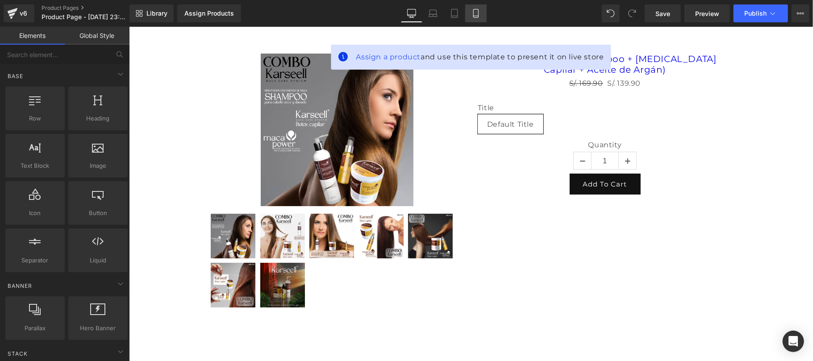
click at [475, 13] on icon at bounding box center [475, 13] width 9 height 9
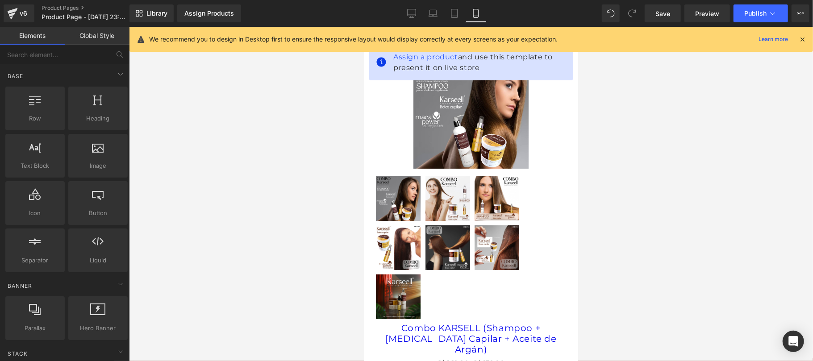
click at [800, 40] on icon at bounding box center [802, 39] width 8 height 8
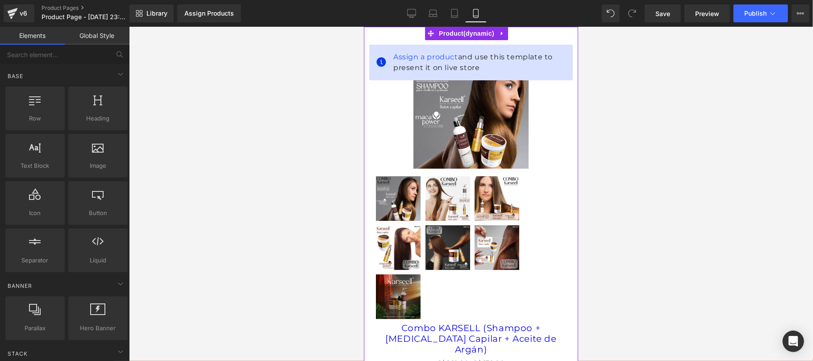
click at [479, 73] on div "Assign a product and use this template to present it on live store" at bounding box center [471, 62] width 204 height 36
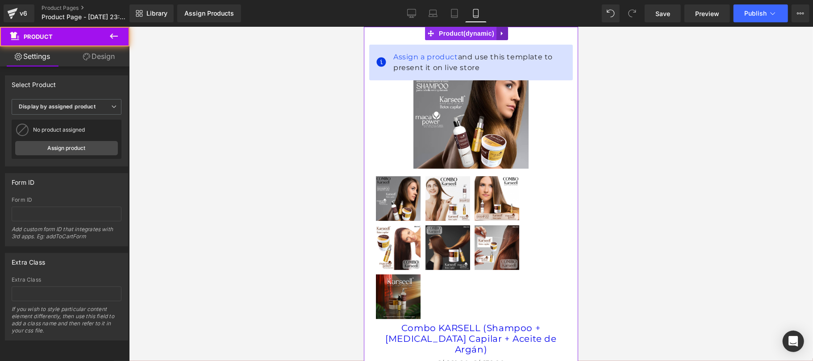
click at [502, 35] on icon at bounding box center [502, 33] width 6 height 7
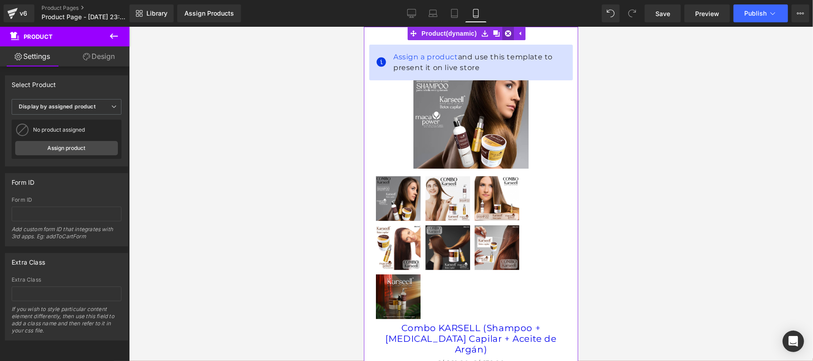
click at [509, 30] on icon at bounding box center [508, 33] width 6 height 6
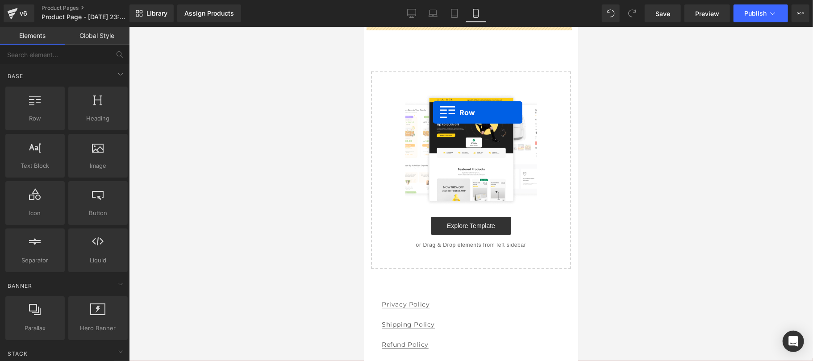
drag, startPoint x: 380, startPoint y: 136, endPoint x: 433, endPoint y: 112, distance: 57.8
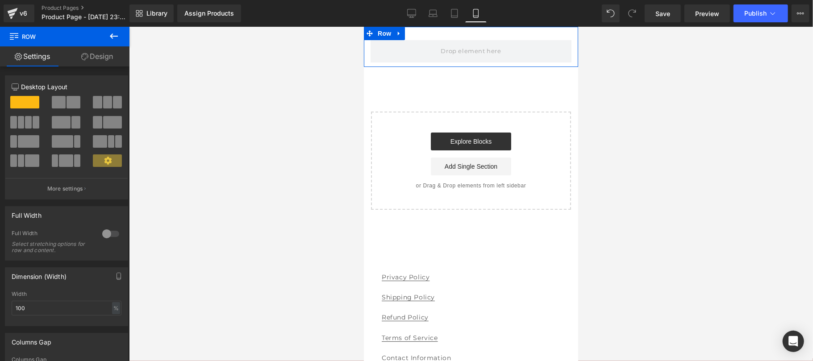
click at [106, 61] on link "Design" at bounding box center [97, 56] width 65 height 20
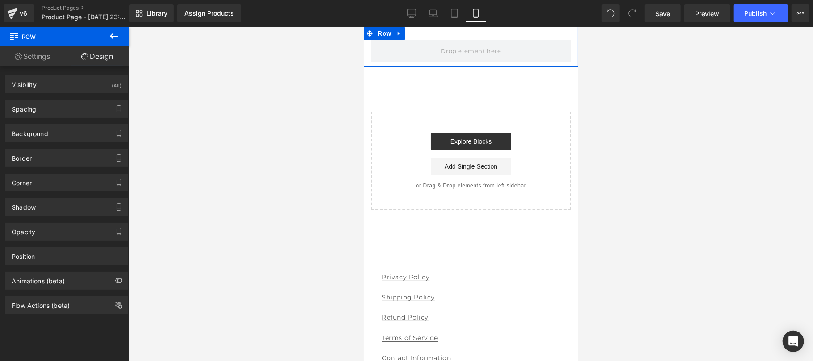
click at [41, 59] on link "Settings" at bounding box center [32, 56] width 65 height 20
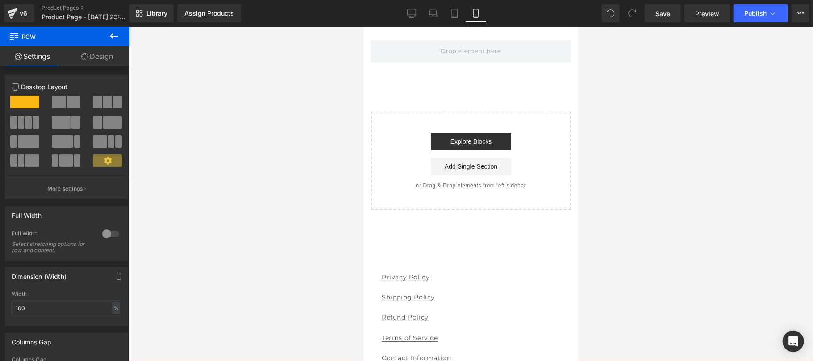
click at [108, 34] on button at bounding box center [113, 37] width 31 height 20
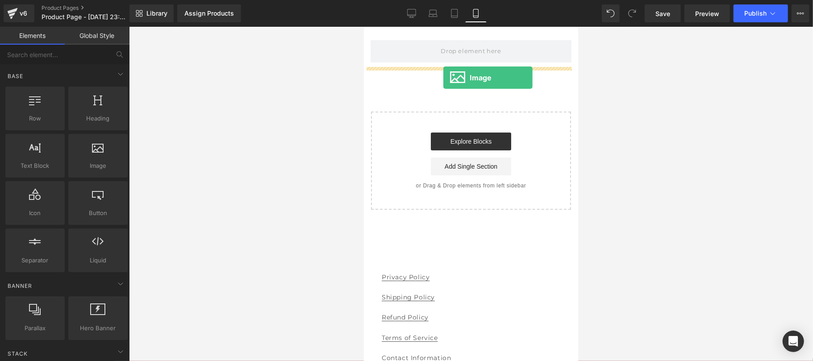
drag, startPoint x: 451, startPoint y: 200, endPoint x: 443, endPoint y: 77, distance: 123.5
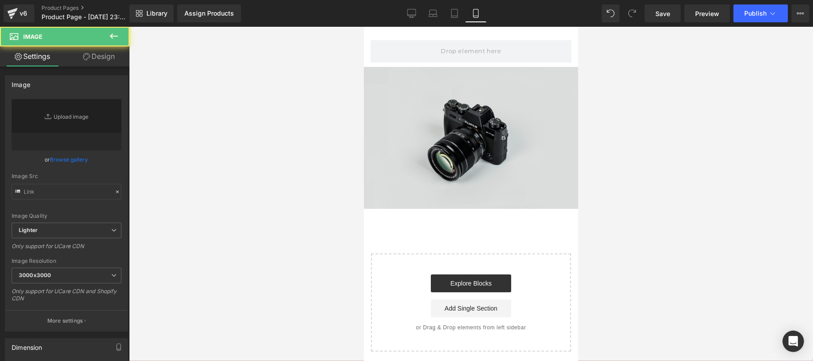
type input "//[DOMAIN_NAME][URL]"
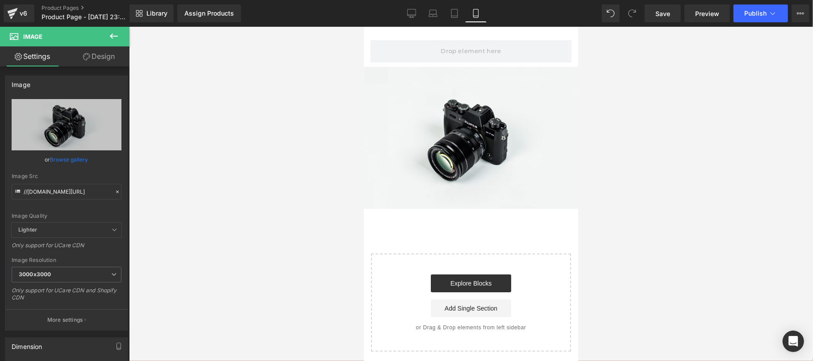
click at [111, 37] on icon at bounding box center [114, 35] width 8 height 5
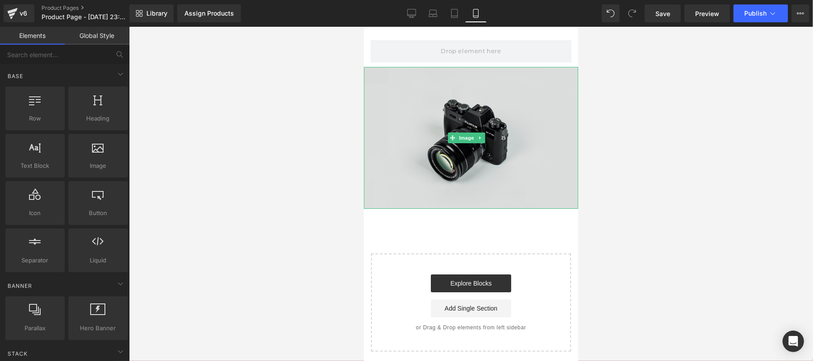
click at [463, 148] on img at bounding box center [470, 138] width 214 height 142
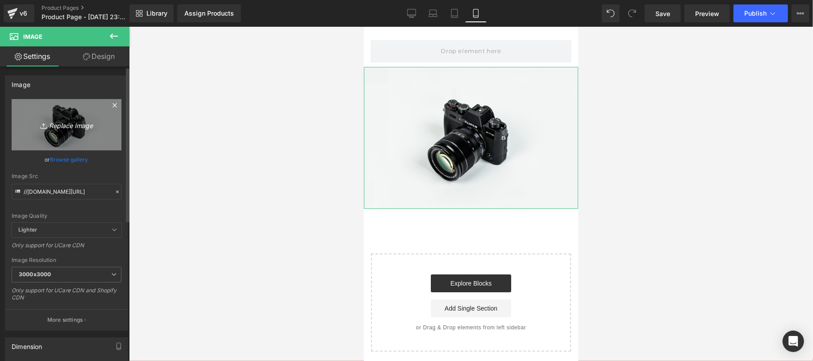
click at [70, 128] on icon "Replace Image" at bounding box center [66, 124] width 71 height 11
type input "C:\fakepath\colageno.jpg"
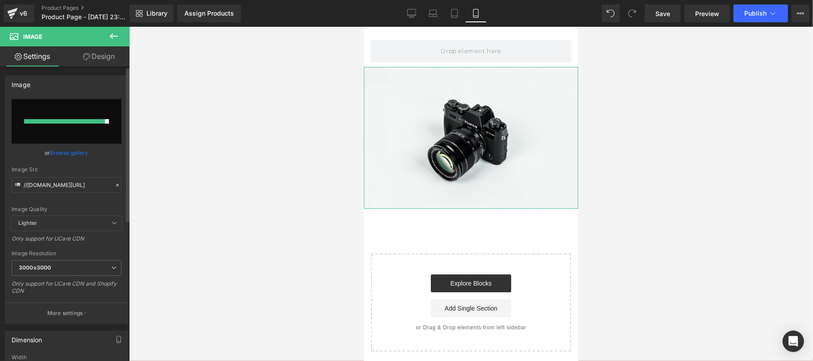
type input "[URL][DOMAIN_NAME]"
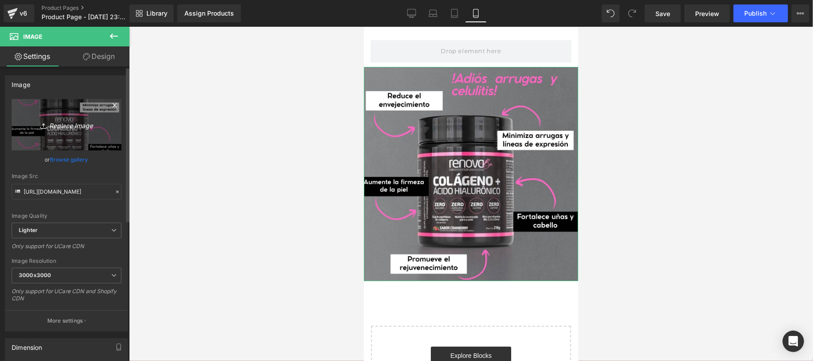
click at [66, 124] on icon "Replace Image" at bounding box center [66, 124] width 71 height 11
type input "C:\fakepath\1750372282643_ChatGPT Image [DATE], 17_03_59.png"
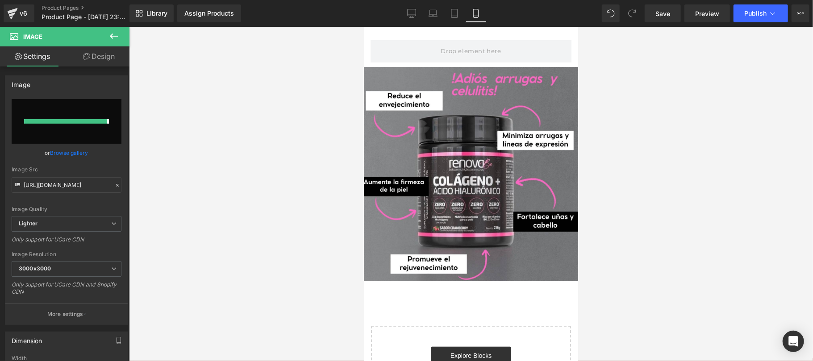
type input "[URL][DOMAIN_NAME][DATE]"
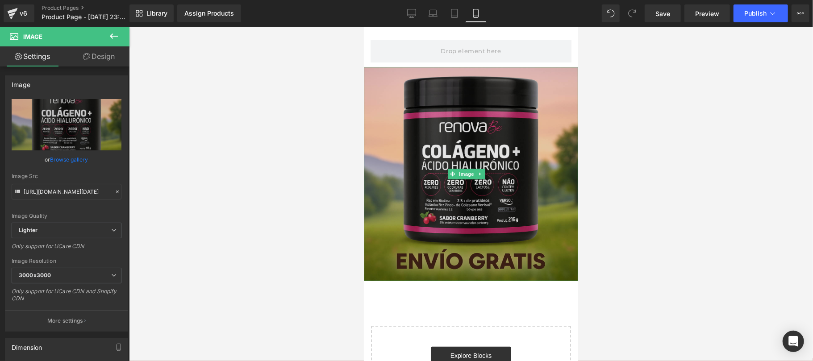
click at [463, 129] on img at bounding box center [470, 174] width 214 height 214
click at [497, 123] on img at bounding box center [470, 174] width 214 height 214
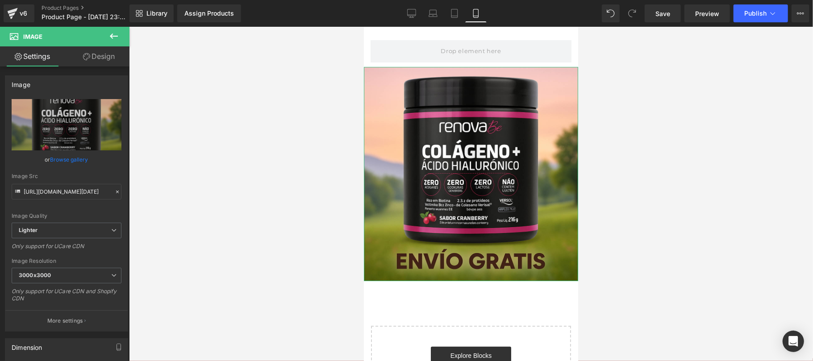
click at [86, 58] on icon at bounding box center [86, 56] width 7 height 7
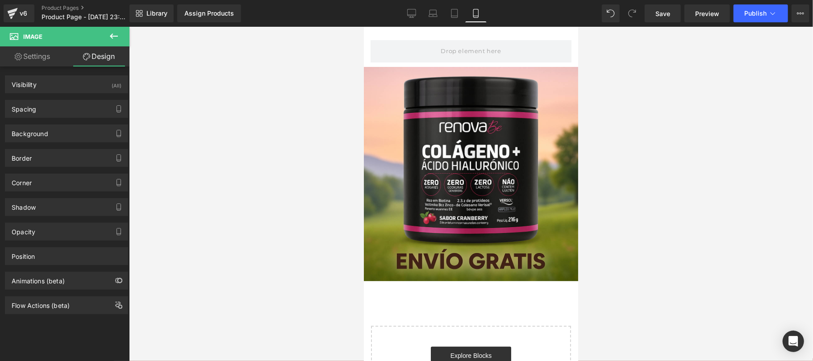
click at [116, 33] on icon at bounding box center [113, 36] width 11 height 11
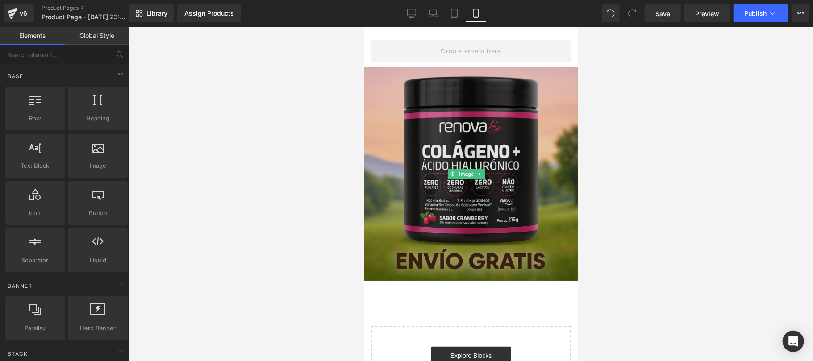
click at [407, 116] on img at bounding box center [470, 174] width 214 height 214
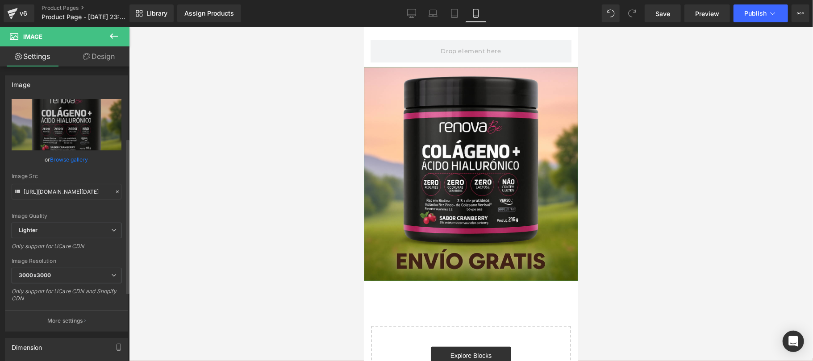
scroll to position [159, 0]
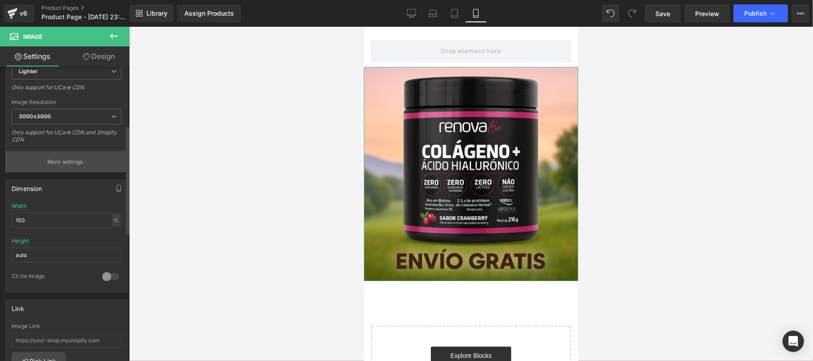
click at [69, 162] on p "More settings" at bounding box center [65, 162] width 36 height 8
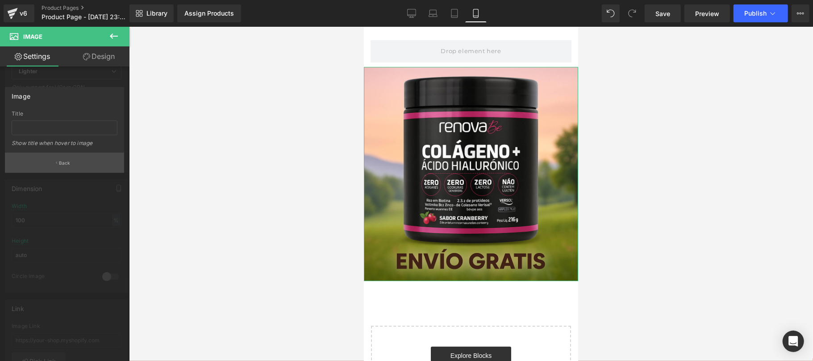
click at [72, 163] on button "Back" at bounding box center [64, 163] width 119 height 20
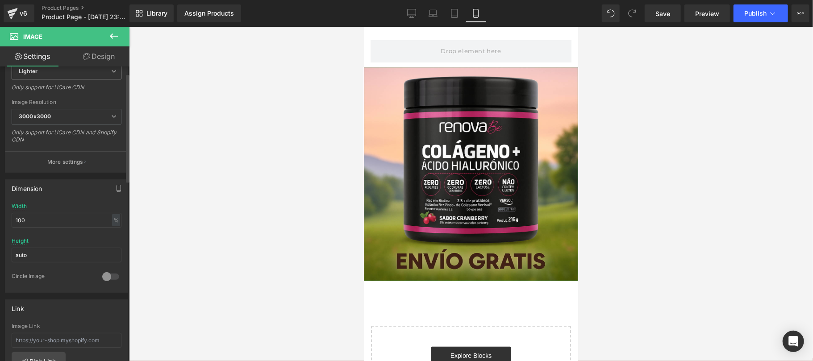
scroll to position [0, 0]
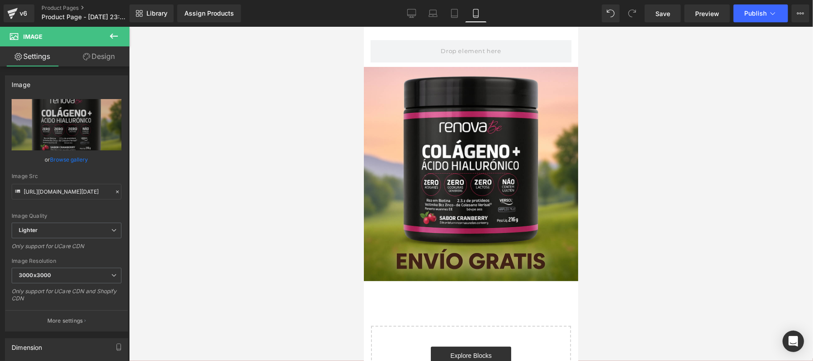
click at [108, 37] on button at bounding box center [113, 37] width 31 height 20
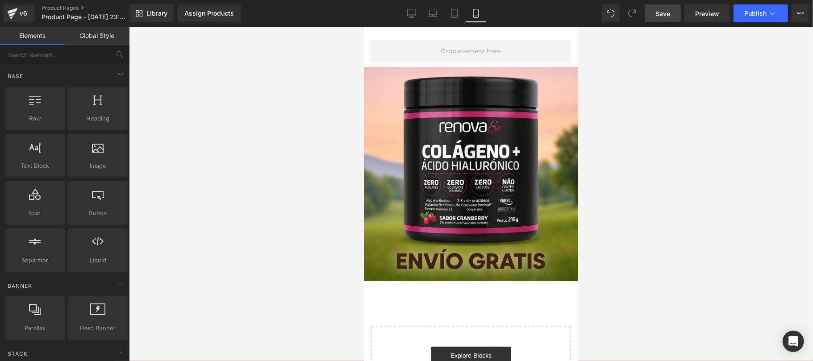
click at [655, 17] on link "Save" at bounding box center [663, 13] width 36 height 18
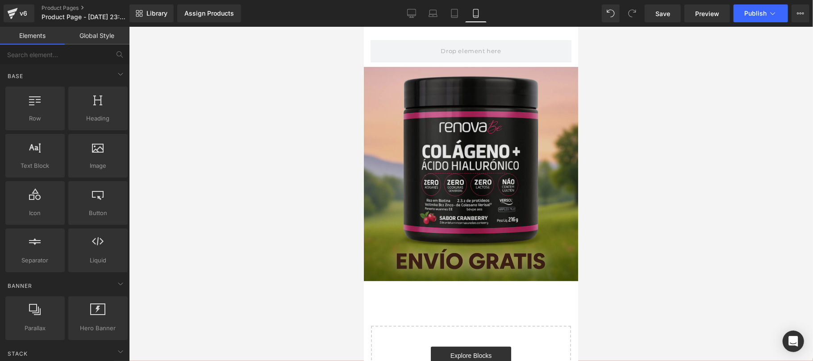
click at [471, 150] on img at bounding box center [470, 174] width 214 height 214
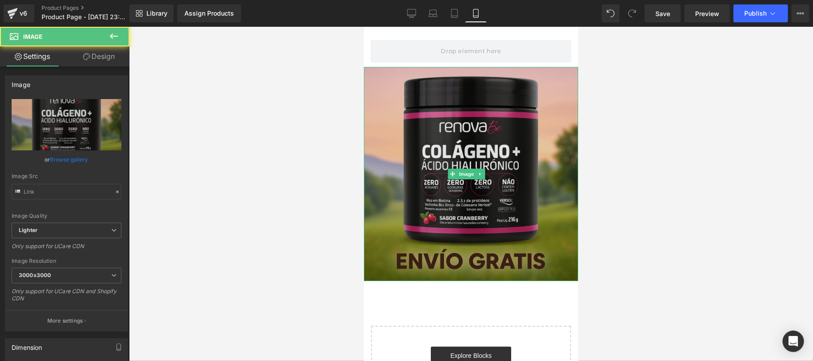
type input "[URL][DOMAIN_NAME][DATE]"
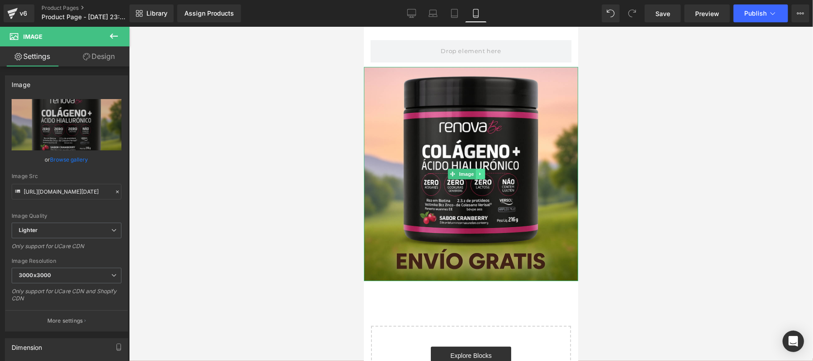
click at [479, 171] on icon at bounding box center [480, 173] width 5 height 5
click at [438, 170] on div "Image" at bounding box center [470, 174] width 214 height 214
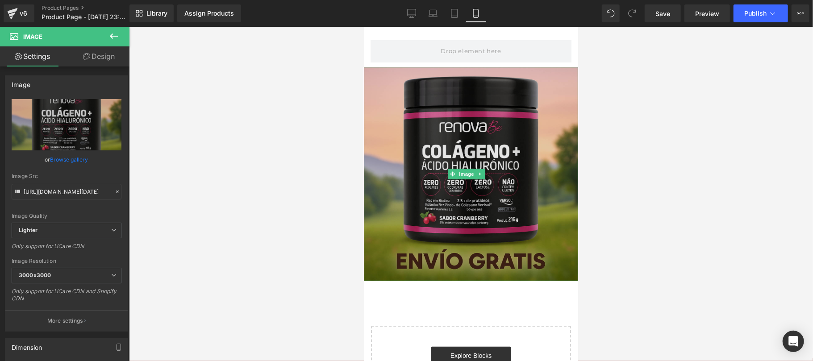
click at [459, 200] on img at bounding box center [470, 174] width 214 height 214
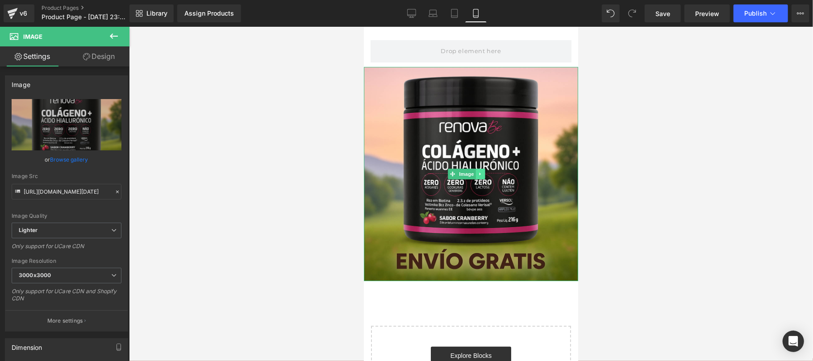
click at [483, 172] on link at bounding box center [480, 173] width 9 height 11
click at [477, 172] on link at bounding box center [475, 173] width 9 height 11
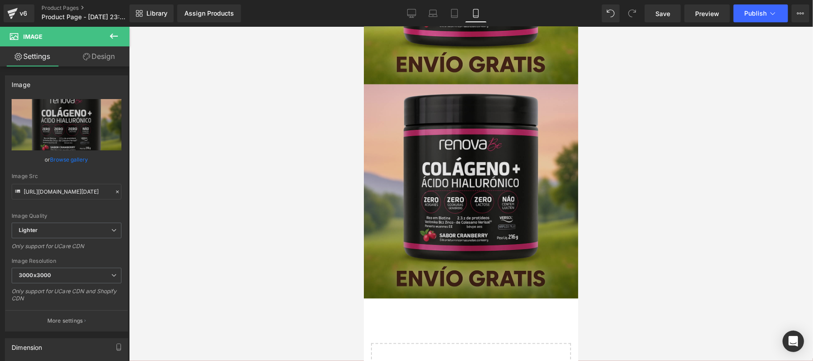
scroll to position [210, 0]
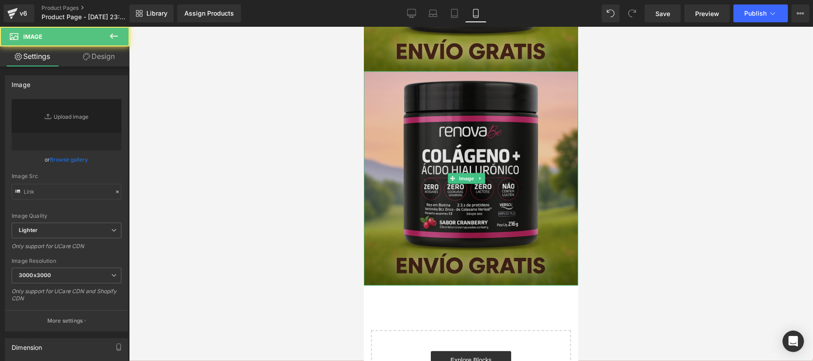
type input "[URL][DOMAIN_NAME][DATE]"
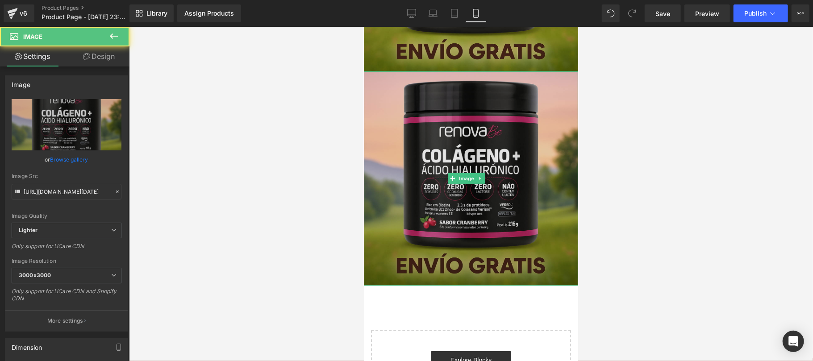
click at [488, 186] on img at bounding box center [470, 178] width 214 height 214
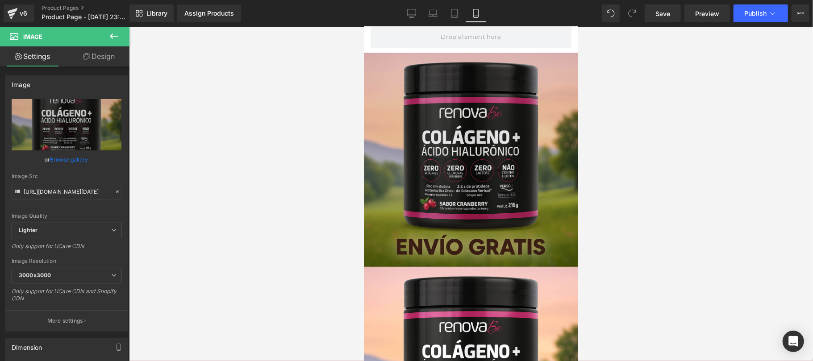
scroll to position [0, 0]
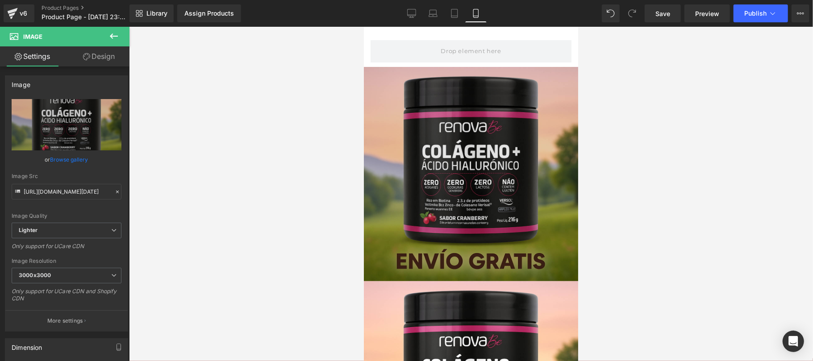
click at [543, 115] on img at bounding box center [470, 174] width 214 height 214
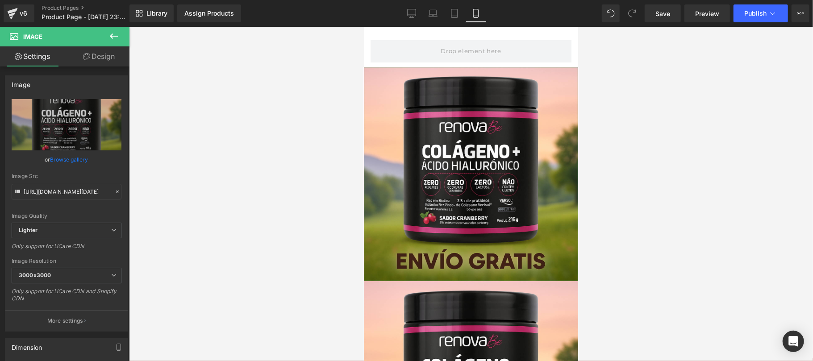
click at [105, 57] on link "Design" at bounding box center [99, 56] width 65 height 20
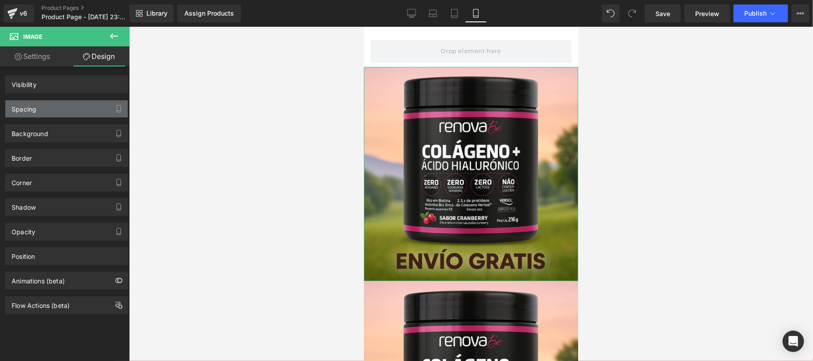
drag, startPoint x: 103, startPoint y: 57, endPoint x: 77, endPoint y: 106, distance: 55.5
click at [103, 57] on link "Design" at bounding box center [99, 56] width 65 height 20
click at [77, 106] on div "Spacing" at bounding box center [66, 108] width 122 height 17
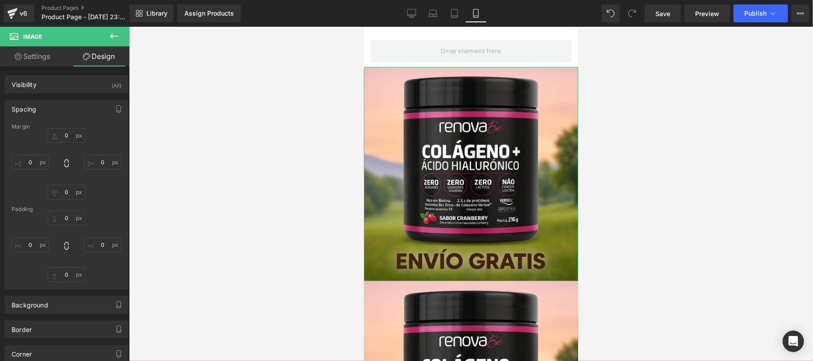
type input "0"
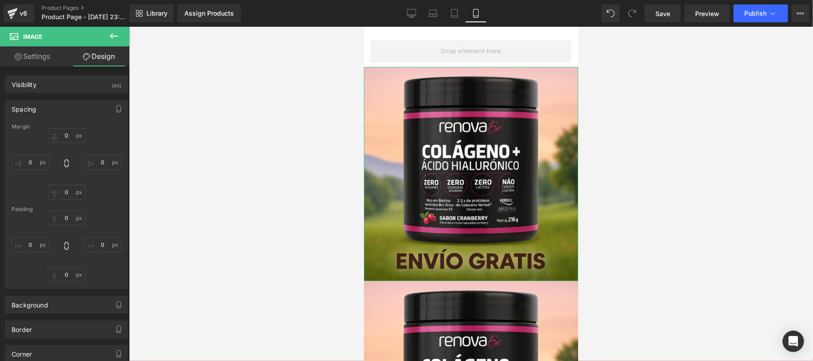
type input "0"
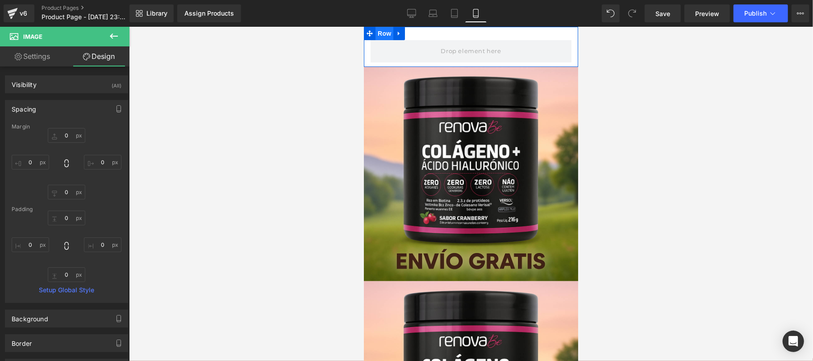
click at [384, 36] on span "Row" at bounding box center [384, 32] width 18 height 13
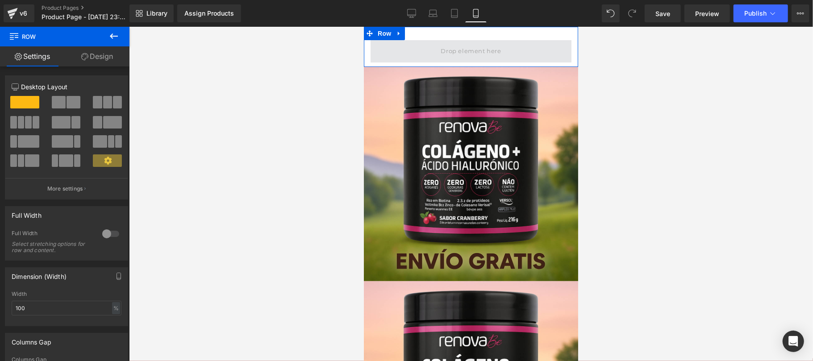
click at [420, 46] on span at bounding box center [470, 51] width 201 height 22
click at [88, 62] on link "Design" at bounding box center [97, 56] width 65 height 20
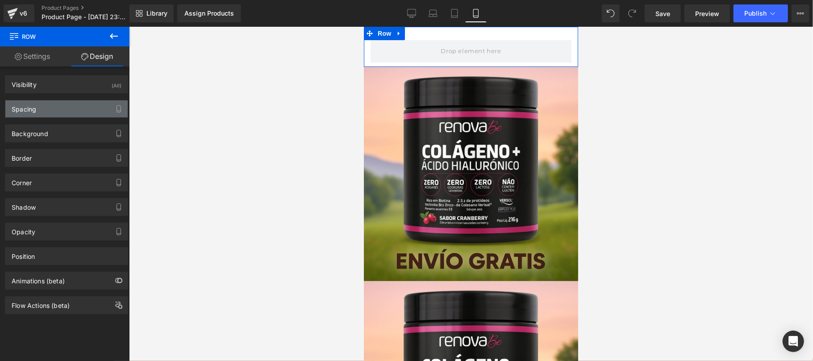
type input "0"
type input "30"
type input "0"
type input "10"
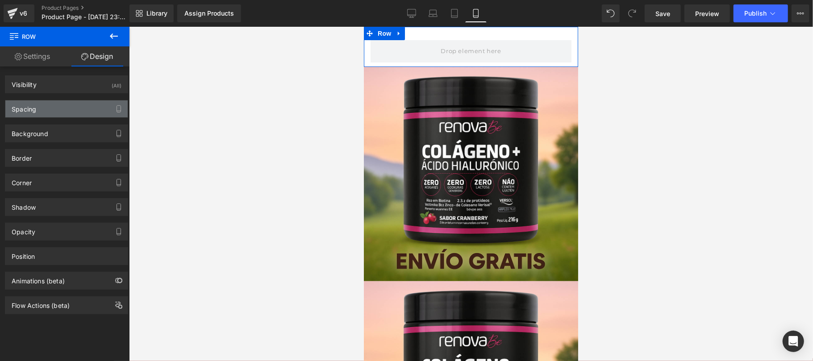
type input "0"
click at [86, 105] on div "Spacing" at bounding box center [66, 108] width 122 height 17
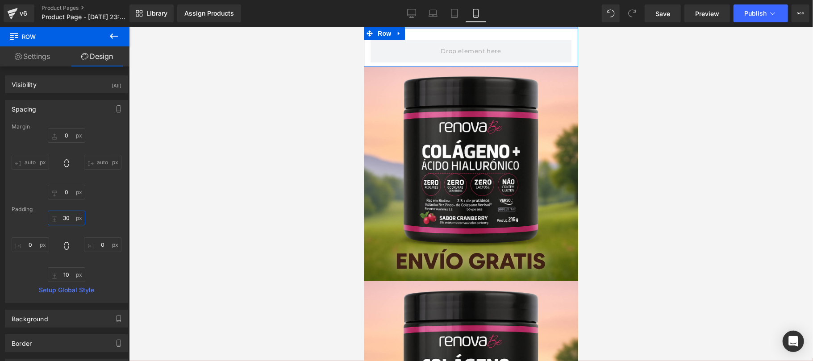
click at [65, 220] on input "30" at bounding box center [67, 218] width 38 height 15
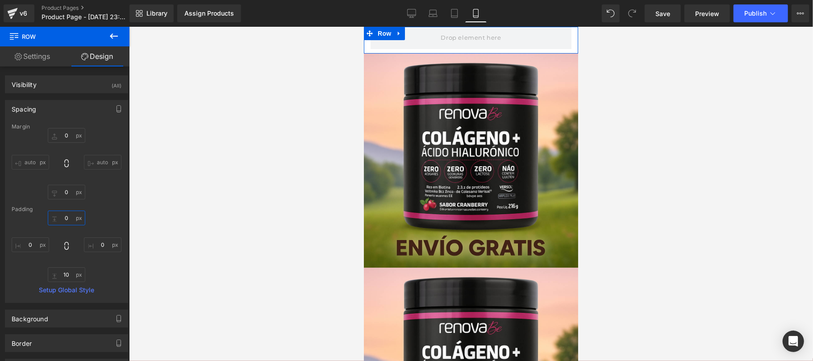
type input "0"
click at [403, 43] on span at bounding box center [470, 37] width 201 height 22
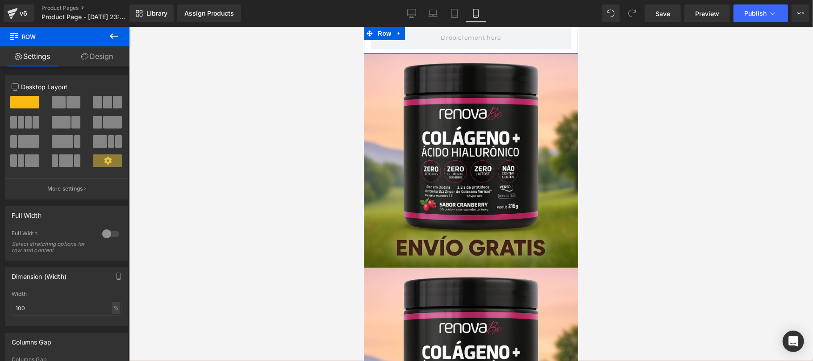
click at [99, 56] on link "Design" at bounding box center [97, 56] width 65 height 20
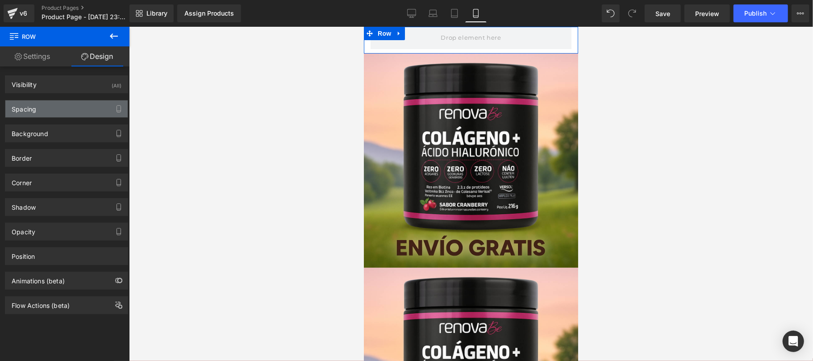
type input "0"
type input "10"
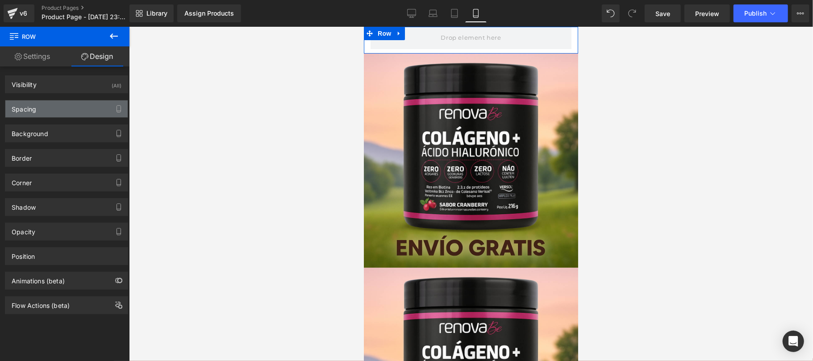
type input "0"
click at [77, 110] on div "Spacing" at bounding box center [66, 108] width 122 height 17
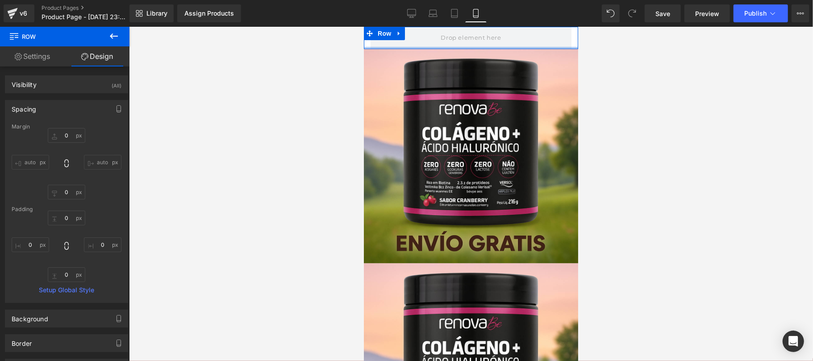
click at [219, 311] on div at bounding box center [471, 194] width 684 height 334
click at [183, 237] on div at bounding box center [471, 194] width 684 height 334
type input "0"
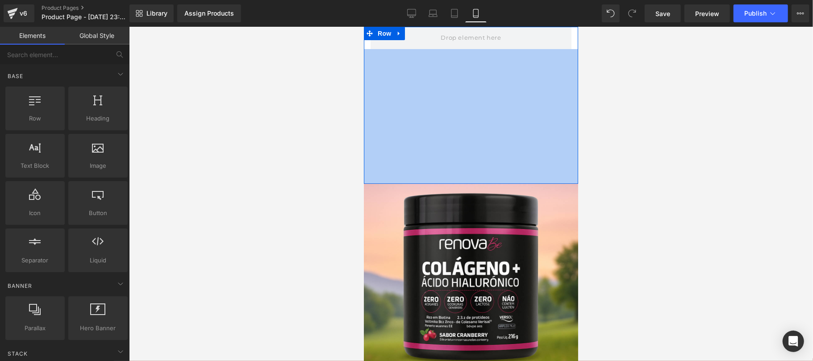
click at [243, 328] on div at bounding box center [471, 194] width 684 height 334
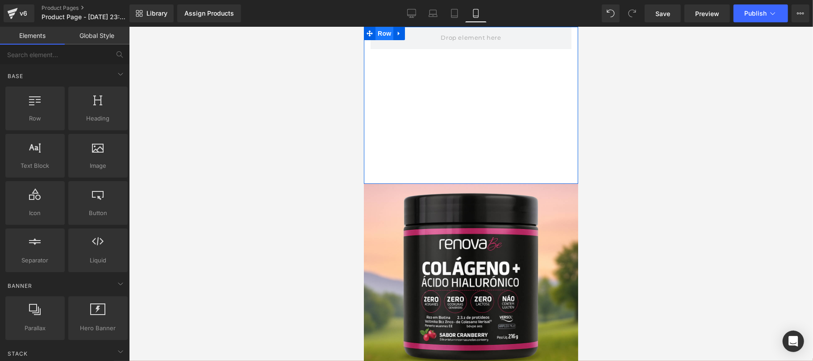
click at [387, 35] on span "Row" at bounding box center [384, 32] width 18 height 13
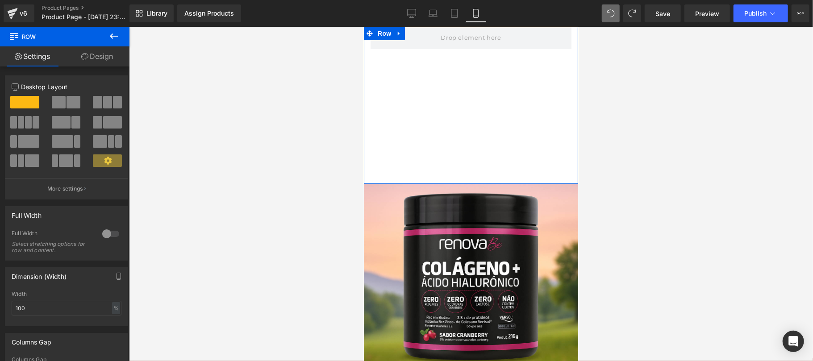
click at [121, 63] on link "Design" at bounding box center [97, 56] width 65 height 20
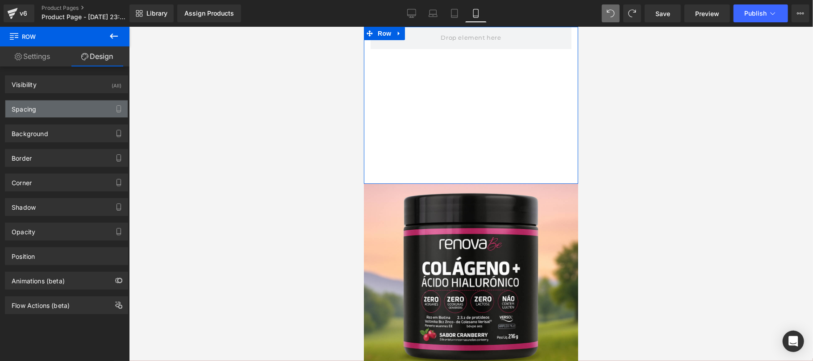
type input "0"
type input "302"
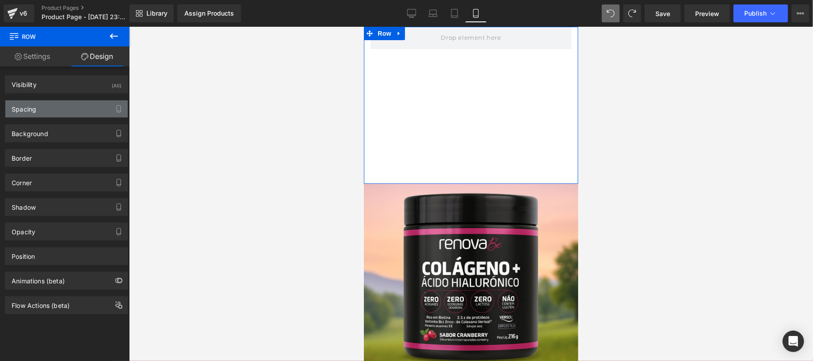
type input "0"
click at [80, 110] on div "Spacing" at bounding box center [66, 108] width 122 height 17
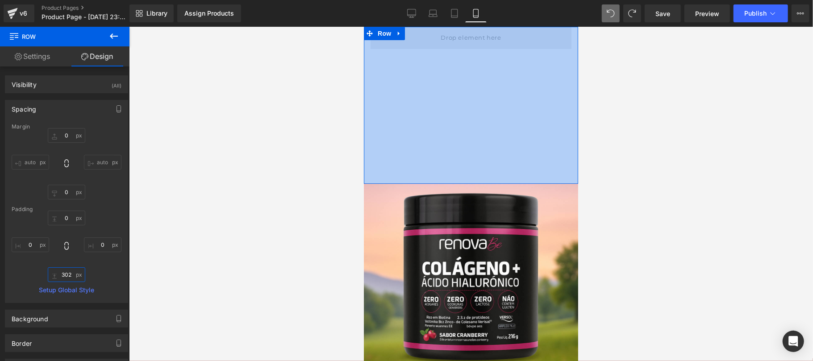
click at [71, 274] on input "302" at bounding box center [67, 274] width 38 height 15
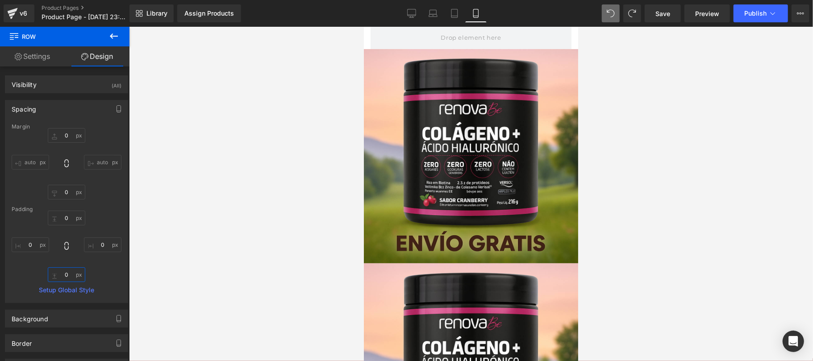
type input "0"
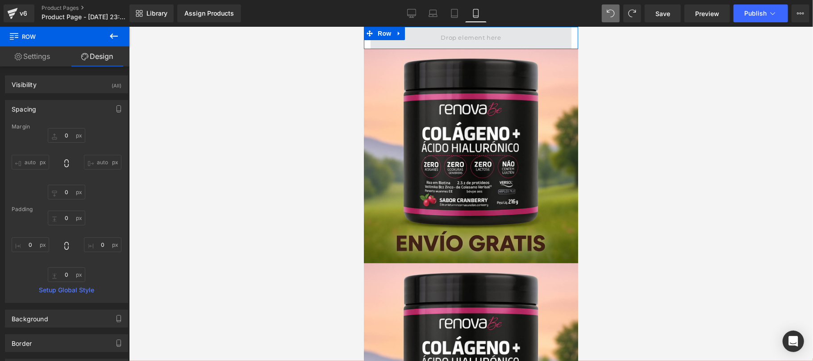
click at [531, 42] on span at bounding box center [470, 37] width 201 height 22
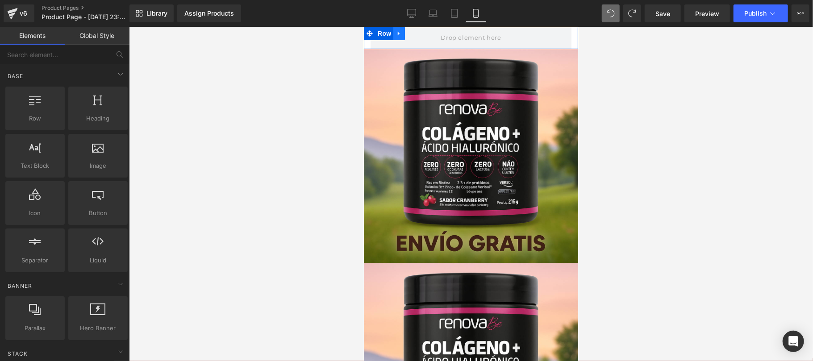
click at [401, 32] on icon at bounding box center [399, 33] width 6 height 7
click at [435, 34] on icon at bounding box center [434, 33] width 2 height 4
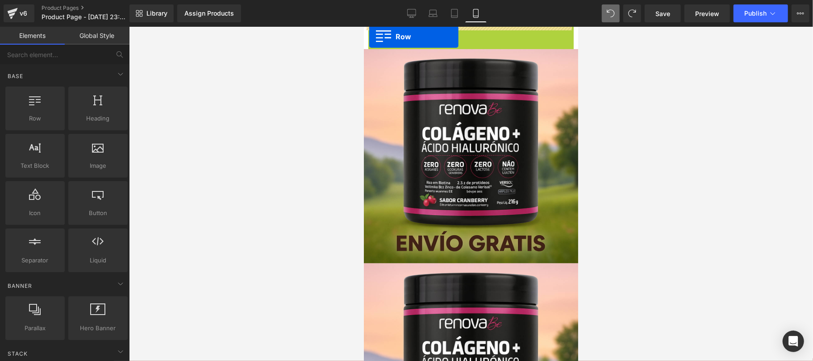
drag, startPoint x: 370, startPoint y: 31, endPoint x: 369, endPoint y: 36, distance: 5.5
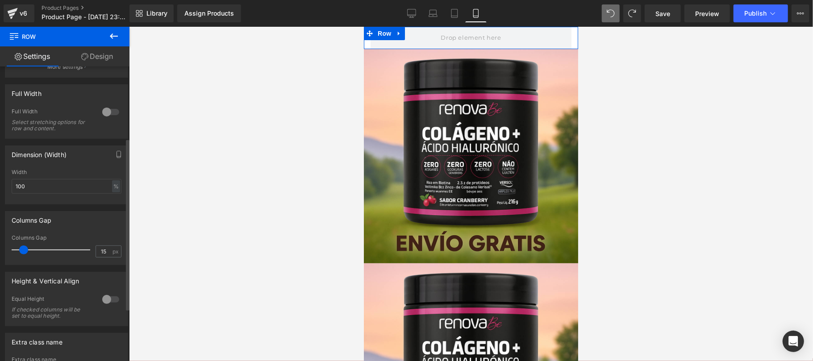
scroll to position [159, 0]
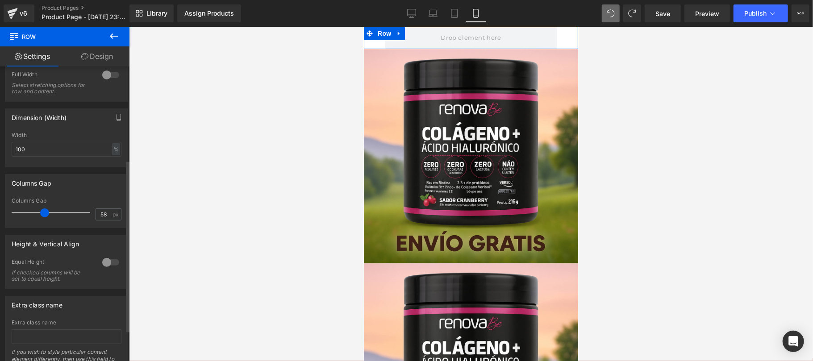
drag, startPoint x: 25, startPoint y: 215, endPoint x: 46, endPoint y: 215, distance: 20.1
click at [46, 215] on span at bounding box center [44, 213] width 9 height 9
type input "15"
click at [113, 149] on div "%" at bounding box center [116, 149] width 8 height 12
click at [116, 175] on li "px" at bounding box center [115, 176] width 11 height 13
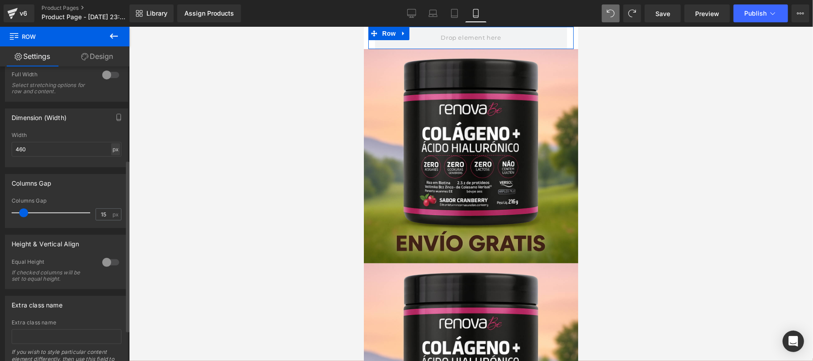
click at [116, 150] on div "px" at bounding box center [115, 149] width 9 height 12
click at [113, 165] on li "%" at bounding box center [115, 163] width 11 height 13
type input "100"
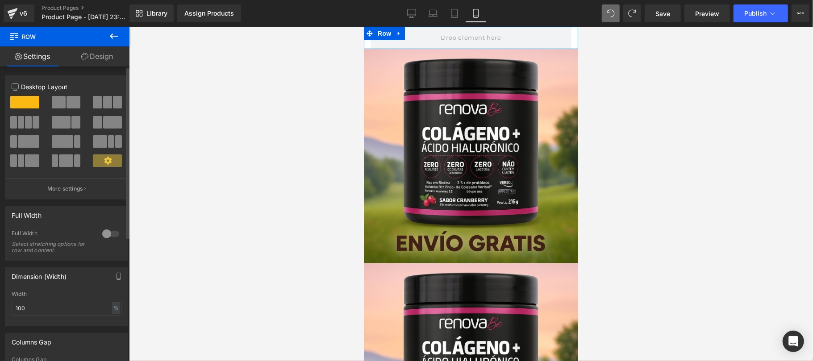
click at [111, 234] on div at bounding box center [110, 234] width 21 height 14
drag, startPoint x: 100, startPoint y: 158, endPoint x: 104, endPoint y: 165, distance: 8.0
click at [104, 158] on icon at bounding box center [108, 161] width 8 height 8
click at [98, 54] on link "Design" at bounding box center [97, 56] width 65 height 20
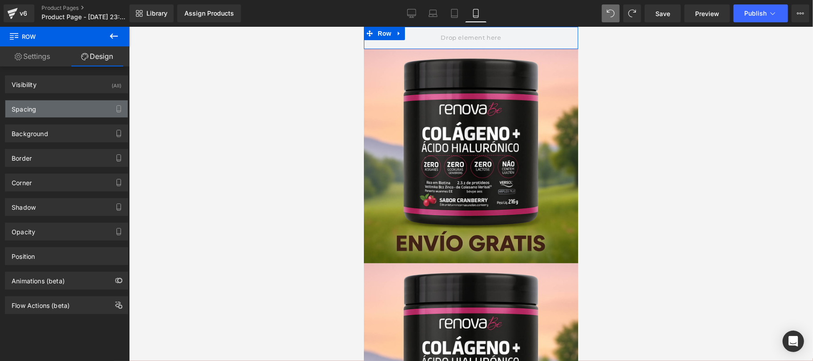
type input "0"
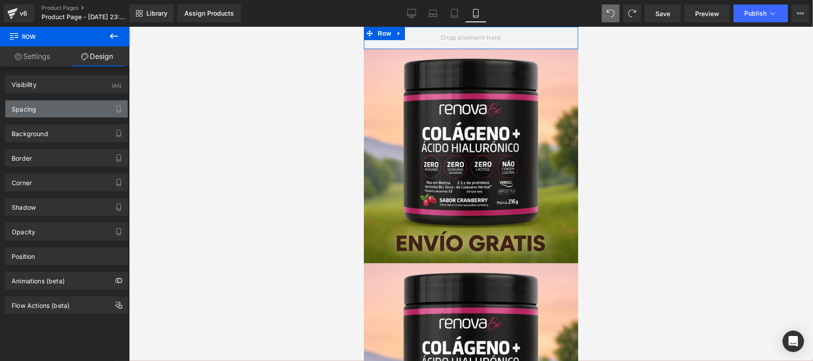
type input "0"
click at [55, 106] on div "Spacing" at bounding box center [66, 108] width 122 height 17
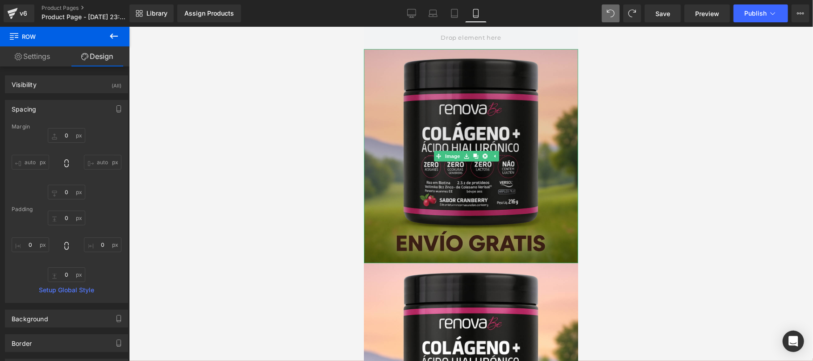
click at [484, 73] on img at bounding box center [470, 156] width 214 height 214
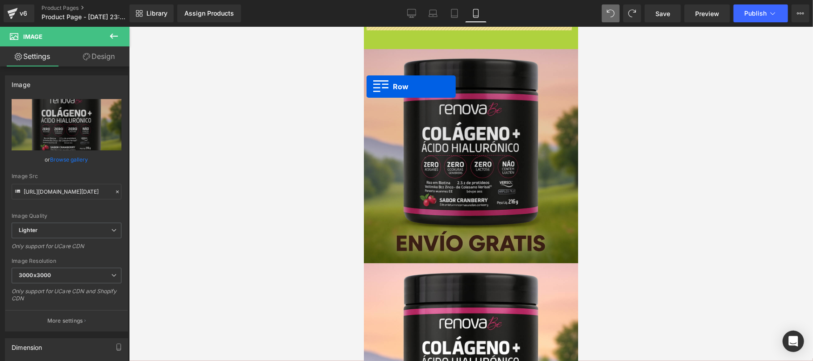
drag, startPoint x: 367, startPoint y: 34, endPoint x: 366, endPoint y: 86, distance: 51.8
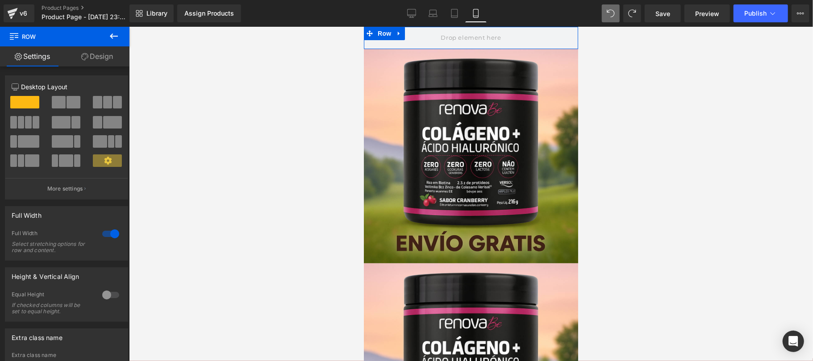
click at [92, 55] on link "Design" at bounding box center [97, 56] width 65 height 20
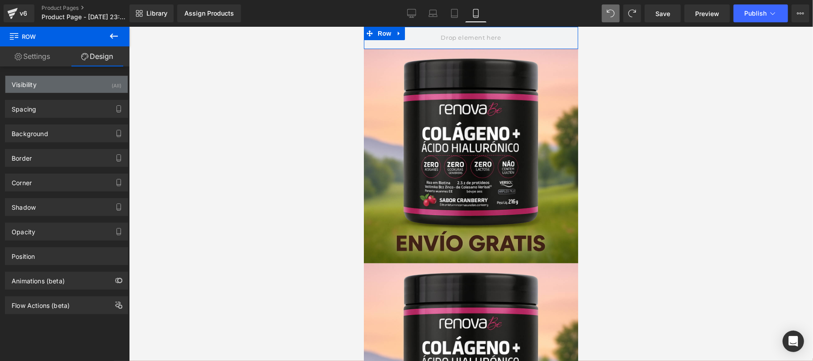
click at [67, 84] on div "Visibility (All)" at bounding box center [66, 84] width 122 height 17
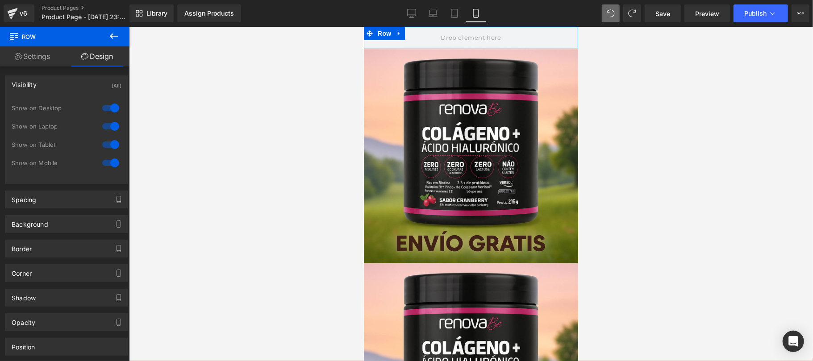
click at [104, 109] on div at bounding box center [110, 108] width 21 height 14
click at [108, 122] on div at bounding box center [110, 126] width 21 height 14
click at [104, 149] on div at bounding box center [110, 145] width 21 height 14
click at [104, 163] on div at bounding box center [110, 163] width 21 height 14
type input "0"
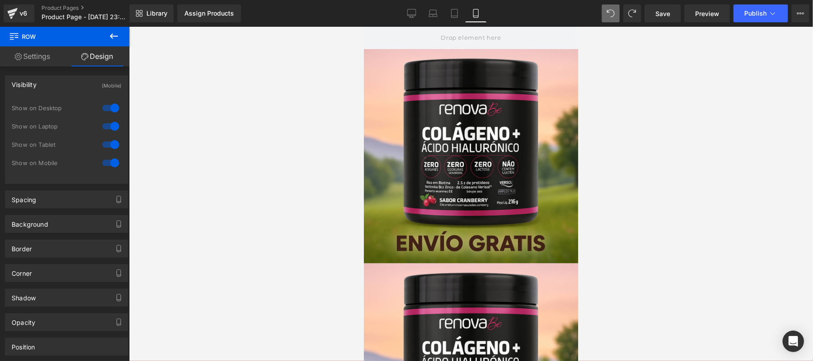
click at [266, 102] on div at bounding box center [471, 194] width 684 height 334
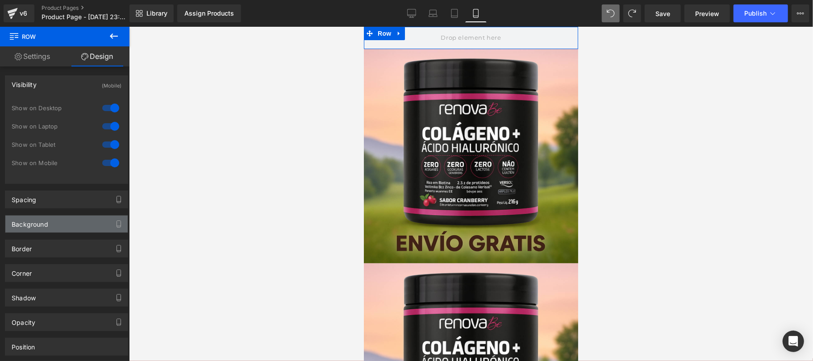
click at [55, 227] on div "Background" at bounding box center [66, 224] width 122 height 17
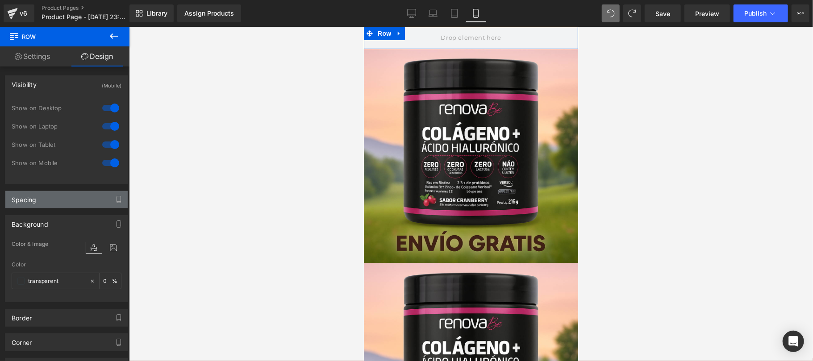
click at [83, 195] on div "Spacing" at bounding box center [66, 199] width 122 height 17
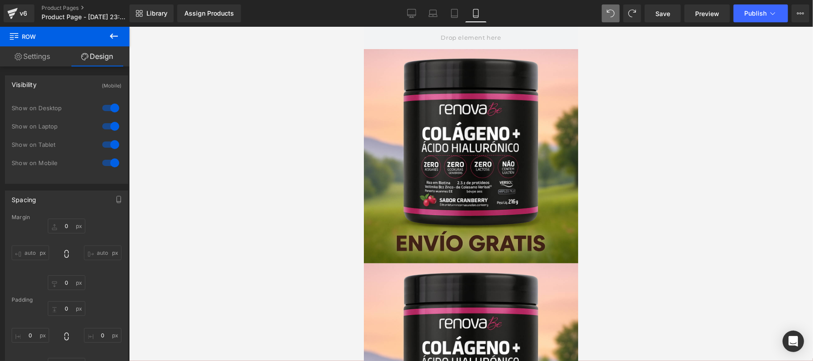
click at [116, 37] on icon at bounding box center [113, 36] width 11 height 11
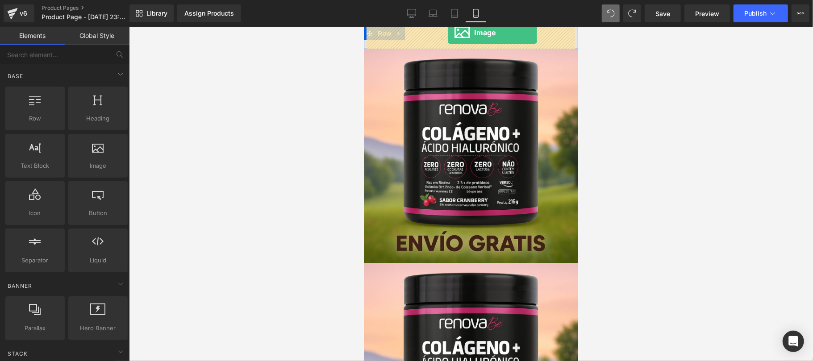
drag, startPoint x: 457, startPoint y: 191, endPoint x: 447, endPoint y: 32, distance: 158.8
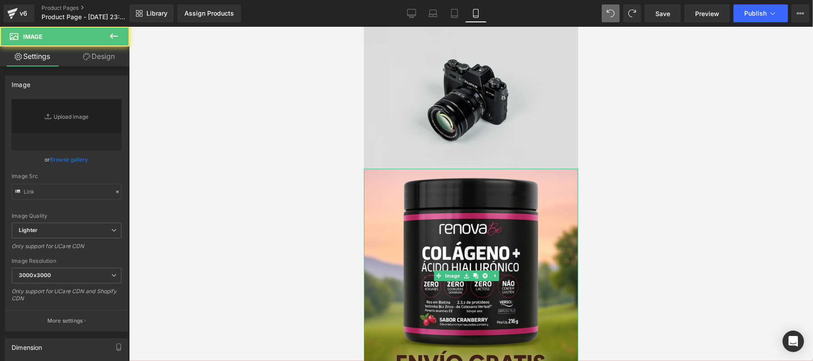
type input "//[DOMAIN_NAME][URL]"
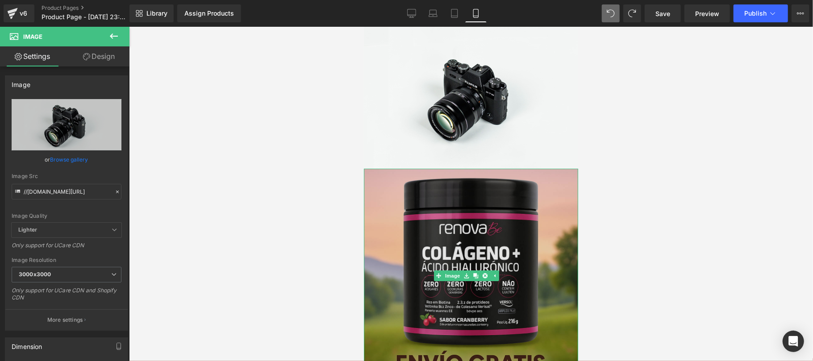
click at [484, 201] on img at bounding box center [470, 275] width 214 height 214
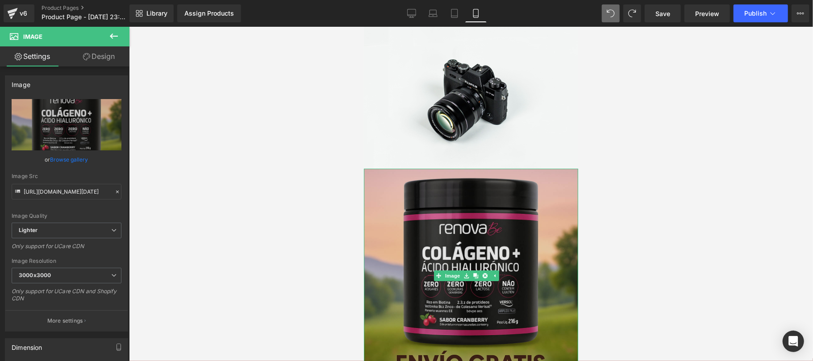
click at [496, 218] on img at bounding box center [470, 275] width 214 height 214
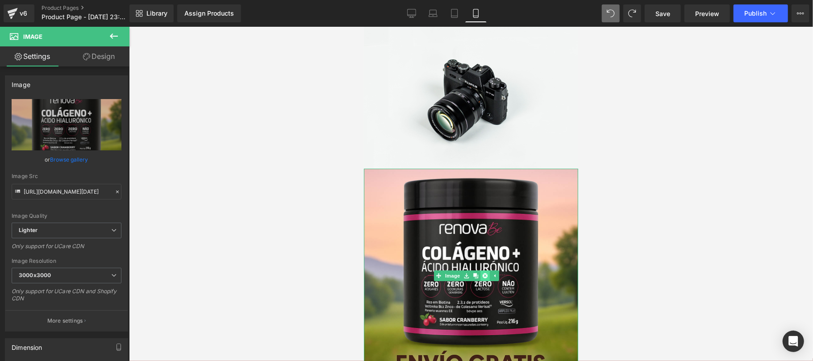
click at [484, 273] on icon at bounding box center [484, 275] width 5 height 5
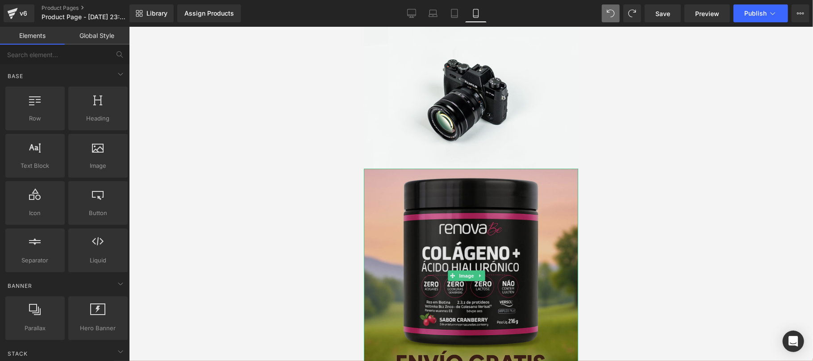
drag, startPoint x: 496, startPoint y: 213, endPoint x: 496, endPoint y: 225, distance: 12.5
click at [496, 212] on img at bounding box center [470, 275] width 214 height 214
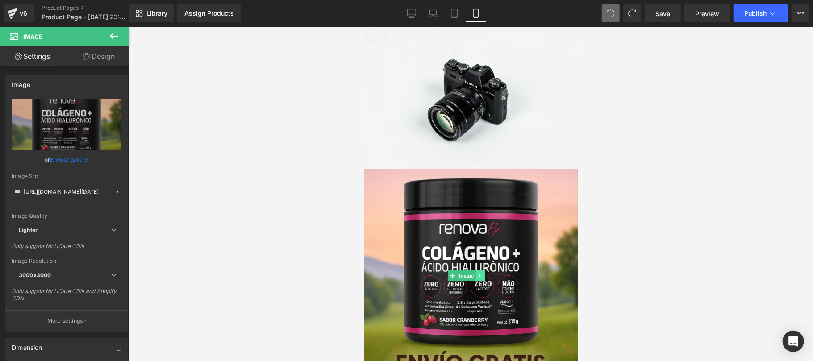
click at [478, 273] on icon at bounding box center [480, 275] width 5 height 5
click at [488, 270] on link at bounding box center [484, 275] width 9 height 11
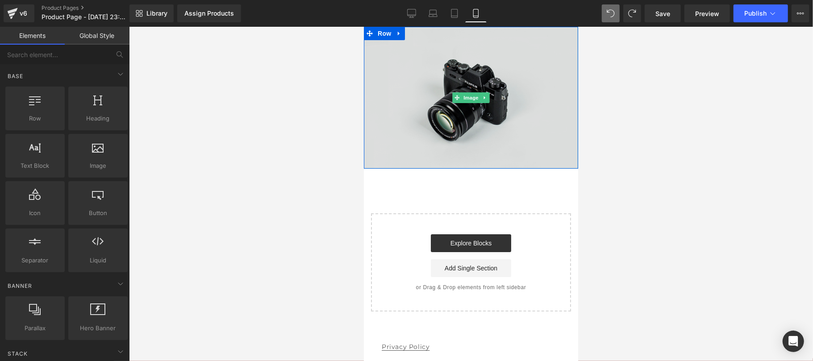
click at [463, 82] on img at bounding box center [470, 97] width 214 height 142
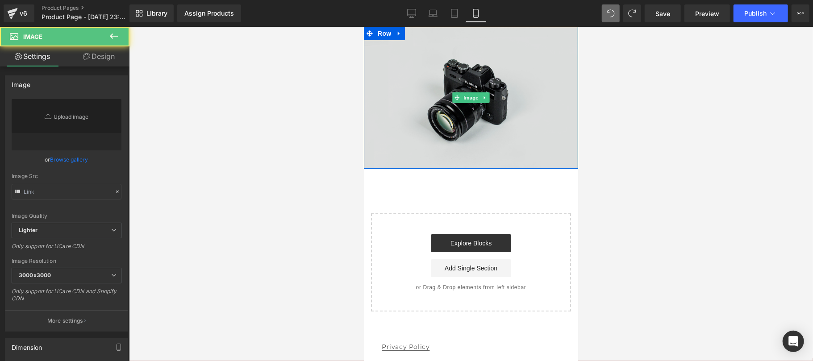
type input "//[DOMAIN_NAME][URL]"
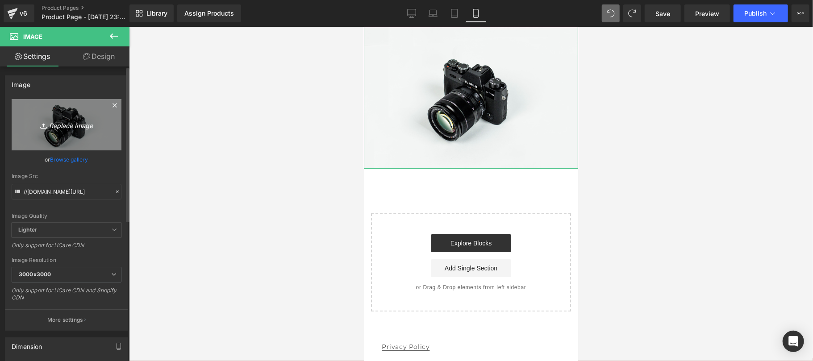
click at [74, 127] on icon "Replace Image" at bounding box center [66, 124] width 71 height 11
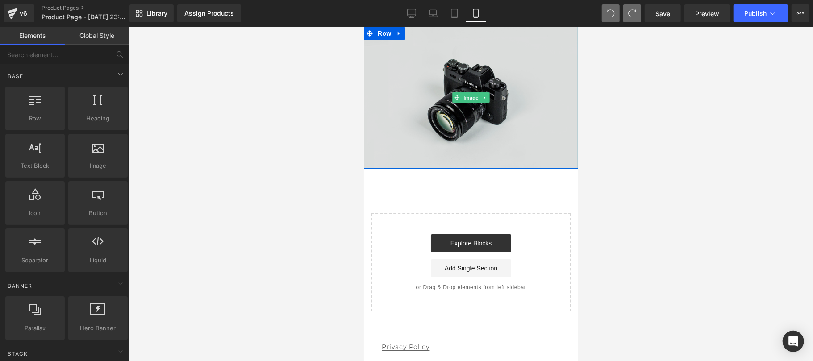
click at [438, 90] on img at bounding box center [470, 97] width 214 height 142
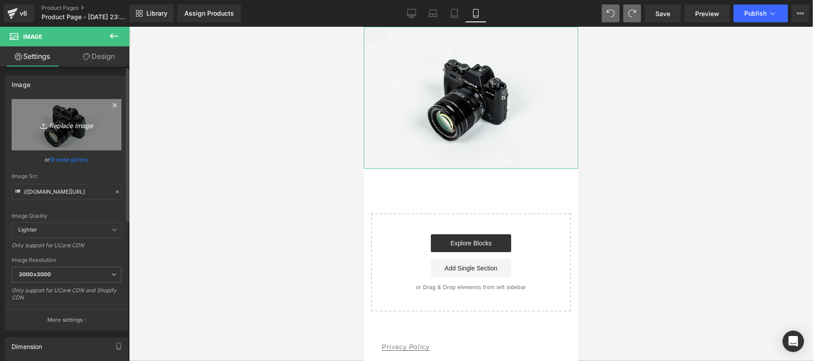
click at [62, 125] on icon "Replace Image" at bounding box center [66, 124] width 71 height 11
type input "C:\fakepath\1750372282643_ChatGPT Image [DATE], 17_03_59.png"
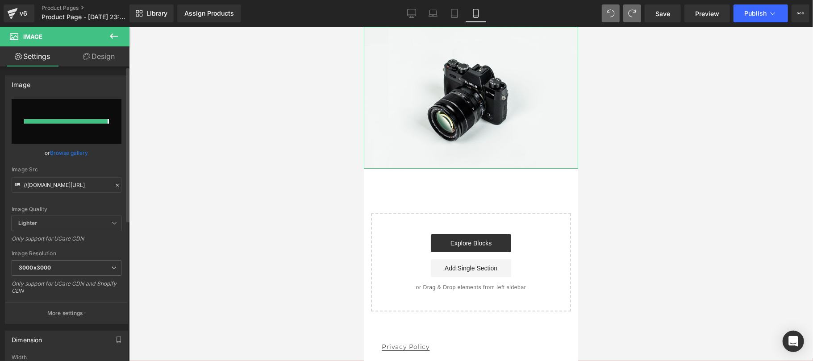
type input "[URL][DOMAIN_NAME][DATE]"
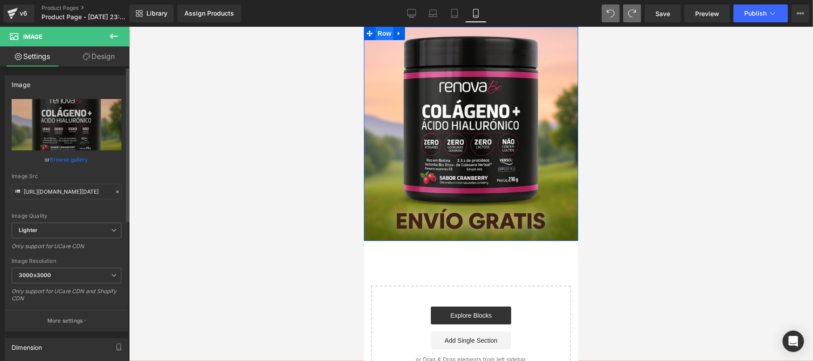
click at [381, 32] on span "Row" at bounding box center [384, 32] width 18 height 13
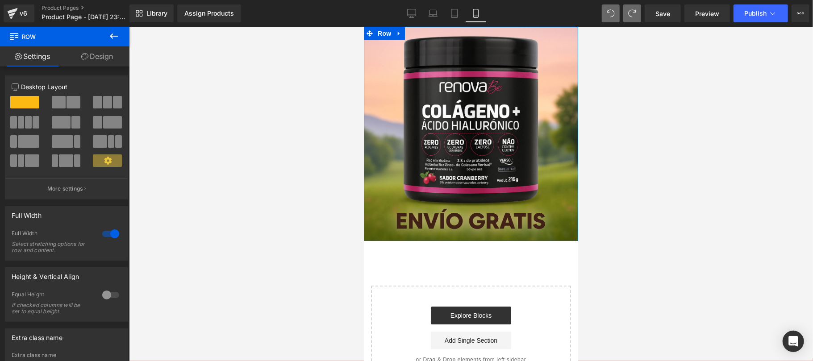
click at [106, 65] on link "Design" at bounding box center [97, 56] width 65 height 20
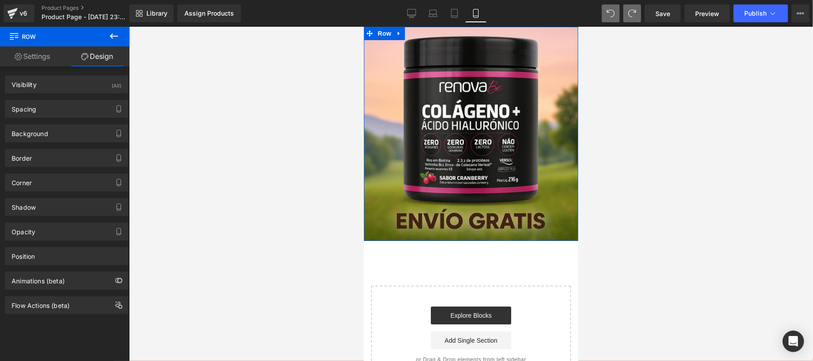
type input "0"
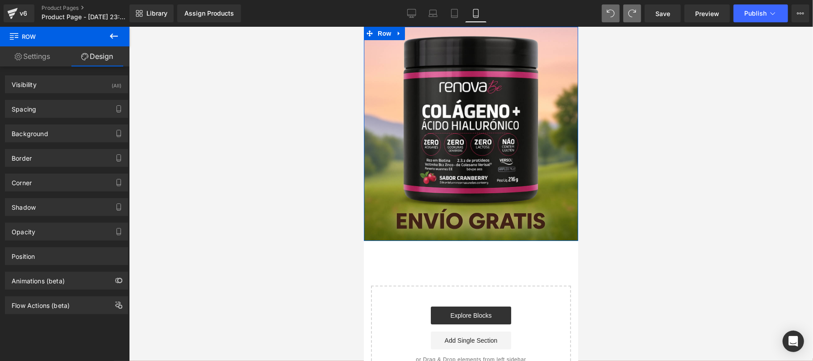
type input "0"
click at [51, 106] on div "Spacing" at bounding box center [66, 108] width 122 height 17
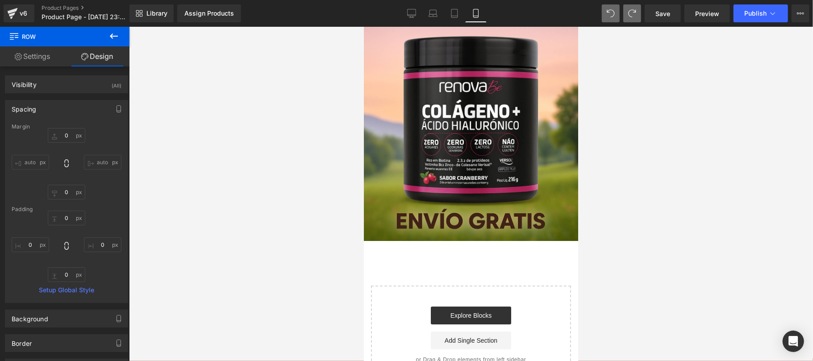
click at [116, 34] on icon at bounding box center [113, 36] width 11 height 11
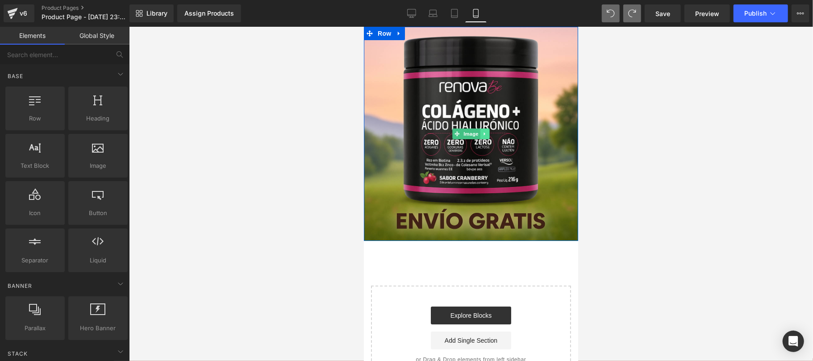
click at [483, 134] on icon at bounding box center [484, 133] width 5 height 5
click at [477, 135] on icon at bounding box center [479, 133] width 5 height 5
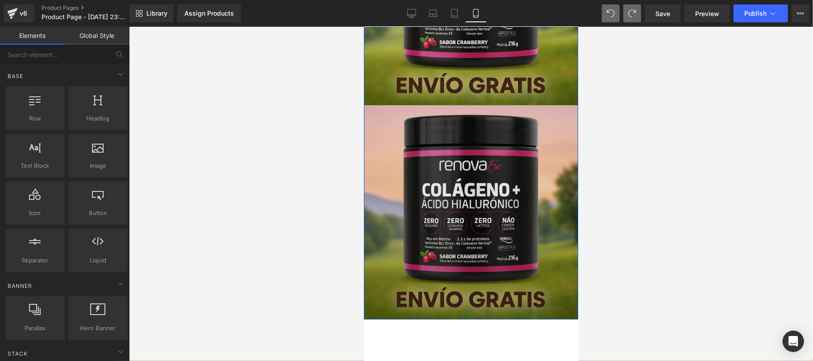
scroll to position [159, 0]
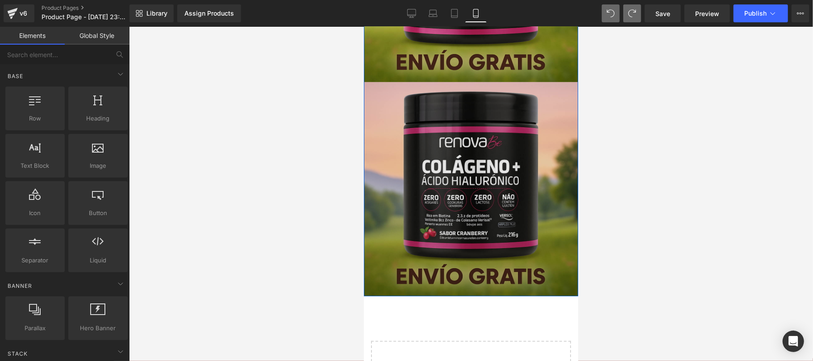
click at [520, 187] on img at bounding box center [470, 189] width 214 height 214
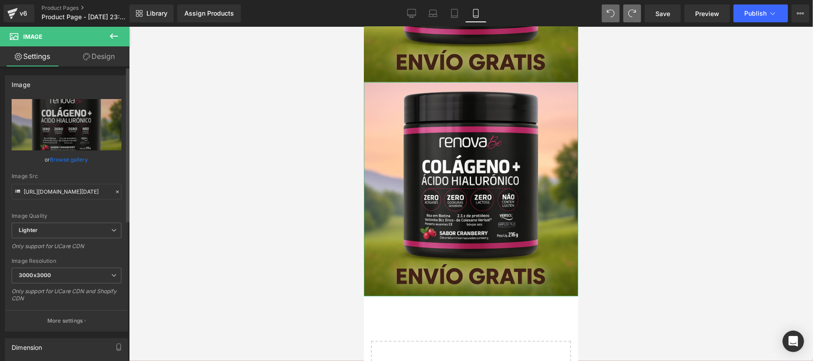
click at [114, 192] on icon at bounding box center [117, 192] width 6 height 6
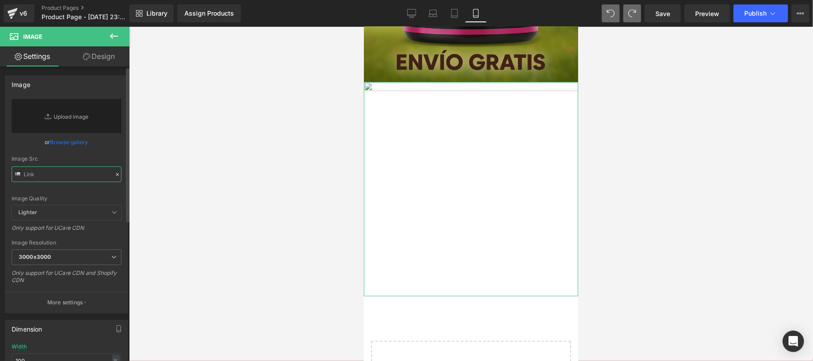
click at [70, 173] on input "text" at bounding box center [67, 175] width 110 height 16
paste input "[URL][DOMAIN_NAME]"
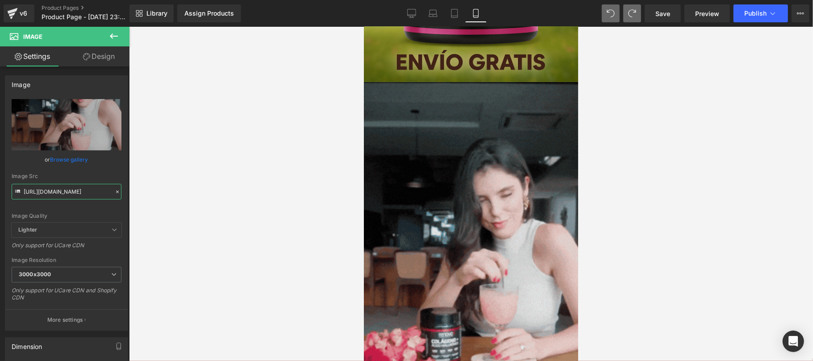
type input "[URL][DOMAIN_NAME]"
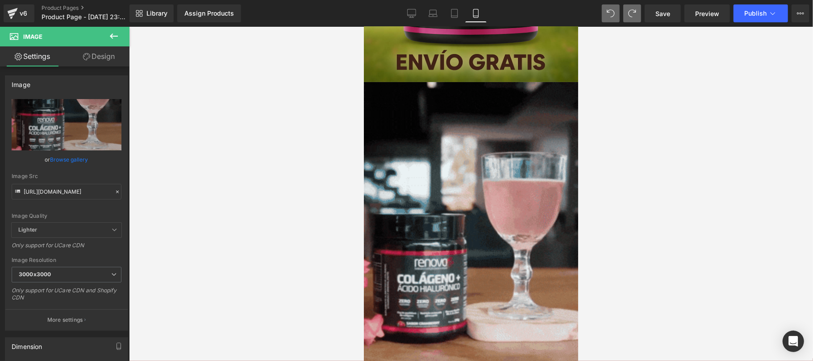
scroll to position [0, 0]
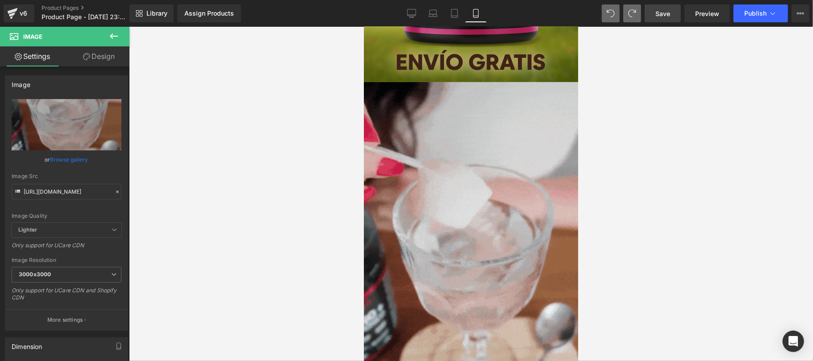
click at [676, 17] on link "Save" at bounding box center [663, 13] width 36 height 18
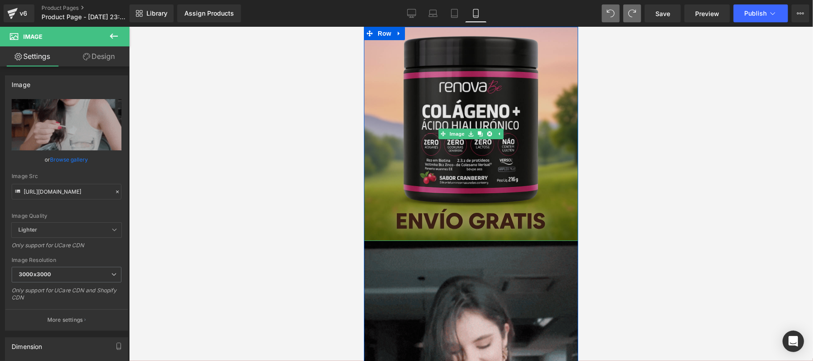
click at [528, 175] on img at bounding box center [470, 133] width 214 height 214
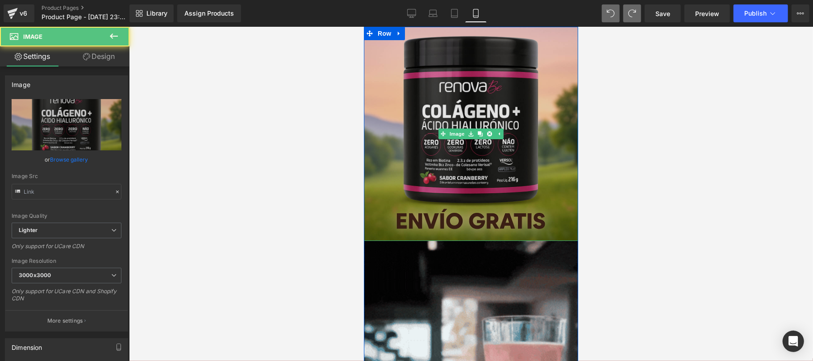
type input "[URL][DOMAIN_NAME][DATE]"
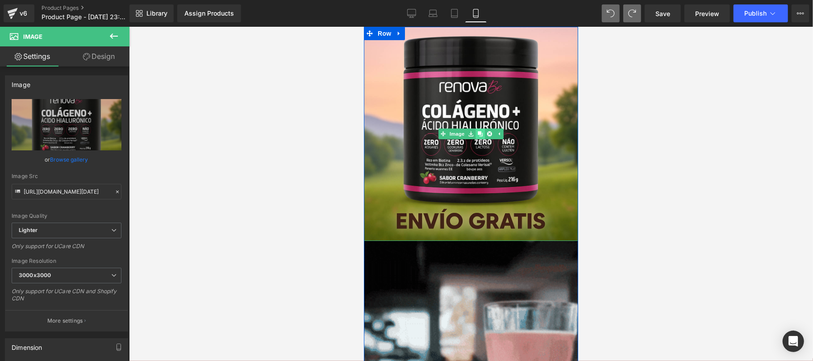
click at [479, 137] on link at bounding box center [479, 133] width 9 height 11
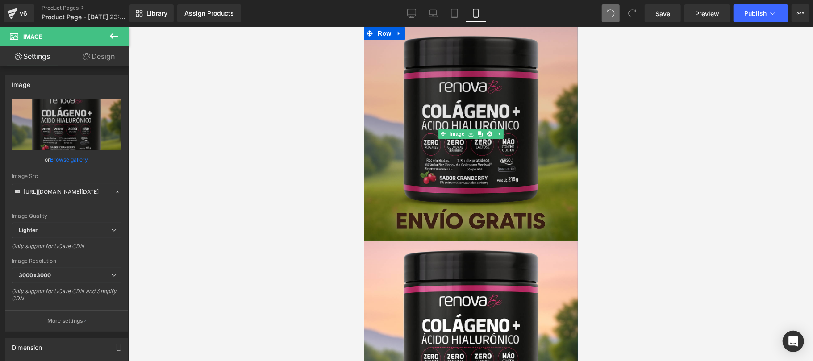
scroll to position [159, 0]
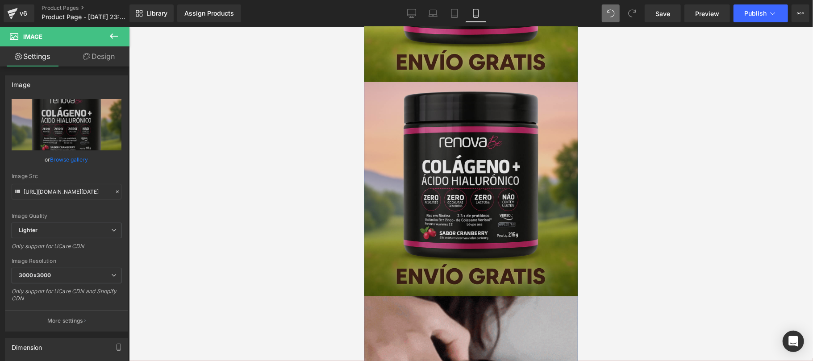
click at [478, 182] on img at bounding box center [470, 189] width 214 height 214
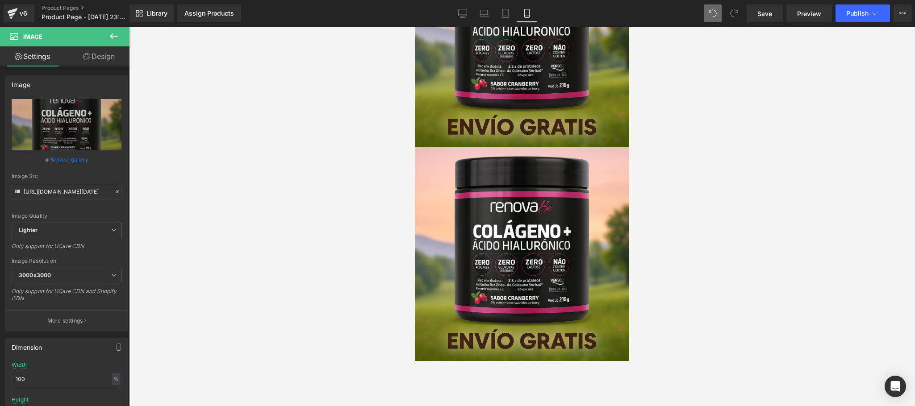
scroll to position [0, 0]
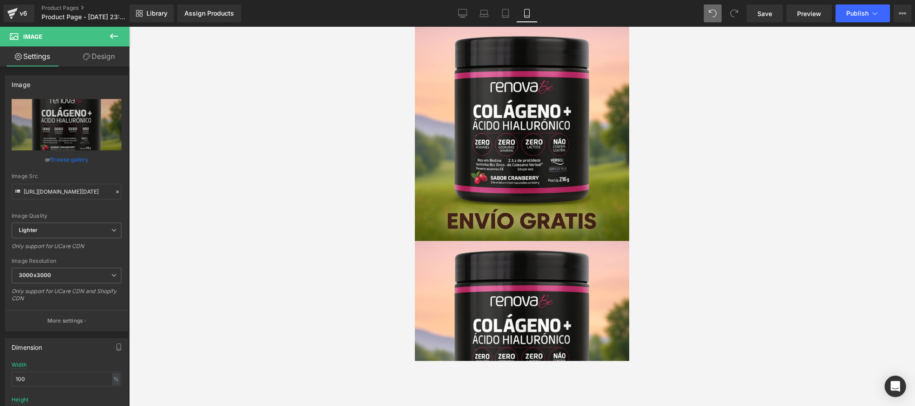
drag, startPoint x: 626, startPoint y: 161, endPoint x: 1045, endPoint y: 88, distance: 425.5
click at [432, 36] on span "Row" at bounding box center [435, 33] width 18 height 13
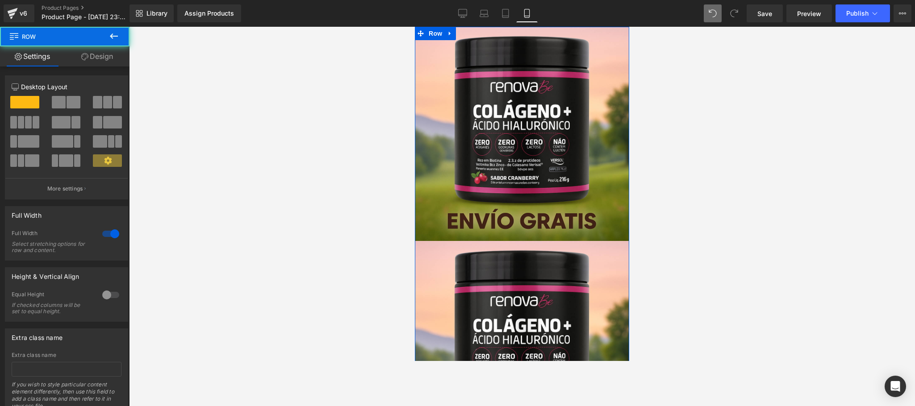
click at [81, 60] on link "Design" at bounding box center [97, 56] width 65 height 20
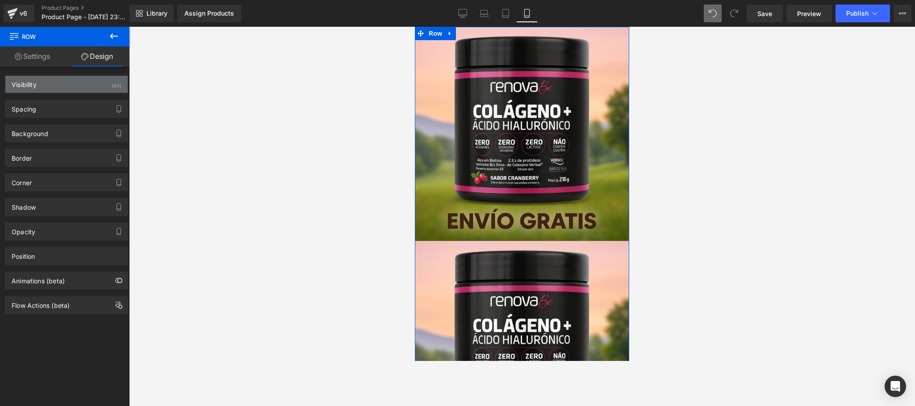
type input "transparent"
type input "0"
click at [31, 138] on div "Background" at bounding box center [30, 131] width 37 height 13
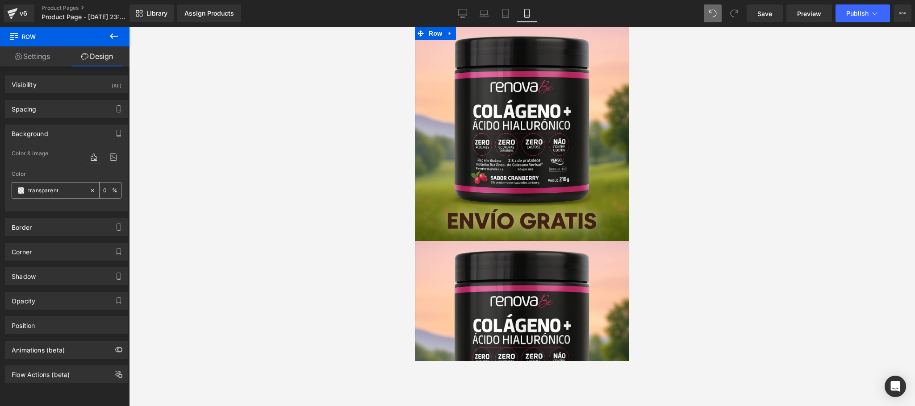
click at [54, 195] on input "transparent" at bounding box center [56, 191] width 57 height 10
click at [20, 192] on span at bounding box center [20, 190] width 7 height 7
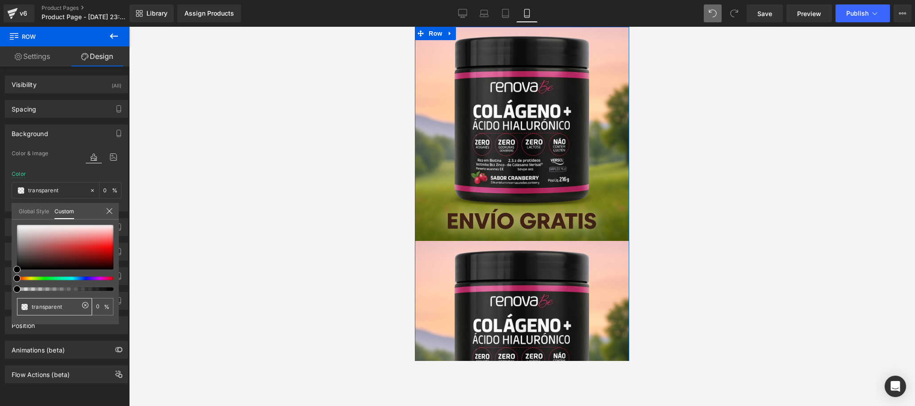
click at [55, 301] on div "transparent" at bounding box center [54, 306] width 75 height 17
click at [58, 307] on input "transparent" at bounding box center [55, 306] width 47 height 9
click at [83, 306] on icon at bounding box center [85, 305] width 7 height 7
type input "none"
click at [60, 309] on input "none" at bounding box center [55, 306] width 47 height 9
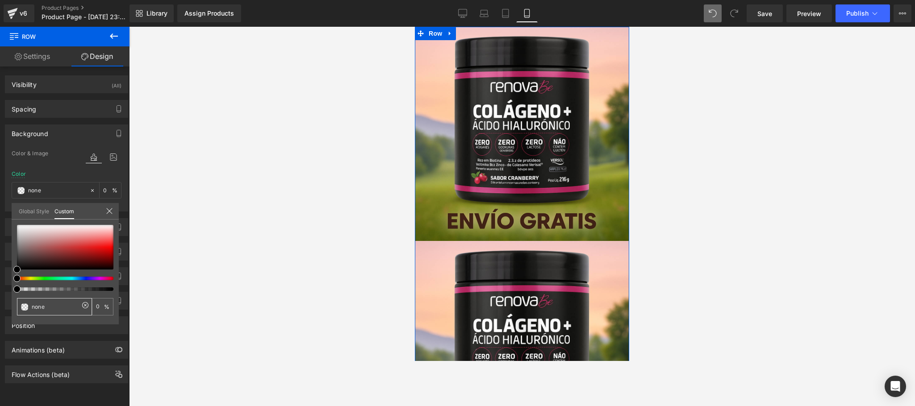
drag, startPoint x: 60, startPoint y: 309, endPoint x: 29, endPoint y: 303, distance: 31.3
click at [29, 303] on div "none" at bounding box center [54, 306] width 75 height 17
paste input "#ff66c4"
type input "#ff66c4"
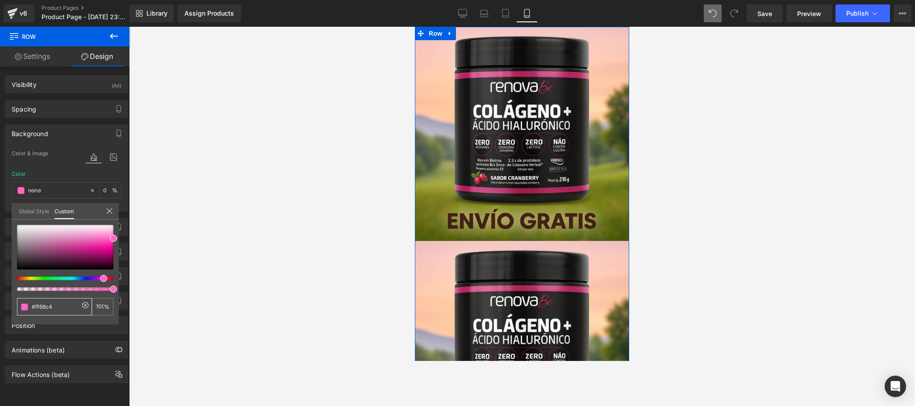
type input "#ff66c4"
type input "100"
type input "#ff66c4"
click at [192, 209] on div at bounding box center [522, 217] width 786 height 380
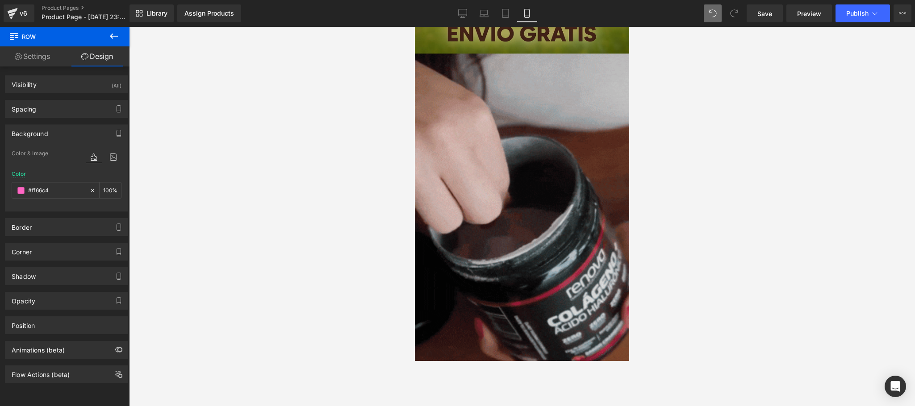
scroll to position [424, 0]
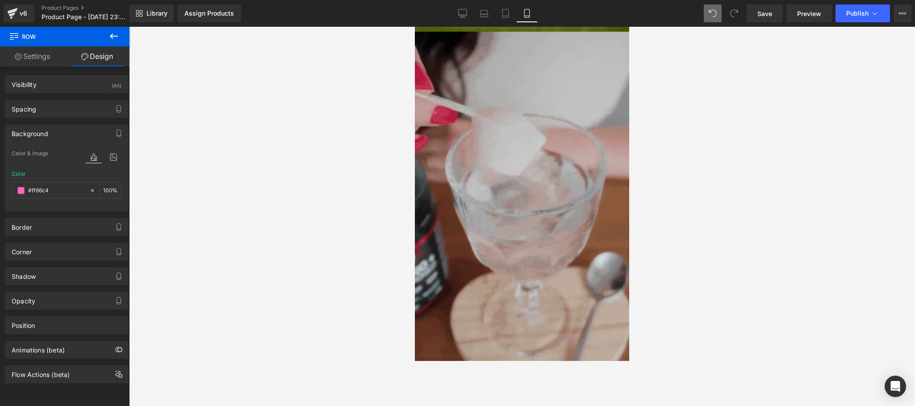
click at [491, 229] on img at bounding box center [522, 222] width 214 height 381
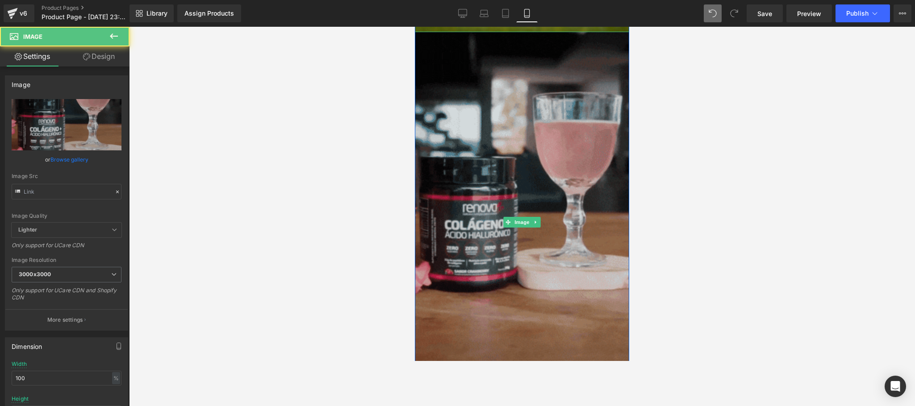
type input "[URL][DOMAIN_NAME]"
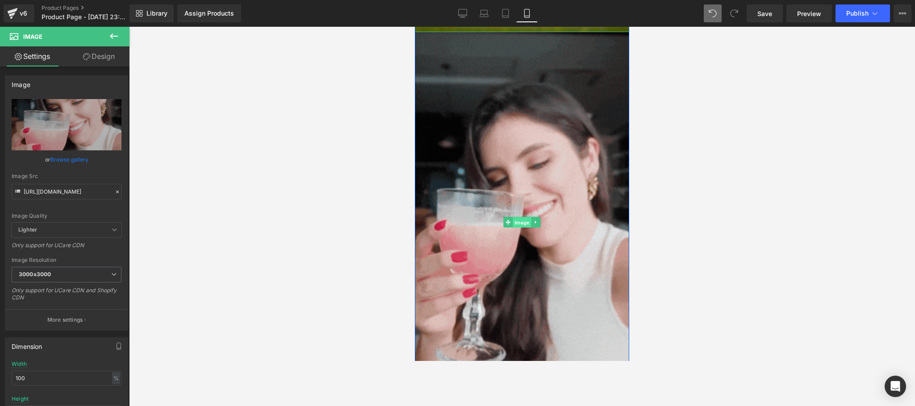
click at [516, 222] on span "Image" at bounding box center [522, 222] width 19 height 11
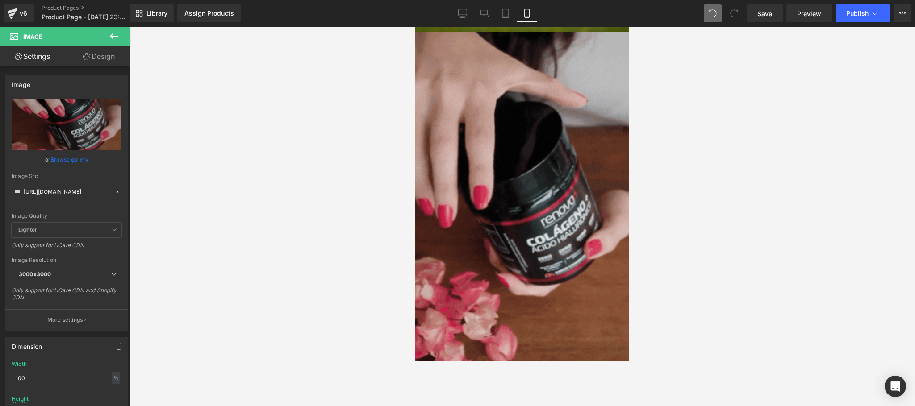
click at [100, 58] on link "Design" at bounding box center [99, 56] width 65 height 20
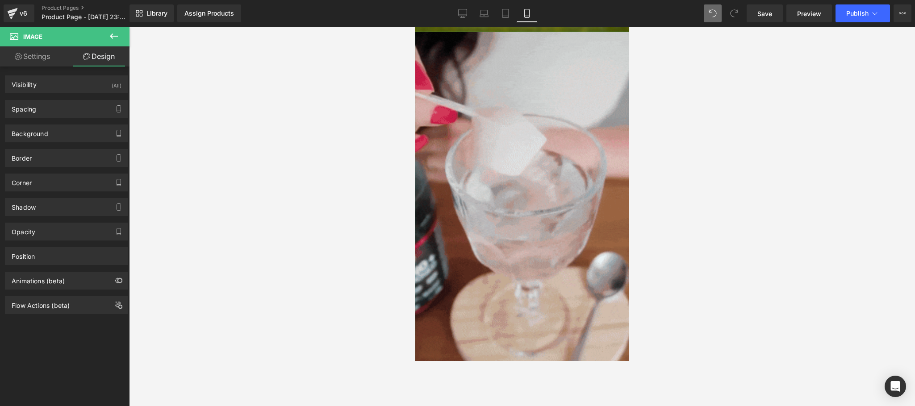
click at [17, 189] on div "Corner" at bounding box center [66, 182] width 122 height 17
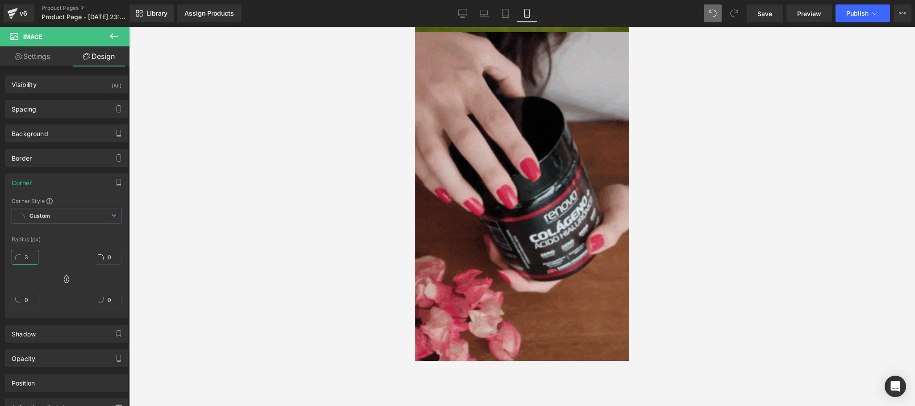
type input "0"
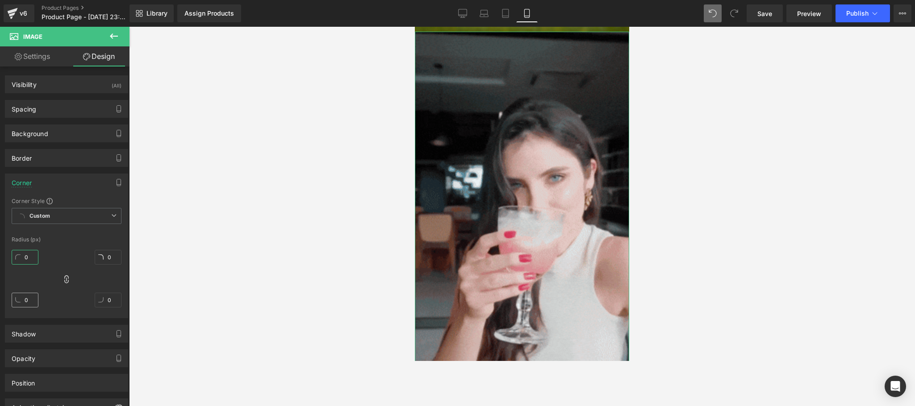
drag, startPoint x: 22, startPoint y: 259, endPoint x: 23, endPoint y: 295, distance: 36.2
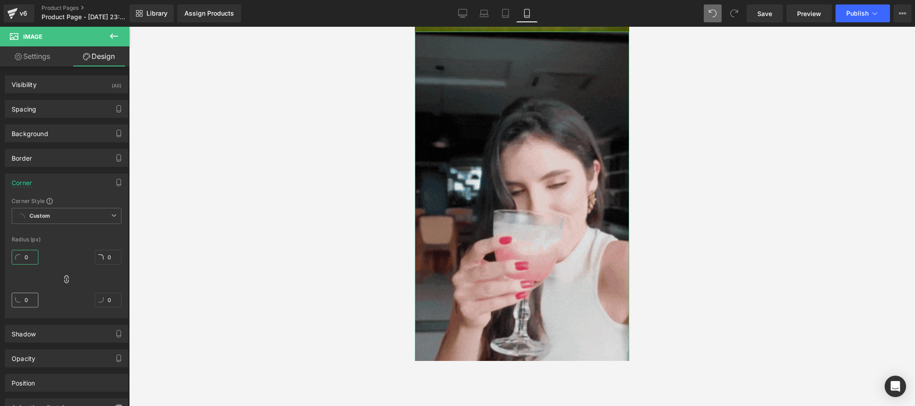
click at [23, 295] on div "0px 0 0px 0 0px 0 0px 0" at bounding box center [67, 281] width 110 height 71
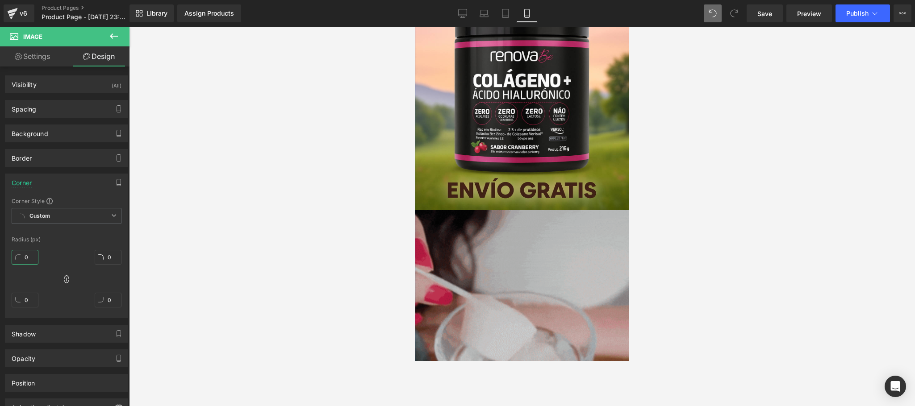
scroll to position [66, 0]
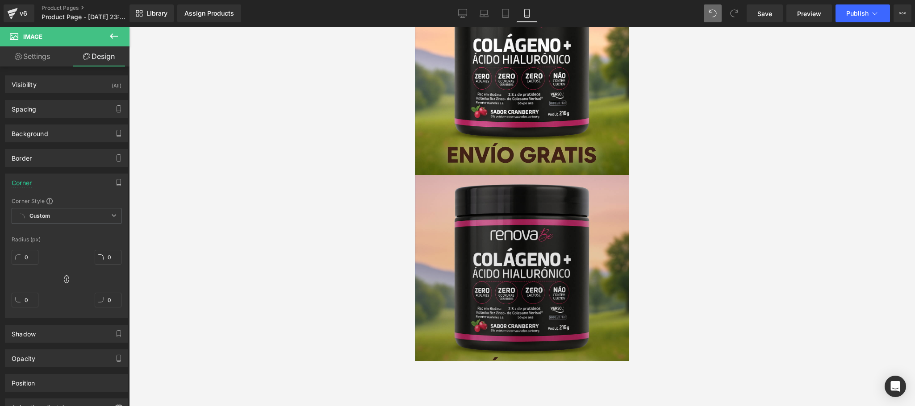
click at [531, 291] on img at bounding box center [522, 282] width 214 height 214
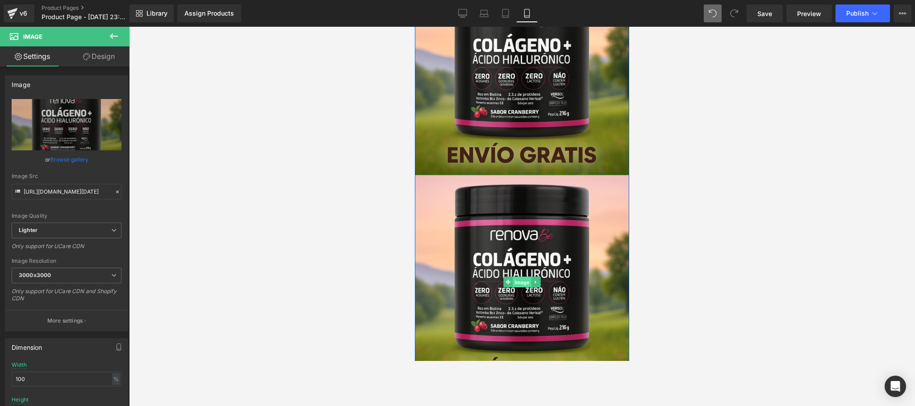
click at [520, 283] on span "Image" at bounding box center [522, 282] width 19 height 11
click at [66, 163] on link "Browse gallery" at bounding box center [69, 160] width 38 height 16
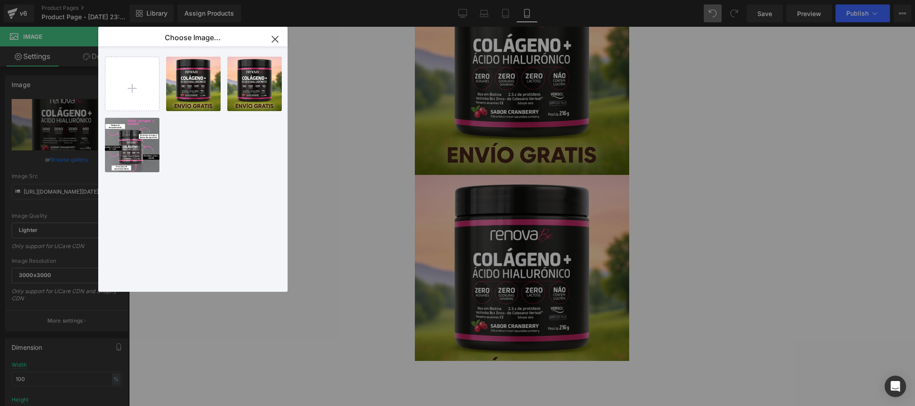
type input "C:\fakepath\imagen (1).jpg"
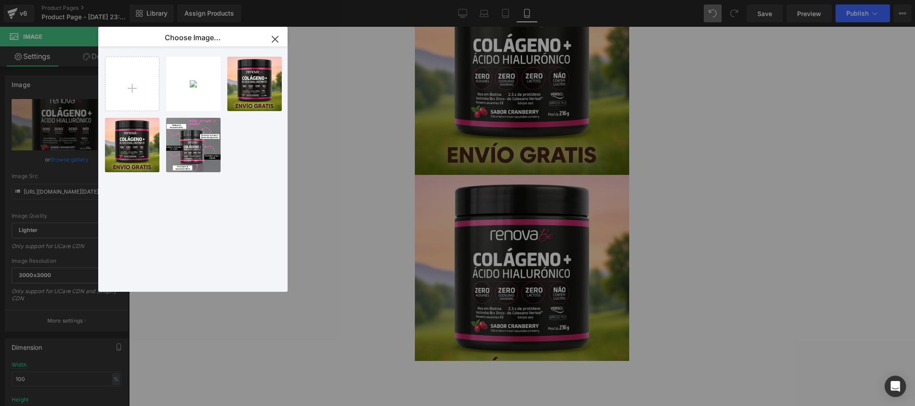
click at [280, 40] on icon "button" at bounding box center [275, 39] width 14 height 14
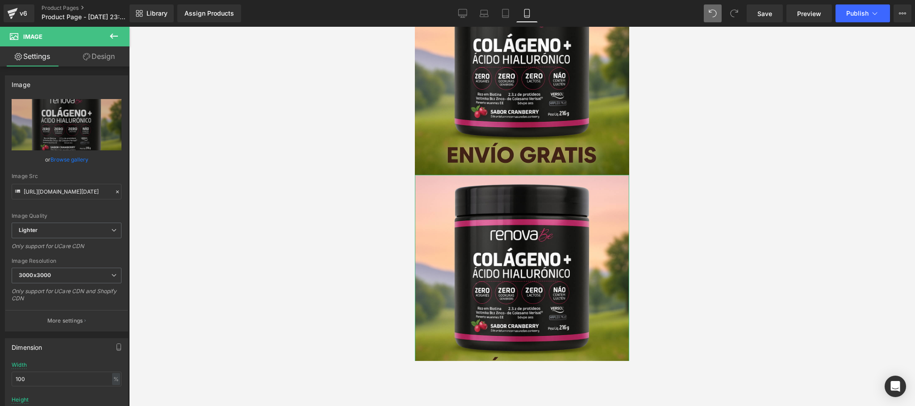
click at [70, 163] on link "Browse gallery" at bounding box center [69, 160] width 38 height 16
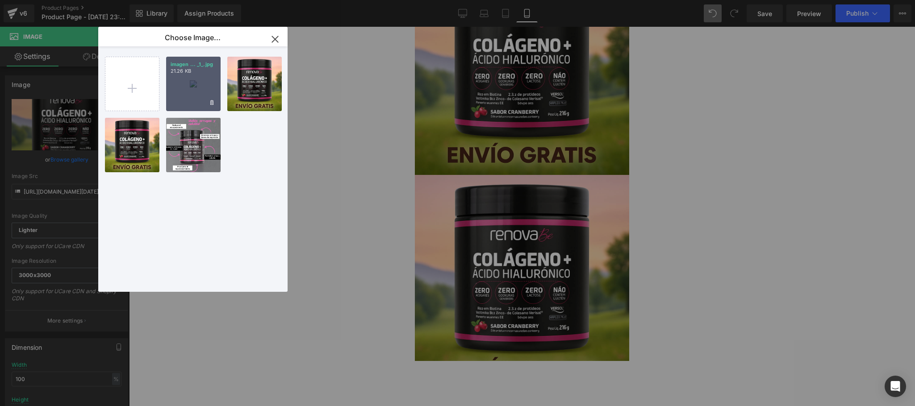
click at [175, 92] on div "imagen ... _1_.jpg 21.26 KB" at bounding box center [193, 84] width 54 height 54
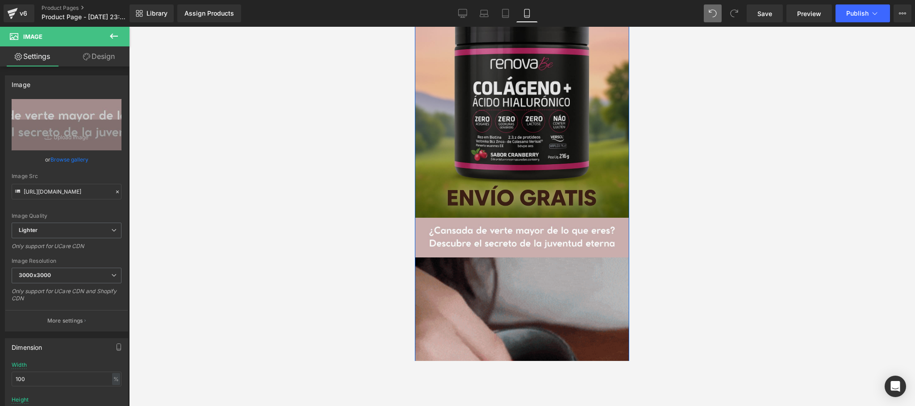
scroll to position [0, 0]
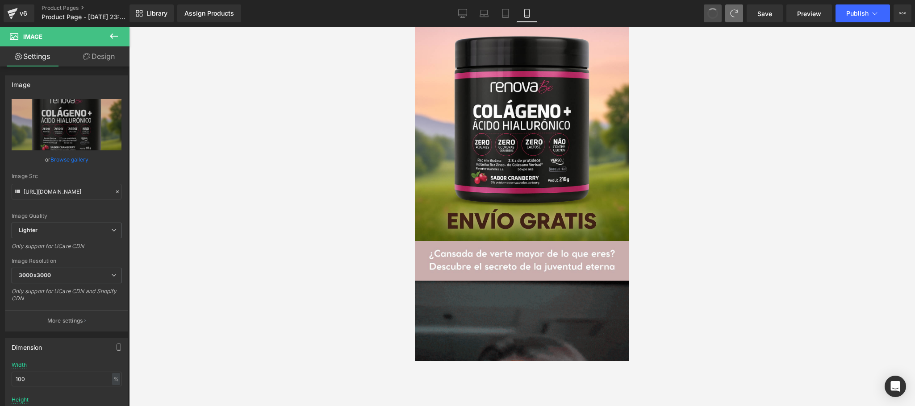
type input "[URL][DOMAIN_NAME][DATE]"
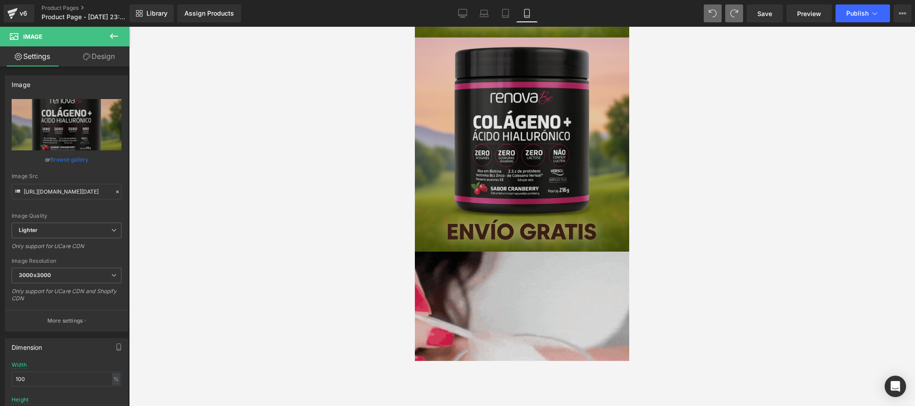
scroll to position [179, 0]
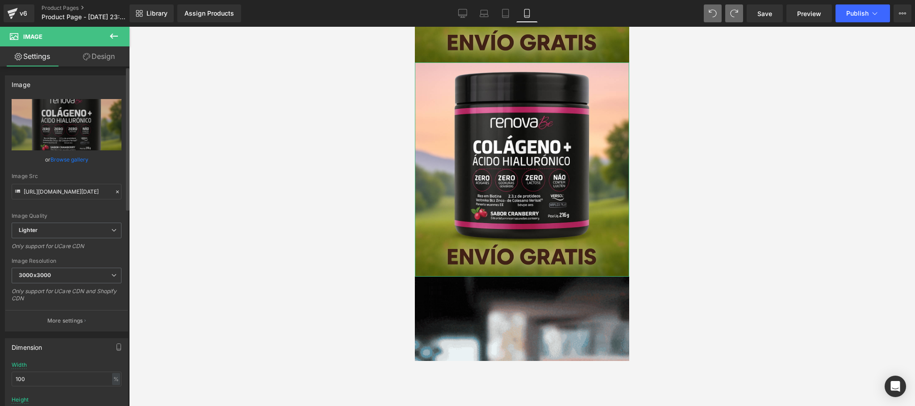
click at [63, 162] on link "Browse gallery" at bounding box center [69, 160] width 38 height 16
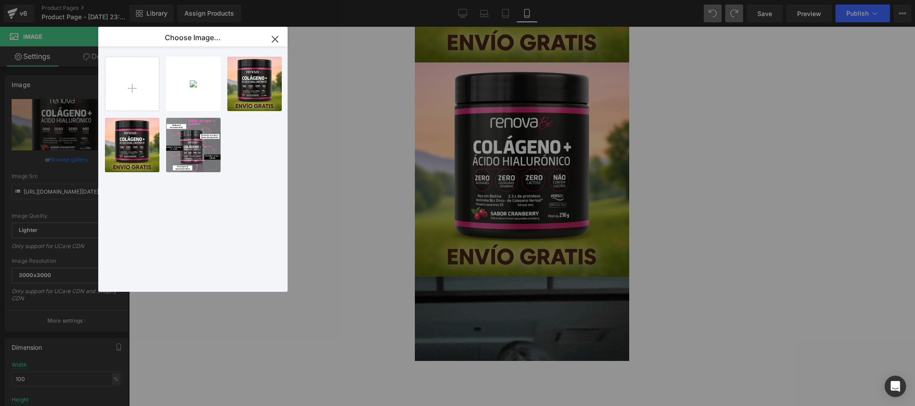
type input "C:\fakepath\imagen (2).jpg"
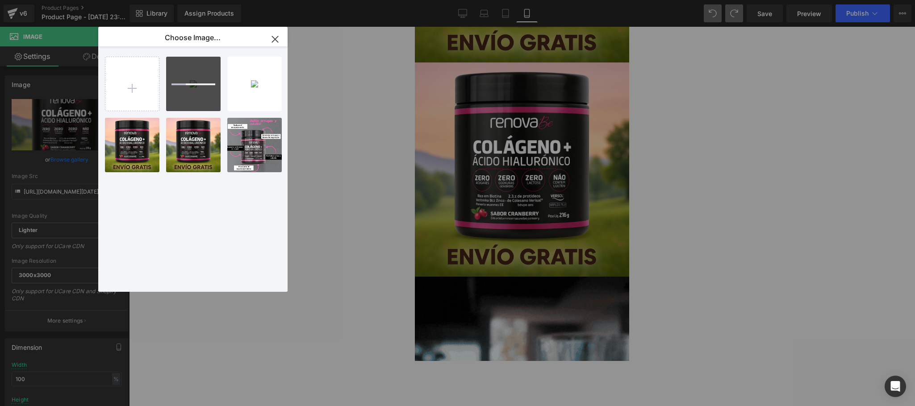
click at [348, 0] on div "Image You are previewing how the will restyle your page. You can not edit Eleme…" at bounding box center [457, 0] width 915 height 0
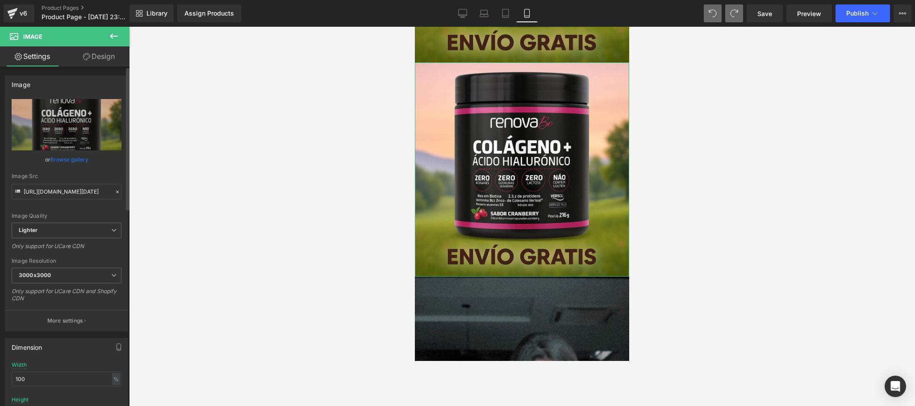
click at [66, 157] on link "Browse gallery" at bounding box center [69, 160] width 38 height 16
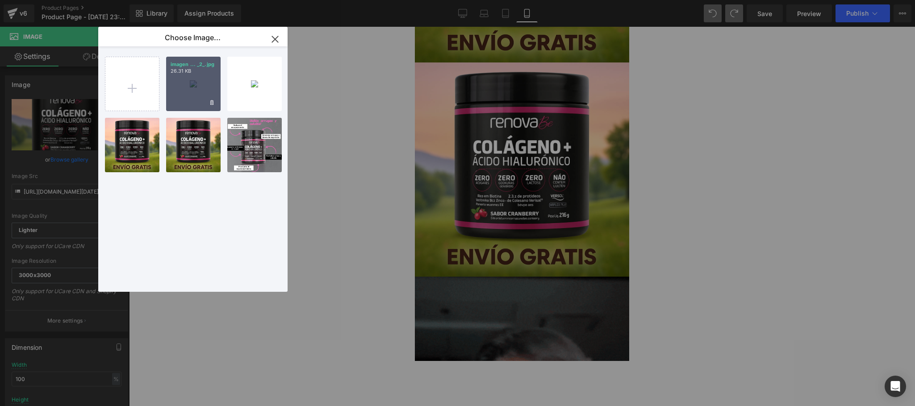
click at [177, 87] on div "imagen ... _2_.jpg 26.31 KB" at bounding box center [193, 84] width 54 height 54
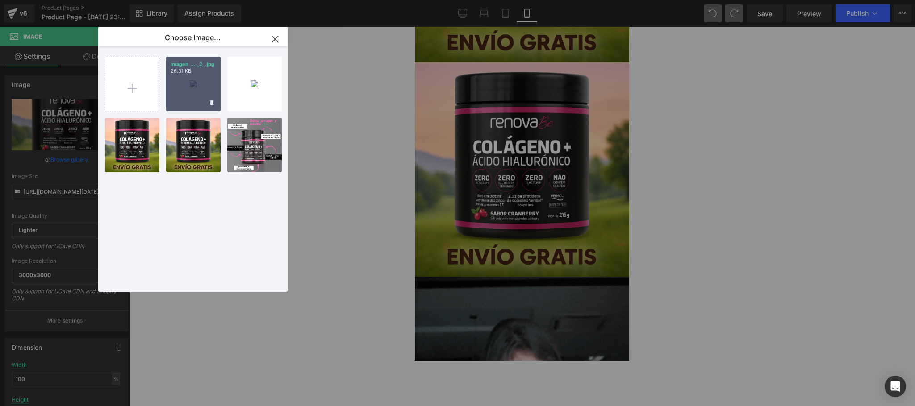
type input "[URL][DOMAIN_NAME]"
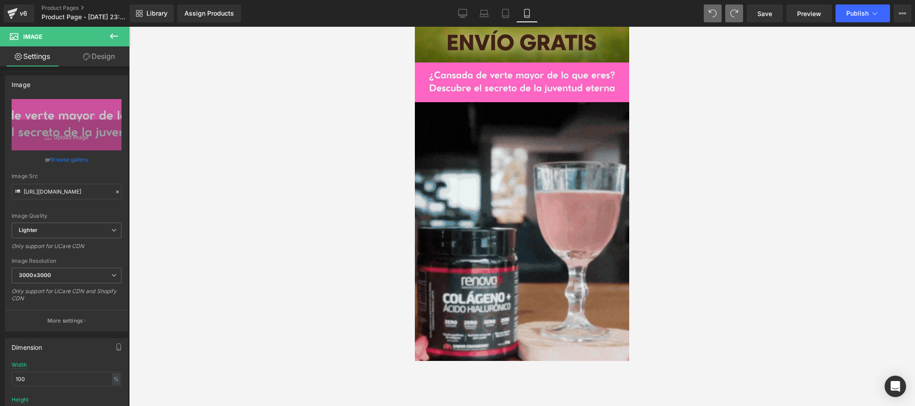
click at [705, 163] on div at bounding box center [522, 217] width 786 height 380
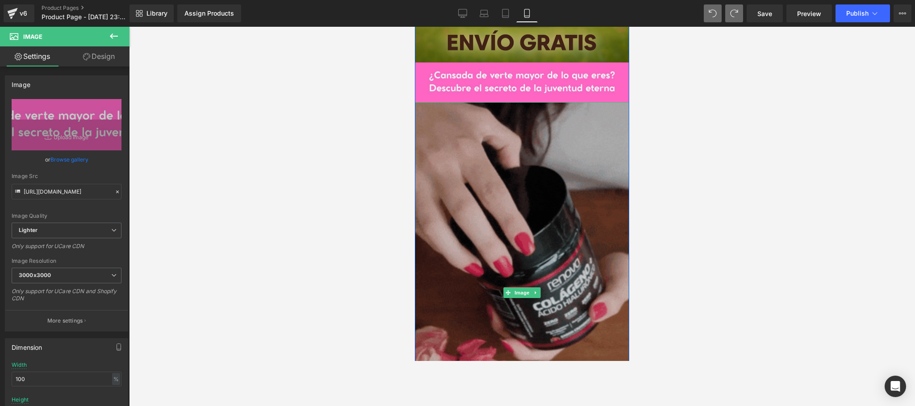
click at [543, 201] on img at bounding box center [522, 292] width 214 height 381
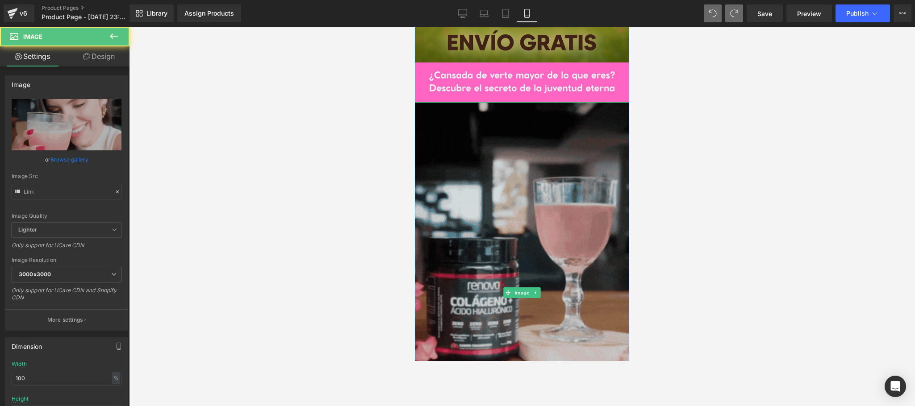
type input "[URL][DOMAIN_NAME]"
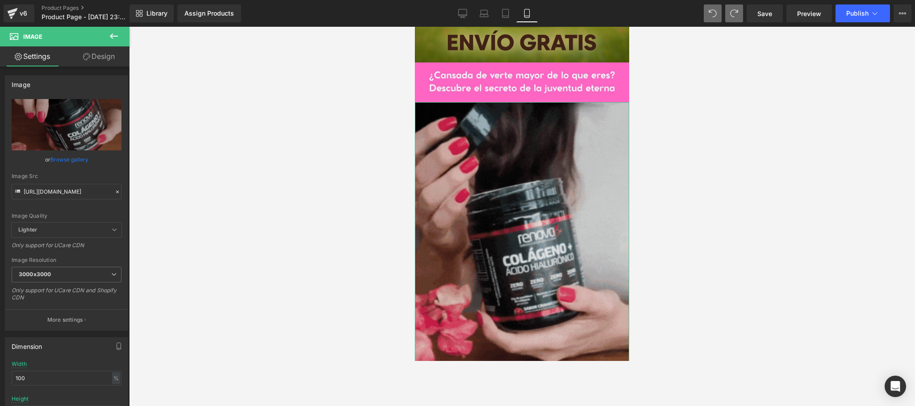
click at [100, 61] on link "Design" at bounding box center [99, 56] width 65 height 20
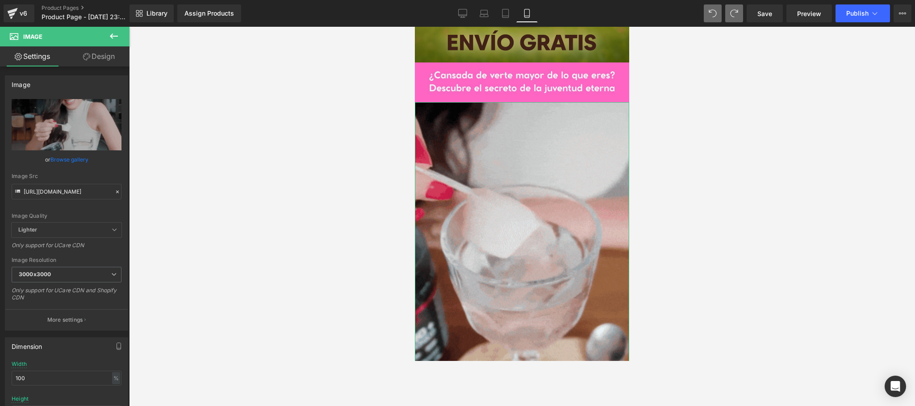
click at [0, 0] on div "Background" at bounding box center [0, 0] width 0 height 0
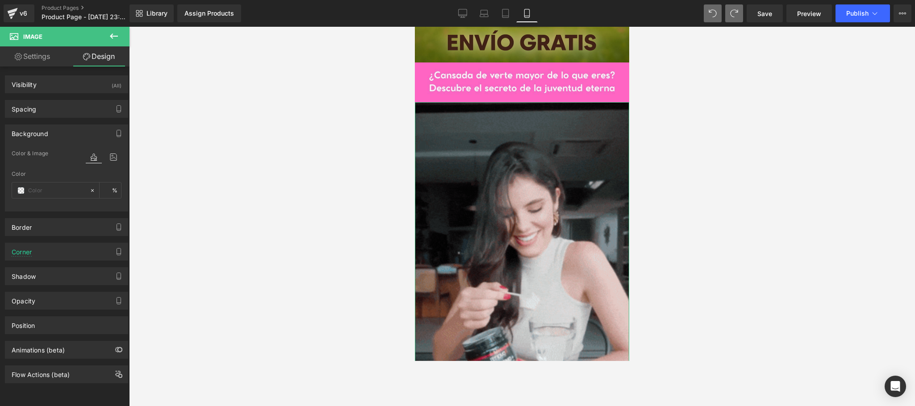
type input "transparent"
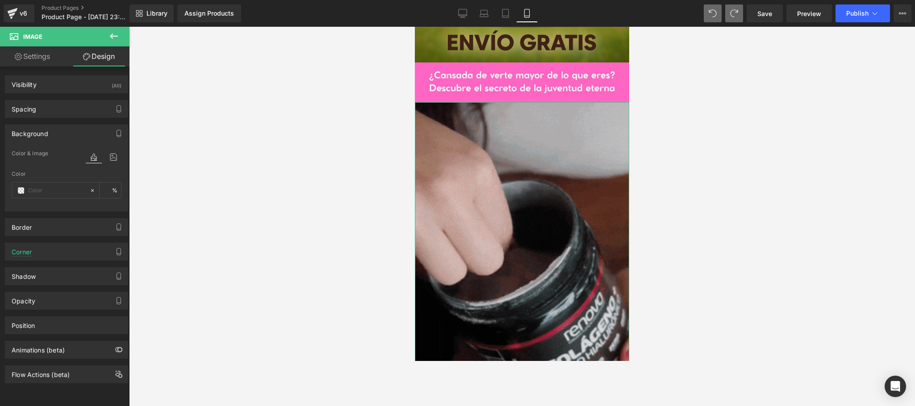
type input "0"
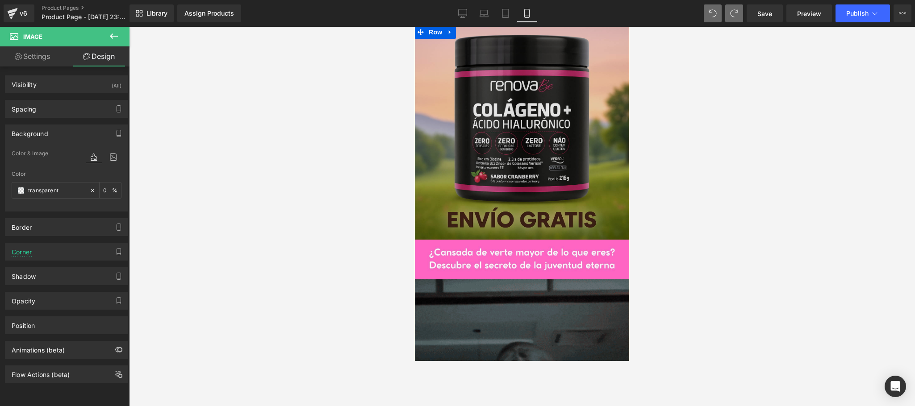
scroll to position [0, 0]
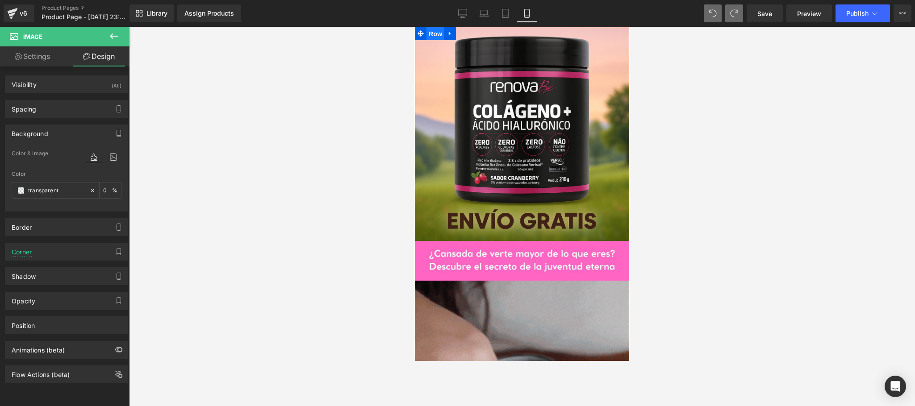
click at [428, 32] on span "Row" at bounding box center [435, 33] width 18 height 13
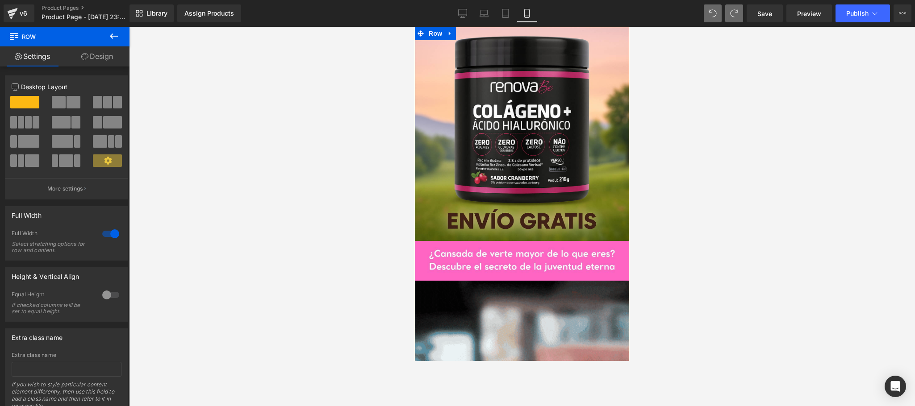
click at [93, 59] on link "Design" at bounding box center [97, 56] width 65 height 20
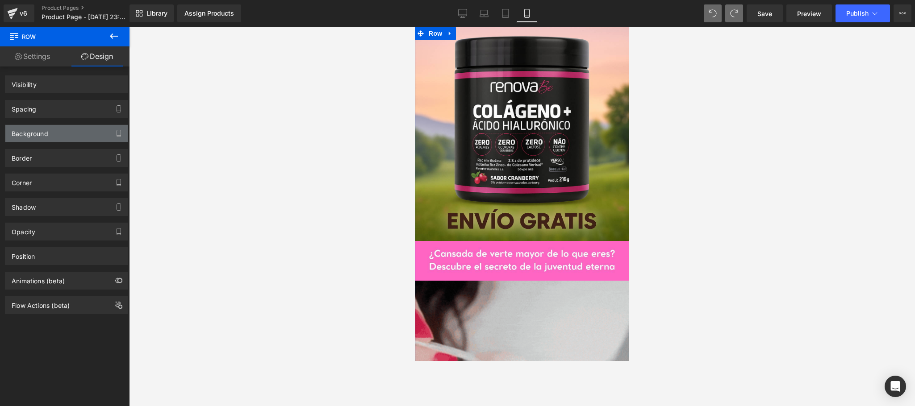
click at [66, 136] on div "Background" at bounding box center [66, 133] width 122 height 17
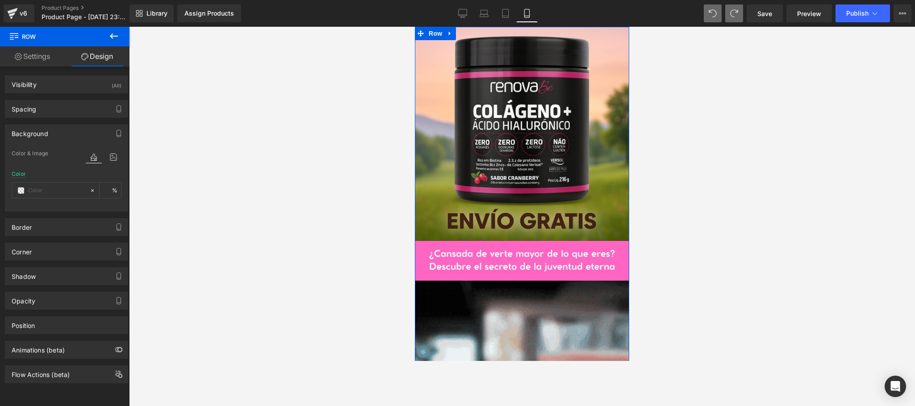
type input "#ff66c4"
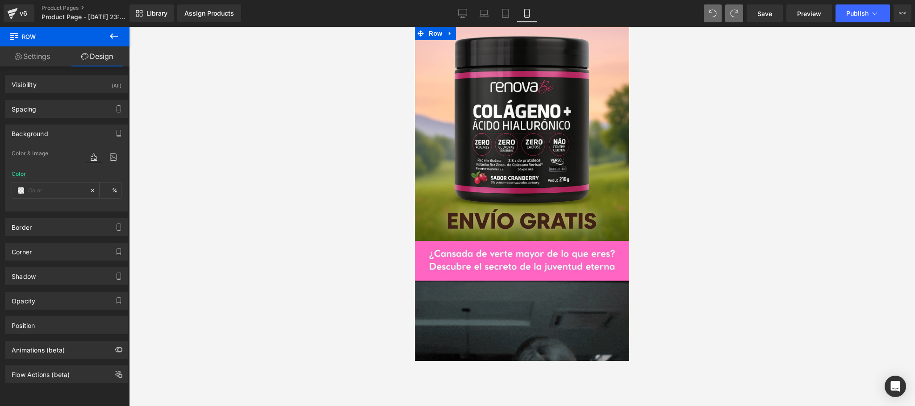
type input "100"
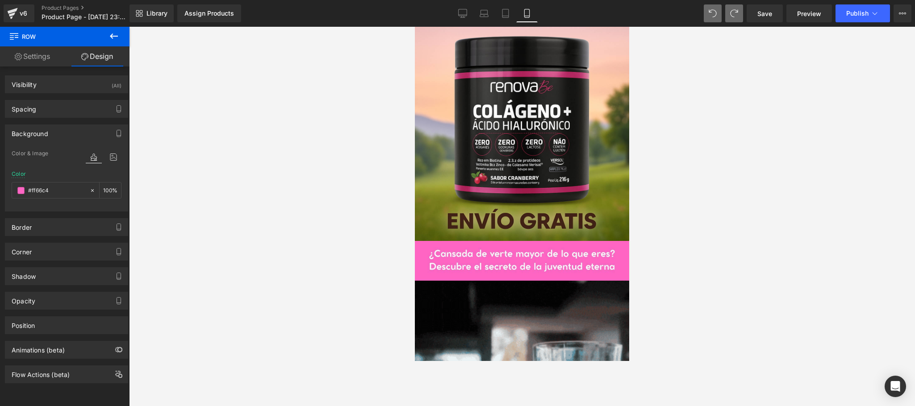
click at [217, 174] on div at bounding box center [522, 217] width 786 height 380
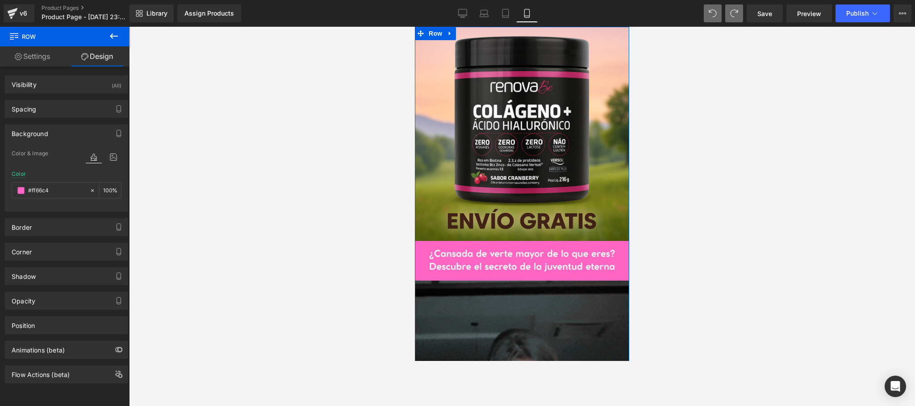
scroll to position [179, 0]
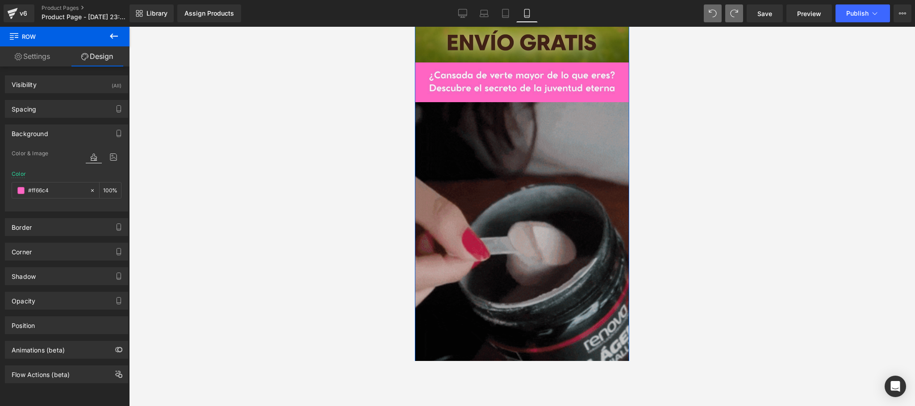
click at [542, 175] on img at bounding box center [522, 292] width 214 height 381
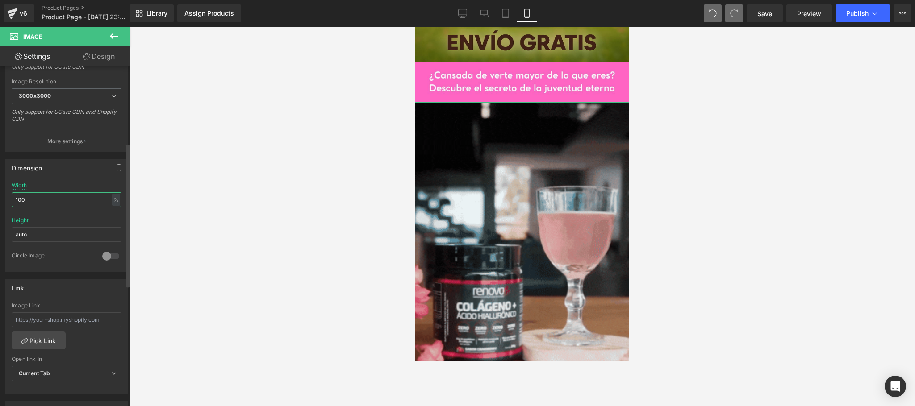
drag, startPoint x: 93, startPoint y: 206, endPoint x: 9, endPoint y: 209, distance: 83.5
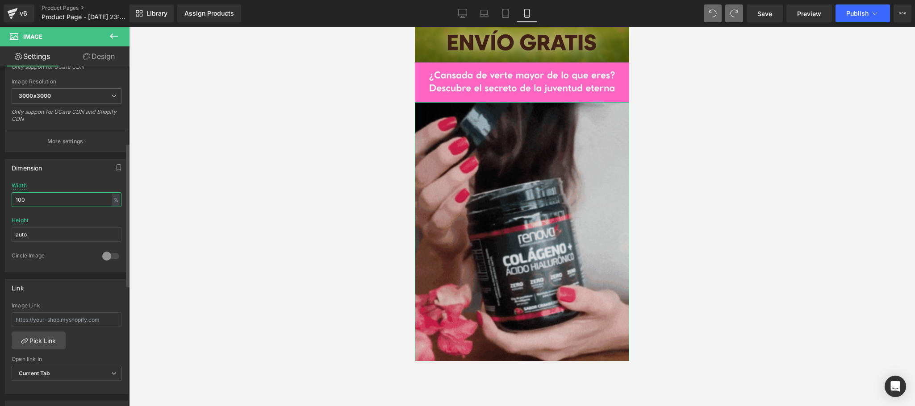
click at [9, 209] on div "100% Width 100 % % px auto Height auto 0 Circle Image" at bounding box center [66, 227] width 122 height 89
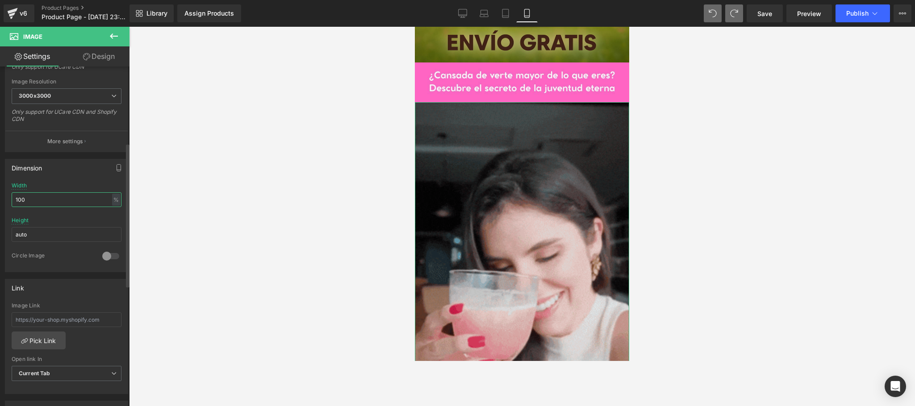
type input "5"
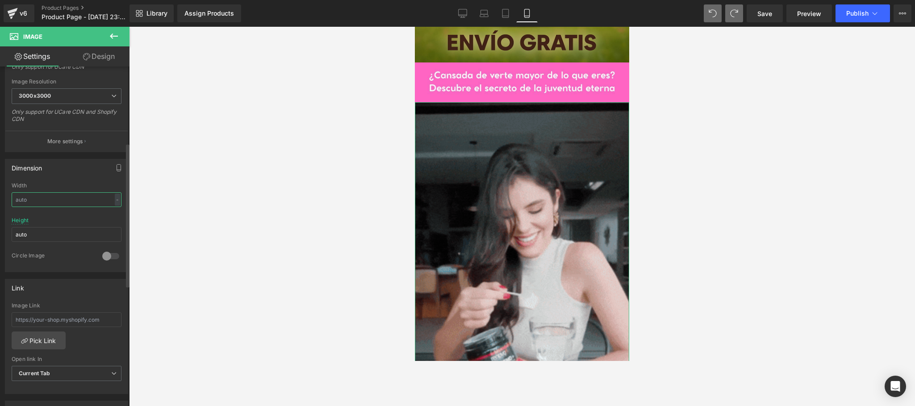
type input "5"
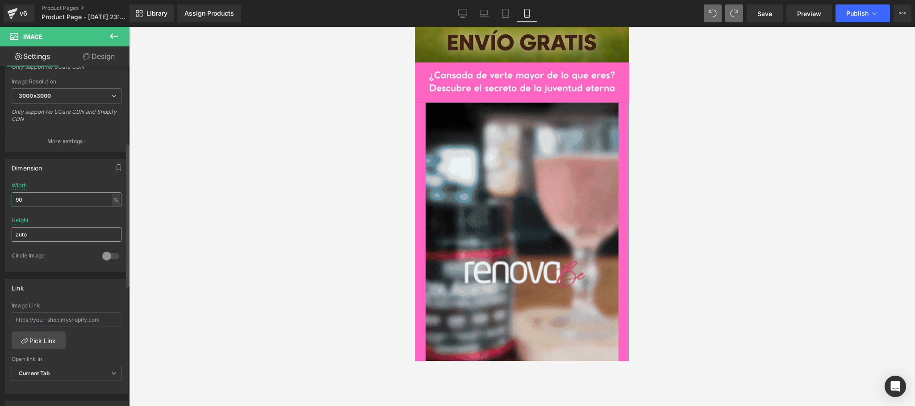
type input "90"
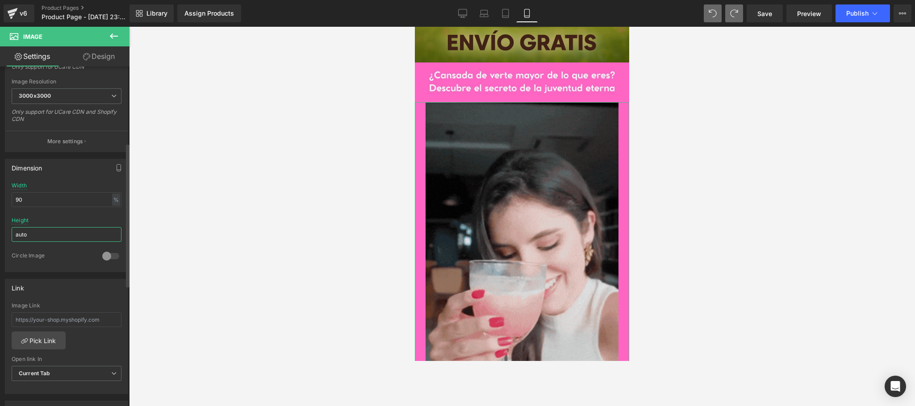
click at [83, 238] on input "auto" at bounding box center [67, 234] width 110 height 15
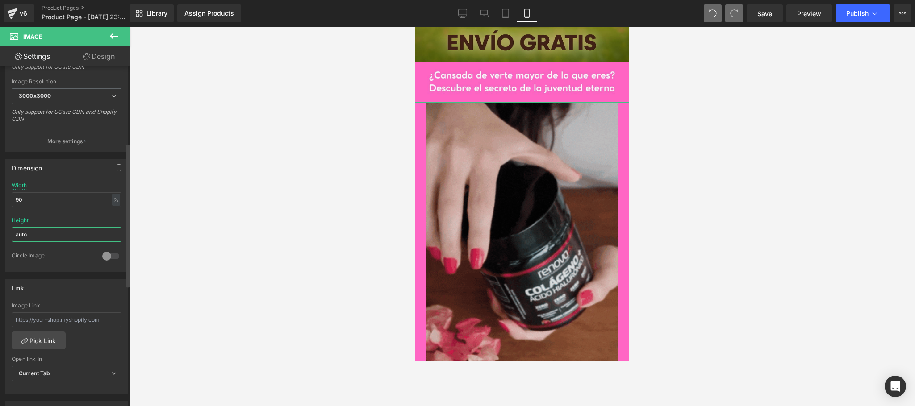
drag, startPoint x: 83, startPoint y: 238, endPoint x: 11, endPoint y: 236, distance: 71.9
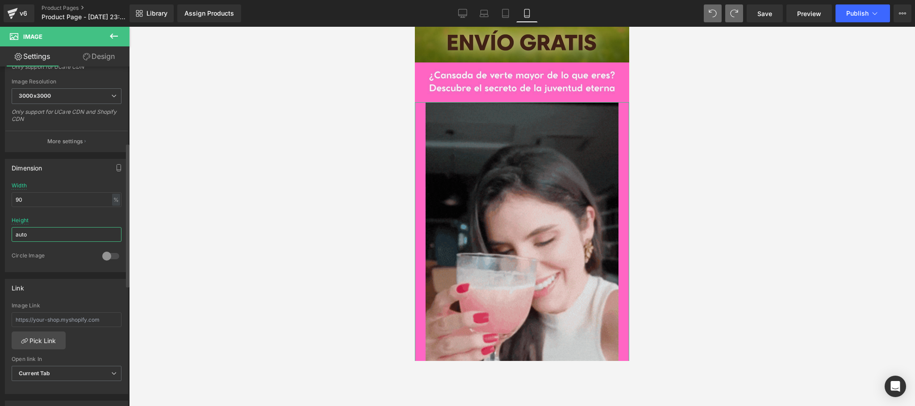
click at [12, 236] on input "auto" at bounding box center [67, 234] width 110 height 15
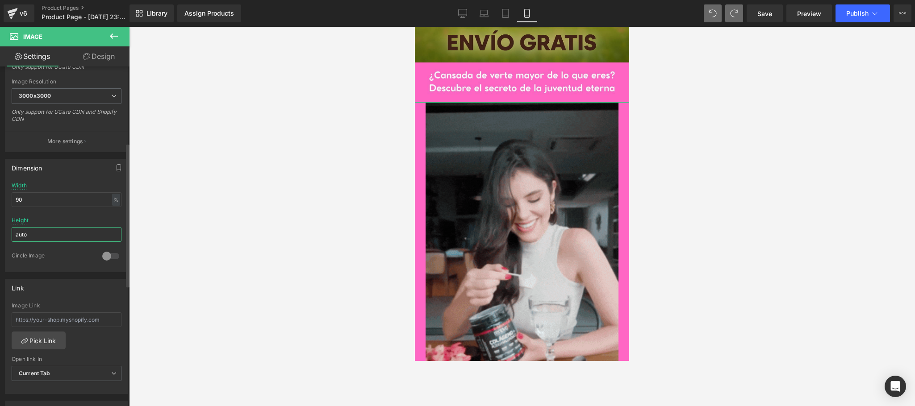
type input "8"
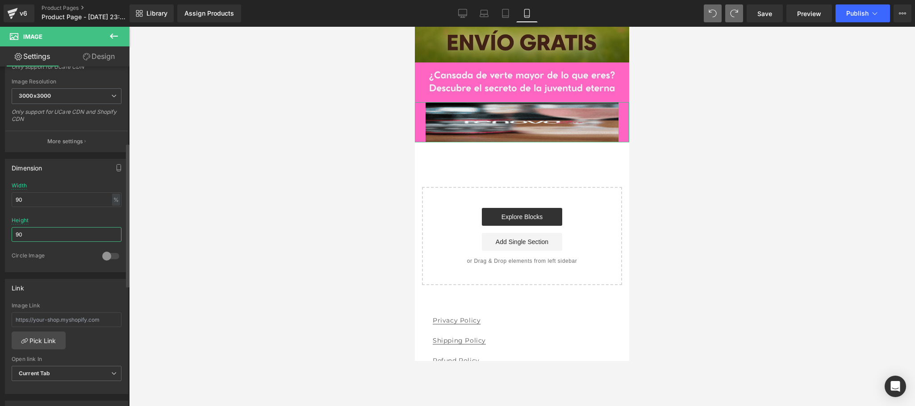
type input "9"
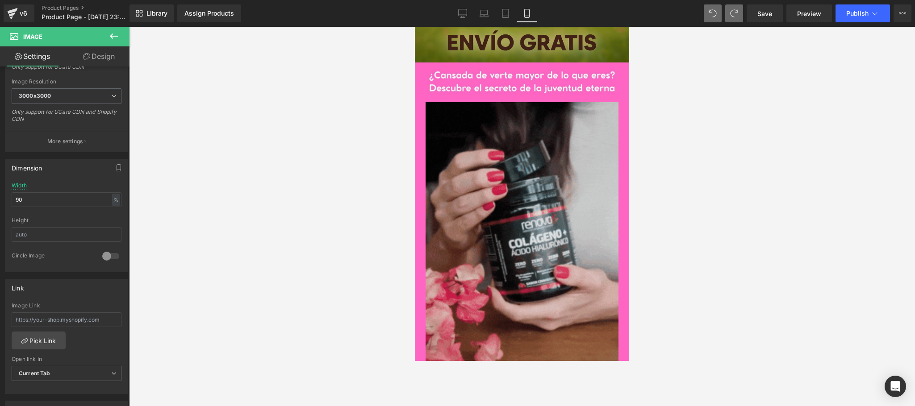
click at [662, 227] on div at bounding box center [522, 217] width 786 height 380
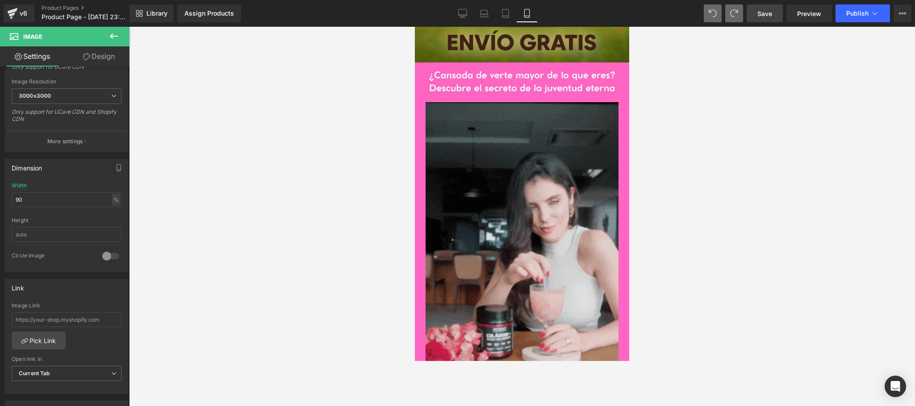
click at [753, 17] on link "Save" at bounding box center [765, 13] width 36 height 18
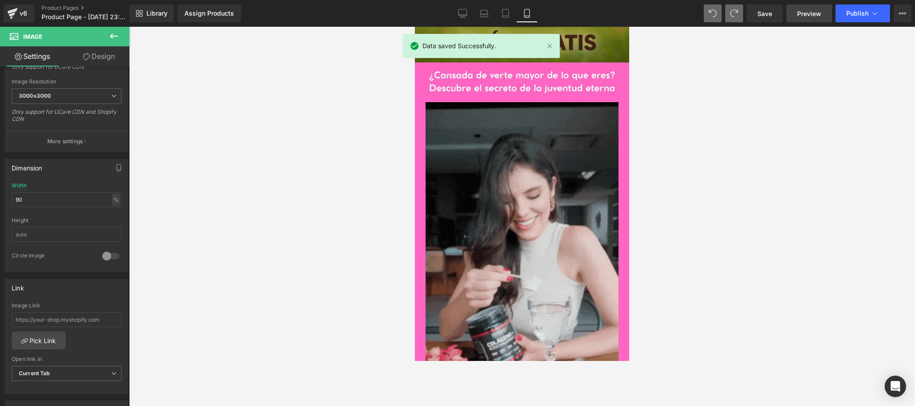
click at [812, 19] on link "Preview" at bounding box center [809, 13] width 46 height 18
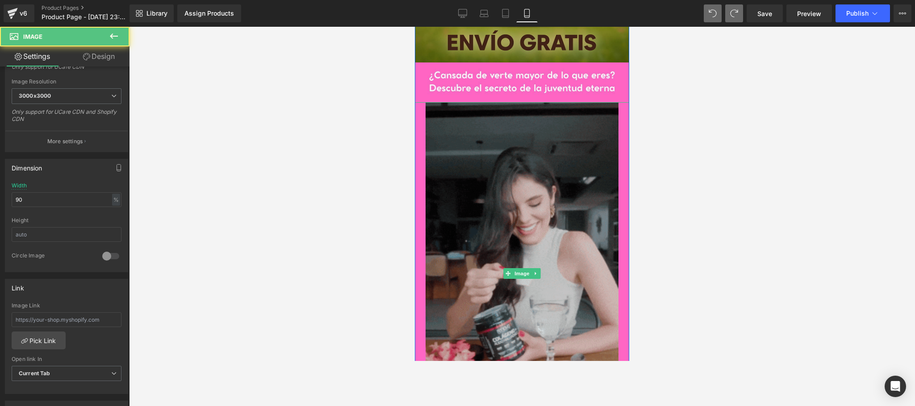
click at [494, 166] on img at bounding box center [522, 273] width 193 height 343
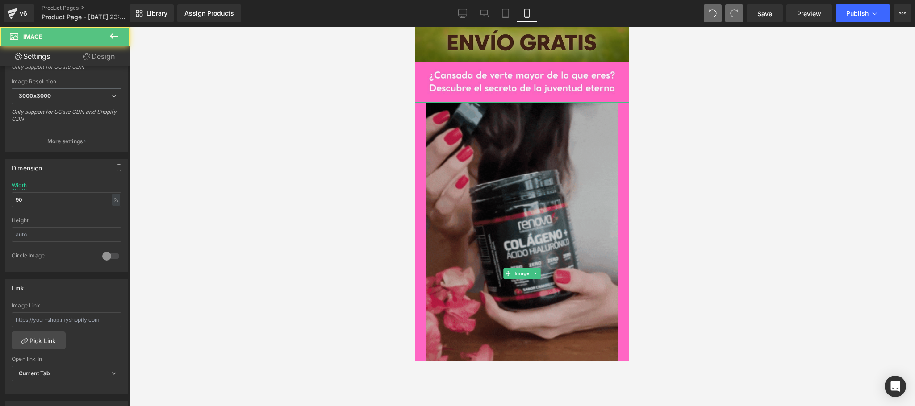
click at [512, 171] on img at bounding box center [522, 273] width 193 height 343
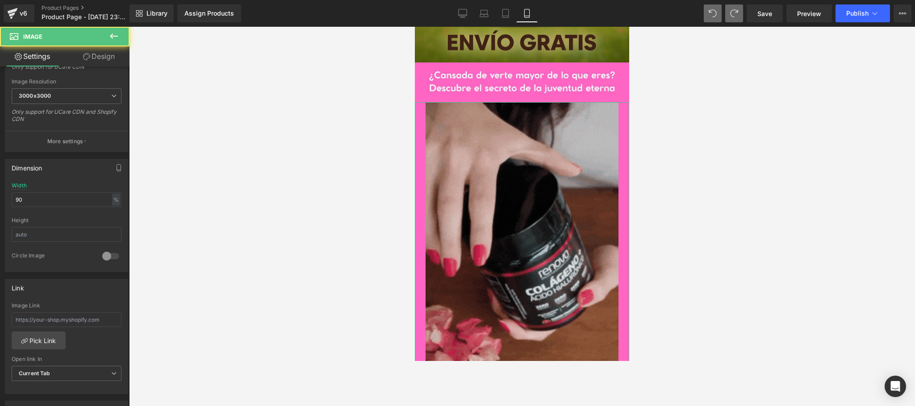
click at [101, 58] on link "Design" at bounding box center [99, 56] width 65 height 20
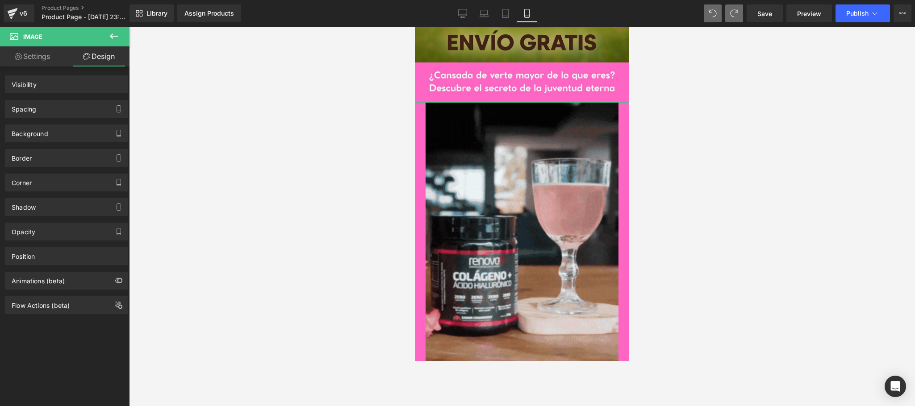
click at [73, 114] on div "Spacing" at bounding box center [66, 108] width 122 height 17
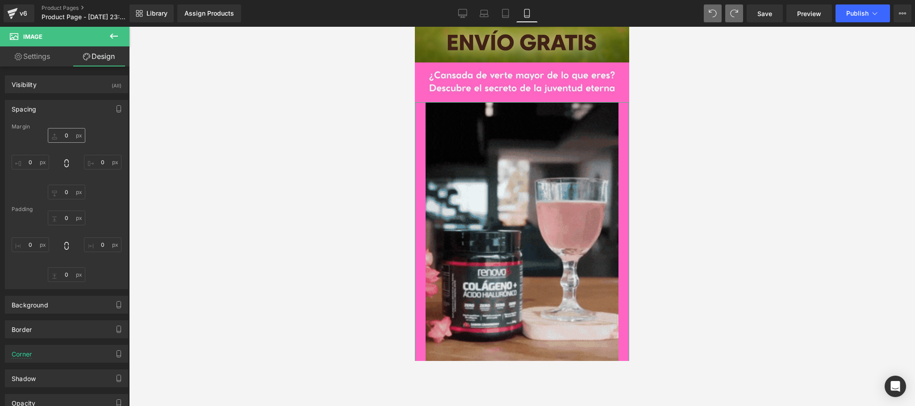
type input "0"
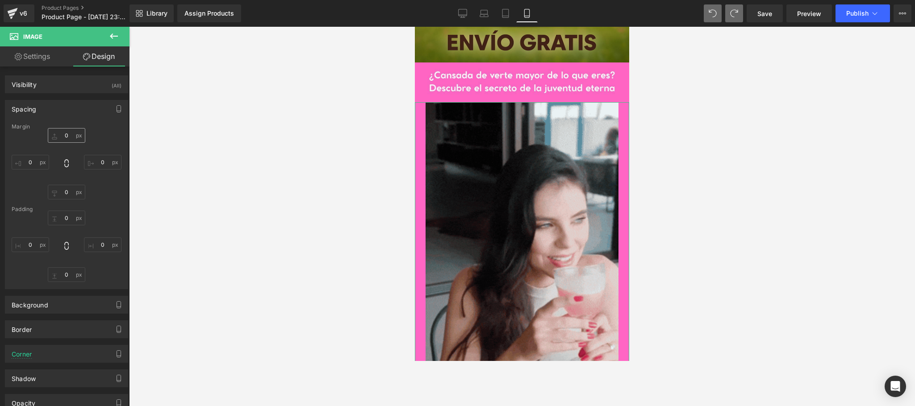
type input "0"
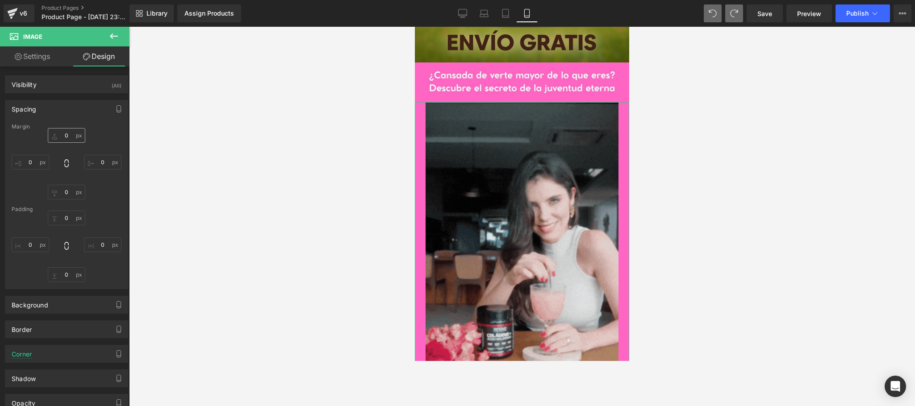
type input "0"
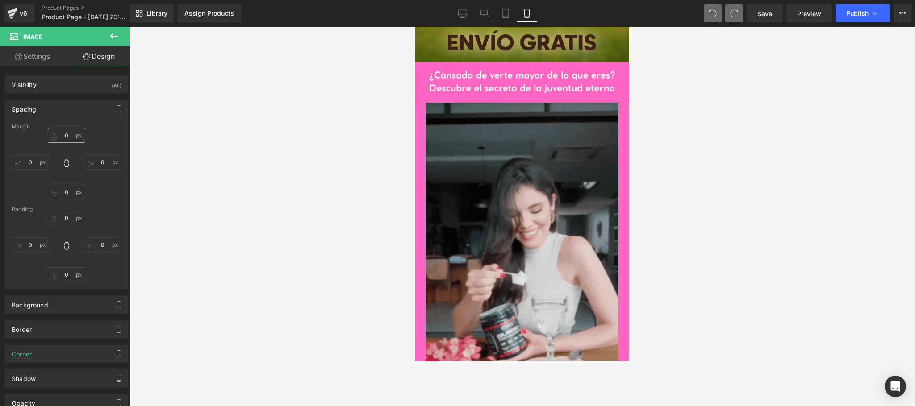
type input "0"
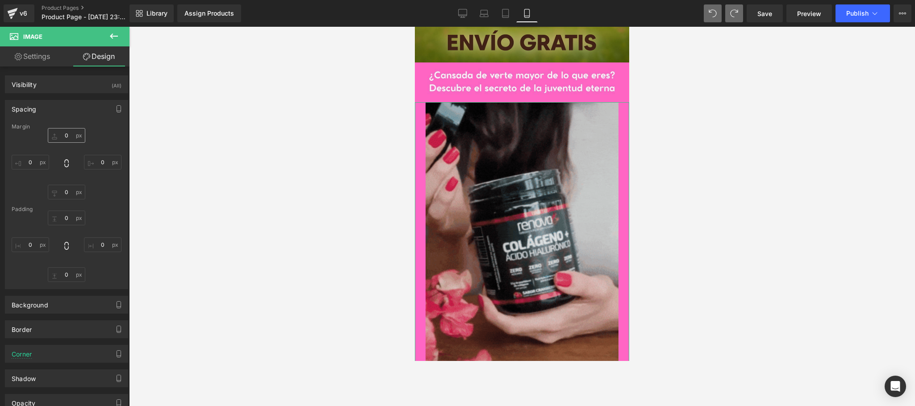
type input "0"
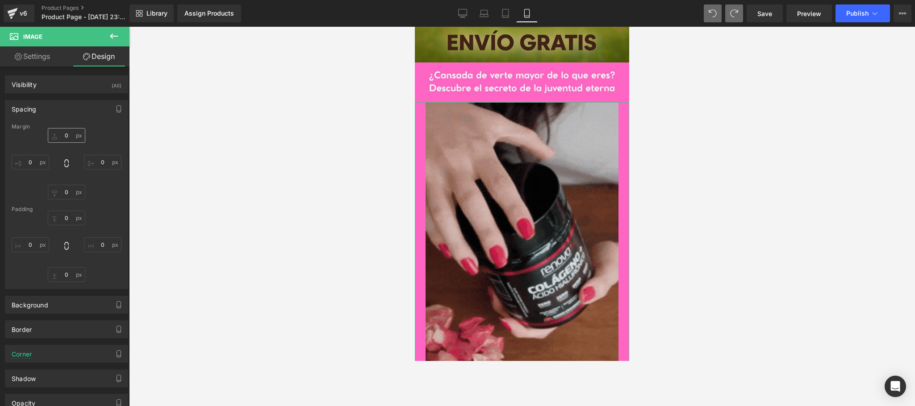
type input "0"
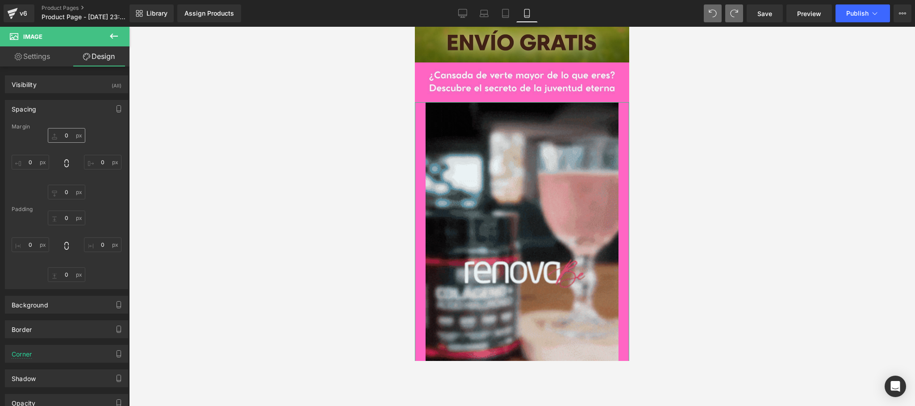
type input "0"
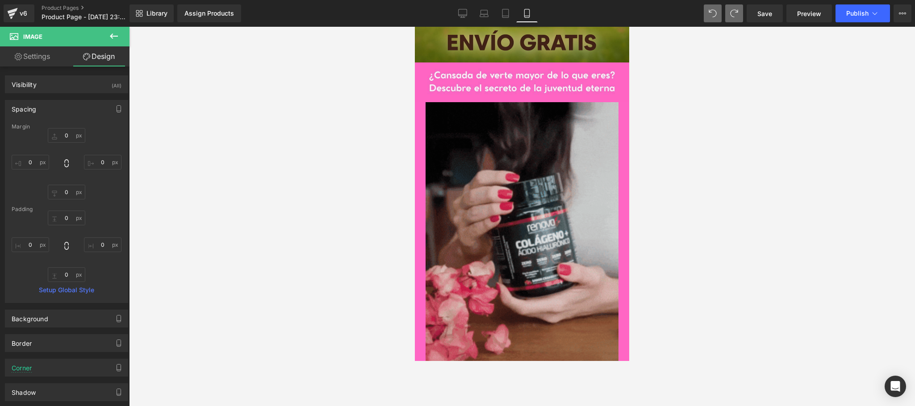
click at [220, 210] on div at bounding box center [522, 217] width 786 height 380
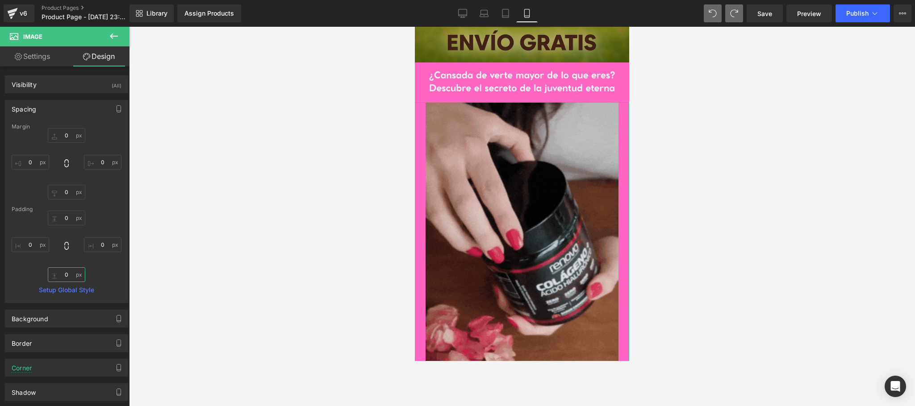
click at [64, 278] on input "0" at bounding box center [67, 274] width 38 height 15
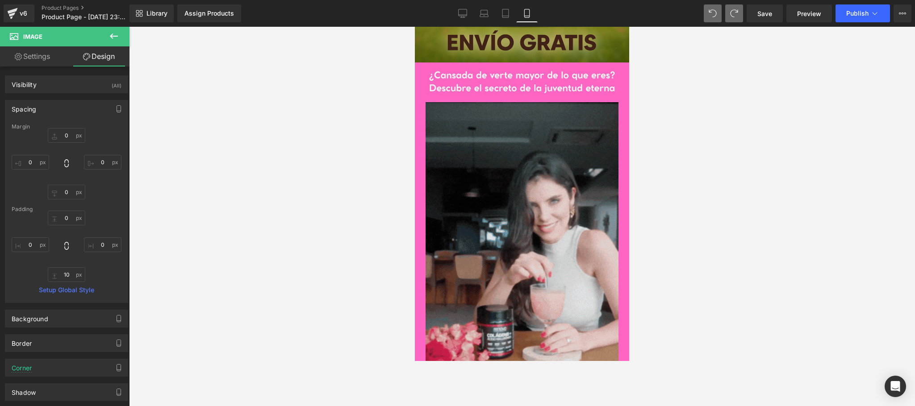
click at [309, 279] on div at bounding box center [522, 217] width 786 height 380
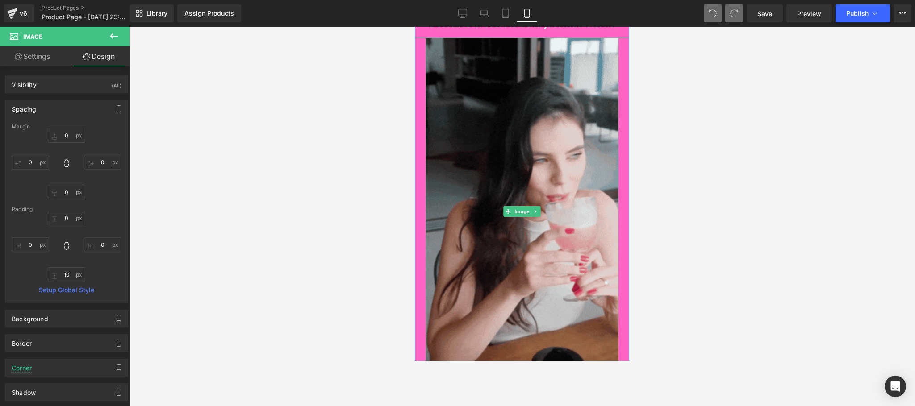
scroll to position [357, 0]
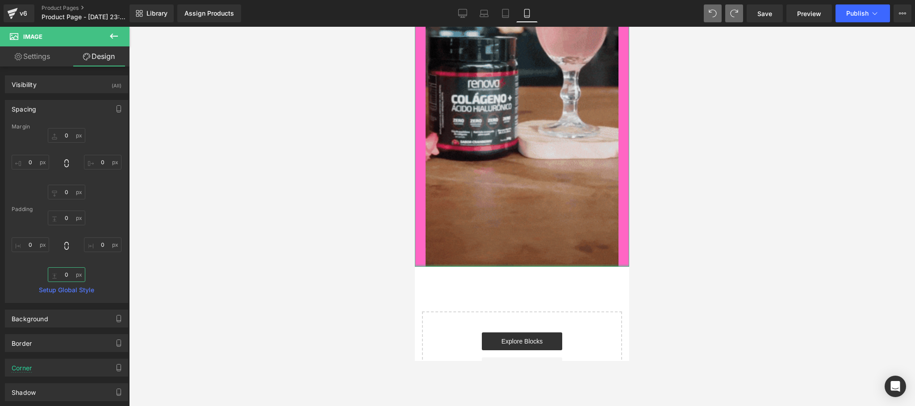
click at [81, 276] on input "0" at bounding box center [67, 274] width 38 height 15
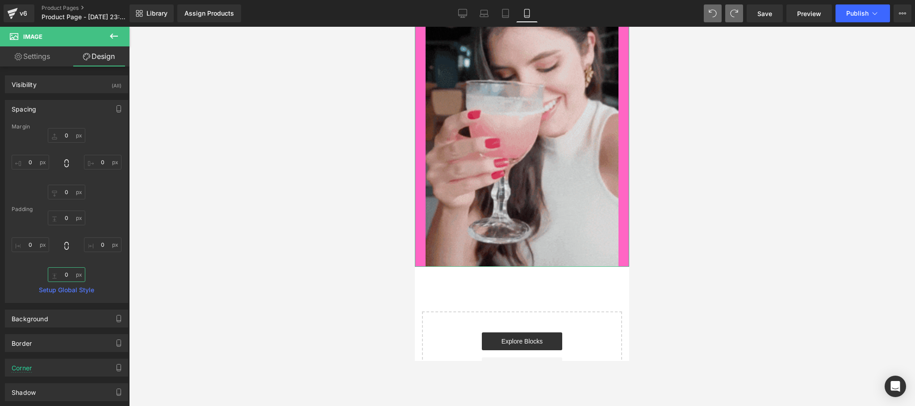
drag, startPoint x: 71, startPoint y: 274, endPoint x: 57, endPoint y: 275, distance: 14.4
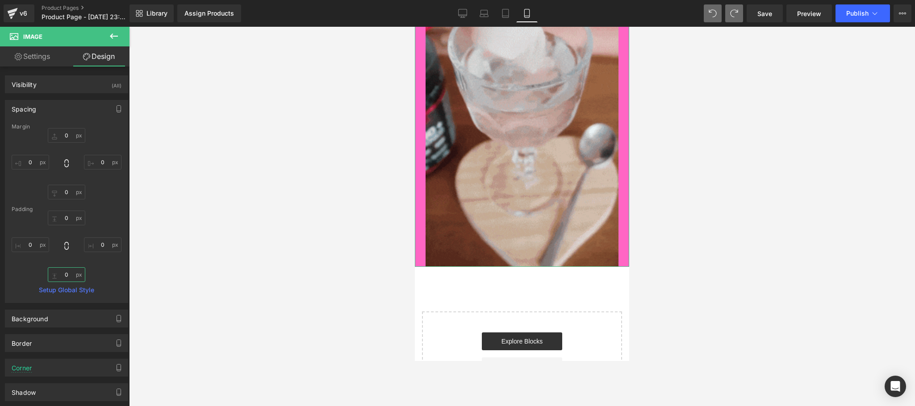
click at [57, 275] on input "0" at bounding box center [67, 274] width 38 height 15
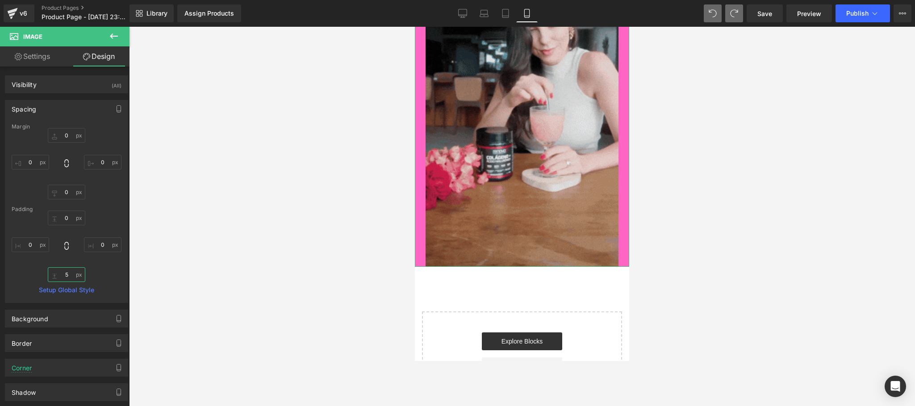
type input "5"
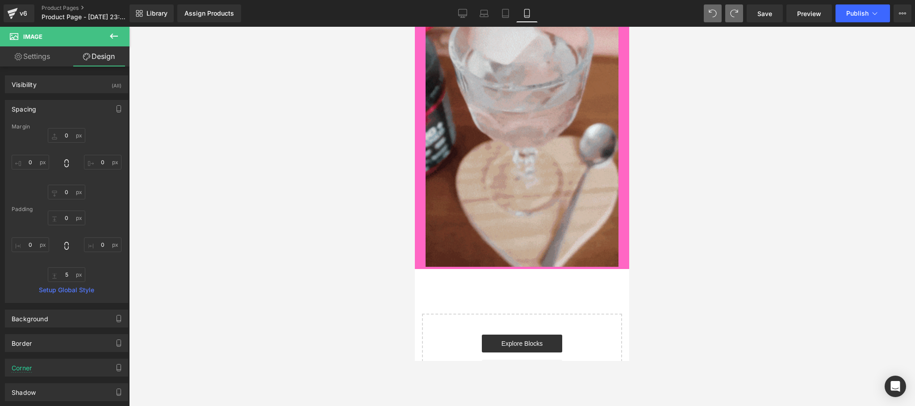
click at [320, 257] on div at bounding box center [522, 217] width 786 height 380
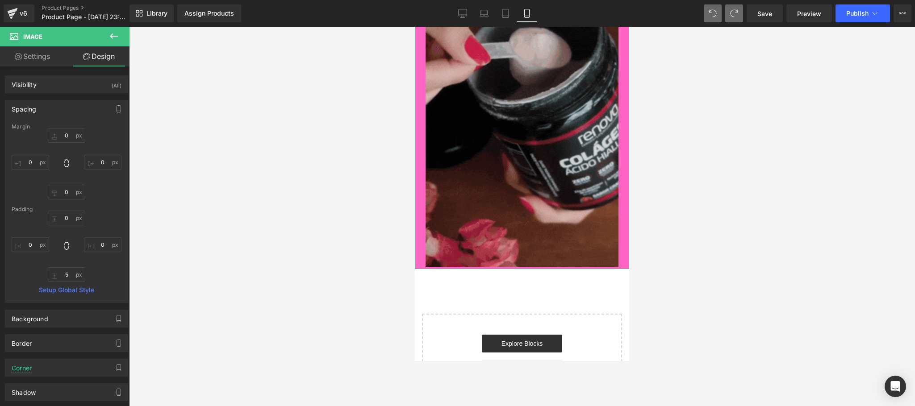
click at [89, 109] on div "Spacing" at bounding box center [66, 108] width 122 height 17
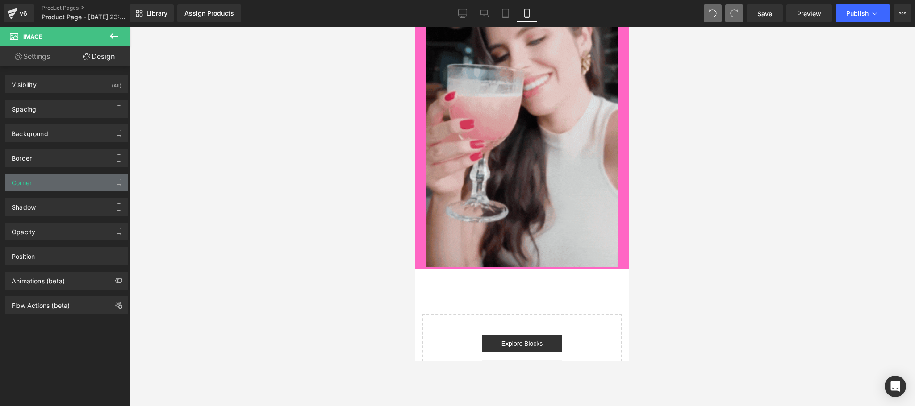
click at [66, 189] on div "Corner" at bounding box center [66, 182] width 122 height 17
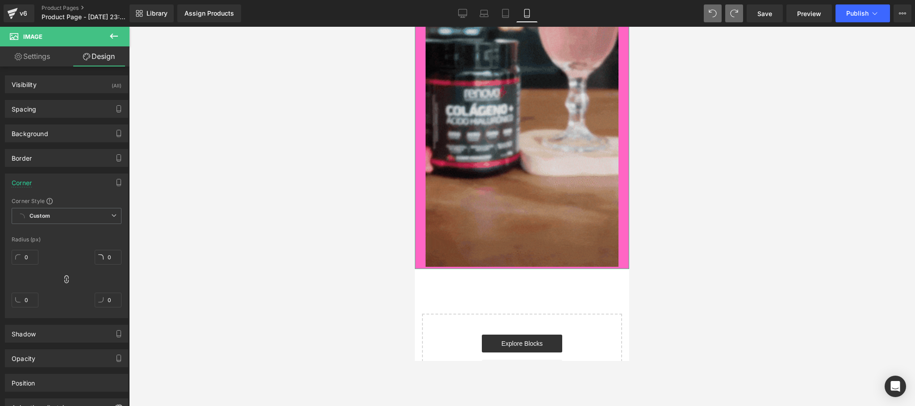
click at [68, 186] on div "Corner" at bounding box center [66, 182] width 122 height 17
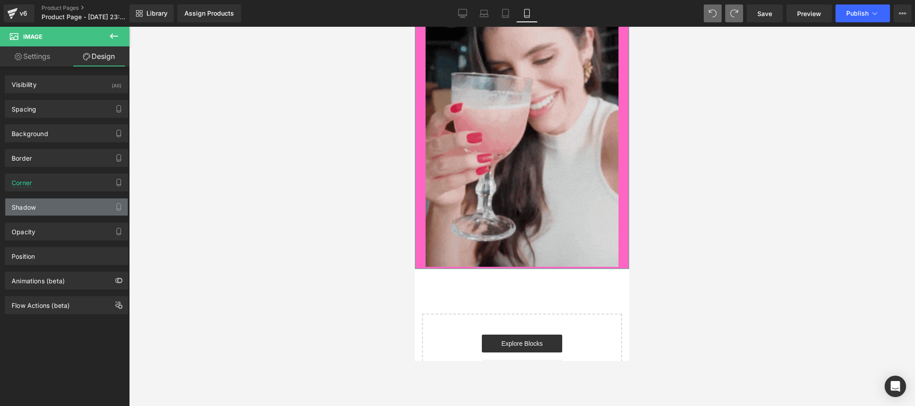
click at [62, 213] on div "Shadow" at bounding box center [66, 207] width 122 height 17
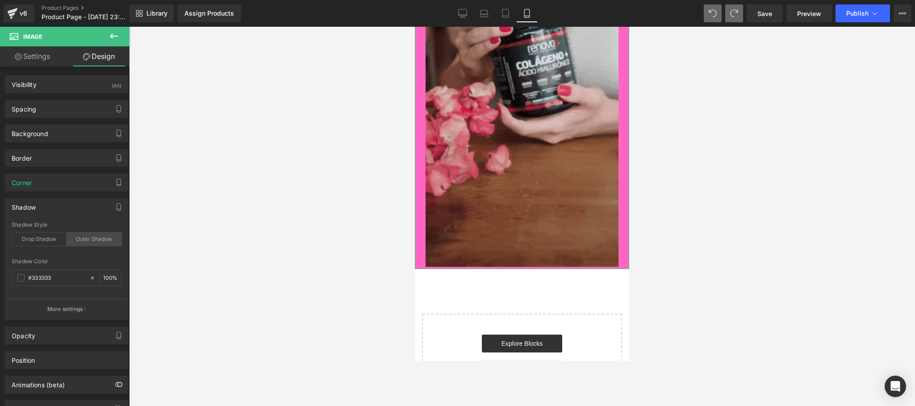
click at [92, 238] on div "Outer Shadow" at bounding box center [94, 239] width 55 height 13
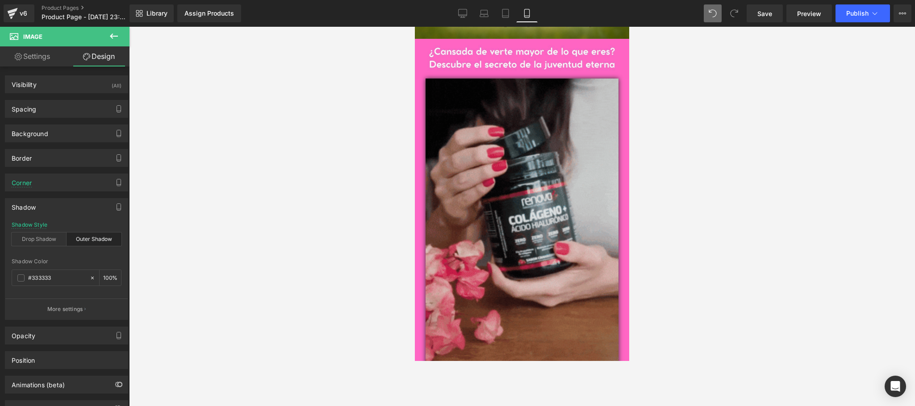
scroll to position [179, 0]
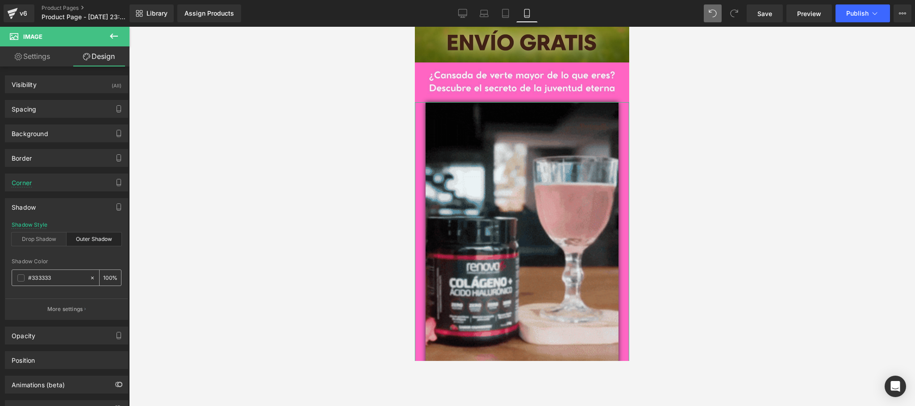
click at [70, 280] on input "#333333" at bounding box center [56, 278] width 57 height 10
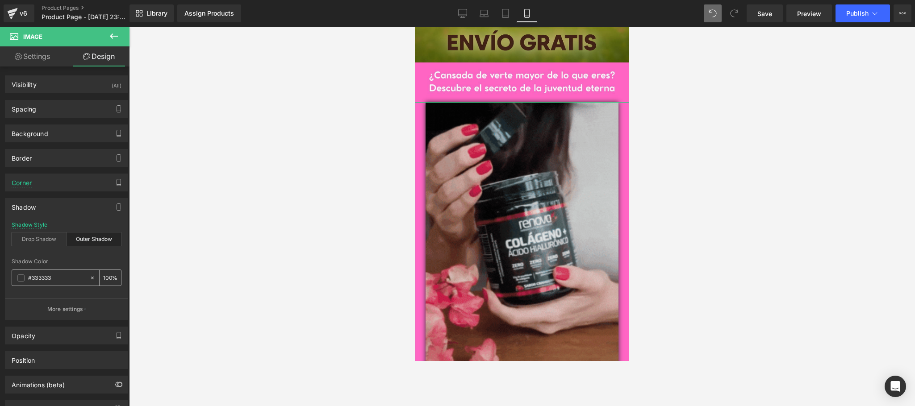
click at [91, 279] on icon at bounding box center [92, 277] width 3 height 3
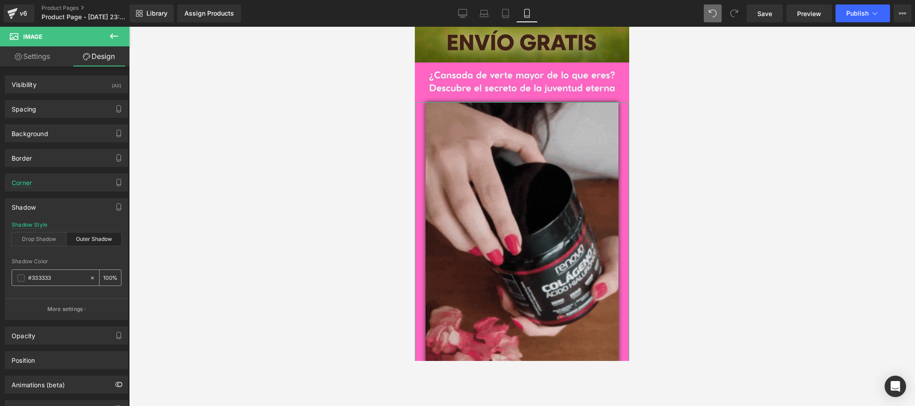
type input "none"
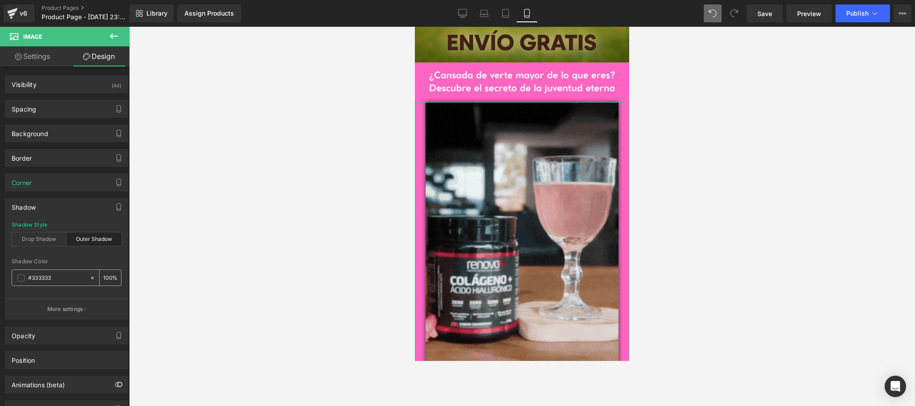
type input "0"
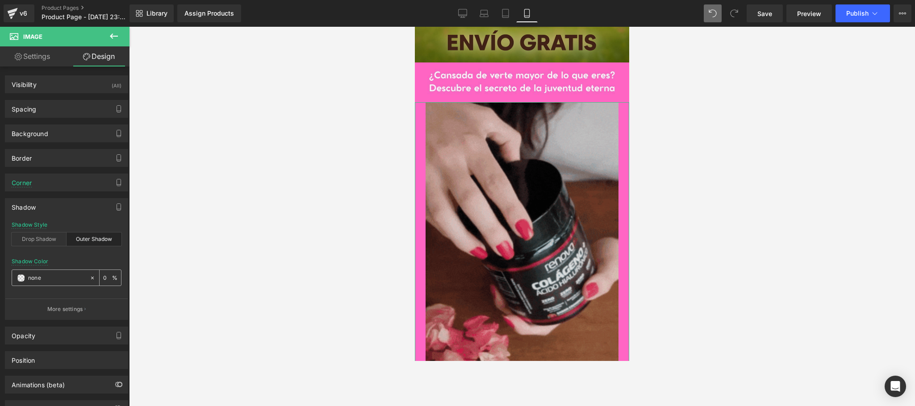
click at [19, 282] on span at bounding box center [20, 278] width 7 height 7
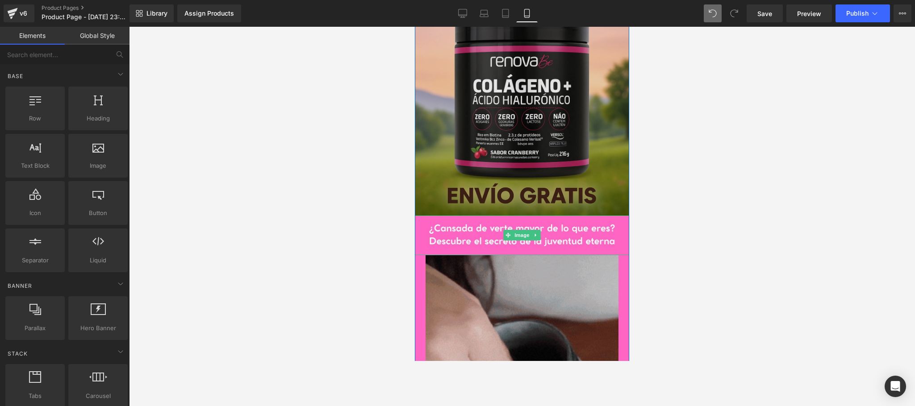
scroll to position [0, 0]
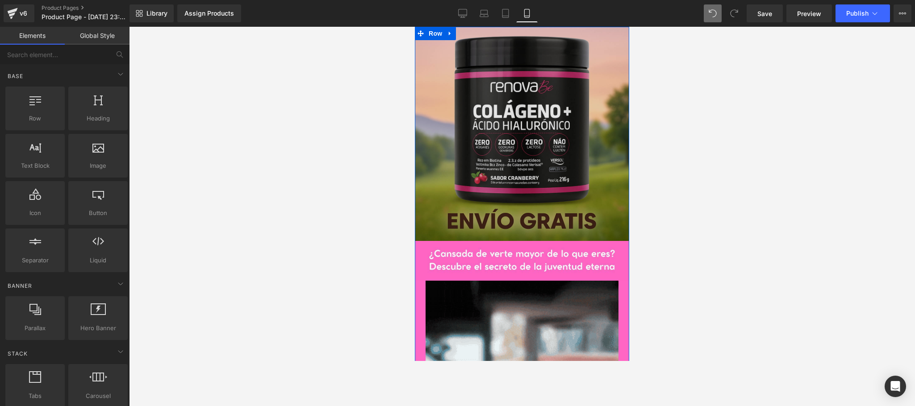
click at [500, 82] on img at bounding box center [522, 134] width 214 height 214
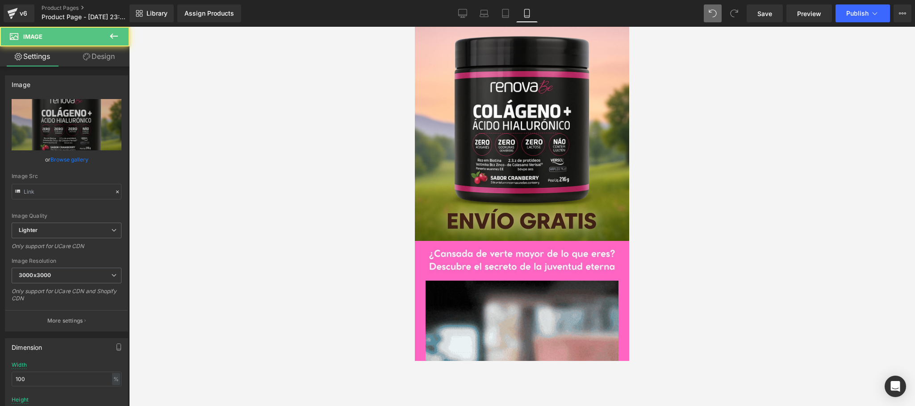
type input "[URL][DOMAIN_NAME][DATE]"
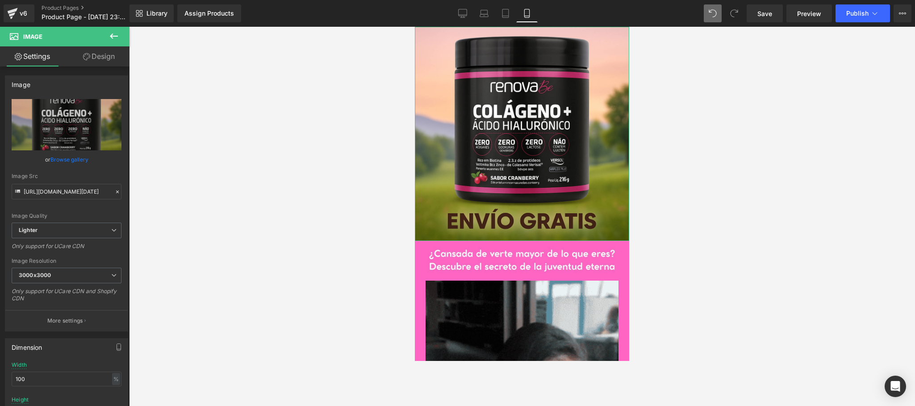
click at [114, 51] on link "Design" at bounding box center [99, 56] width 65 height 20
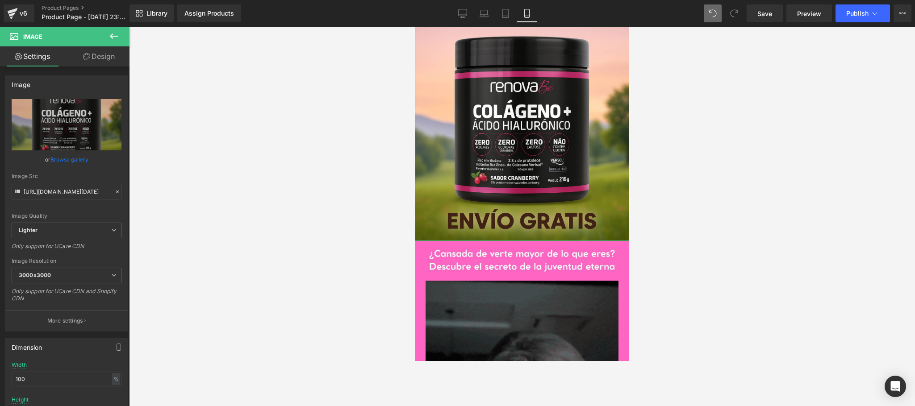
click at [0, 0] on div "Background" at bounding box center [0, 0] width 0 height 0
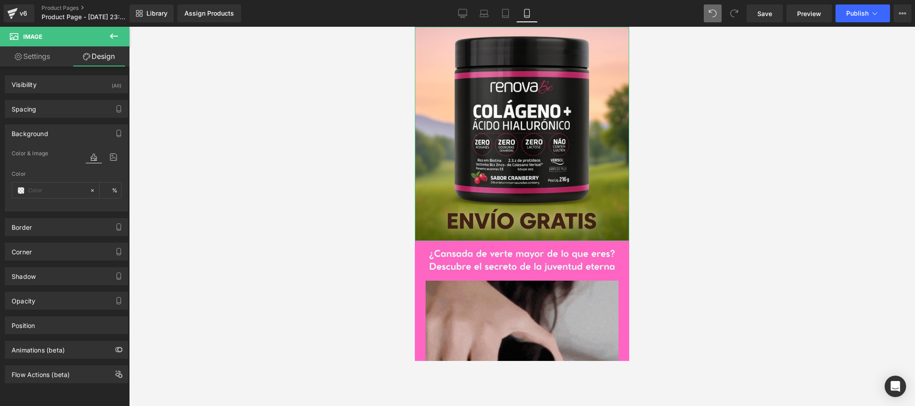
type input "transparent"
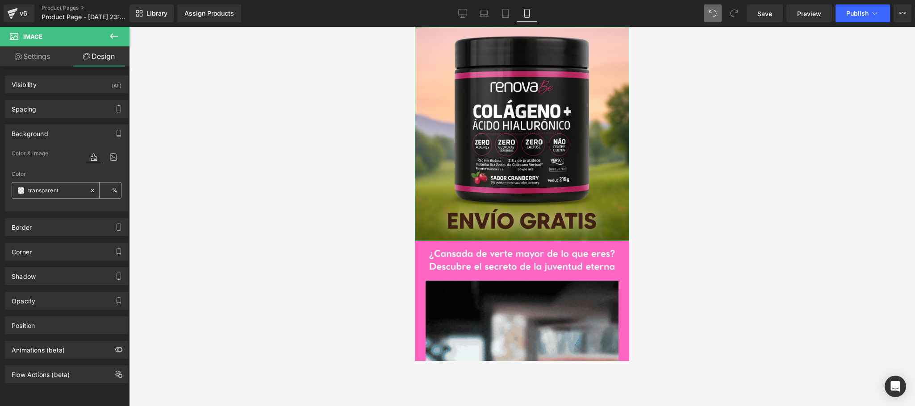
type input "0"
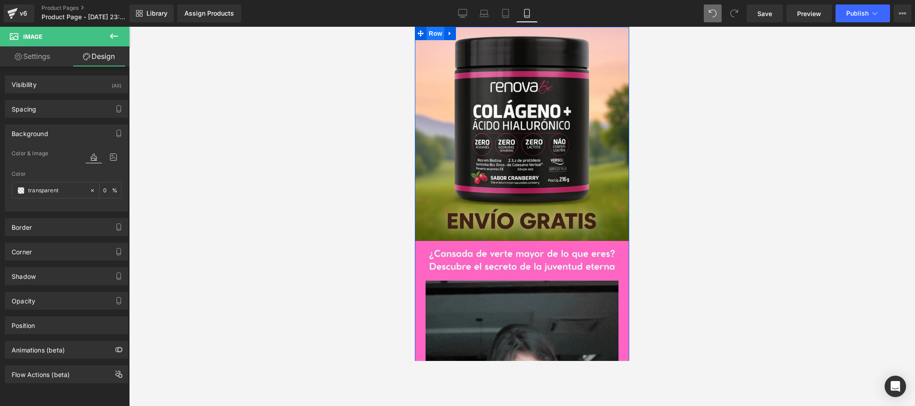
click at [434, 33] on span "Row" at bounding box center [435, 33] width 18 height 13
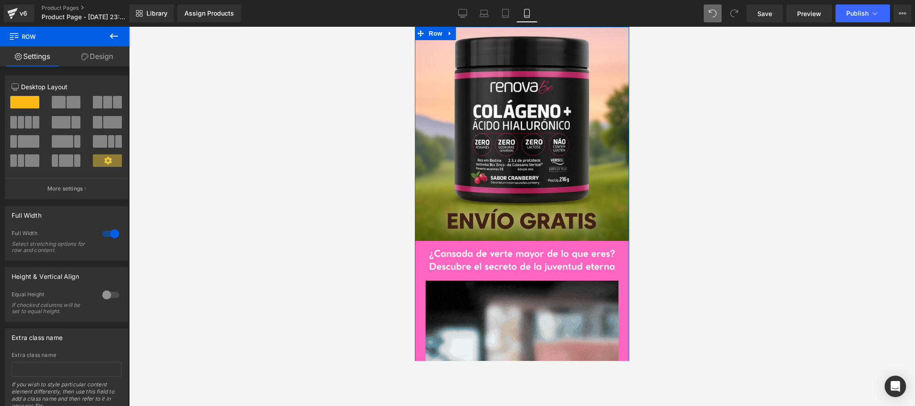
click at [92, 61] on link "Design" at bounding box center [97, 56] width 65 height 20
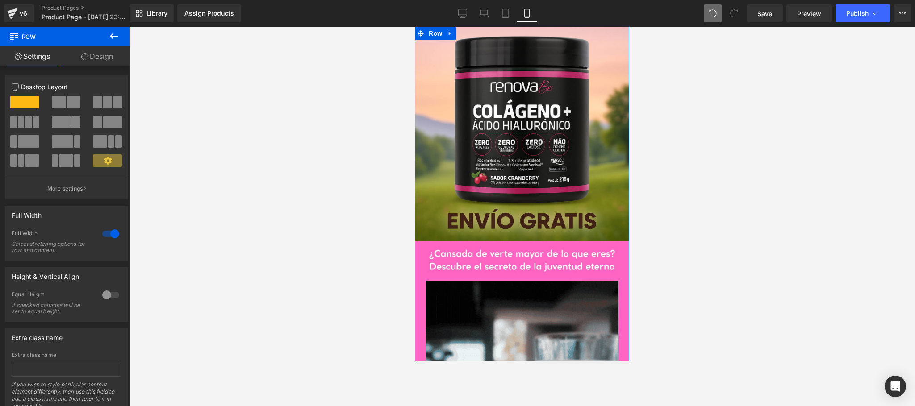
click at [0, 0] on div "Background" at bounding box center [0, 0] width 0 height 0
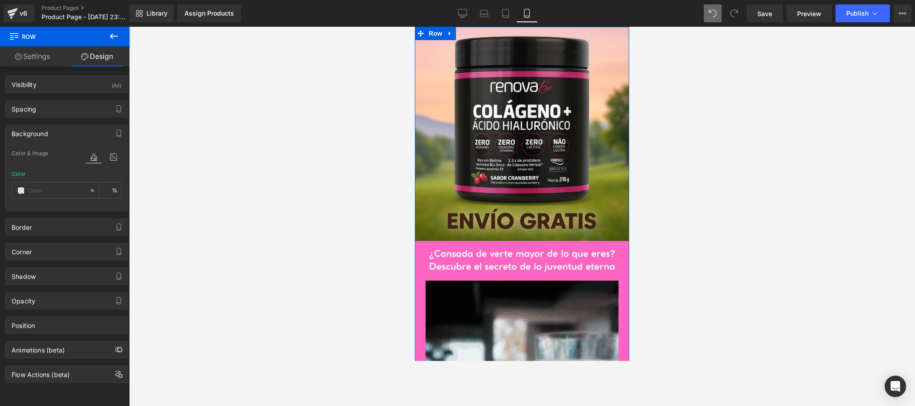
type input "#ff66c4"
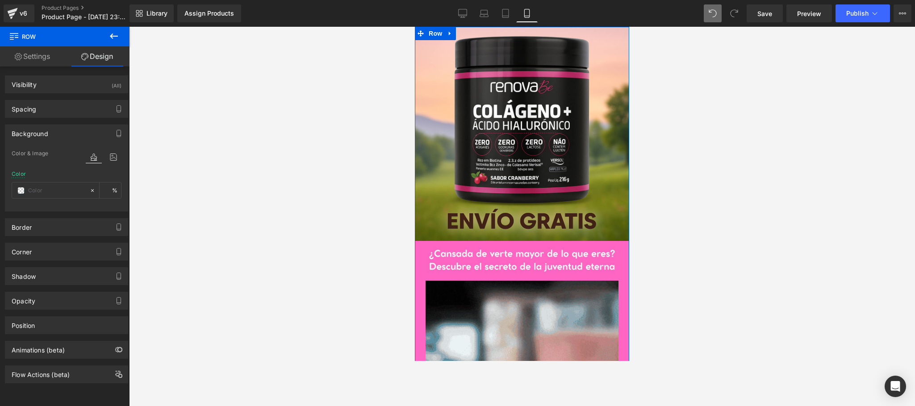
type input "100"
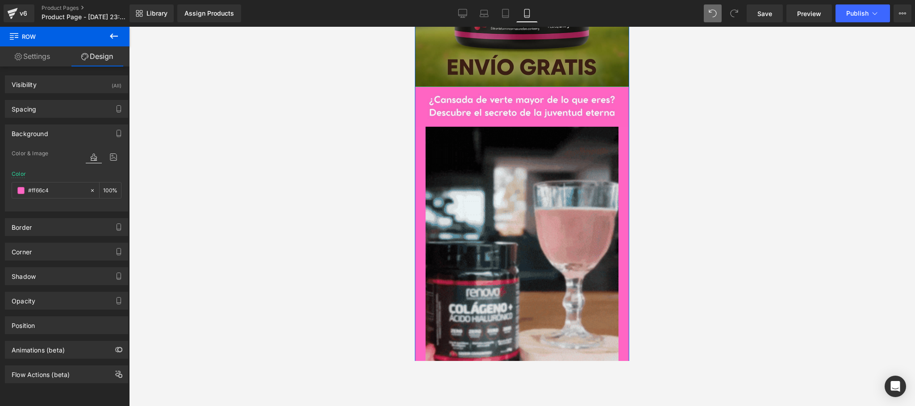
scroll to position [179, 0]
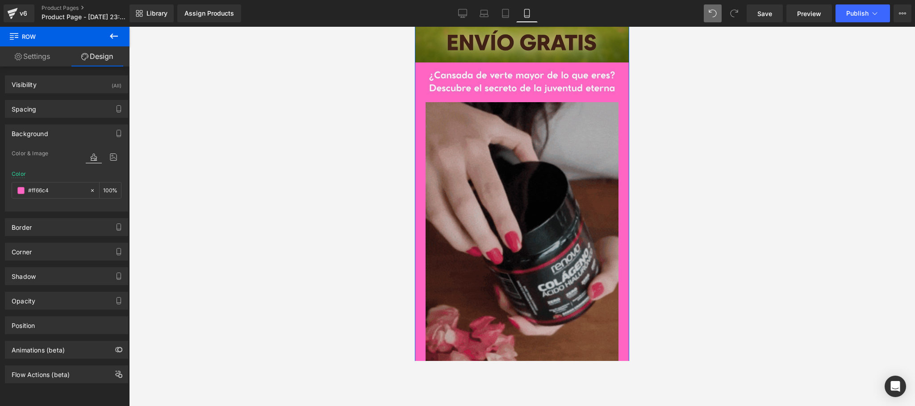
click at [501, 215] on img at bounding box center [522, 274] width 193 height 345
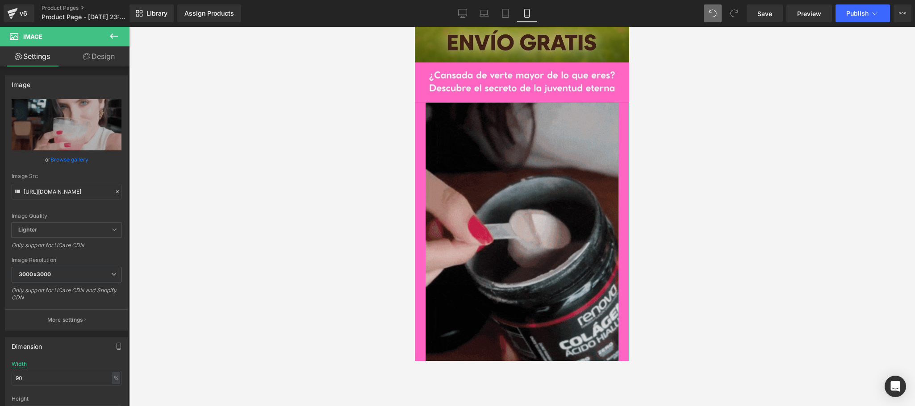
click at [103, 61] on link "Design" at bounding box center [99, 56] width 65 height 20
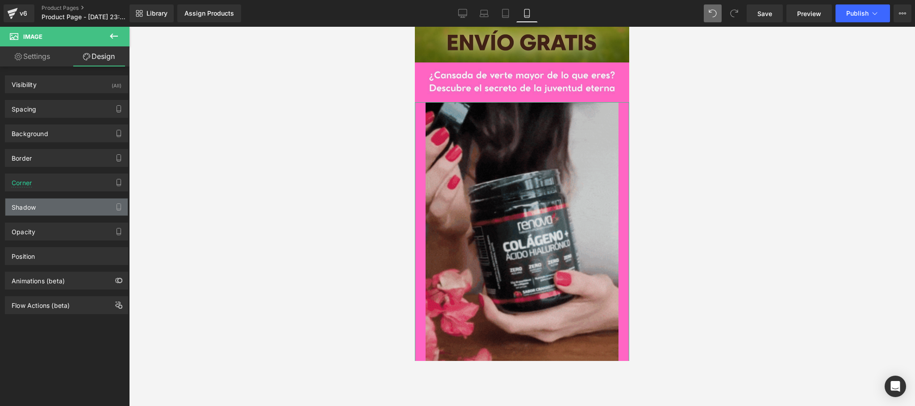
click at [33, 211] on div "Shadow" at bounding box center [24, 205] width 24 height 13
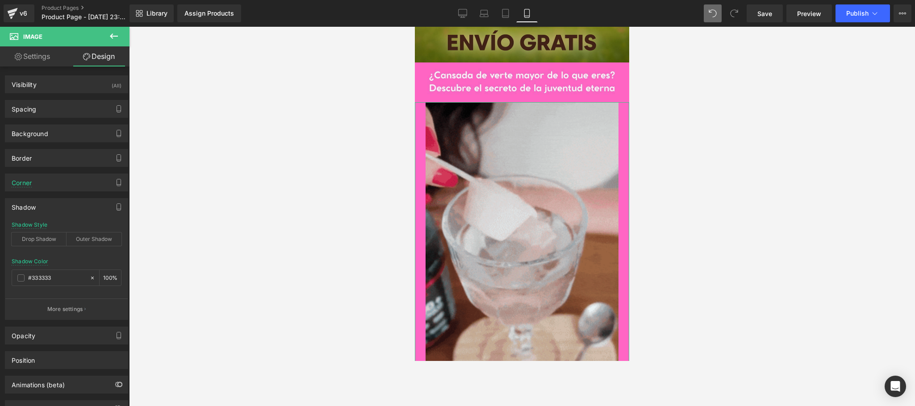
type input "#333333"
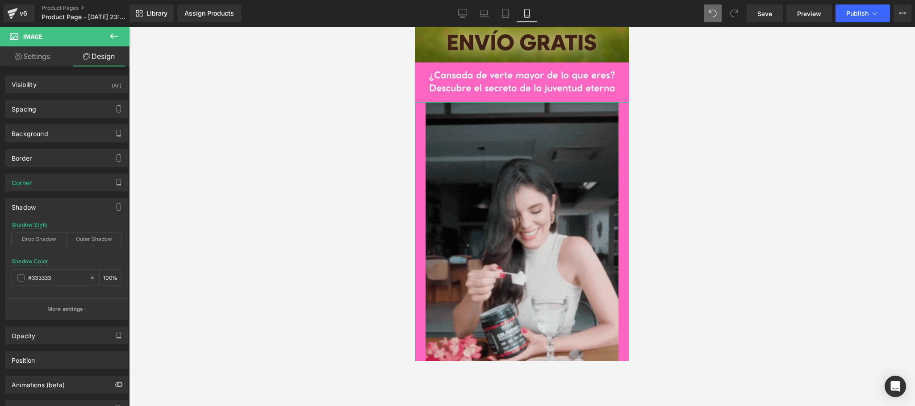
type input "100"
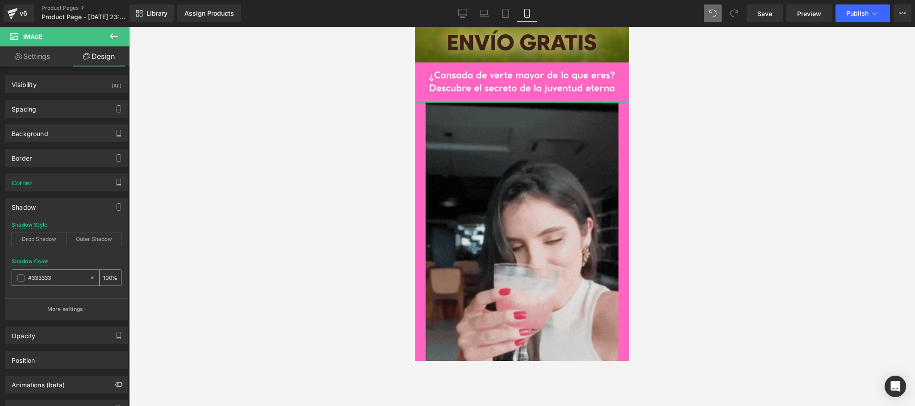
click at [89, 278] on icon at bounding box center [92, 278] width 6 height 6
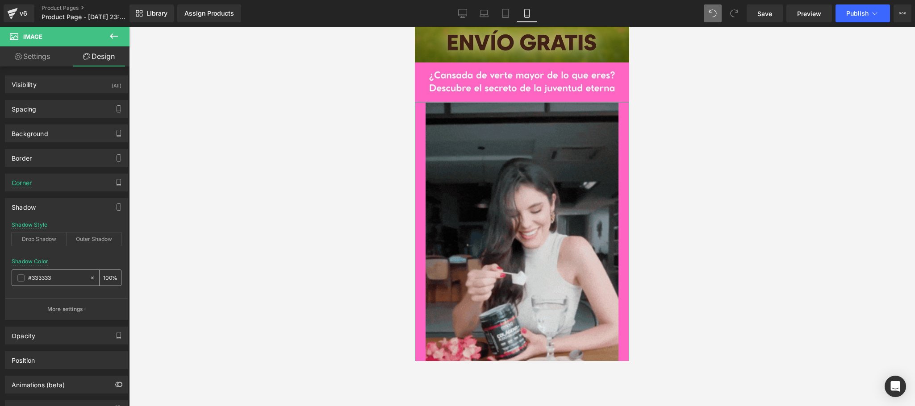
type input "none"
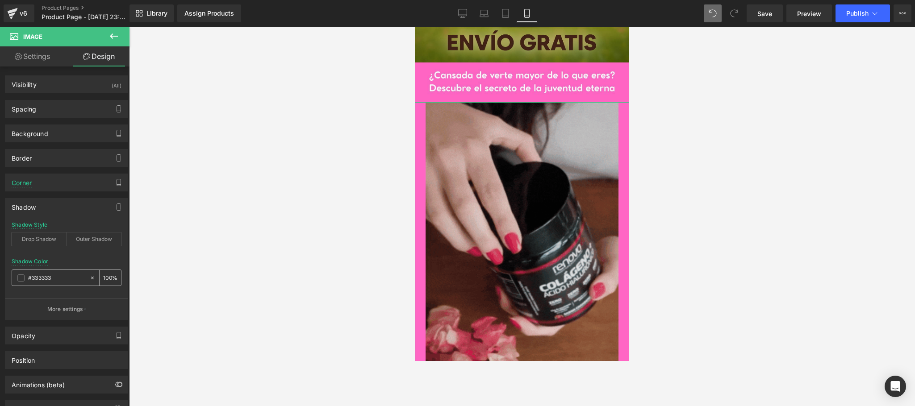
type input "0"
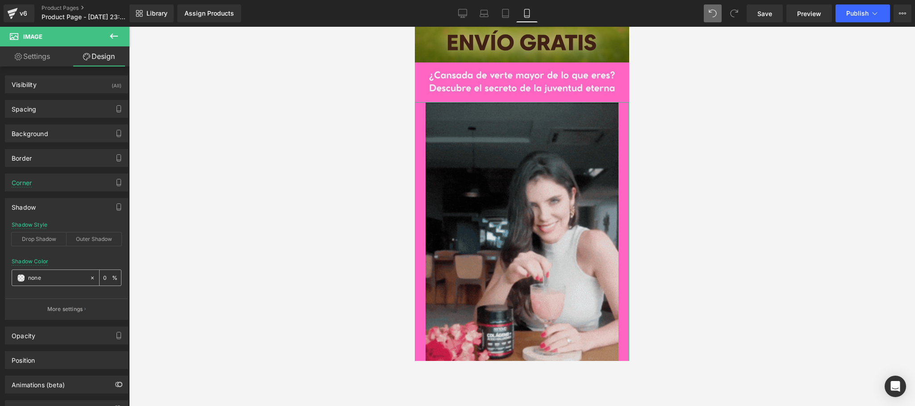
click at [67, 280] on input "none" at bounding box center [56, 278] width 57 height 10
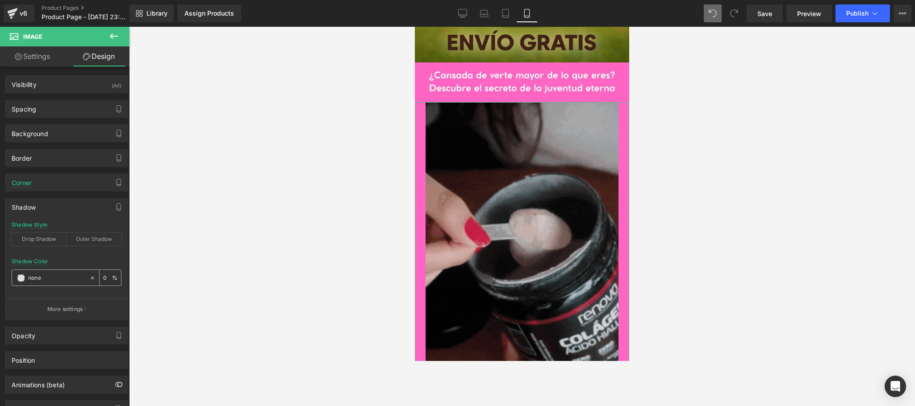
paste input "#ff66c4"
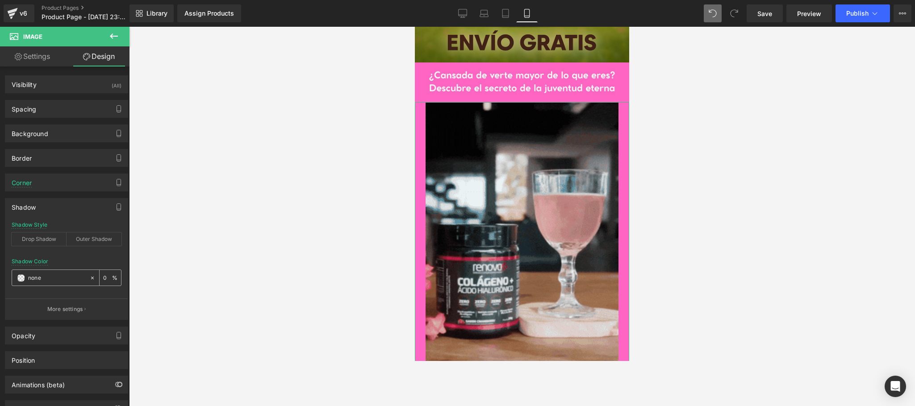
type input "#ff66c4"
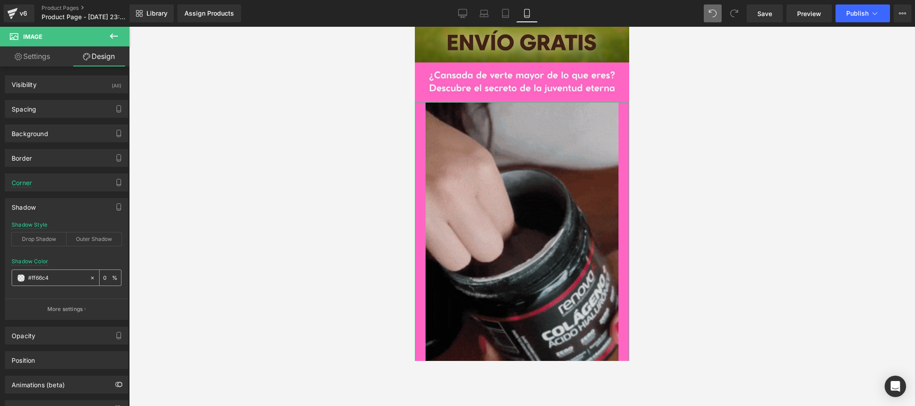
type input "100"
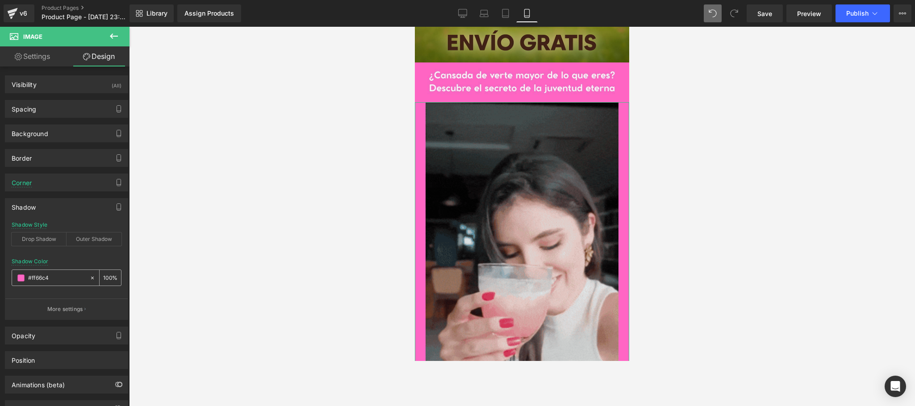
click at [23, 280] on span at bounding box center [20, 278] width 7 height 7
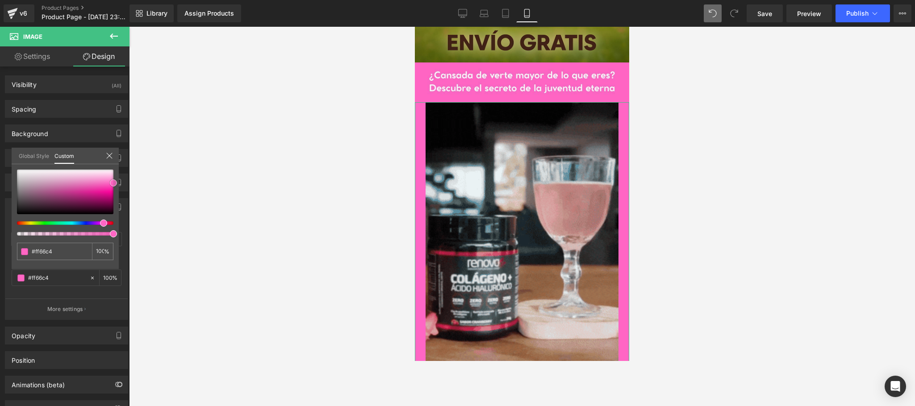
type input "#ff6bc6"
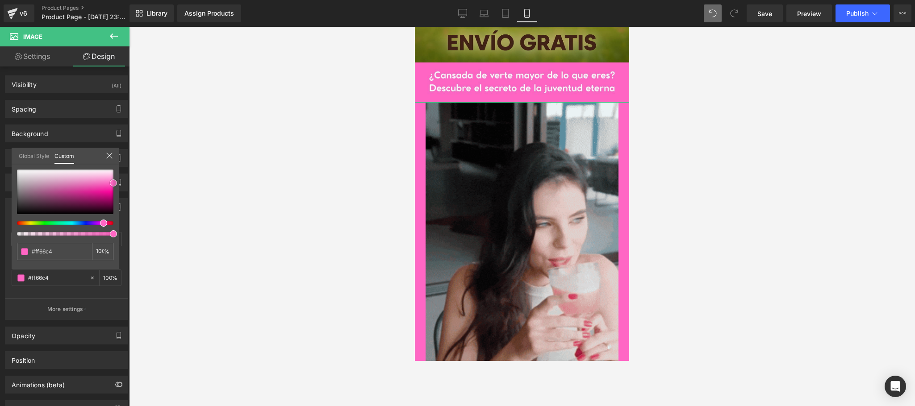
type input "#ff6bc6"
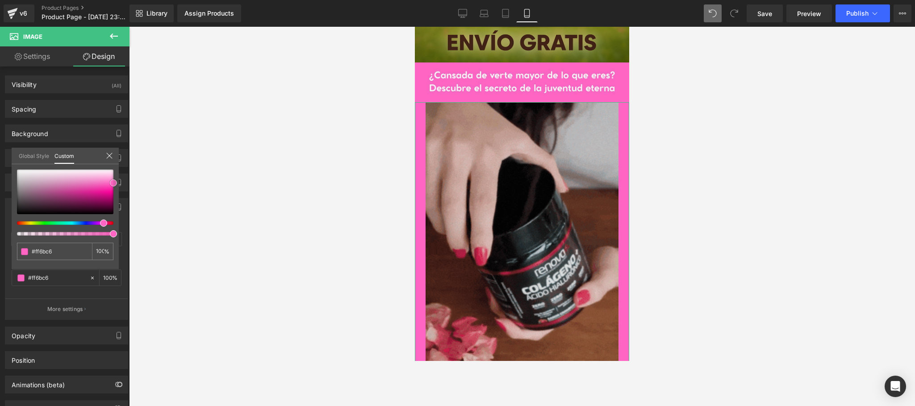
type input "#ff84d0"
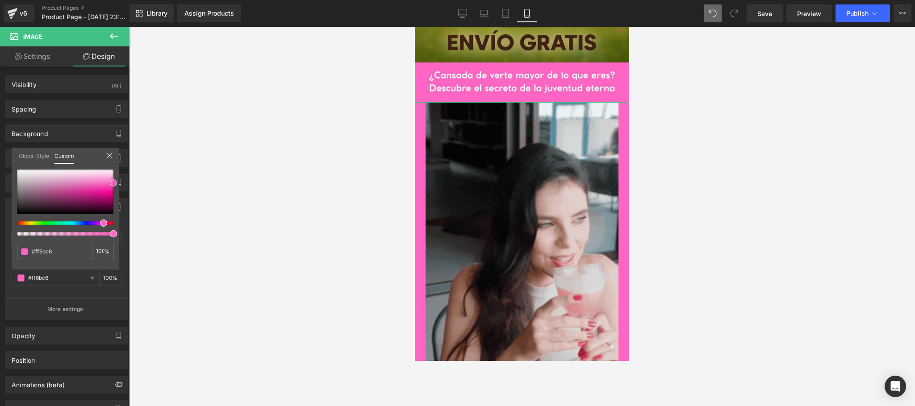
type input "#ff84d0"
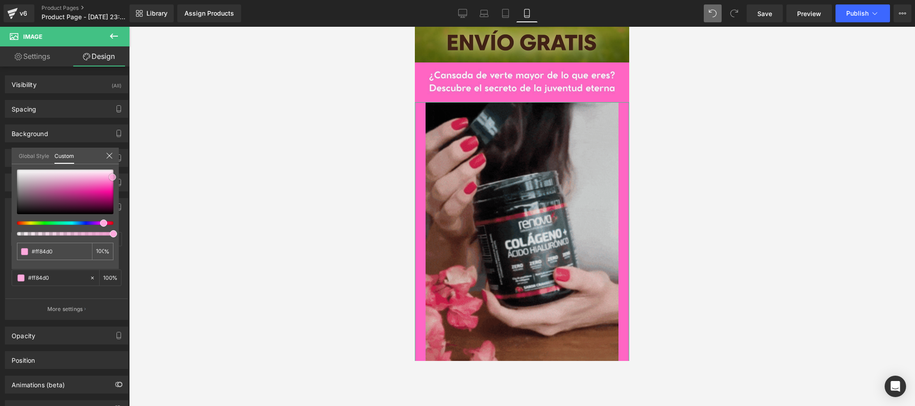
type input "#fea9dd"
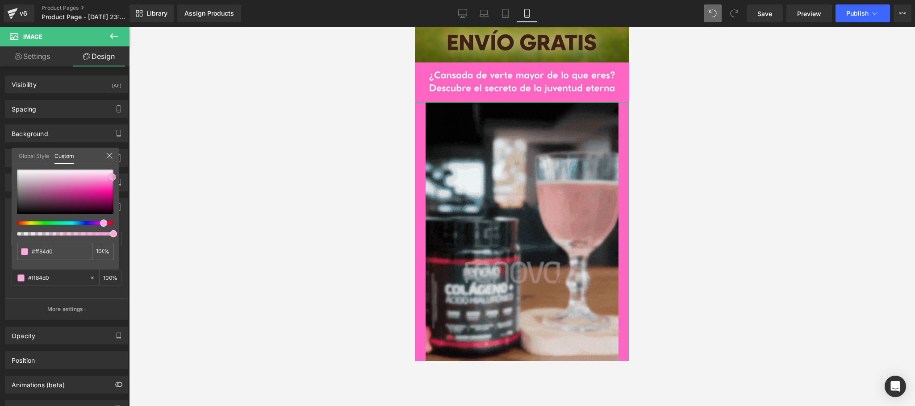
type input "#fea9dd"
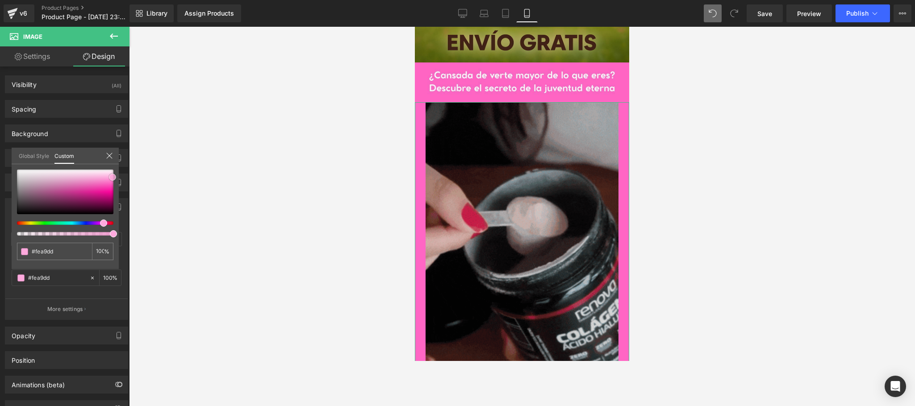
type input "#feb8e3"
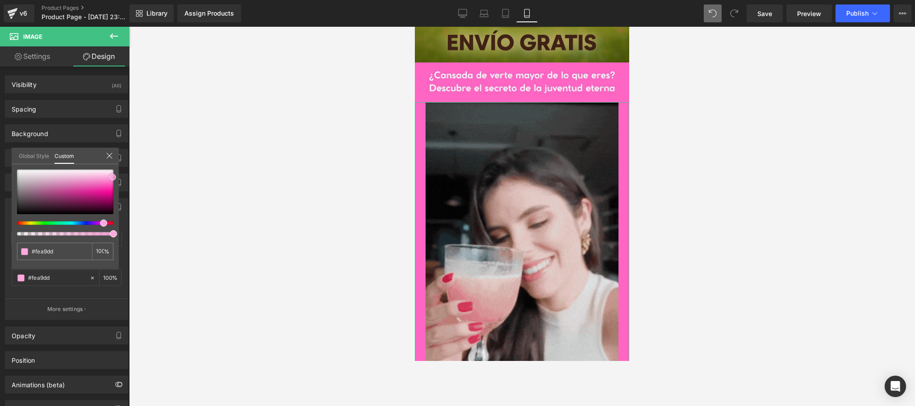
type input "#feb8e3"
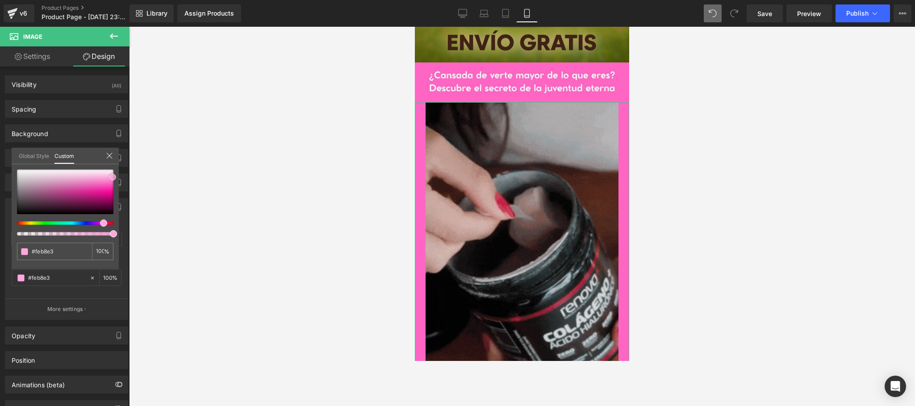
type input "#fec7e9"
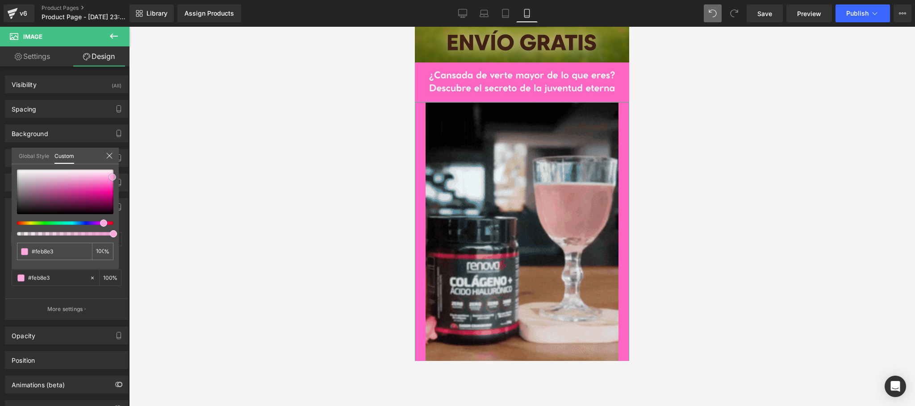
type input "#fec7e9"
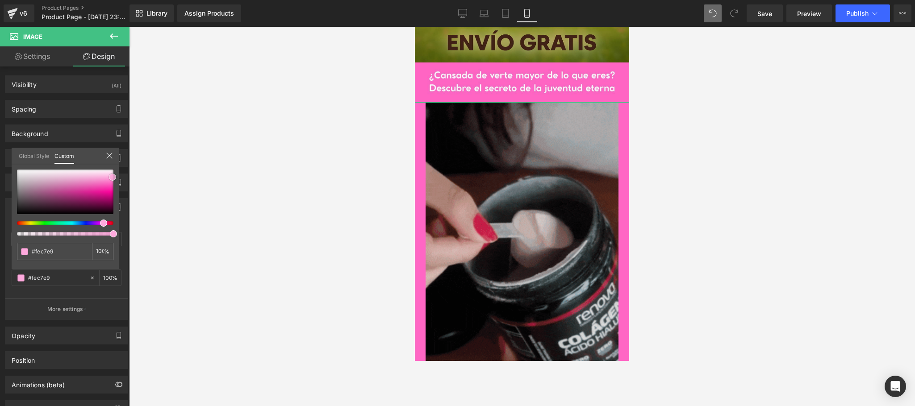
type input "#fed6ef"
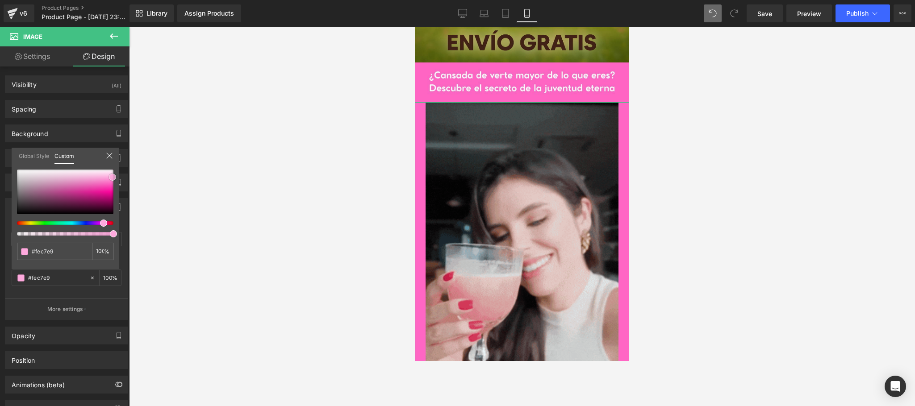
type input "#fed6ef"
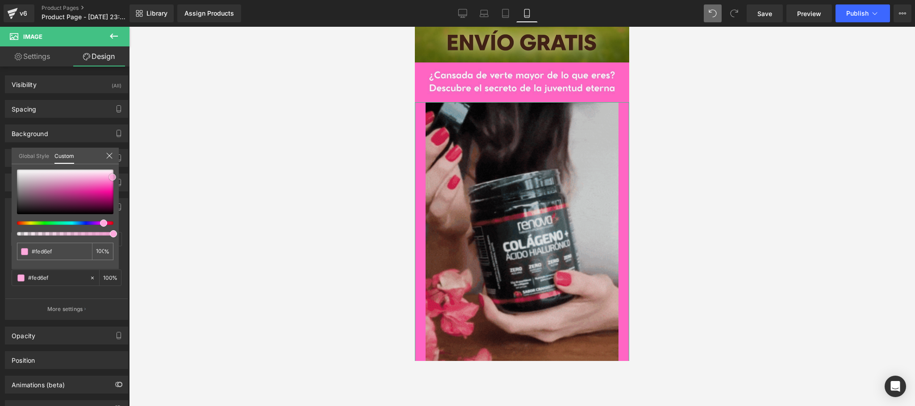
type input "#fee1f3"
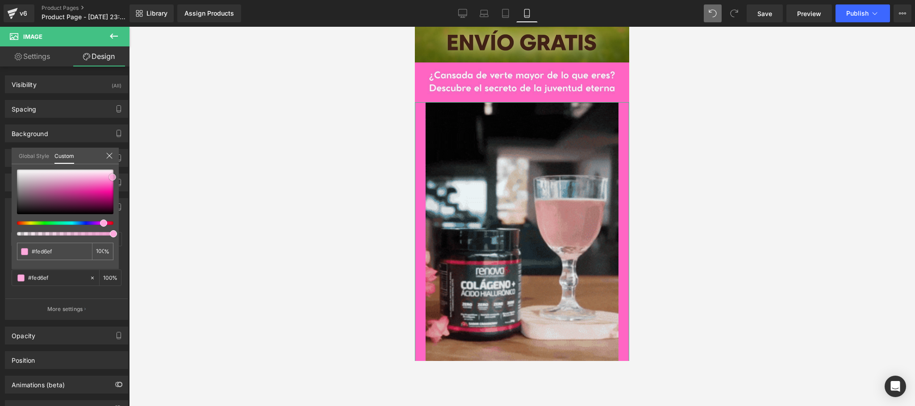
type input "#fee1f3"
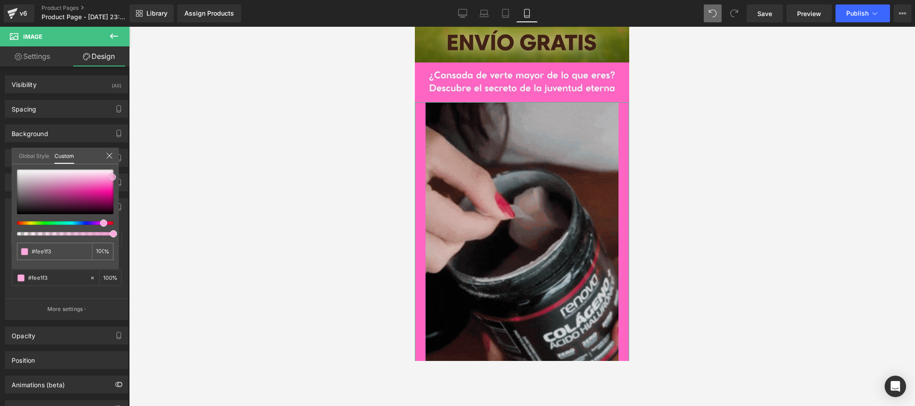
type input "#ffeff9"
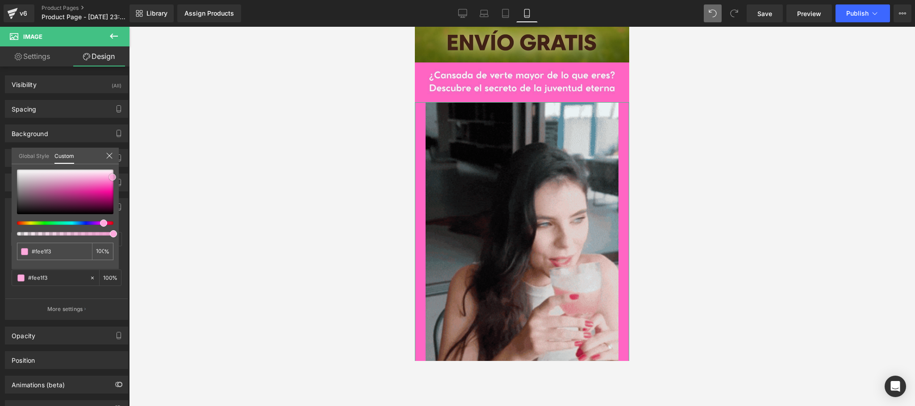
type input "#ffeff9"
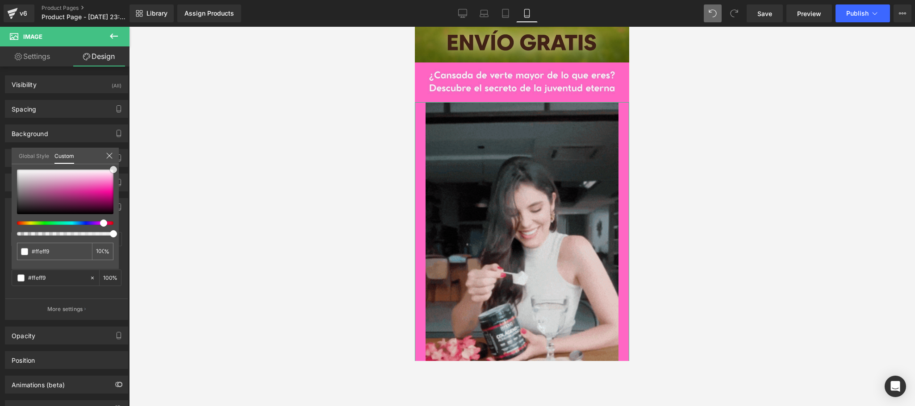
type input "#ffffff"
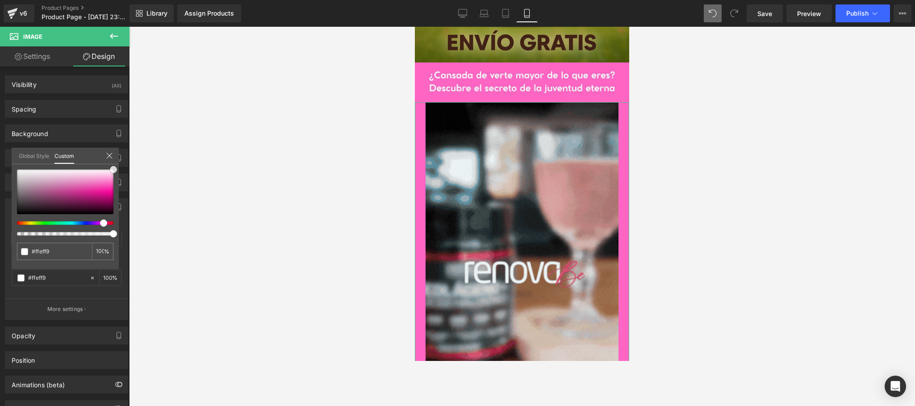
type input "#ffffff"
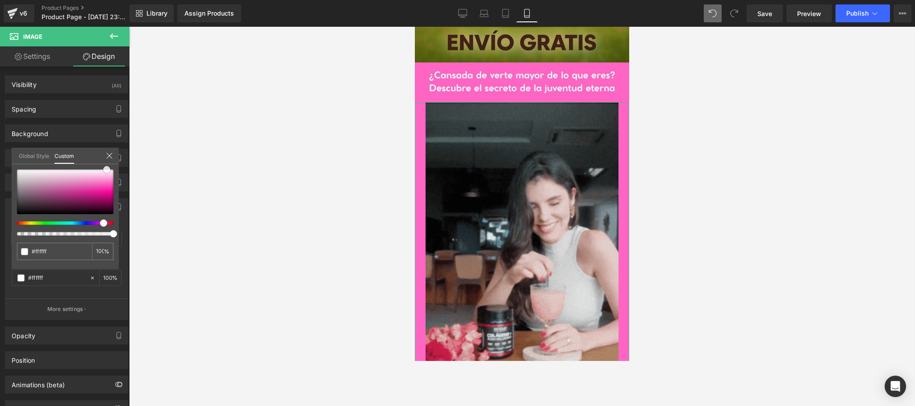
type input "#fff4fb"
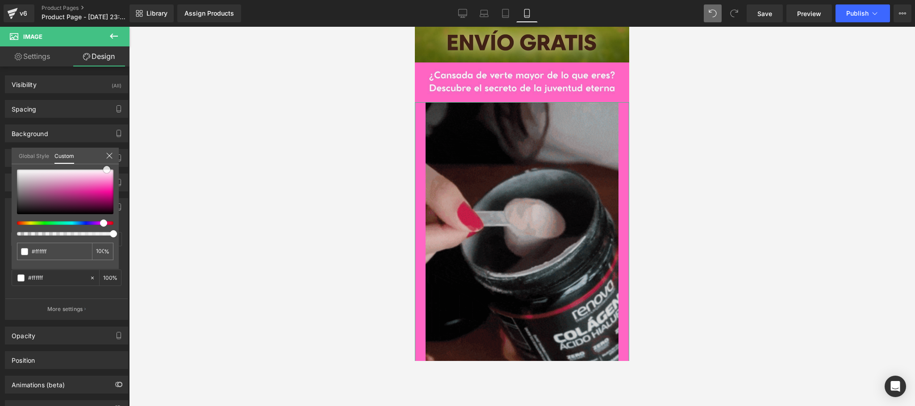
type input "#fff4fb"
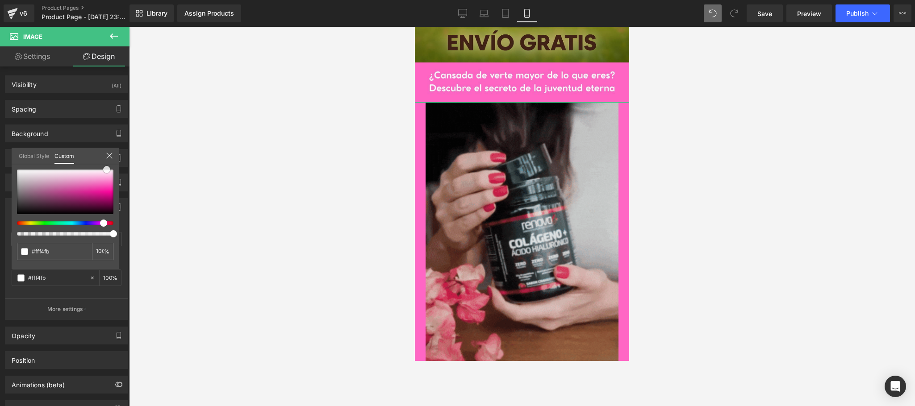
type input "#fef5fb"
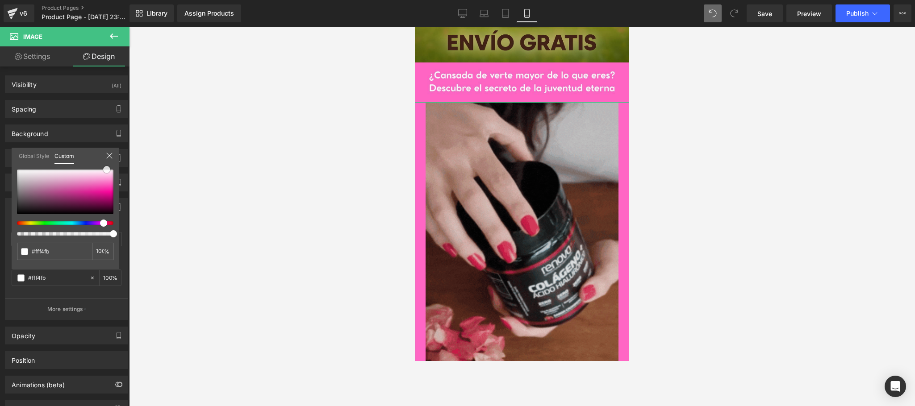
type input "#fef5fb"
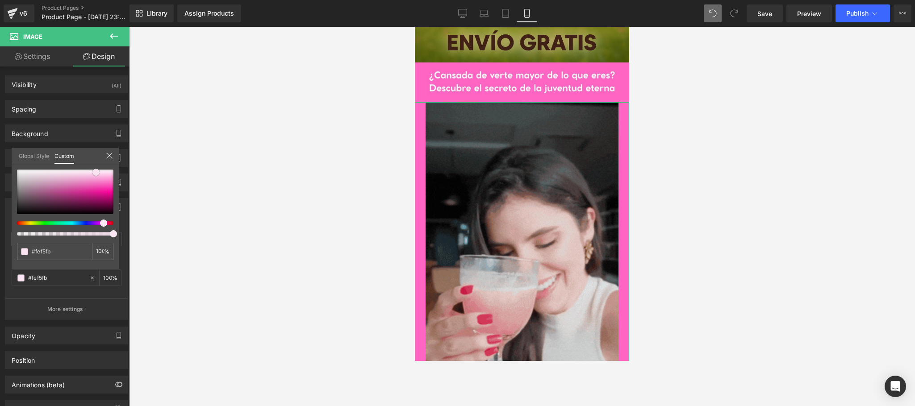
type input "#f6c0e3"
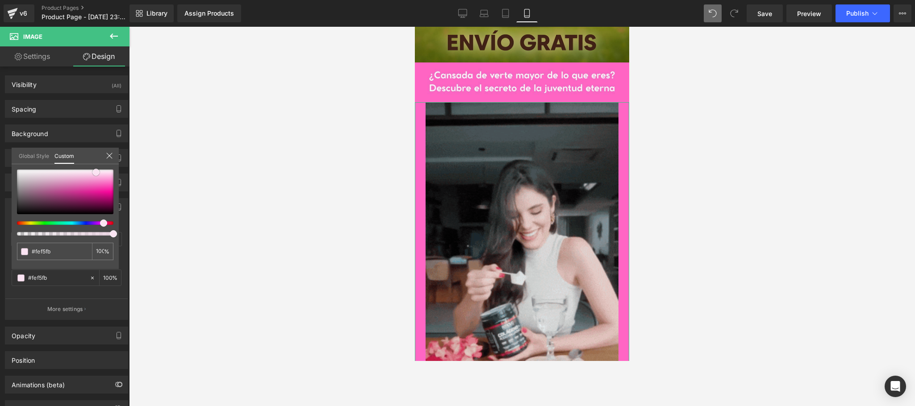
type input "#f6c0e3"
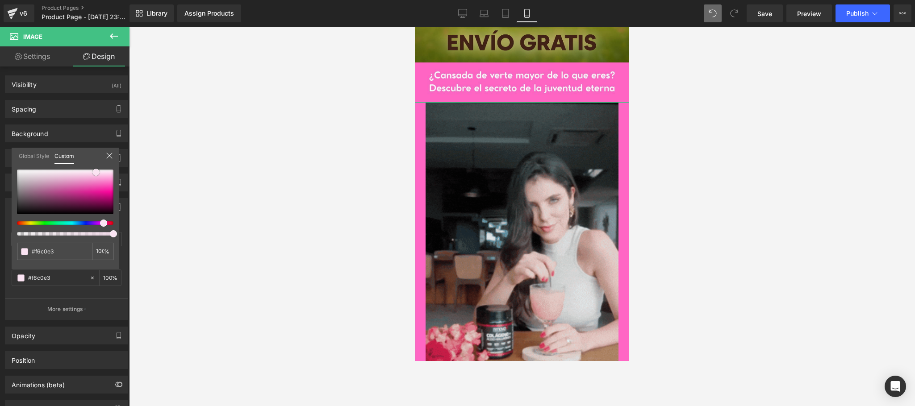
type input "#f3a4d7"
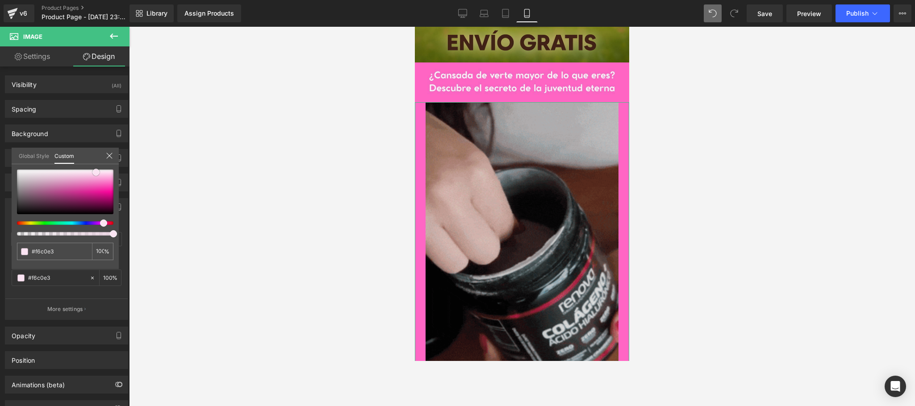
type input "#f3a4d7"
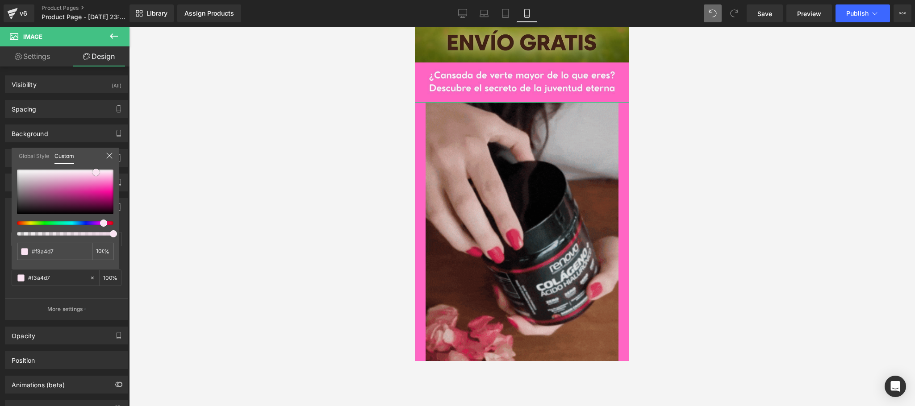
type input "#f2a0d5"
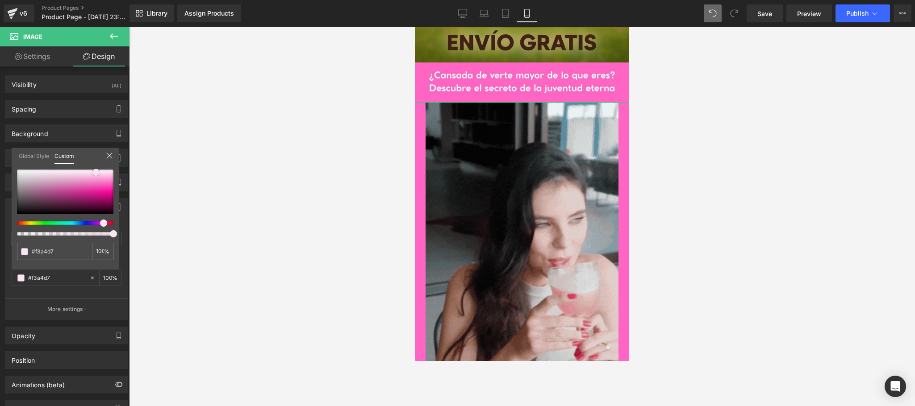
type input "#f2a0d5"
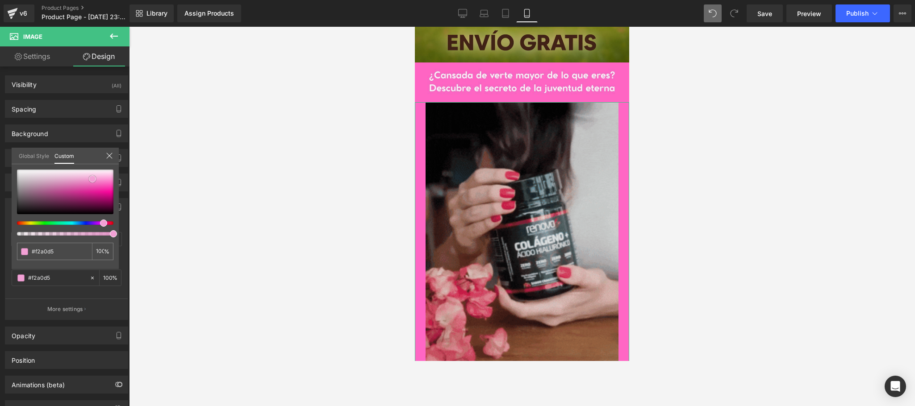
type input "#f296d2"
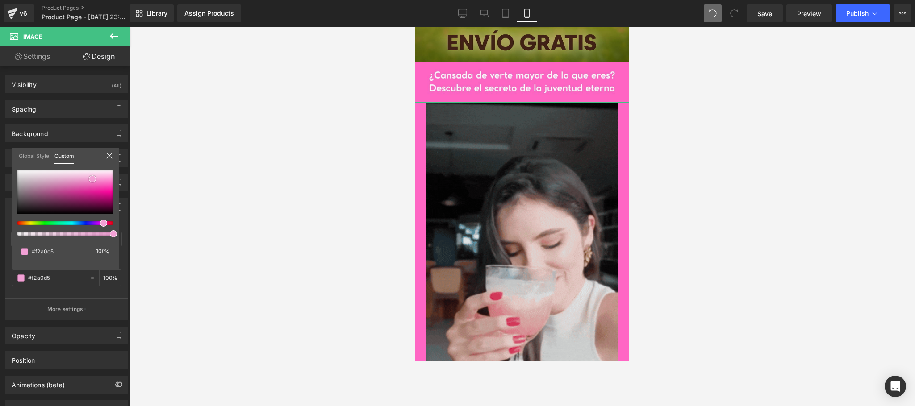
type input "#f296d2"
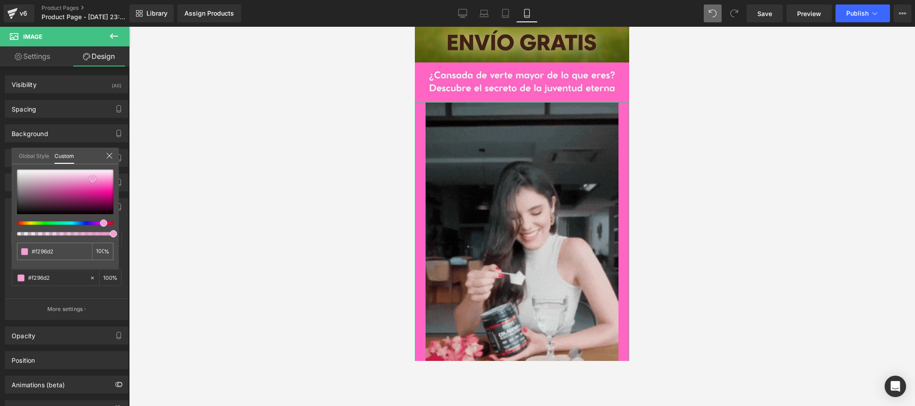
type input "#f49ed6"
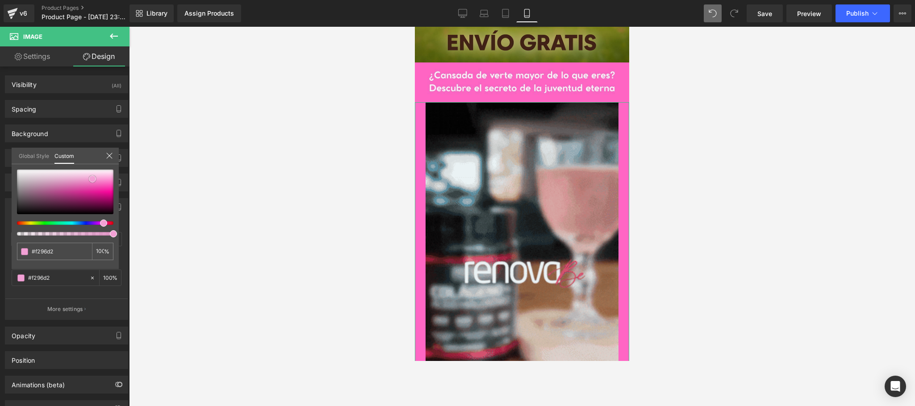
type input "#f49ed6"
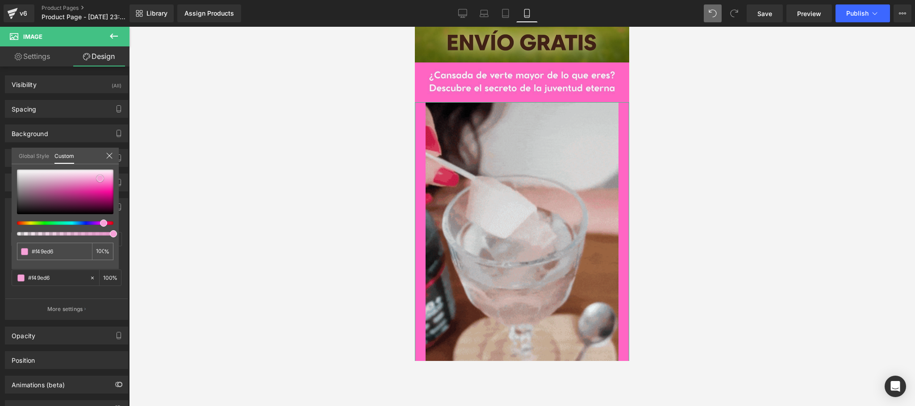
type input "#f6a1d8"
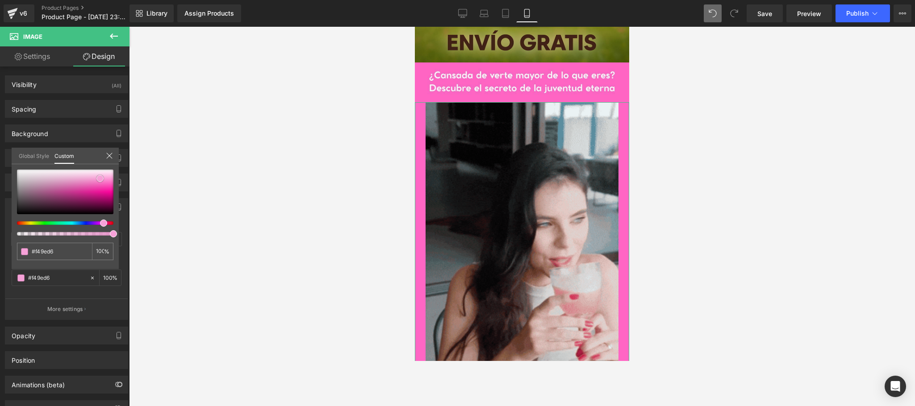
type input "#f6a1d8"
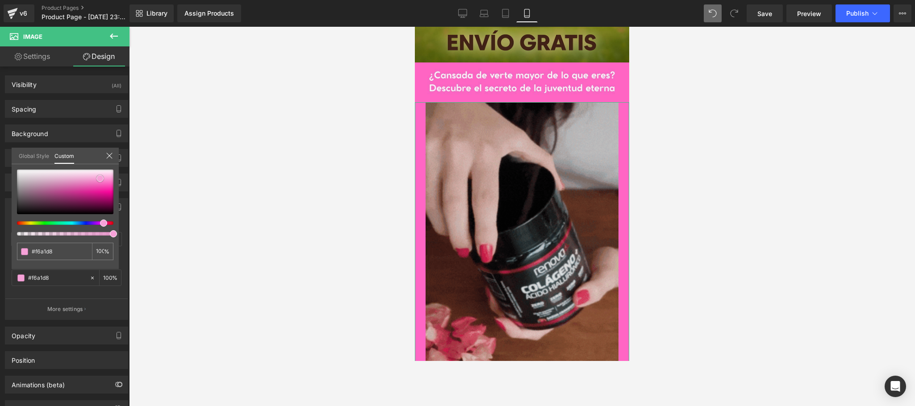
type input "#f8a9dc"
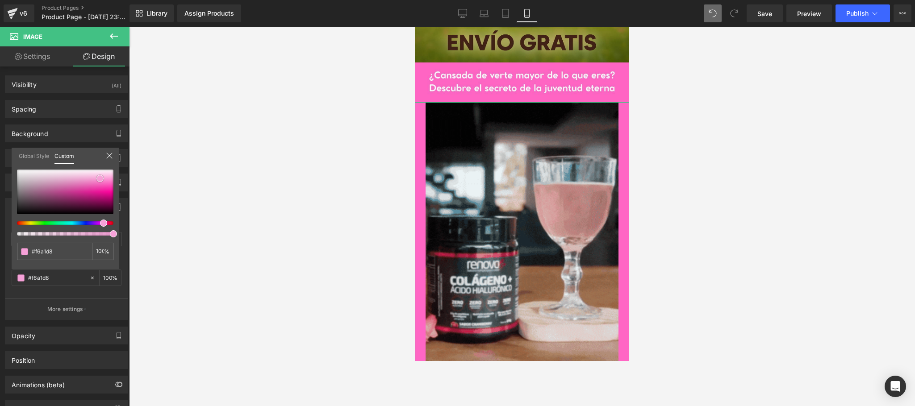
type input "#f8a9dc"
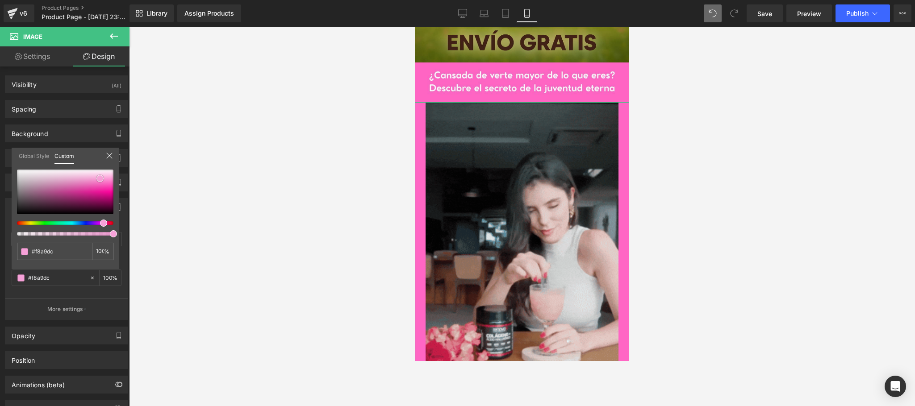
type input "#faaddf"
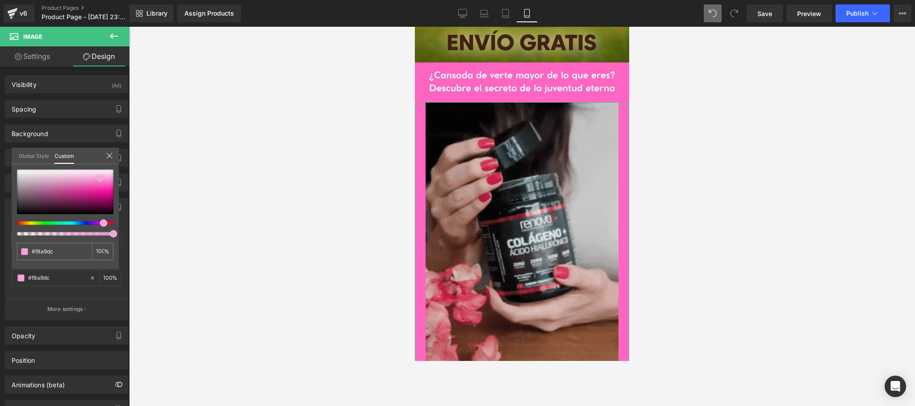
type input "#faaddf"
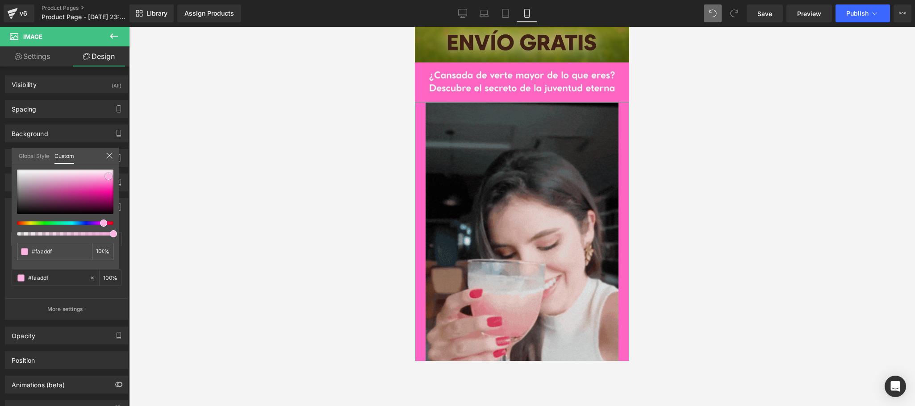
type input "#fbacdf"
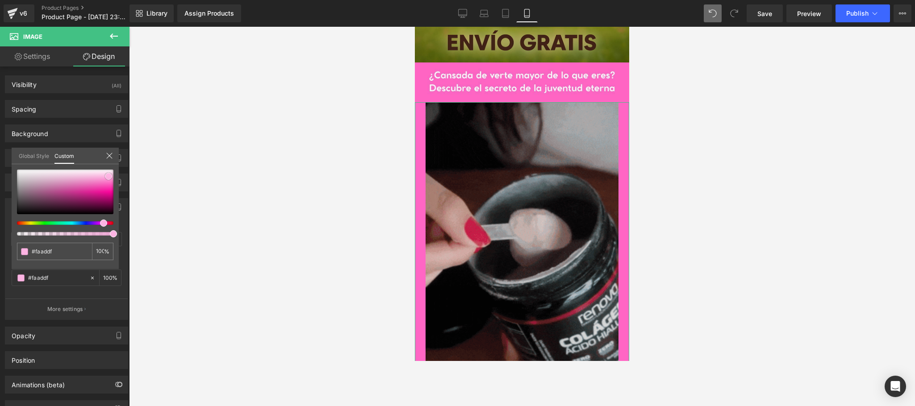
type input "#fbacdf"
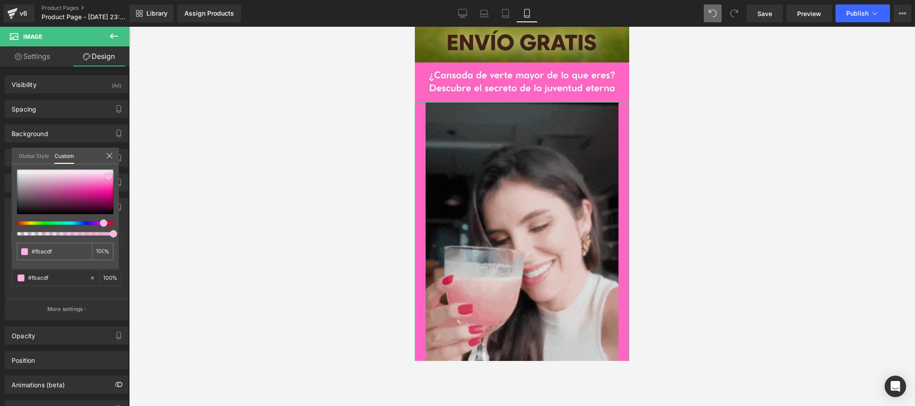
type input "#fdb4e3"
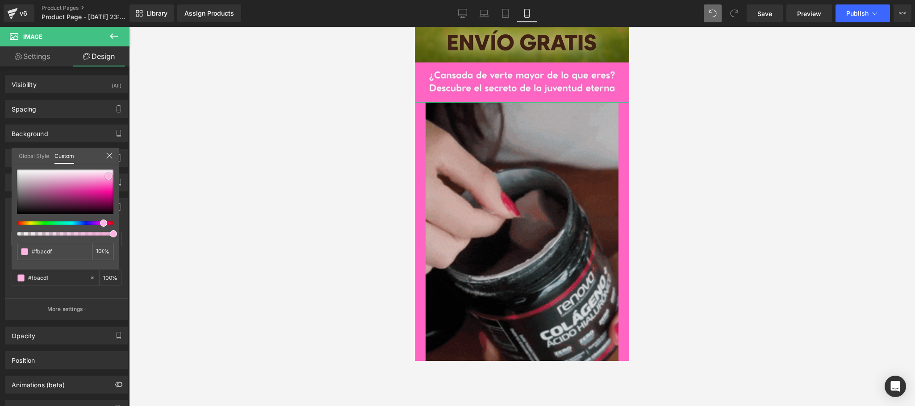
type input "#fdb4e3"
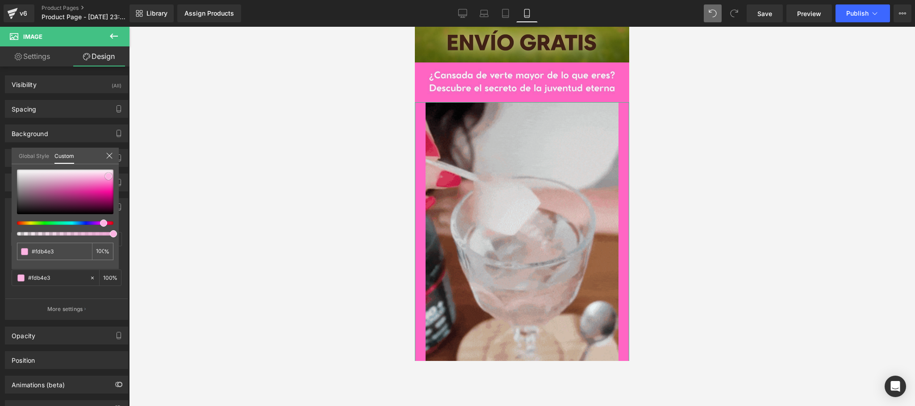
type input "#fdb9e5"
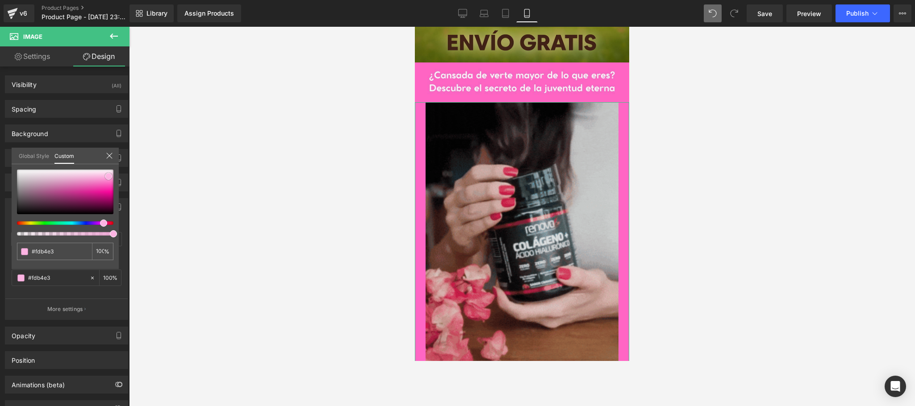
type input "#fdb9e5"
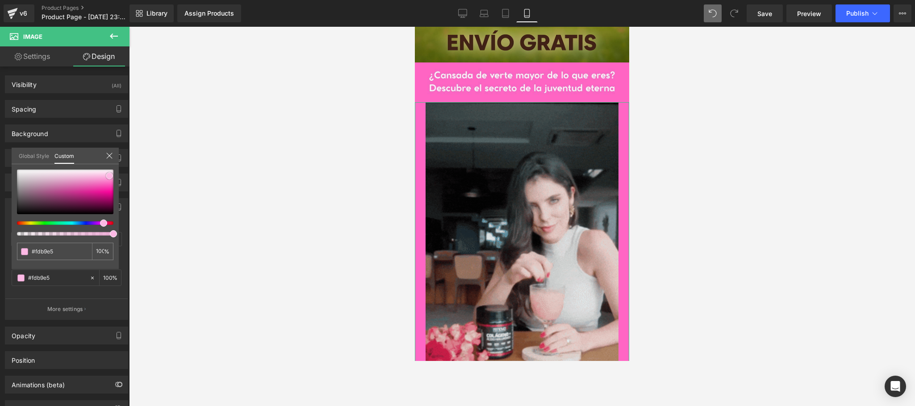
type input "#fdc3e9"
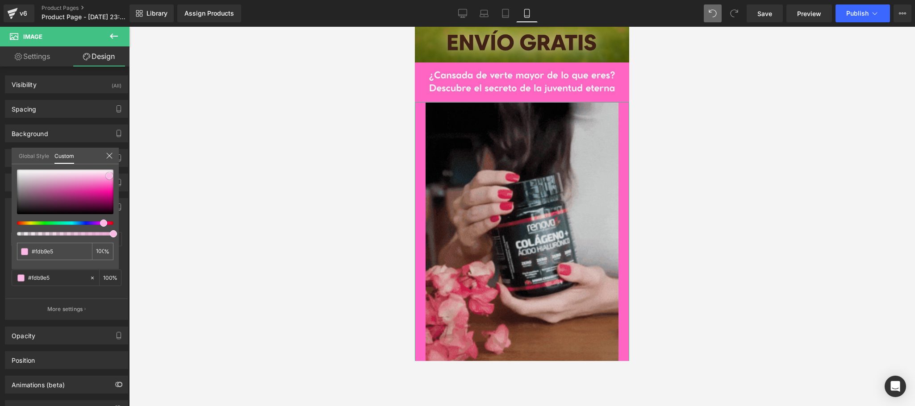
type input "#fdc3e9"
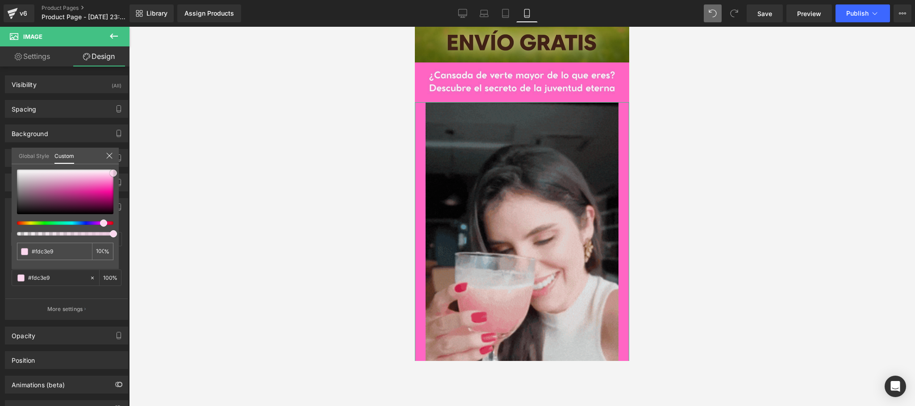
type input "#fcd8ef"
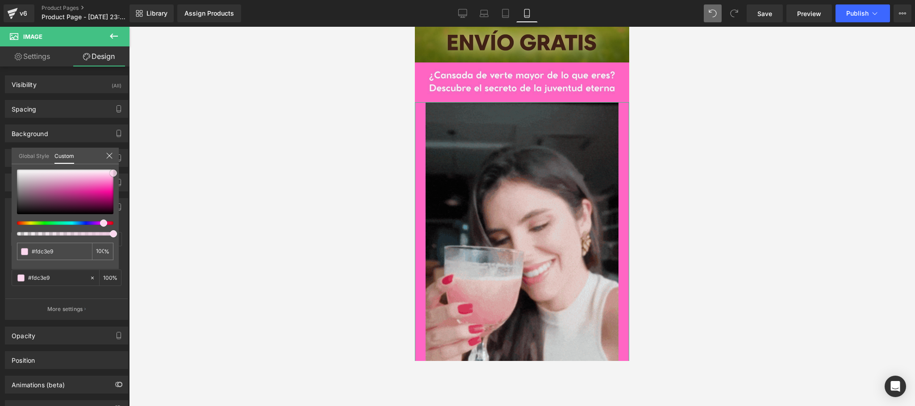
type input "#fcd8ef"
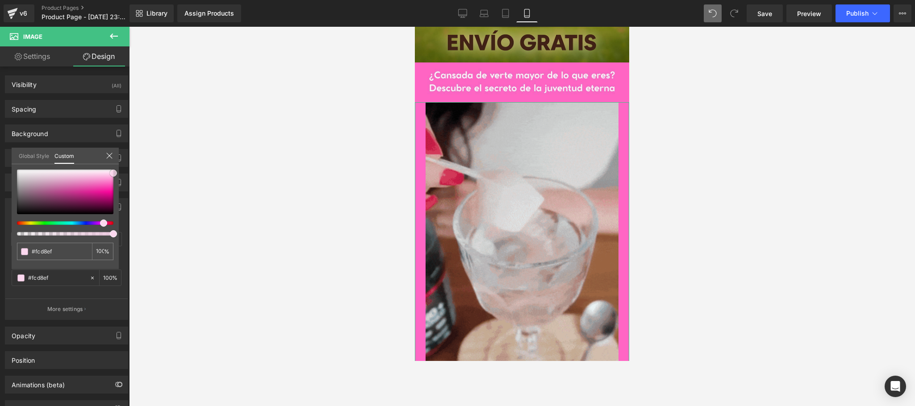
drag, startPoint x: 113, startPoint y: 181, endPoint x: 113, endPoint y: 171, distance: 9.8
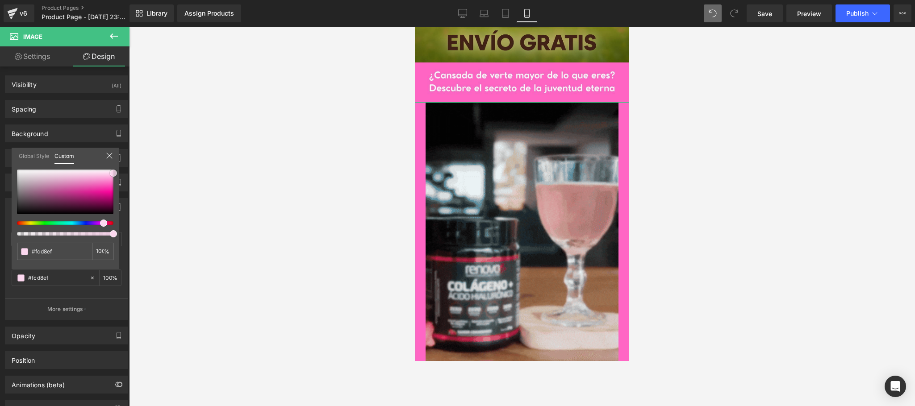
click at [113, 171] on span at bounding box center [113, 173] width 7 height 7
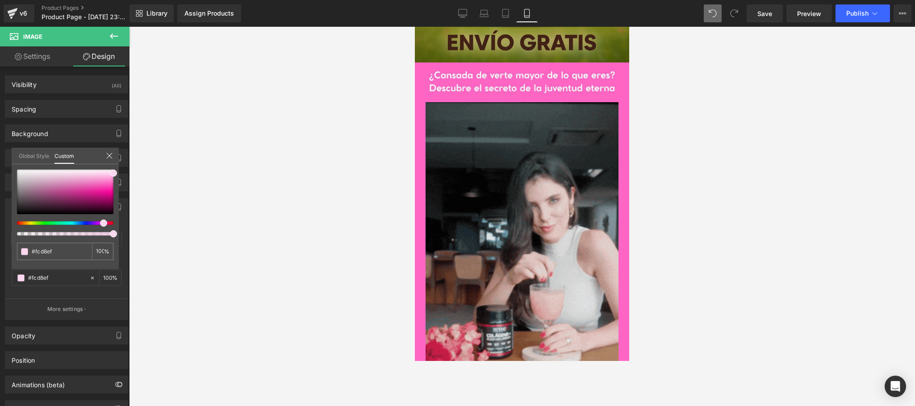
click at [152, 179] on div at bounding box center [522, 217] width 786 height 380
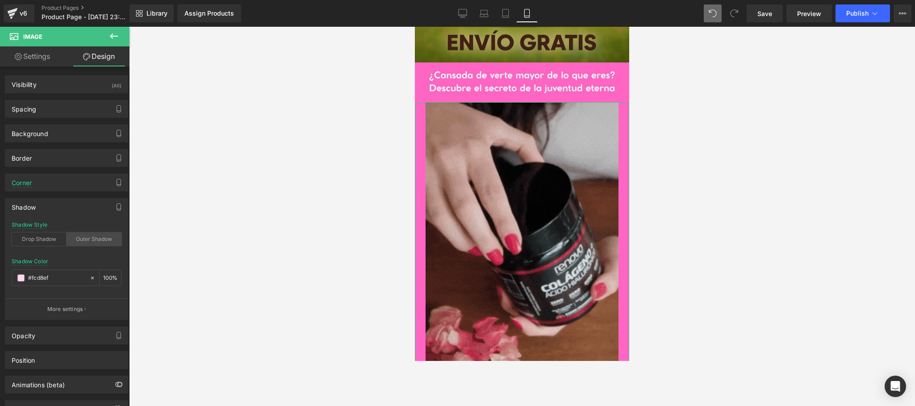
click at [90, 244] on div "Outer Shadow" at bounding box center [94, 239] width 55 height 13
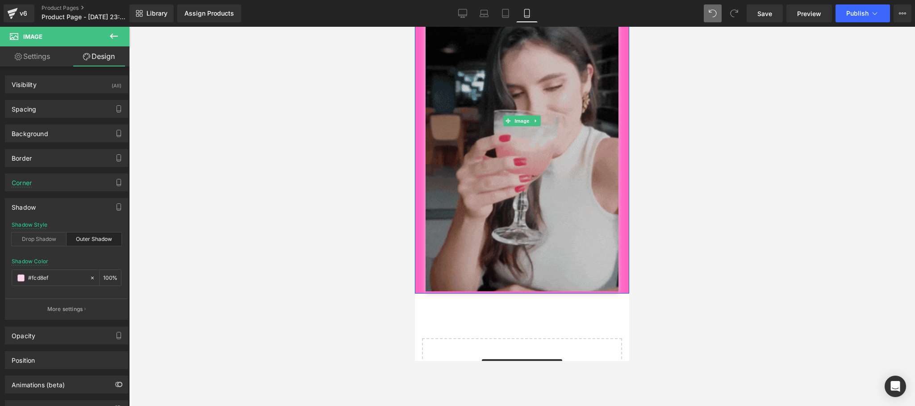
scroll to position [357, 0]
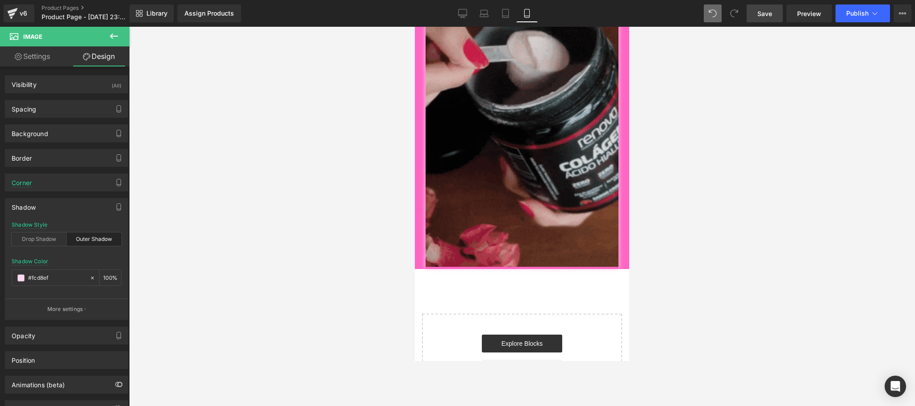
drag, startPoint x: 760, startPoint y: 14, endPoint x: 166, endPoint y: 69, distance: 596.8
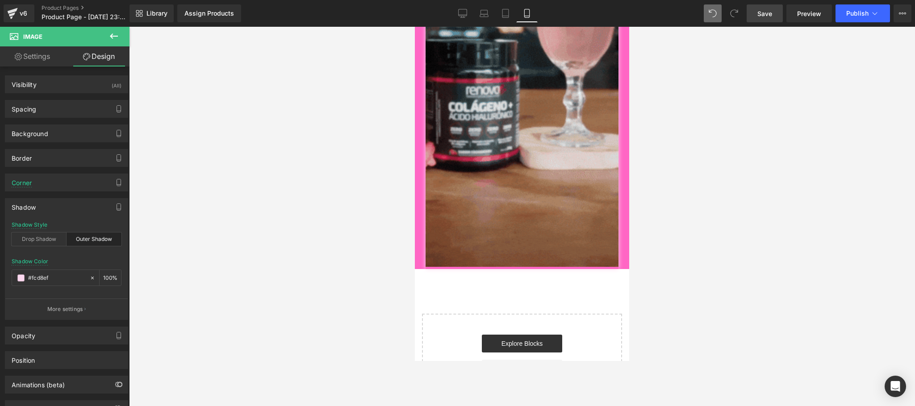
click at [760, 14] on span "Save" at bounding box center [764, 13] width 15 height 9
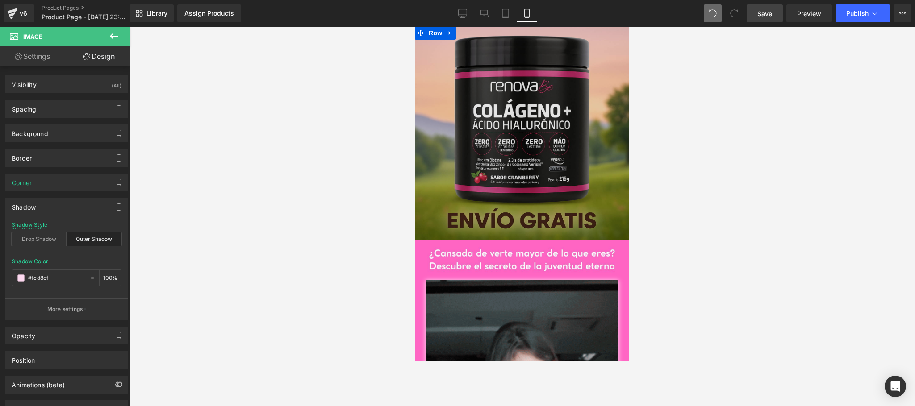
scroll to position [0, 0]
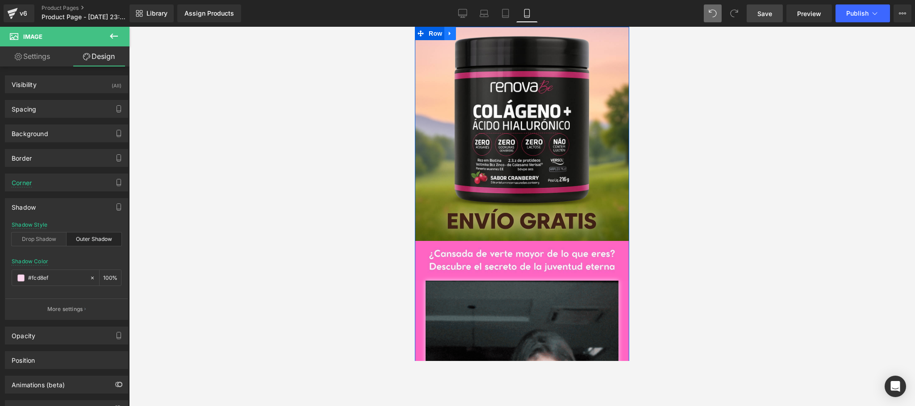
click at [447, 33] on icon at bounding box center [450, 33] width 6 height 7
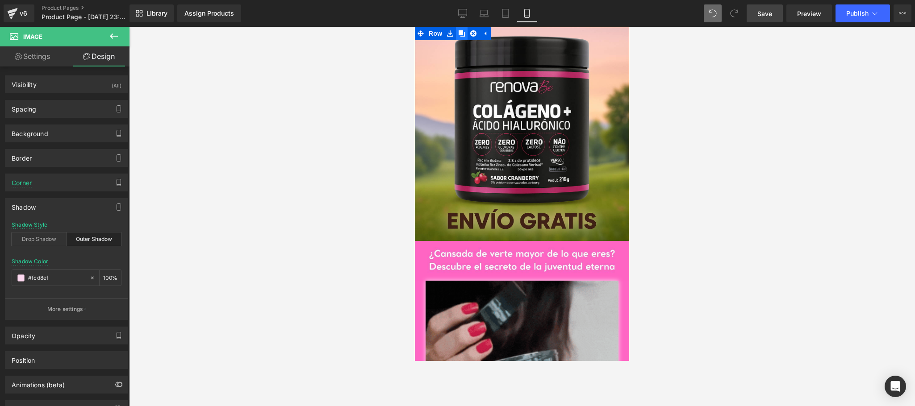
click at [459, 33] on icon at bounding box center [462, 33] width 6 height 7
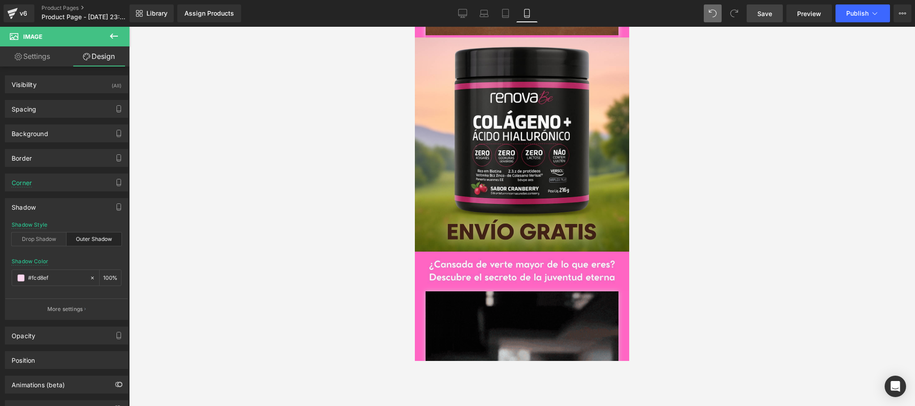
scroll to position [563, 0]
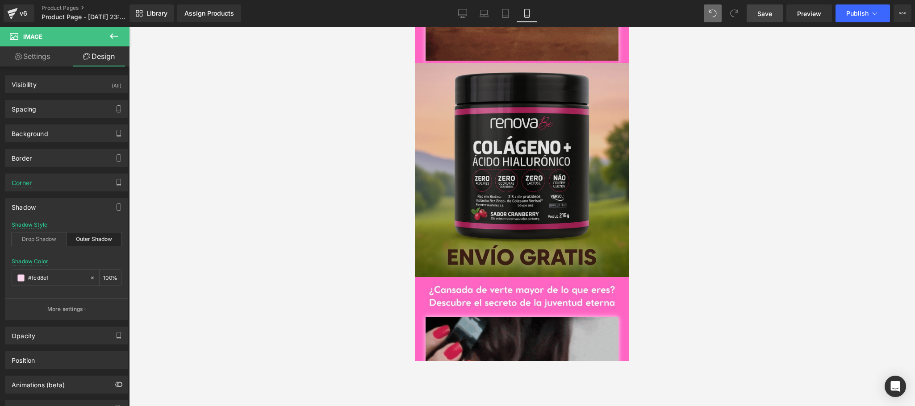
click at [540, 147] on img at bounding box center [522, 170] width 214 height 214
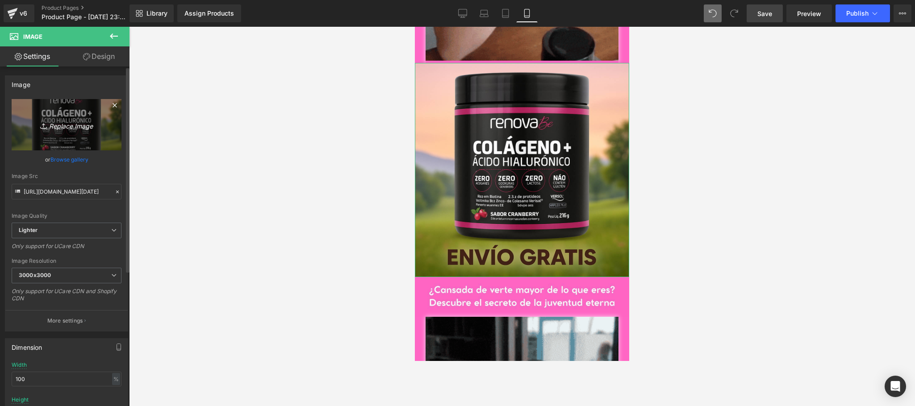
click at [74, 125] on icon "Replace Image" at bounding box center [66, 124] width 71 height 11
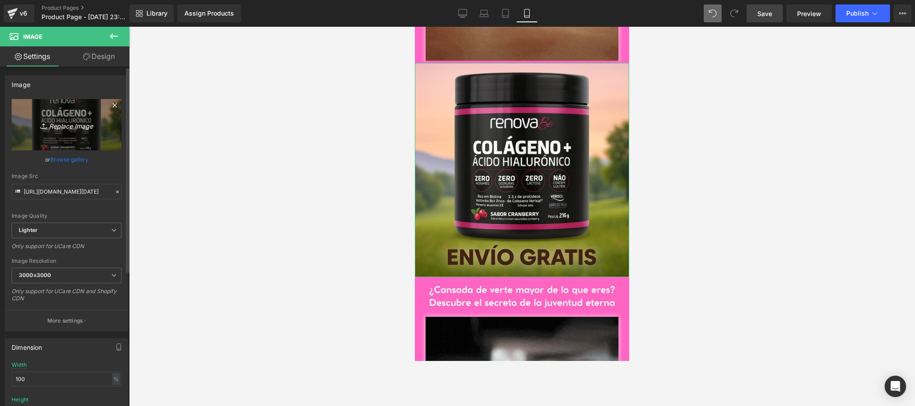
type input "C:\fakepath\Screenshot_1.png"
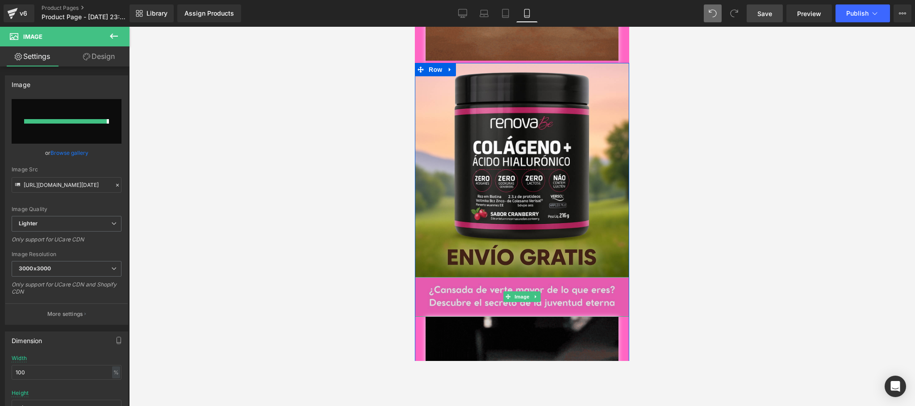
type input "[URL][DOMAIN_NAME]"
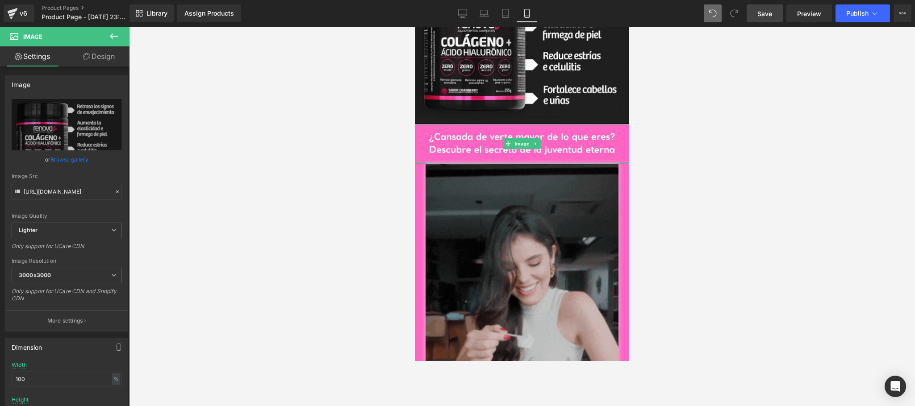
scroll to position [742, 0]
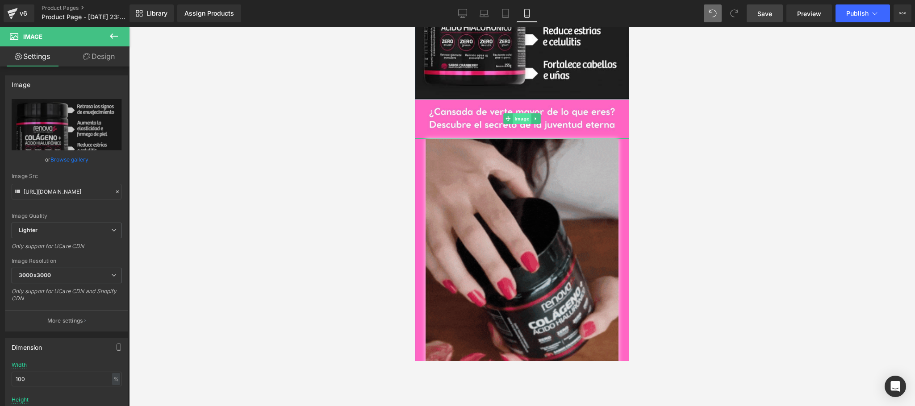
click at [517, 119] on span "Image" at bounding box center [522, 118] width 19 height 11
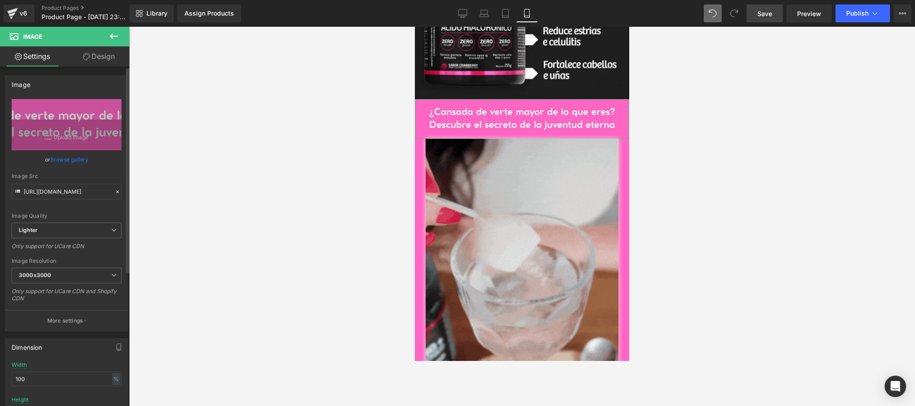
click at [66, 160] on link "Browse gallery" at bounding box center [69, 160] width 38 height 16
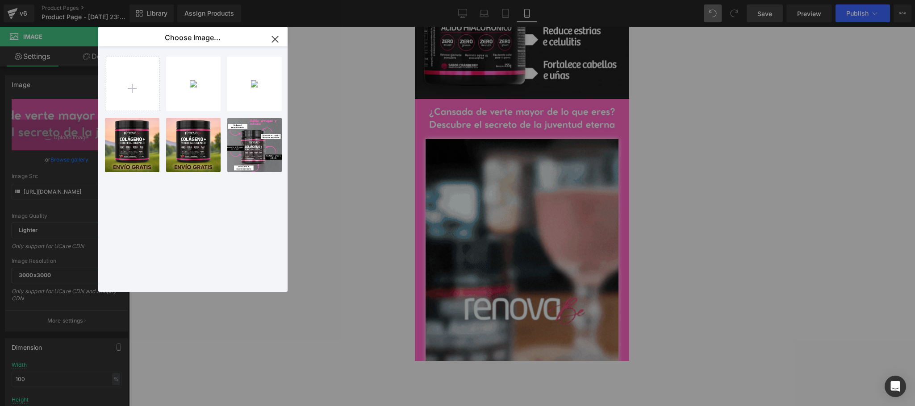
type input "C:\fakepath\imagen (3).jpg"
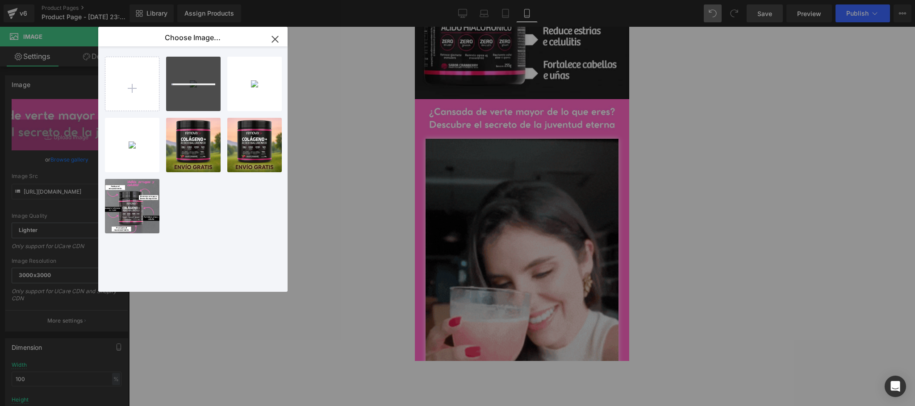
click at [384, 0] on div "Image You are previewing how the will restyle your page. You can not edit Eleme…" at bounding box center [457, 0] width 915 height 0
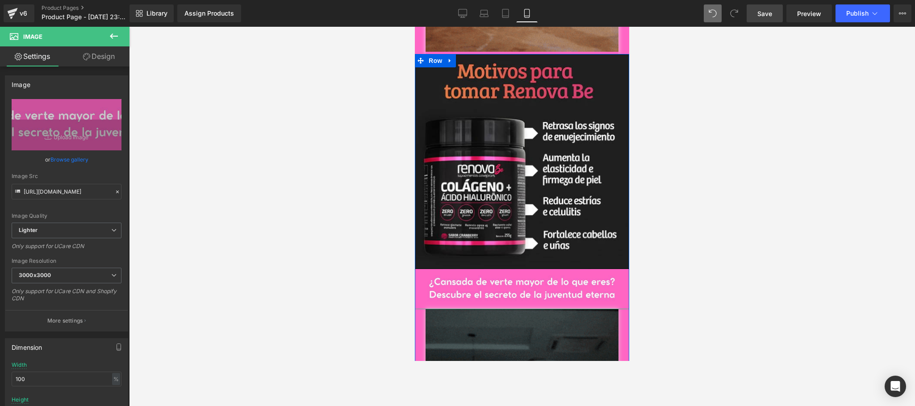
scroll to position [563, 0]
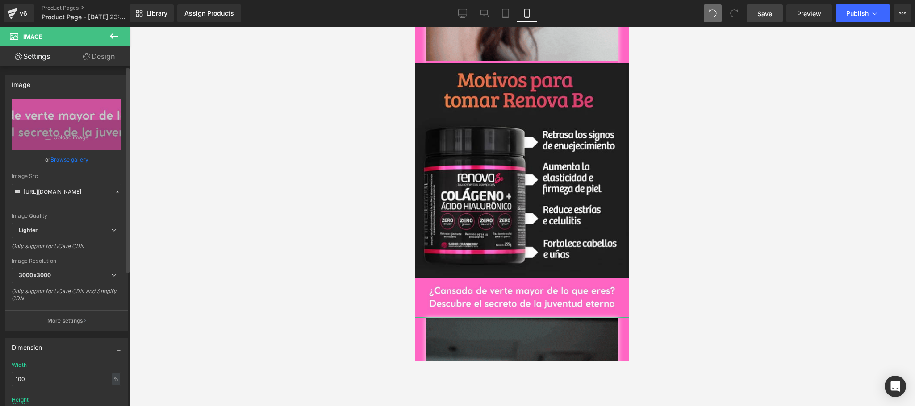
click at [62, 163] on link "Browse gallery" at bounding box center [69, 160] width 38 height 16
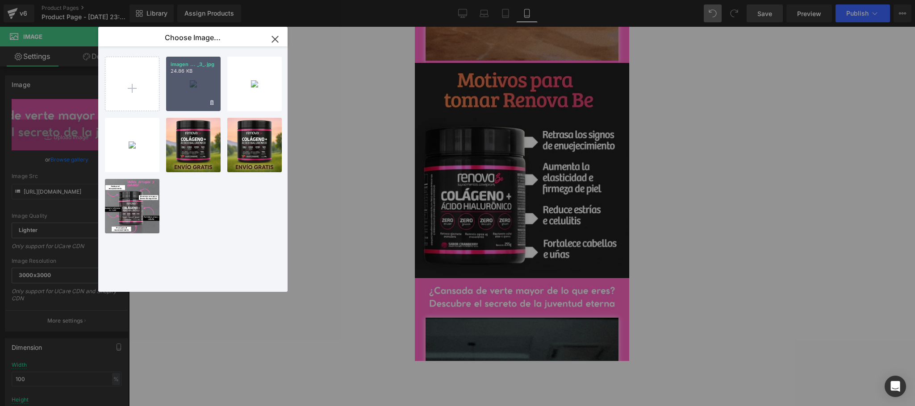
click at [174, 93] on div "imagen ... _3_.jpg 24.86 KB" at bounding box center [193, 84] width 54 height 54
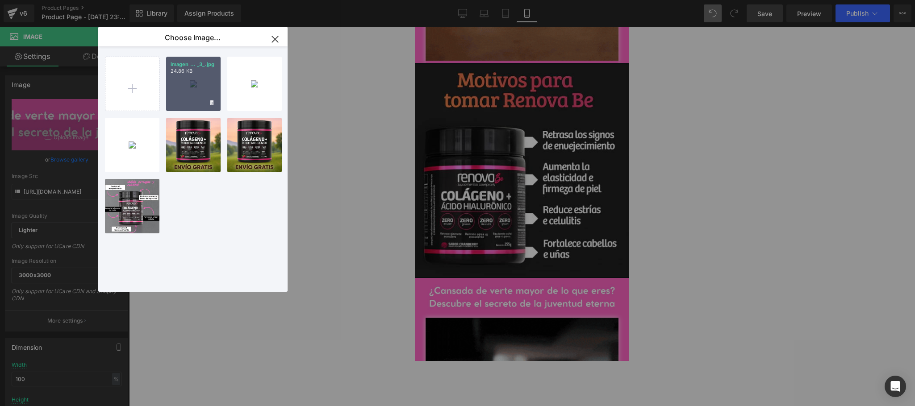
type input "[URL][DOMAIN_NAME]"
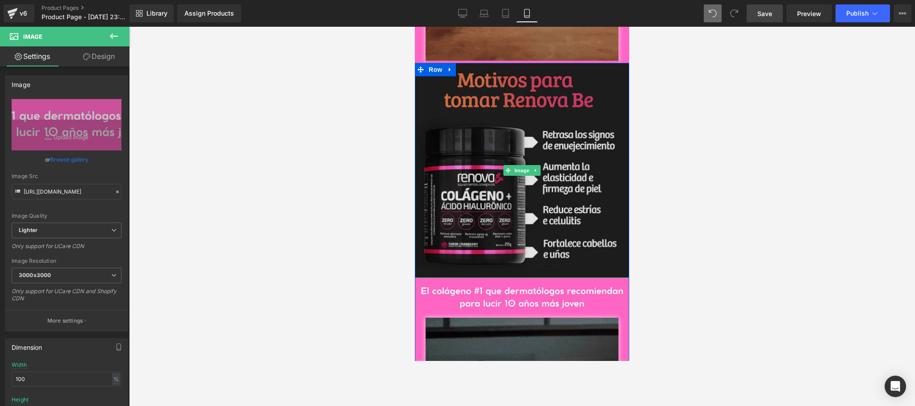
scroll to position [742, 0]
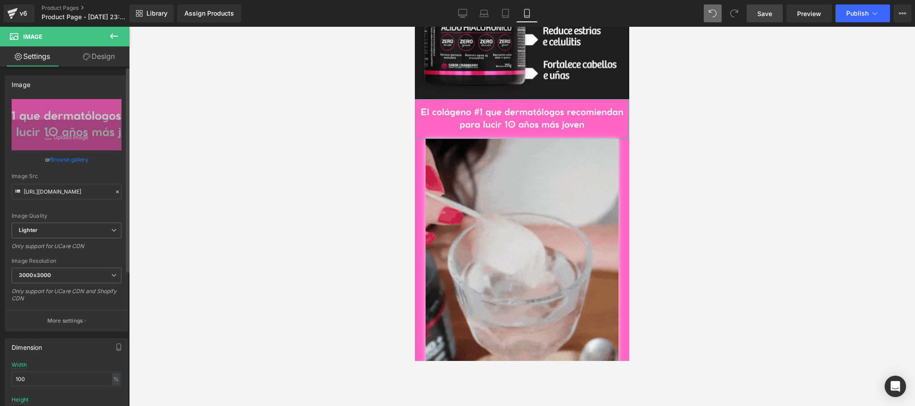
click at [62, 161] on link "Browse gallery" at bounding box center [69, 160] width 38 height 16
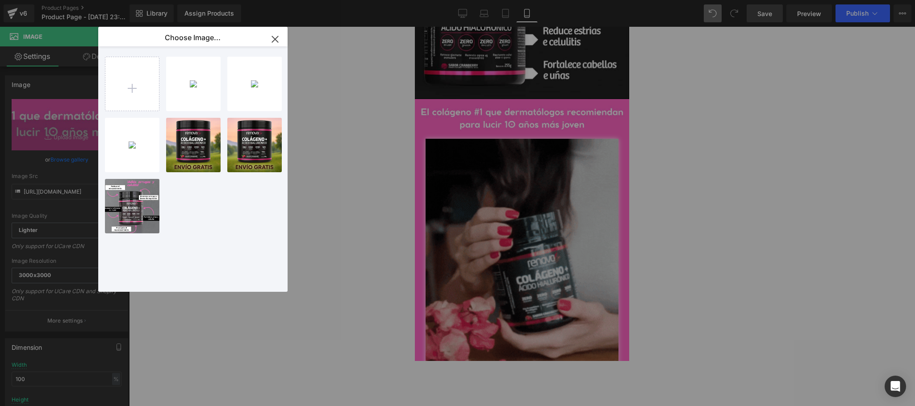
type input "C:\fakepath\imagen (4).jpg"
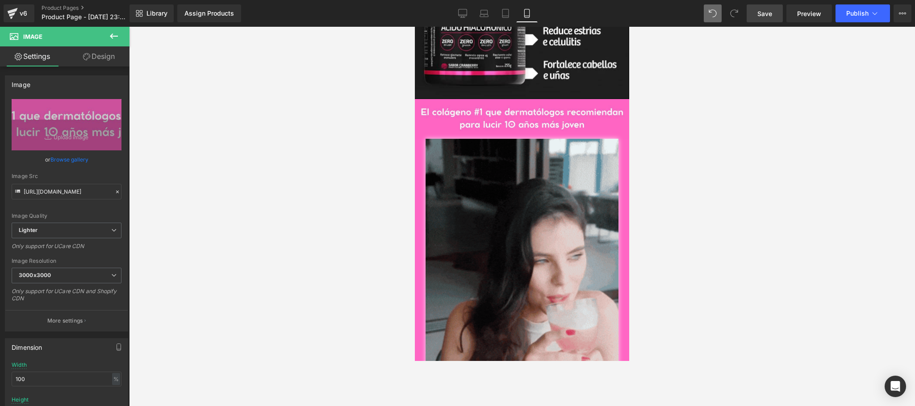
click at [357, 0] on div "Image You are previewing how the will restyle your page. You can not edit Eleme…" at bounding box center [457, 0] width 915 height 0
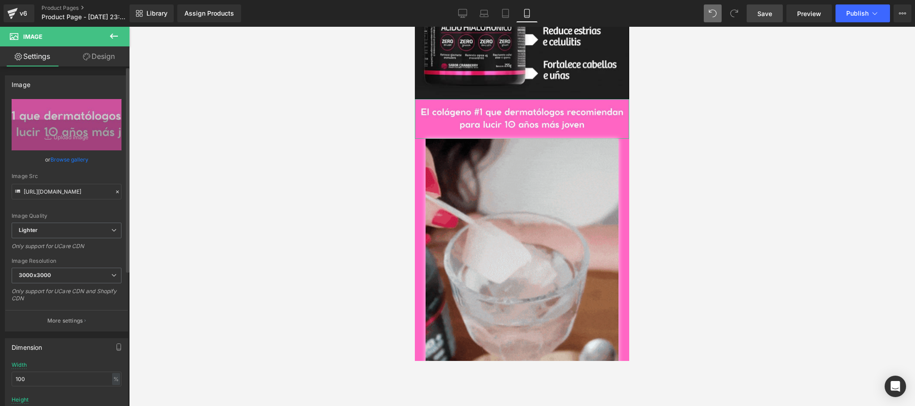
click at [74, 159] on link "Browse gallery" at bounding box center [69, 160] width 38 height 16
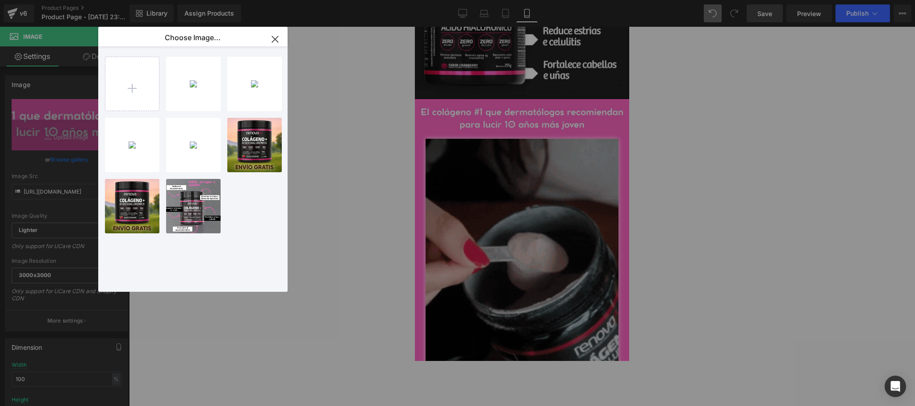
drag, startPoint x: 185, startPoint y: 94, endPoint x: 386, endPoint y: 156, distance: 210.2
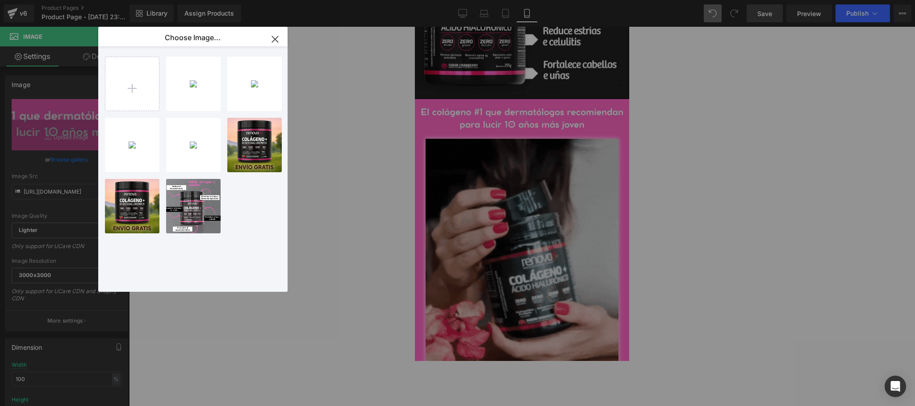
click at [0, 0] on div "imagen ... _4_.jpg 24.64 KB" at bounding box center [0, 0] width 0 height 0
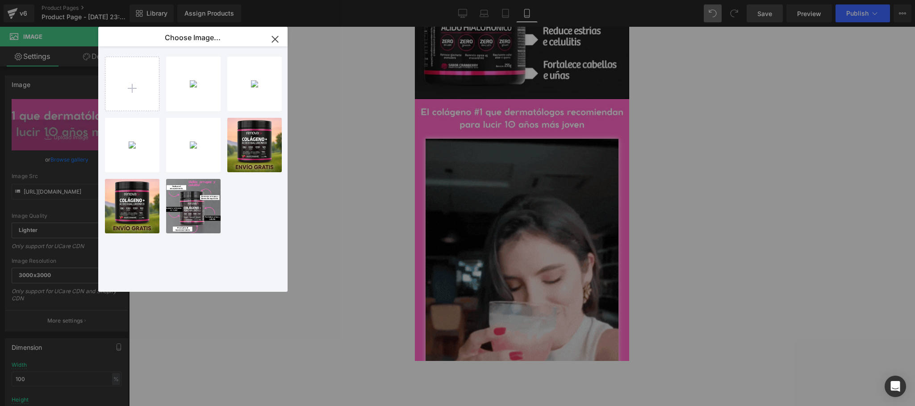
type input "[URL][DOMAIN_NAME]"
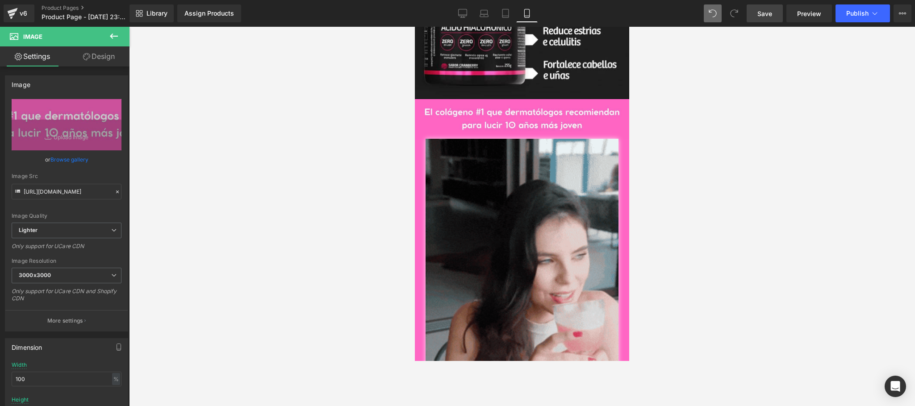
click at [718, 223] on div at bounding box center [522, 217] width 786 height 380
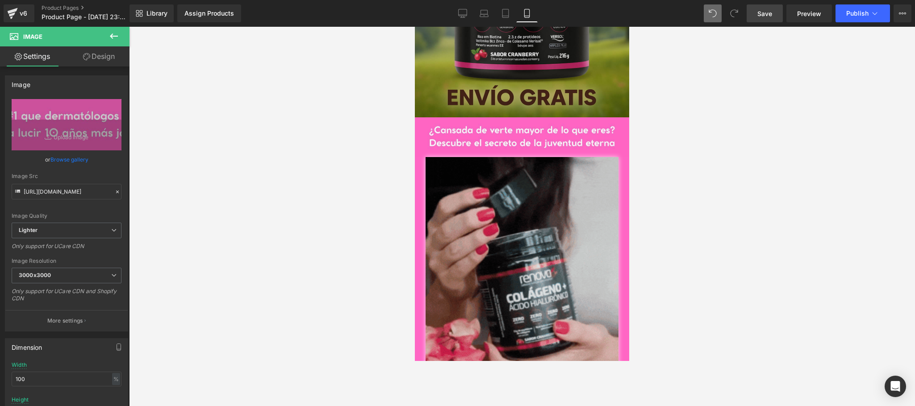
scroll to position [27, 0]
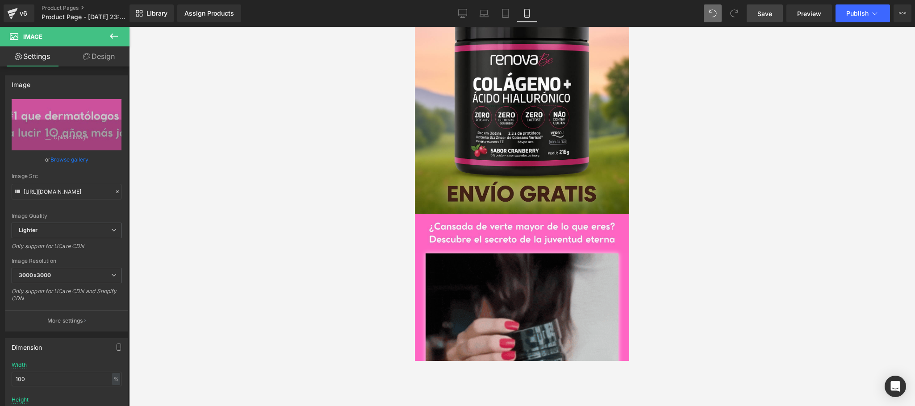
click at [772, 18] on link "Save" at bounding box center [765, 13] width 36 height 18
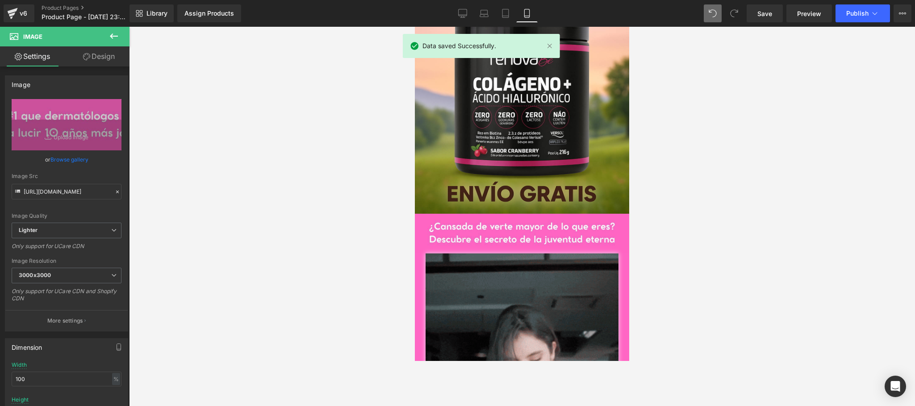
click at [118, 38] on icon at bounding box center [113, 36] width 11 height 11
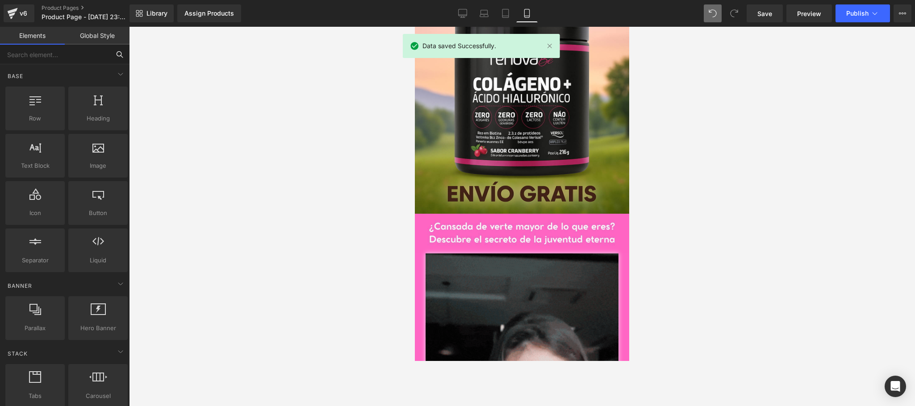
click at [73, 60] on input "text" at bounding box center [55, 55] width 110 height 20
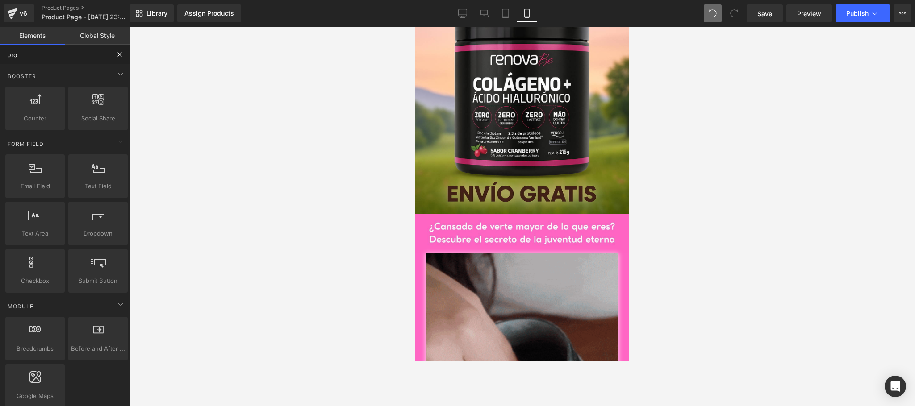
type input "prod"
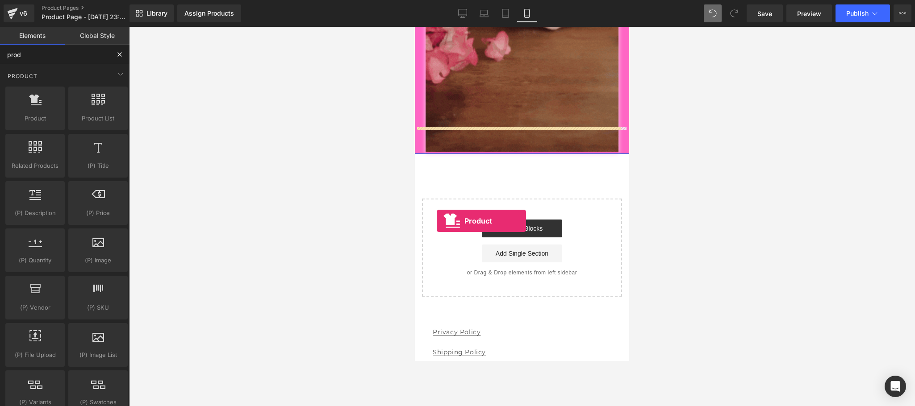
scroll to position [1099, 0]
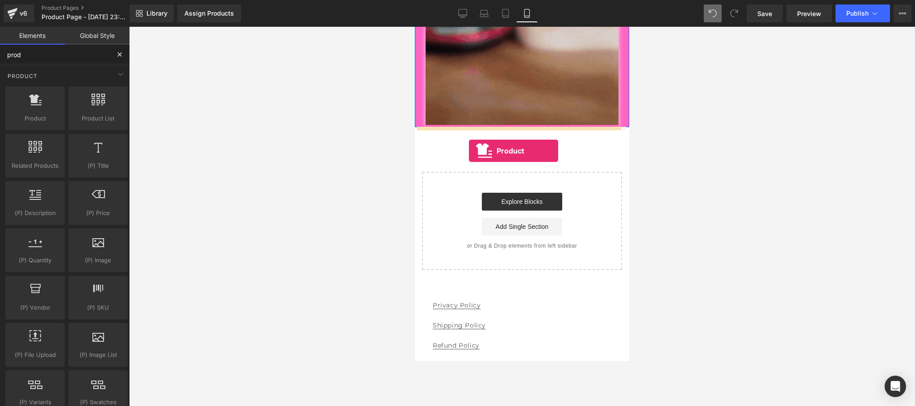
drag, startPoint x: 452, startPoint y: 138, endPoint x: 469, endPoint y: 146, distance: 18.8
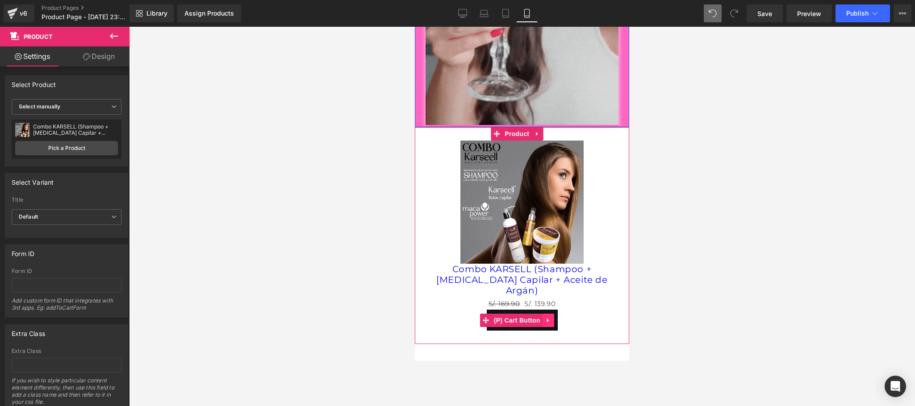
click at [548, 317] on icon at bounding box center [548, 320] width 6 height 7
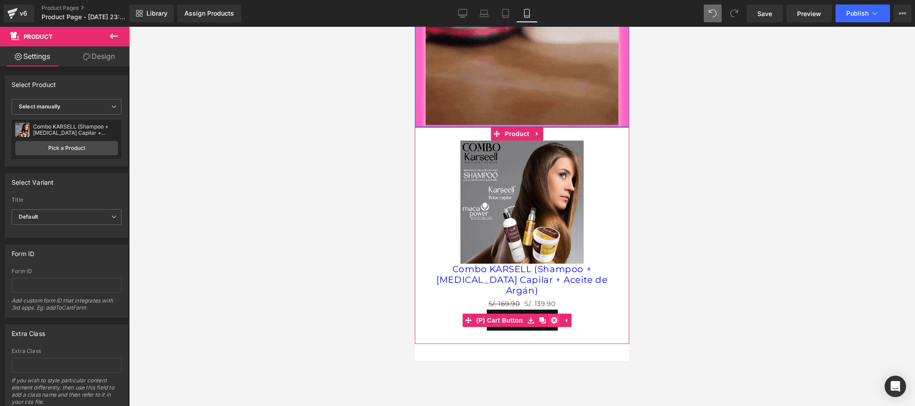
click at [555, 317] on icon at bounding box center [554, 320] width 6 height 7
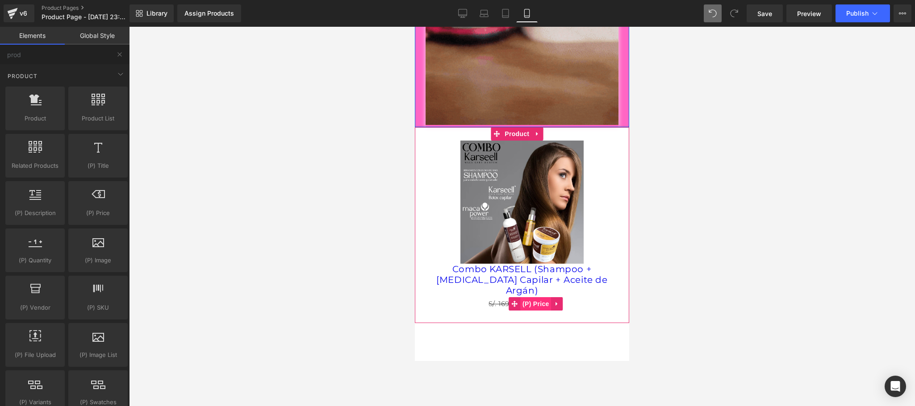
click at [497, 300] on span "S/. 169.90" at bounding box center [504, 304] width 32 height 8
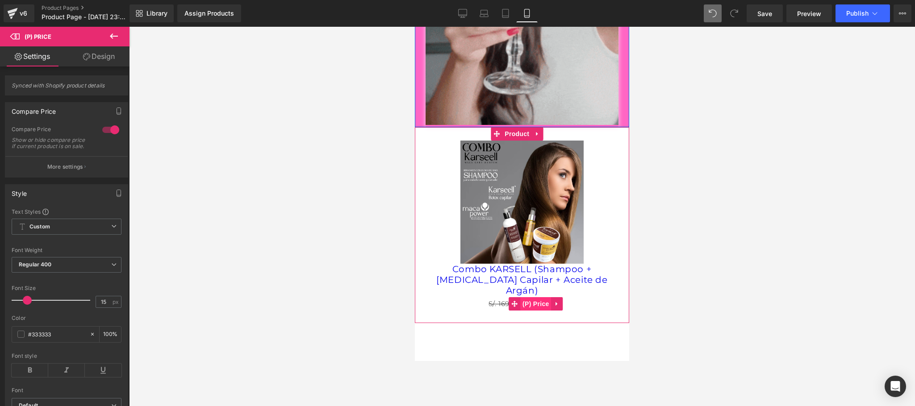
click at [534, 297] on span "(P) Price" at bounding box center [535, 303] width 31 height 13
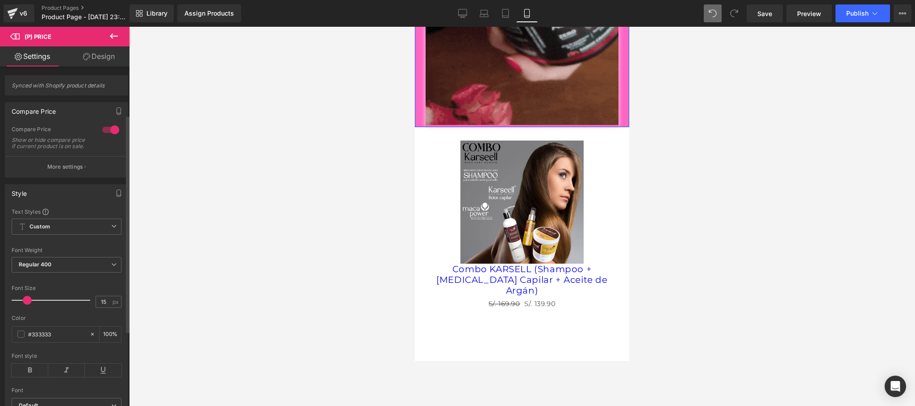
scroll to position [179, 0]
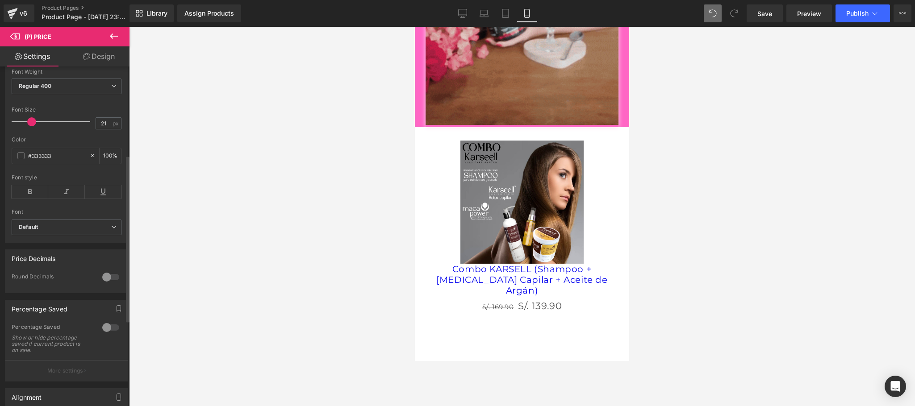
type input "19"
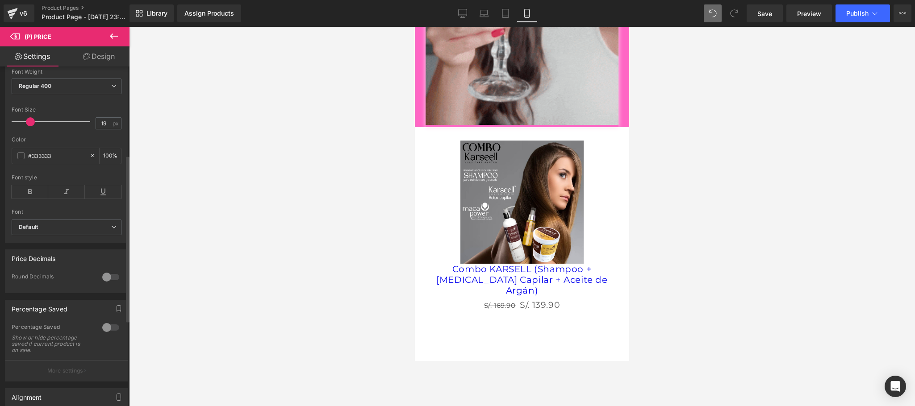
click at [29, 126] on span at bounding box center [30, 121] width 9 height 9
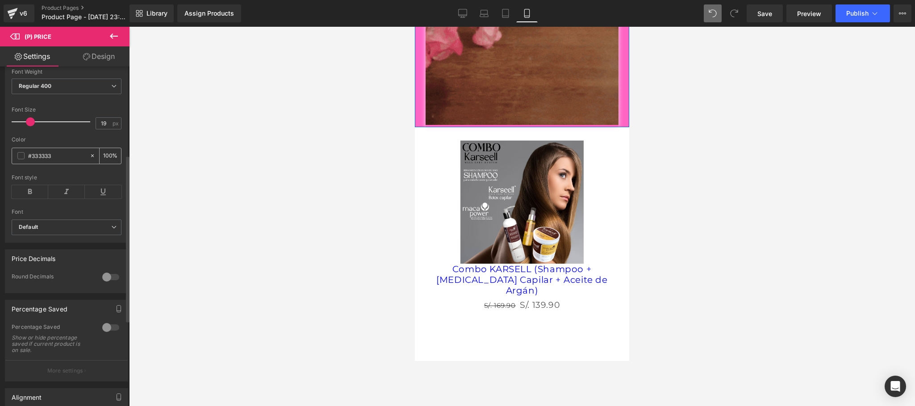
click at [18, 159] on span at bounding box center [20, 155] width 7 height 7
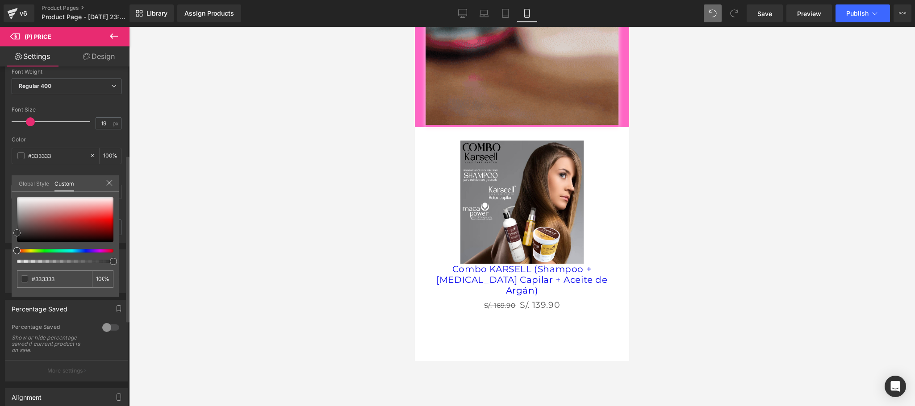
type input "#383838"
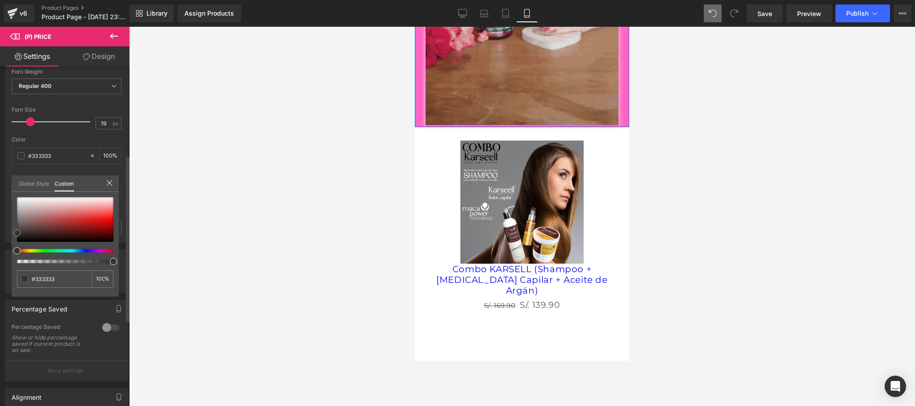
type input "#383838"
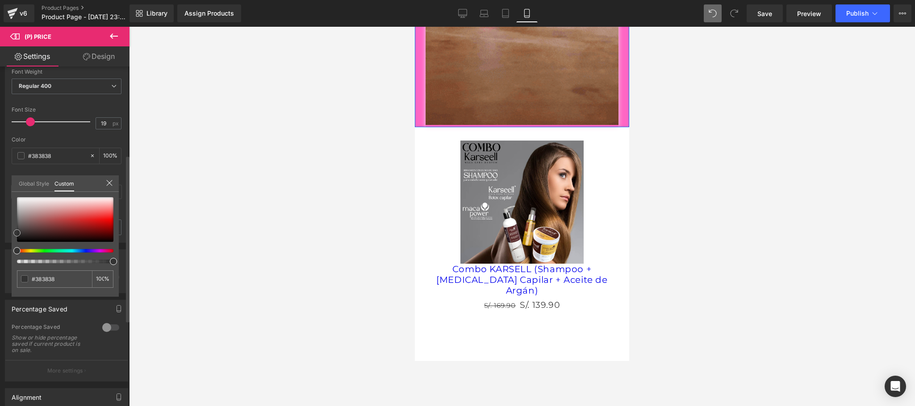
type input "#2a2626"
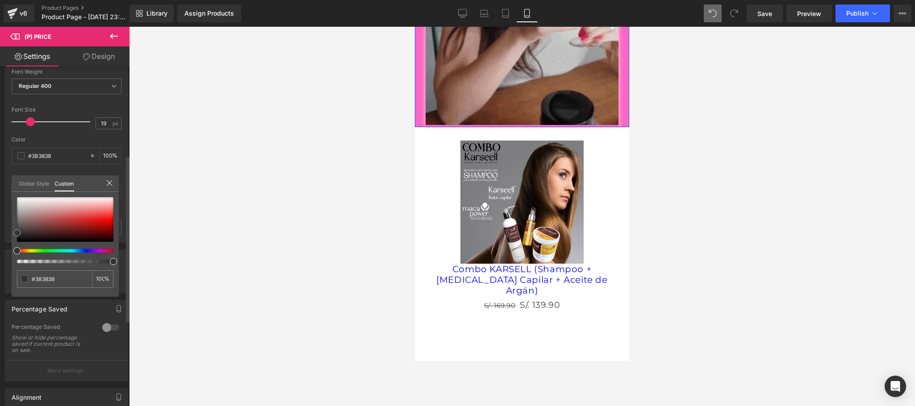
type input "#2a2626"
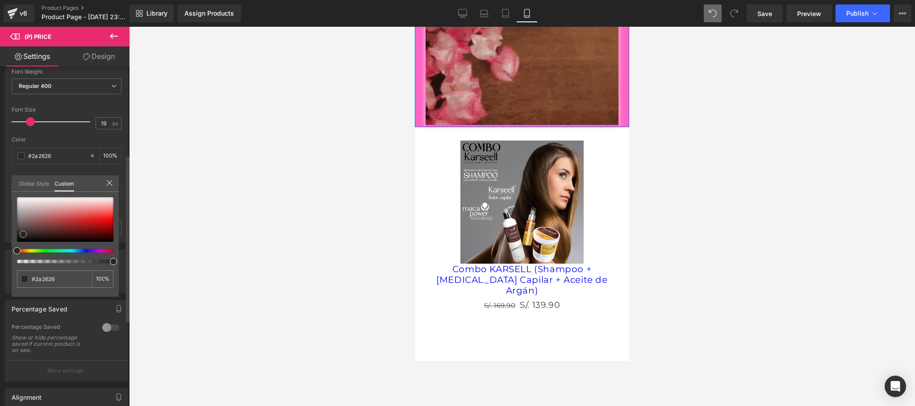
type input "#2b2626"
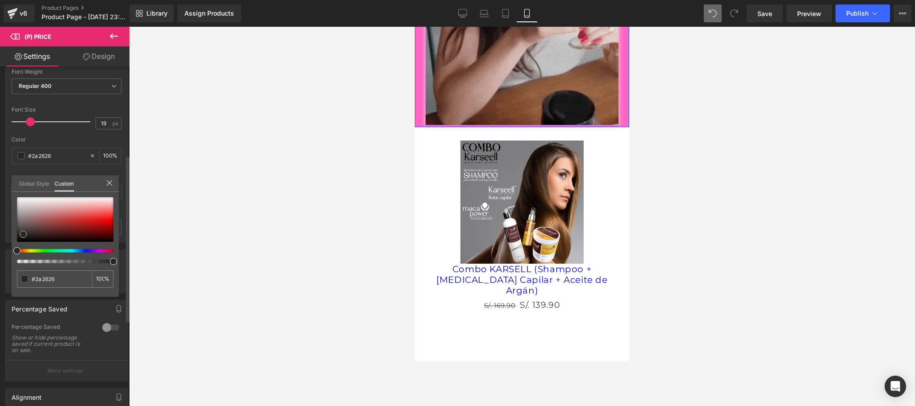
type input "#2b2626"
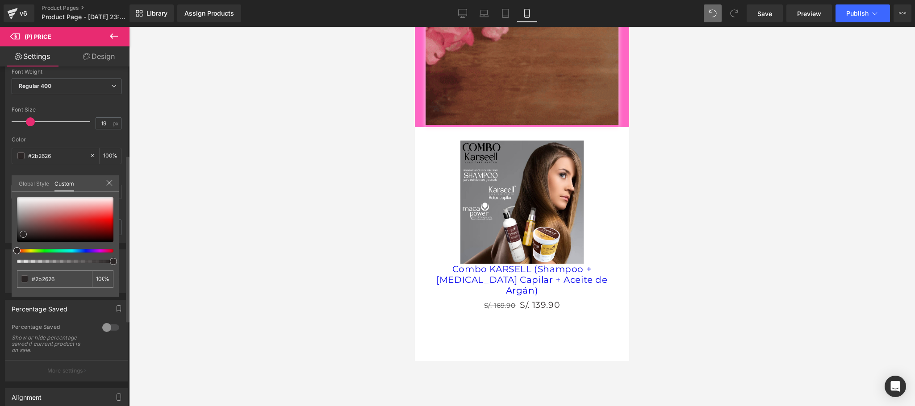
type input "#262020"
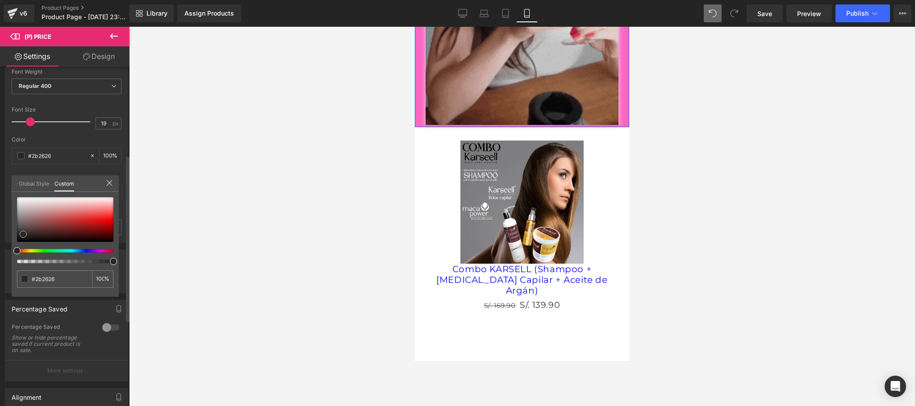
type input "#262020"
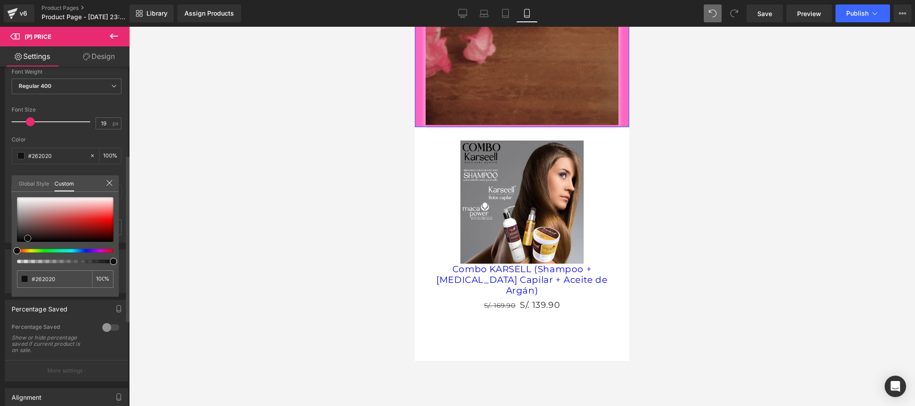
type input "#130f0f"
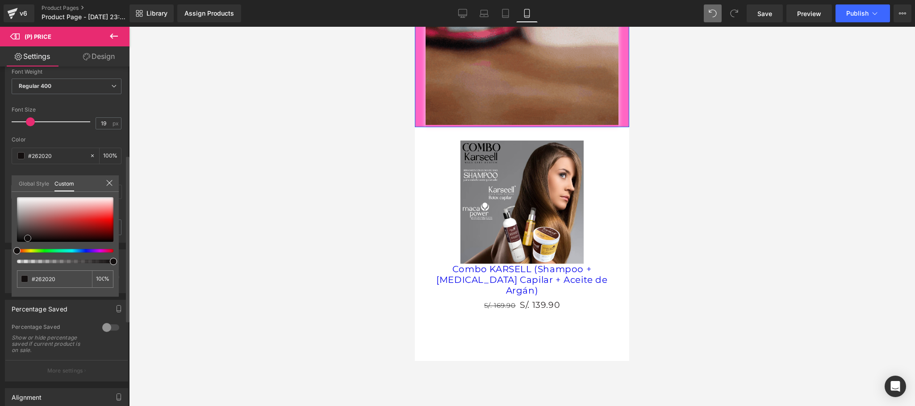
type input "#130f0f"
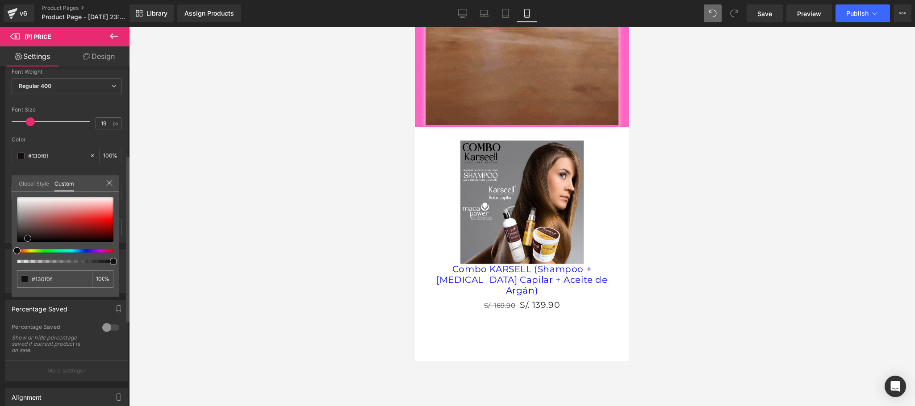
type input "#161111"
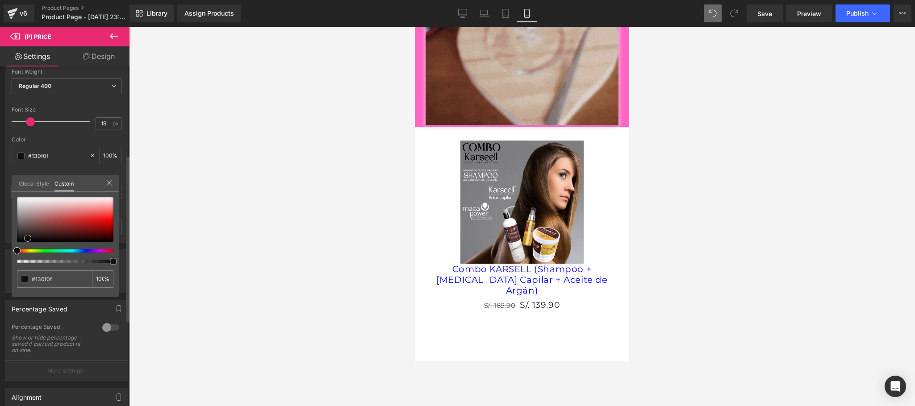
type input "#161111"
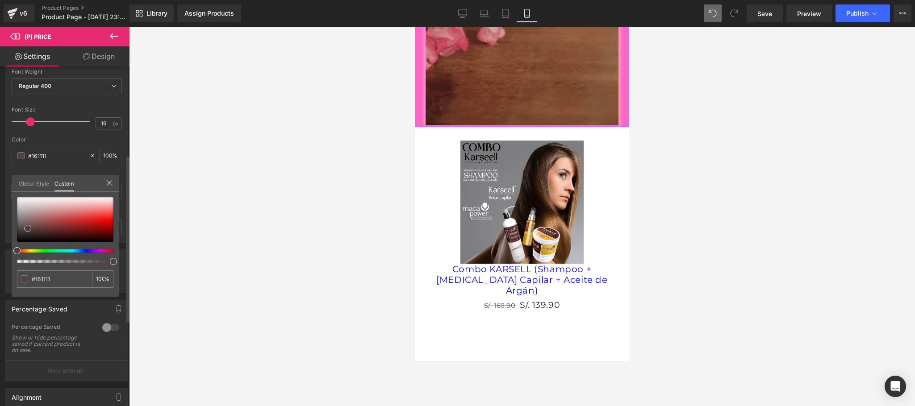
type input "#524141"
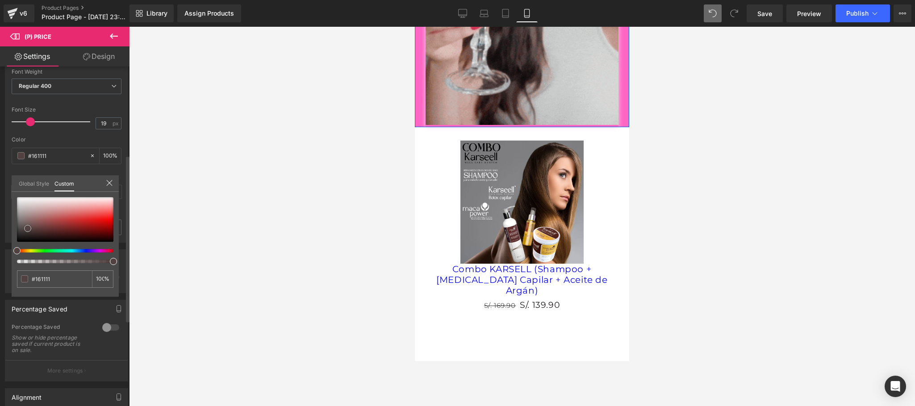
type input "#524141"
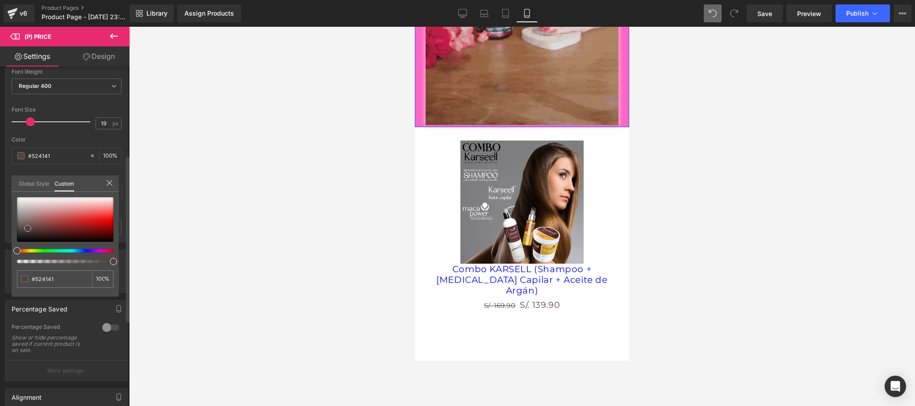
type input "#7b5f5f"
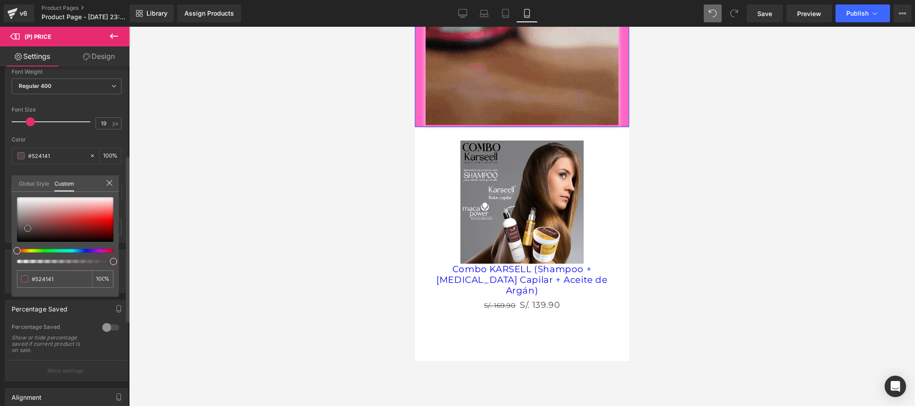
type input "#7b5f5f"
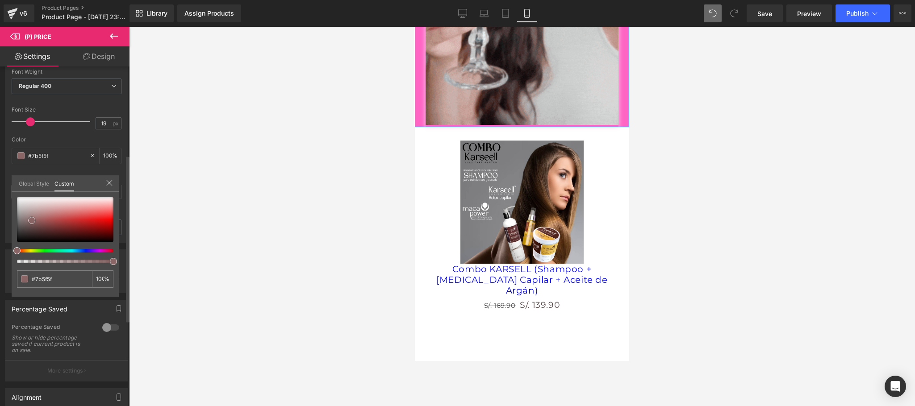
type input "#896565"
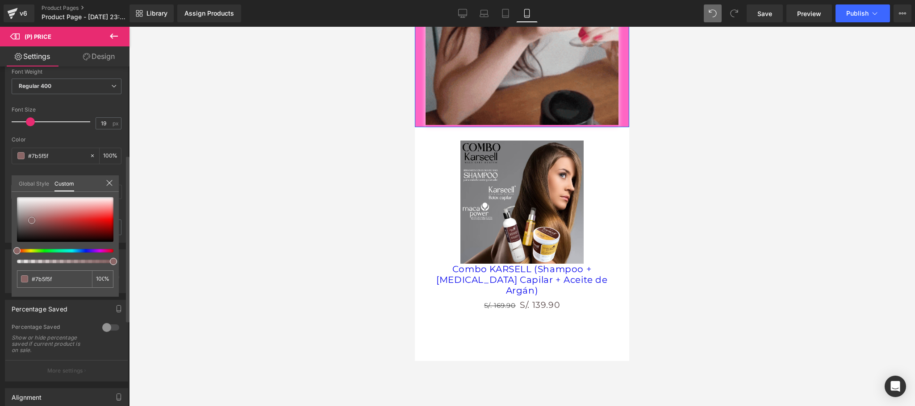
type input "#896565"
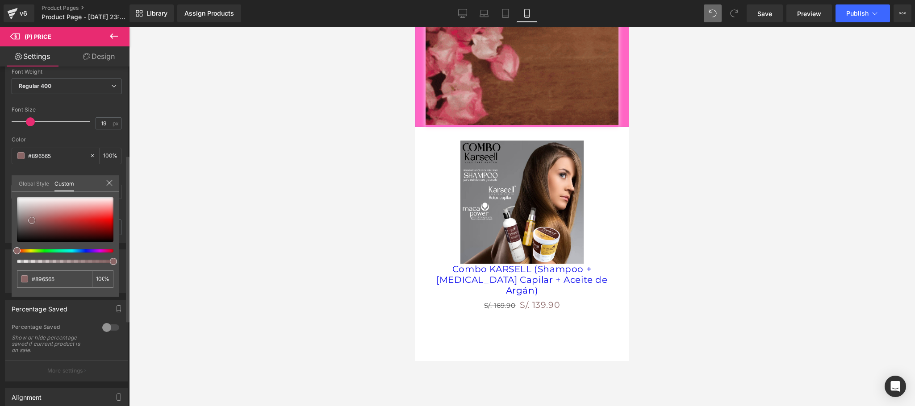
drag, startPoint x: 18, startPoint y: 230, endPoint x: 33, endPoint y: 218, distance: 19.0
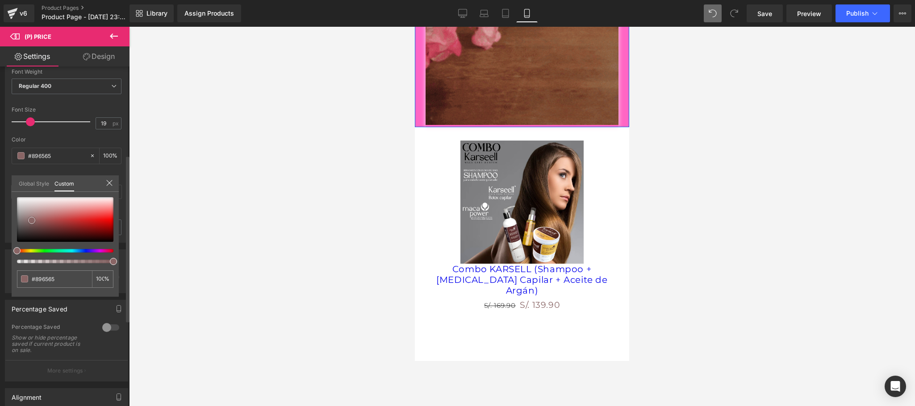
click at [33, 218] on span at bounding box center [31, 220] width 7 height 7
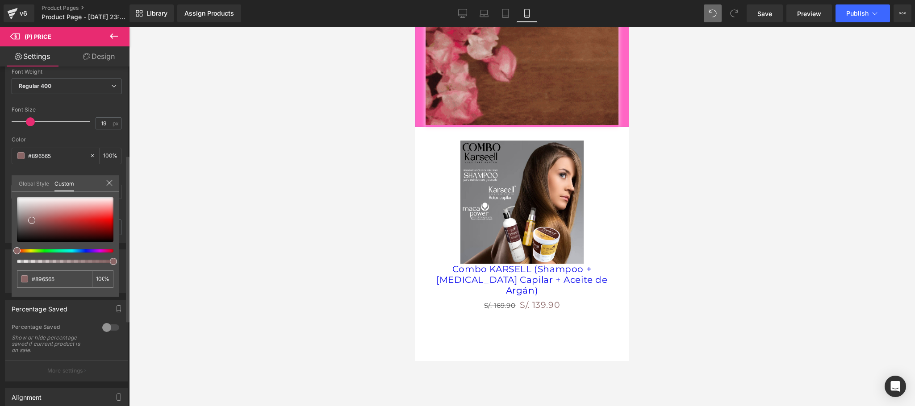
type input "#896d65"
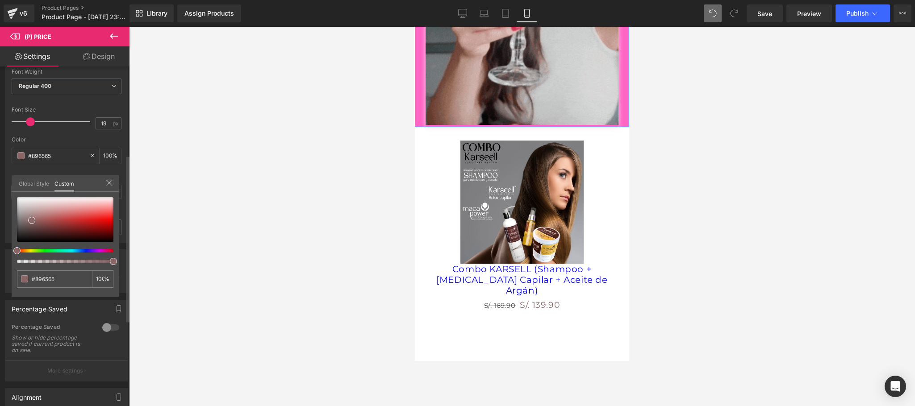
type input "#896d65"
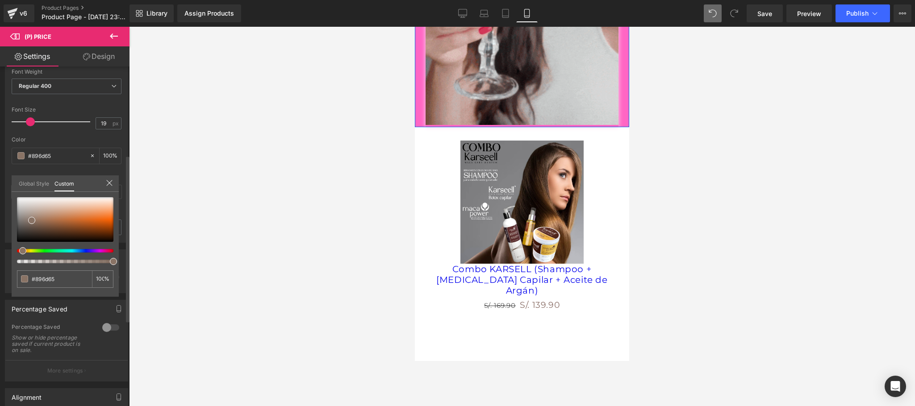
type input "#897365"
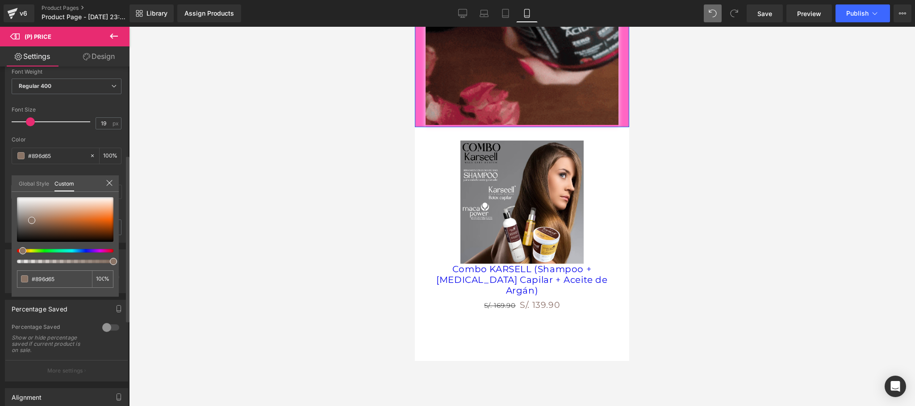
type input "#897365"
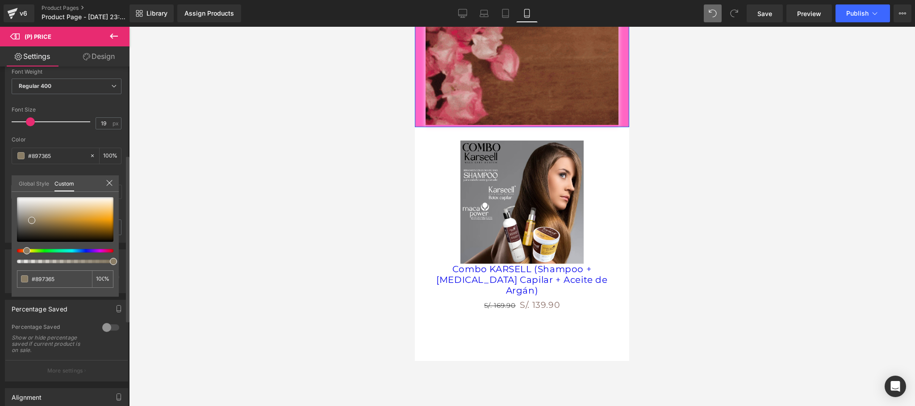
type input "#897965"
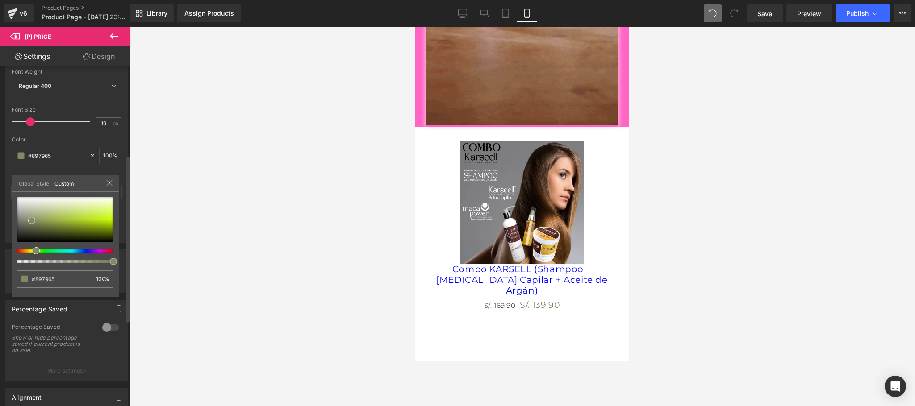
type input "#858965"
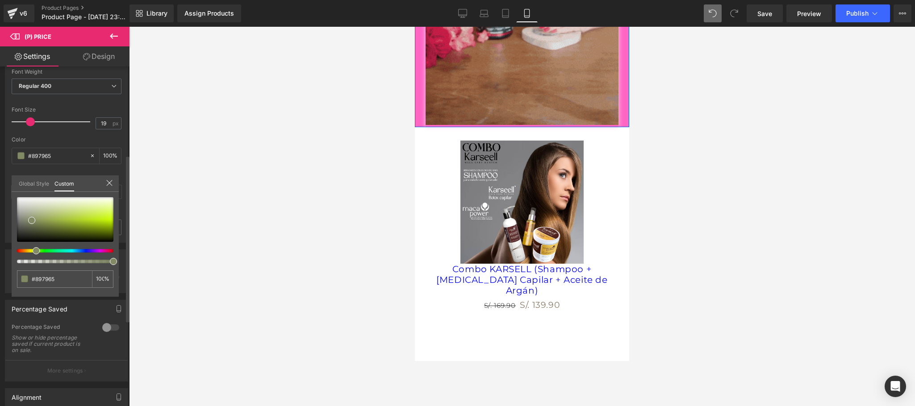
type input "#858965"
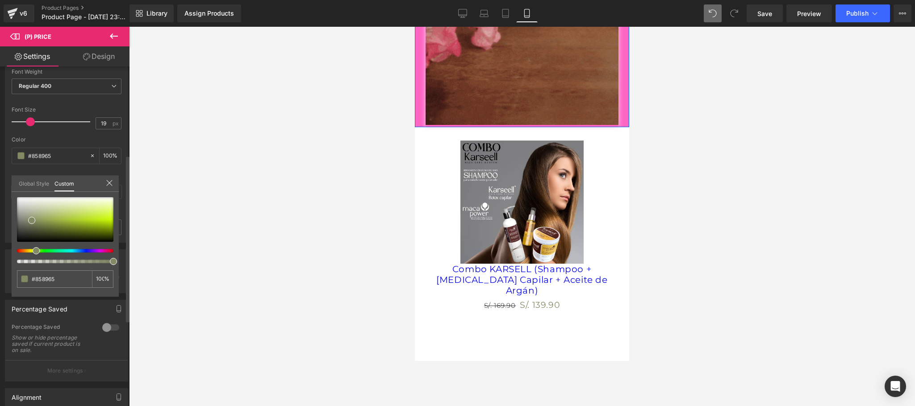
type input "#7c8965"
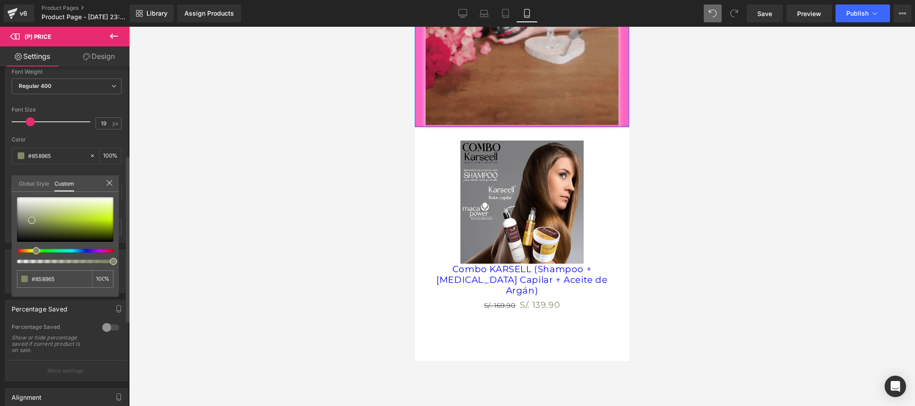
type input "#7c8965"
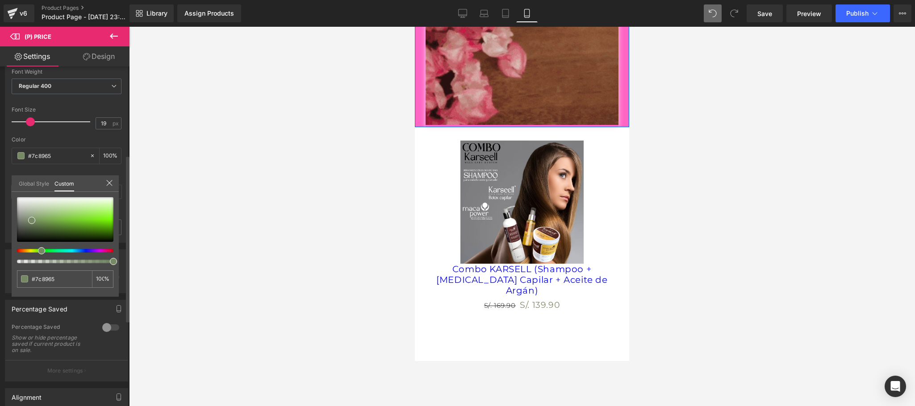
type input "#768965"
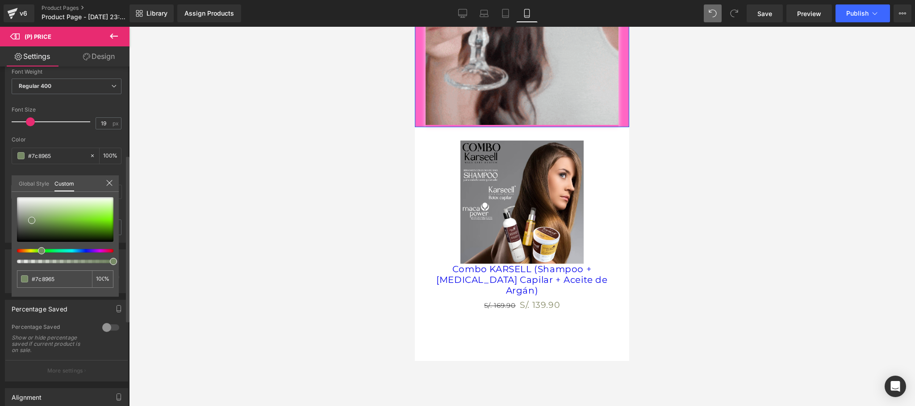
type input "#768965"
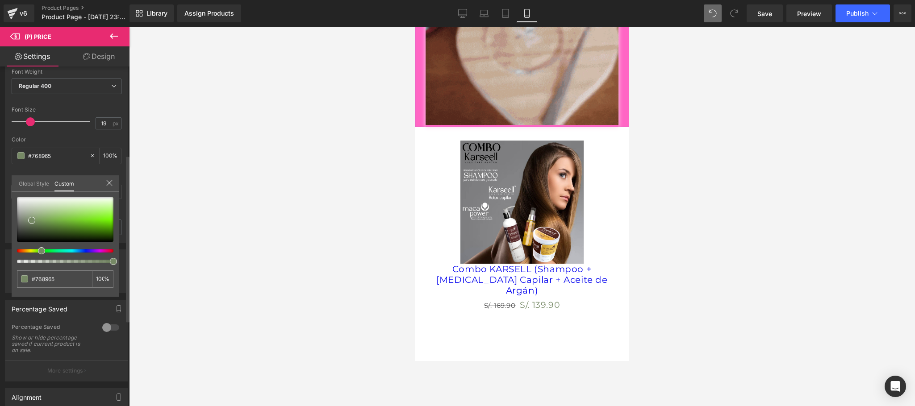
type input "#738965"
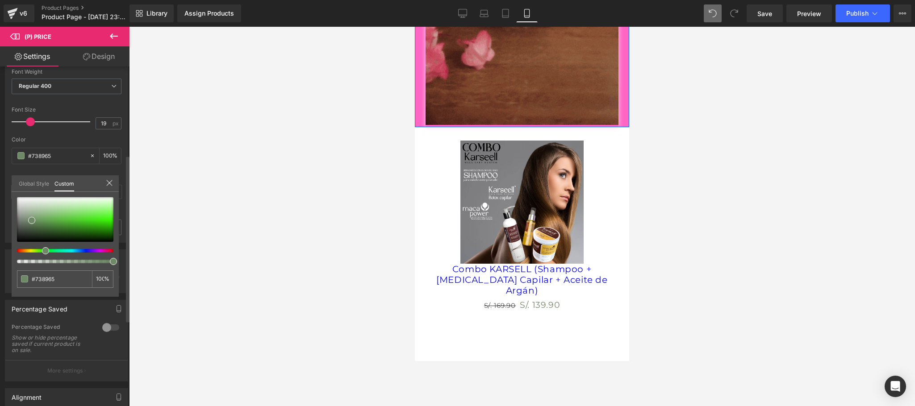
type input "#6d8965"
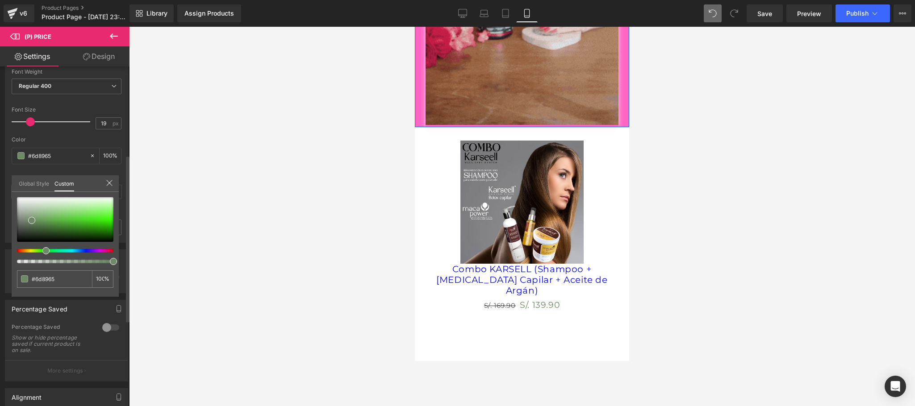
drag, startPoint x: 16, startPoint y: 248, endPoint x: 42, endPoint y: 254, distance: 26.7
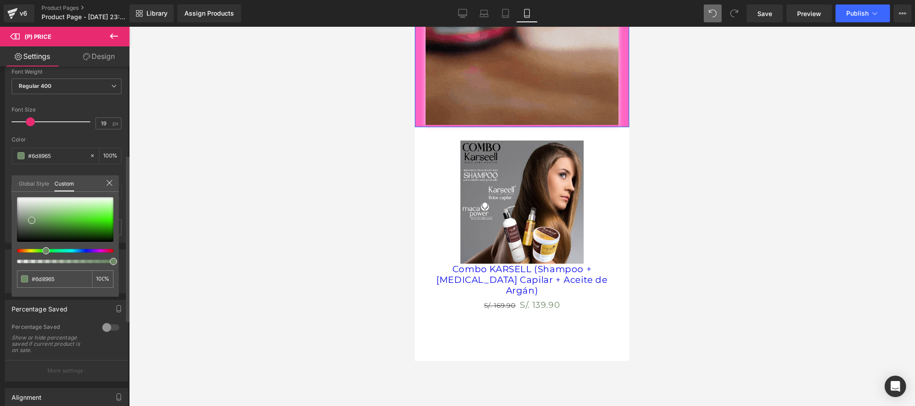
click at [42, 254] on div at bounding box center [65, 230] width 96 height 66
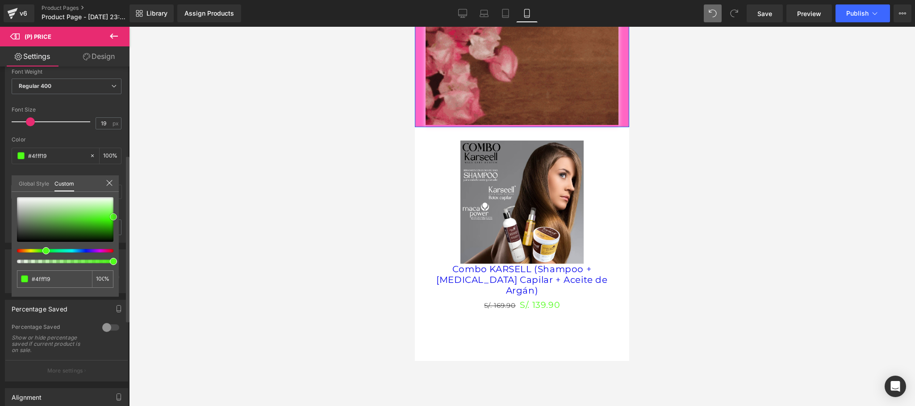
drag, startPoint x: 34, startPoint y: 220, endPoint x: 120, endPoint y: 216, distance: 85.8
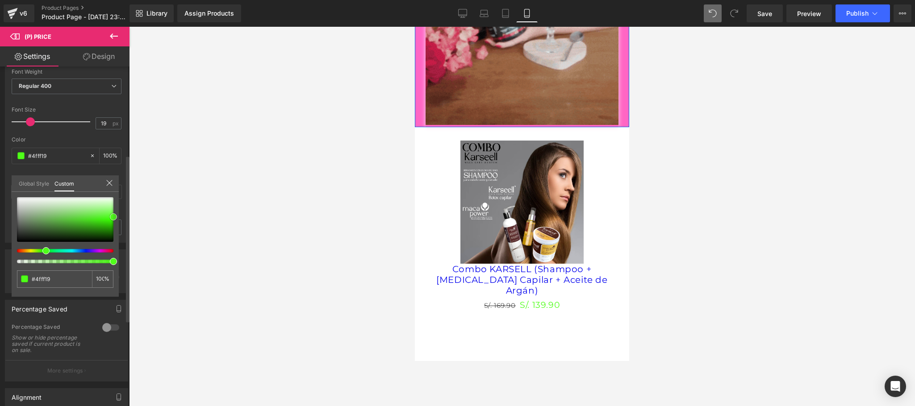
click at [120, 216] on div "Style Text Styles Custom Custom Setup Global Style Custom Setup Global Style Th…" at bounding box center [67, 121] width 134 height 244
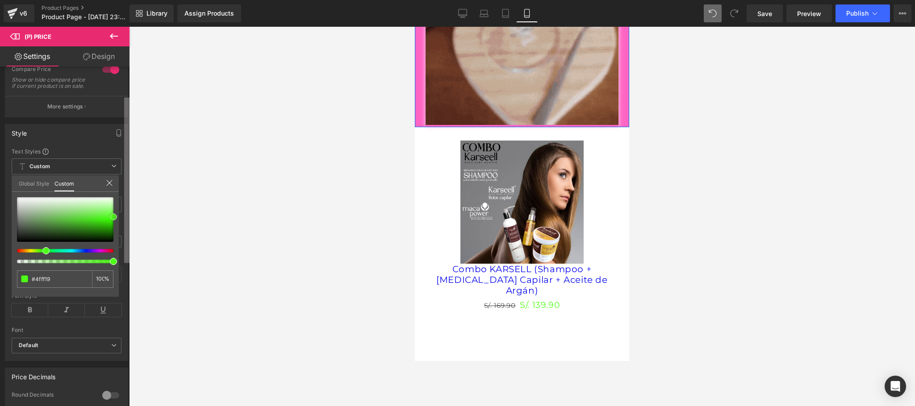
scroll to position [59, 0]
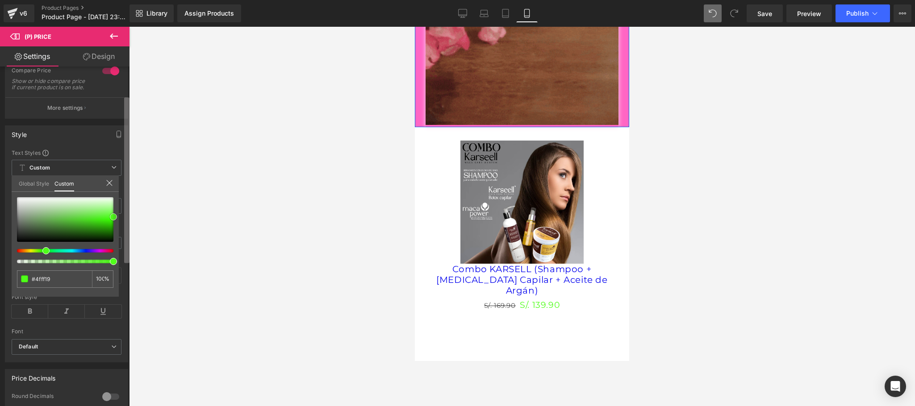
click at [126, 114] on b at bounding box center [126, 180] width 5 height 166
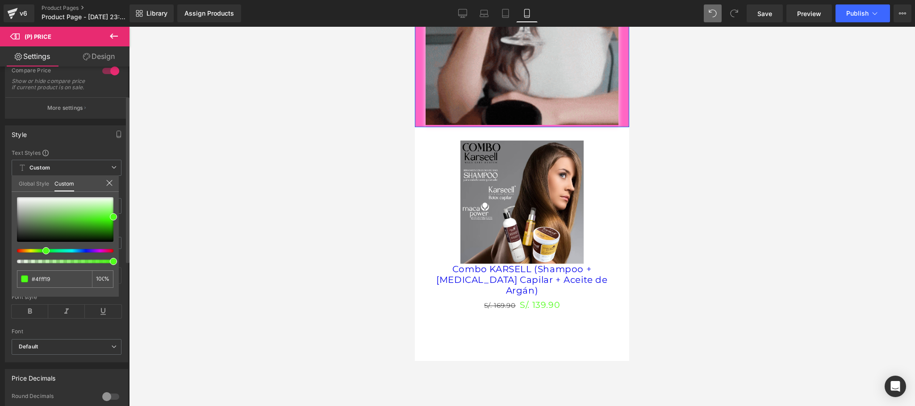
click at [109, 181] on icon at bounding box center [109, 182] width 7 height 7
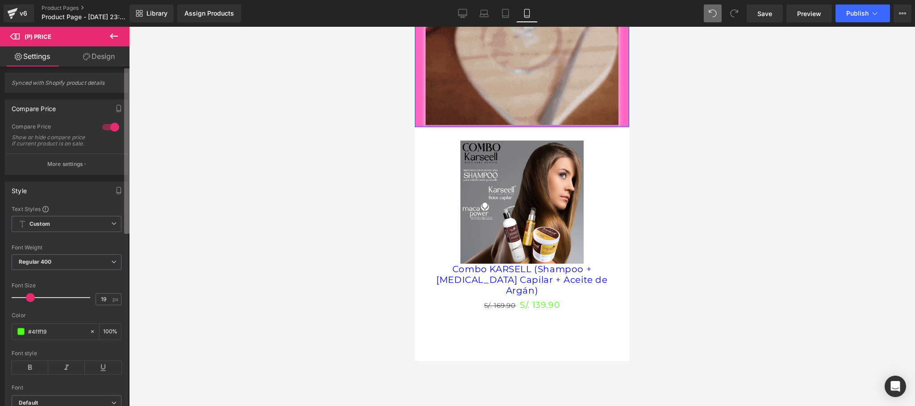
scroll to position [0, 0]
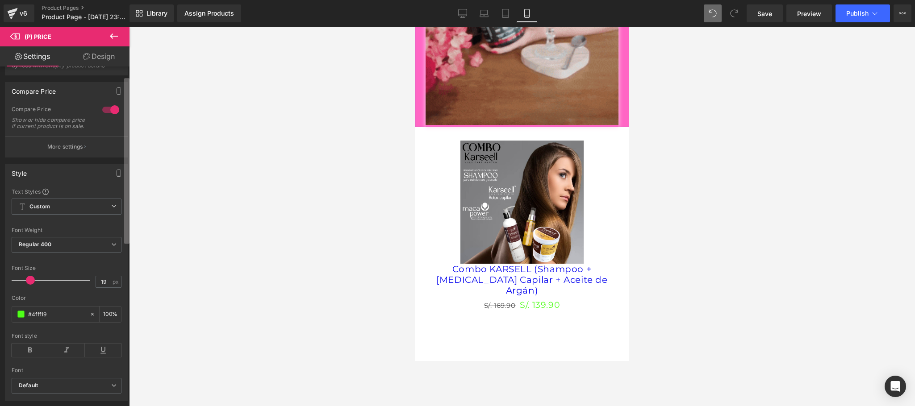
click at [124, 146] on b at bounding box center [126, 161] width 5 height 166
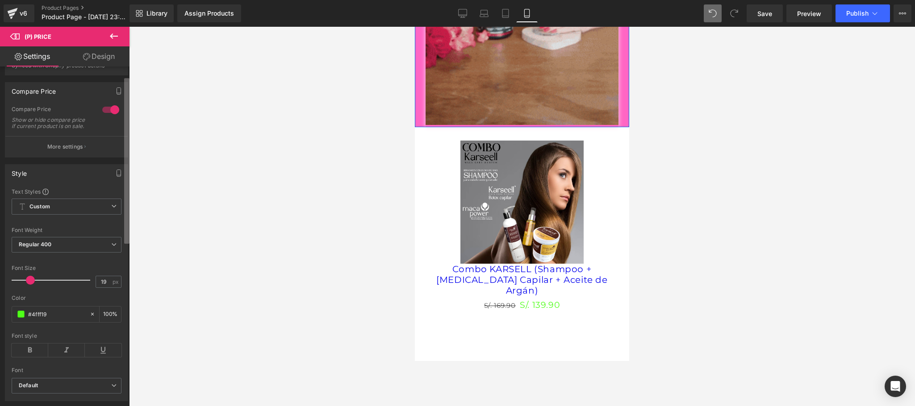
scroll to position [23, 0]
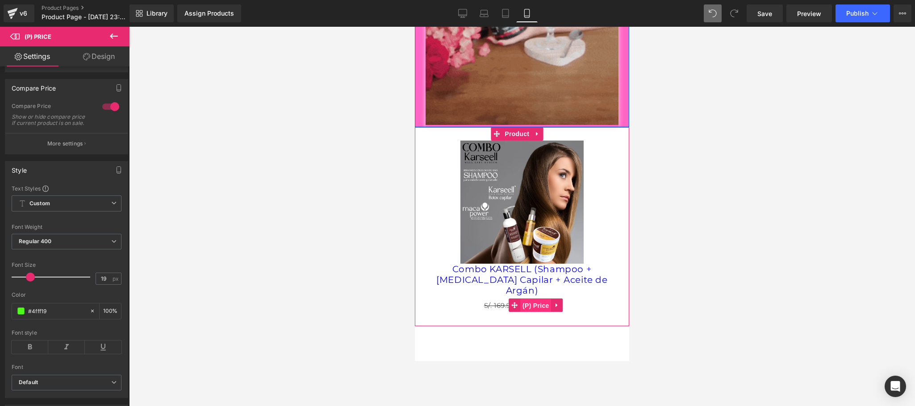
click at [532, 299] on span "(P) Price" at bounding box center [535, 305] width 31 height 13
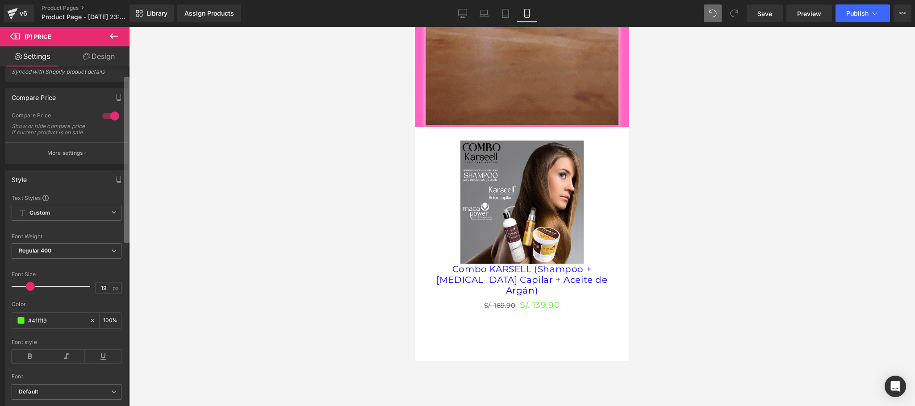
scroll to position [0, 0]
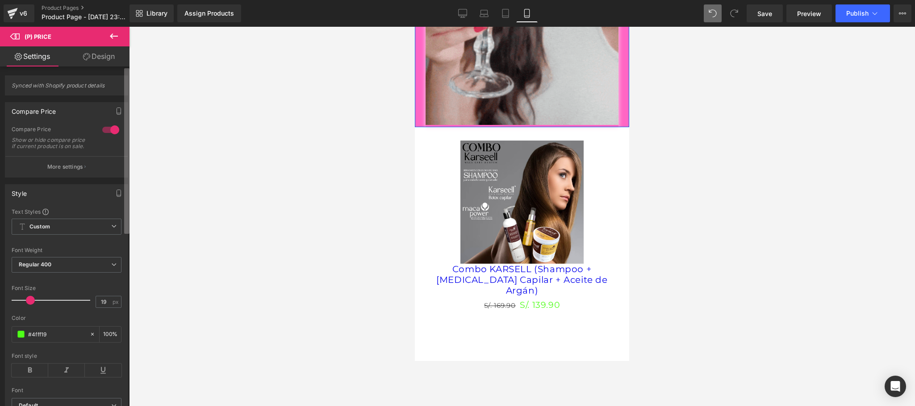
click at [127, 75] on b at bounding box center [126, 151] width 5 height 166
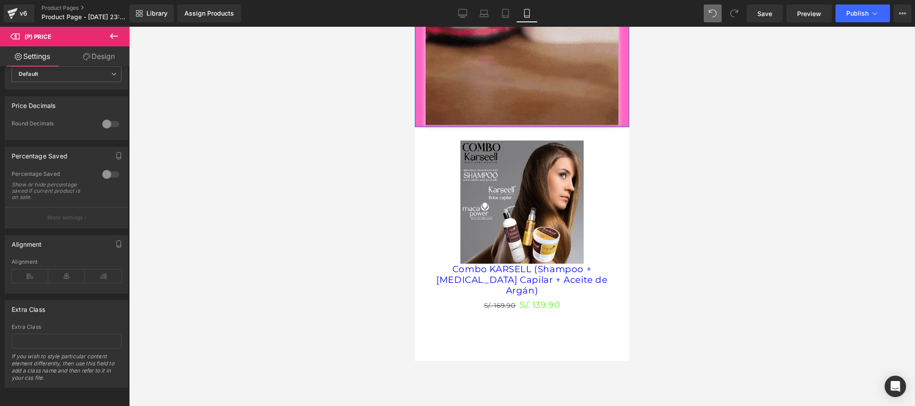
scroll to position [173, 0]
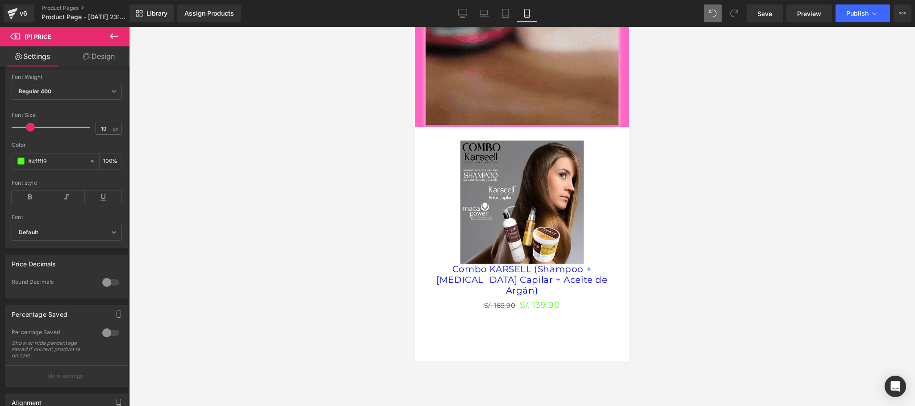
drag, startPoint x: 112, startPoint y: 292, endPoint x: 123, endPoint y: 292, distance: 11.6
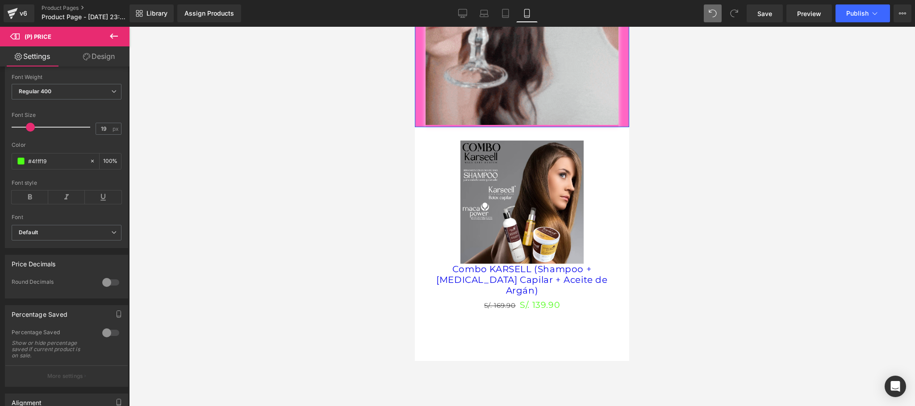
click at [122, 292] on div "0 Round Decimals 99 Round To 99" at bounding box center [66, 289] width 122 height 20
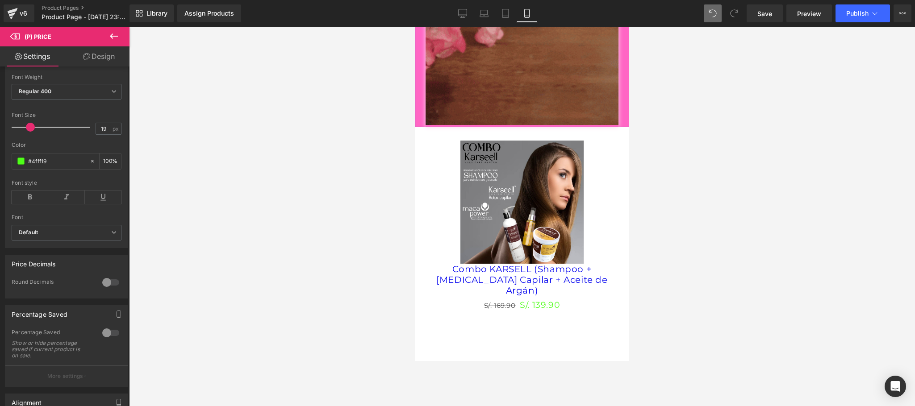
drag, startPoint x: 107, startPoint y: 290, endPoint x: 121, endPoint y: 293, distance: 13.9
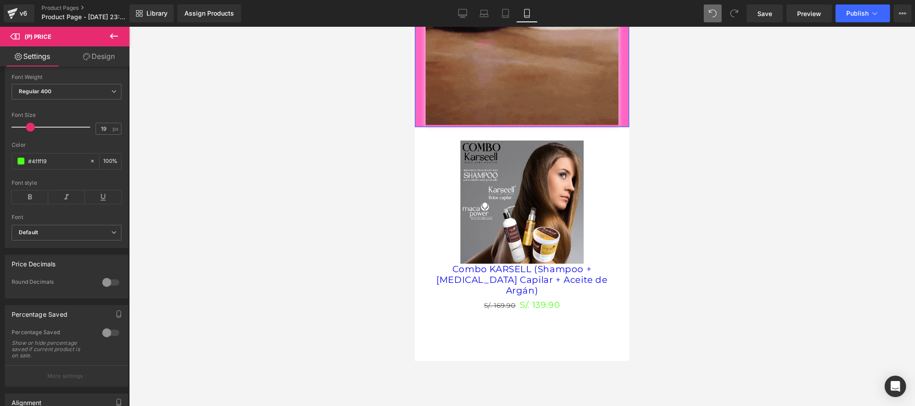
click at [121, 293] on div "0 Round Decimals 99 Round To 99" at bounding box center [66, 289] width 122 height 20
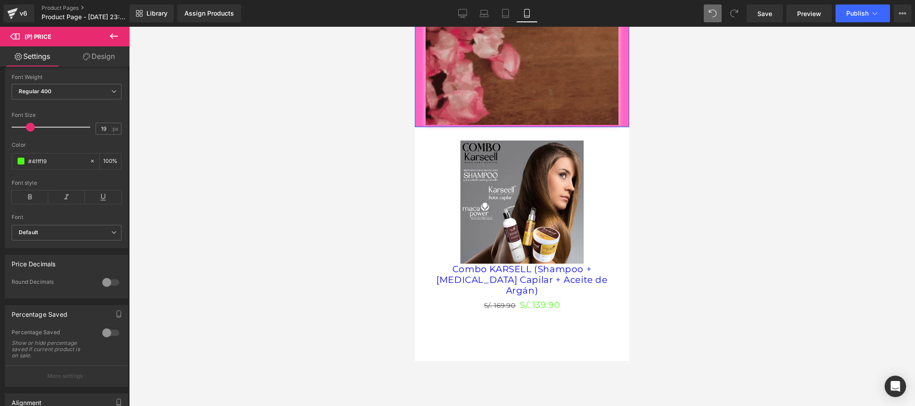
scroll to position [352, 0]
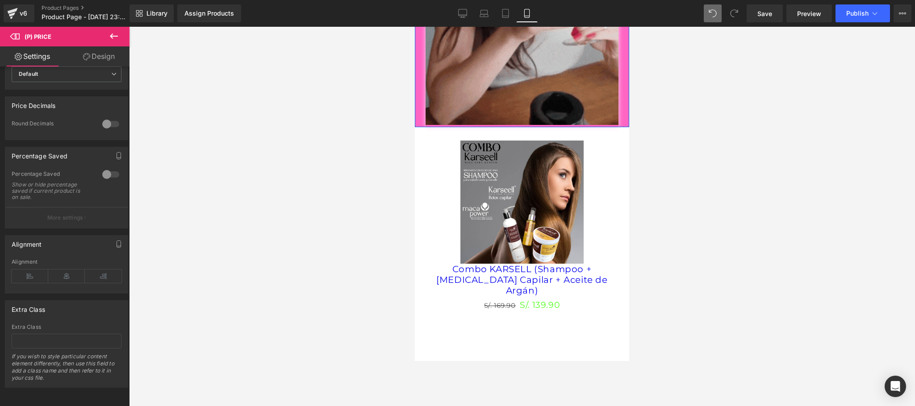
click at [114, 167] on div at bounding box center [110, 174] width 21 height 14
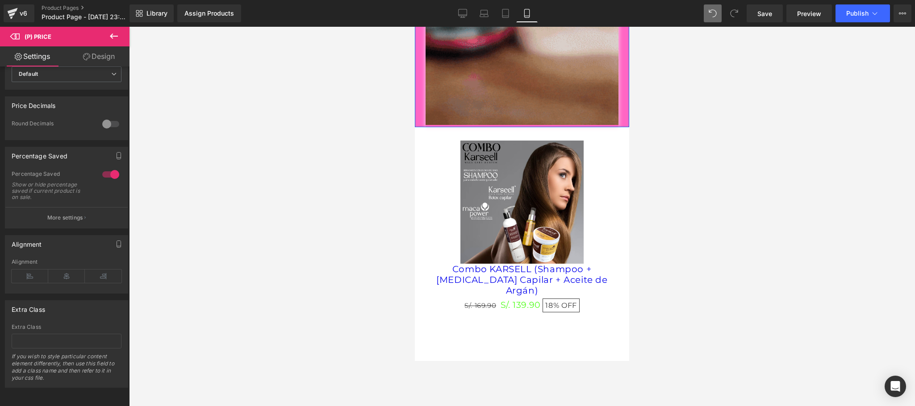
click at [108, 167] on div at bounding box center [110, 174] width 21 height 14
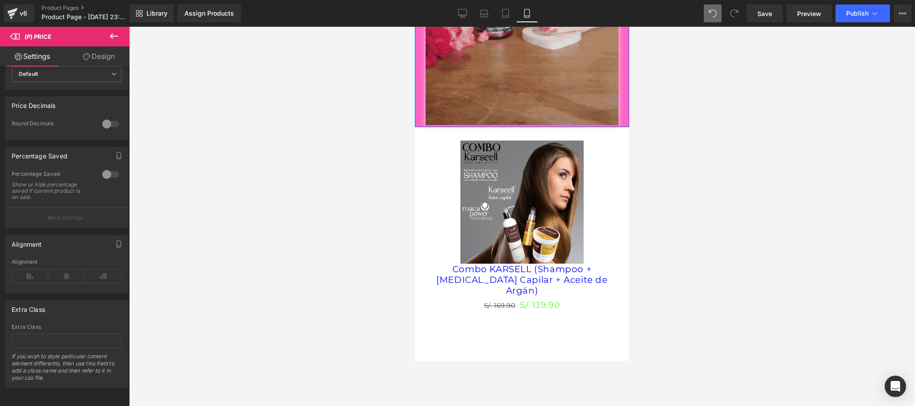
click at [114, 117] on div at bounding box center [110, 124] width 21 height 14
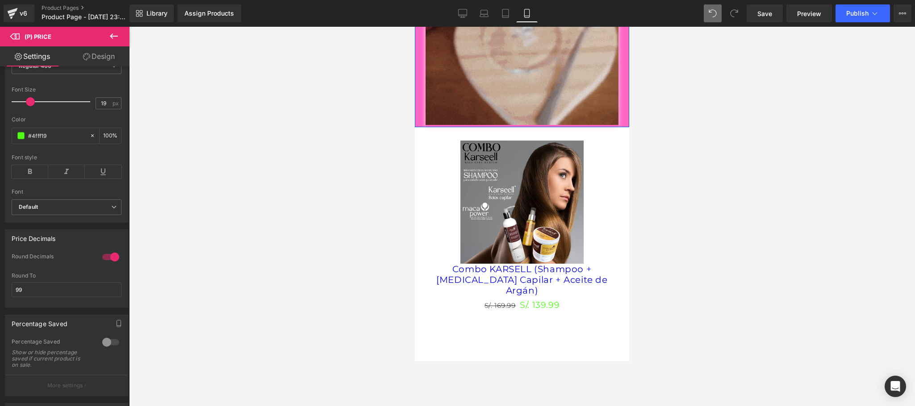
scroll to position [173, 0]
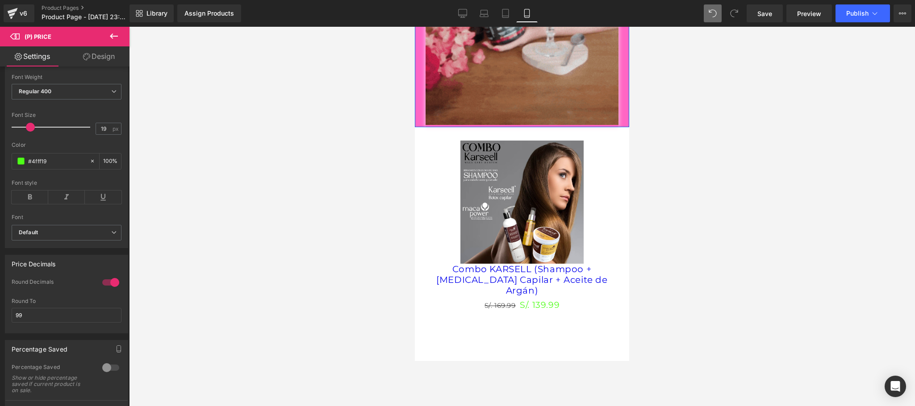
click at [109, 290] on div at bounding box center [110, 282] width 21 height 14
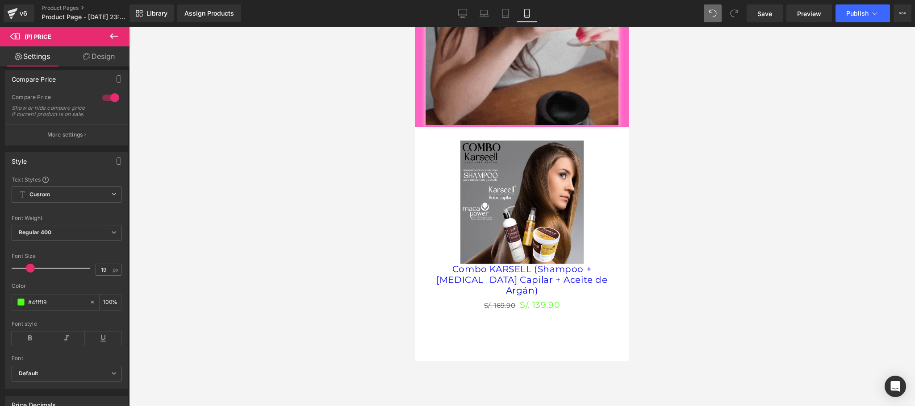
scroll to position [0, 0]
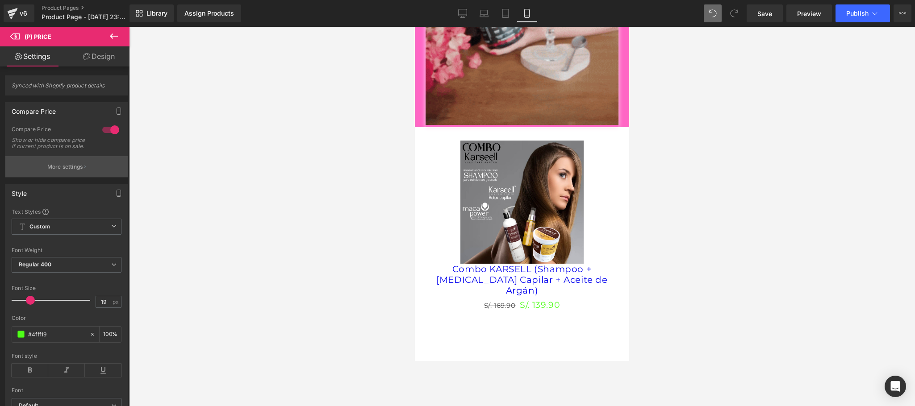
click at [88, 177] on button "More settings" at bounding box center [66, 166] width 122 height 21
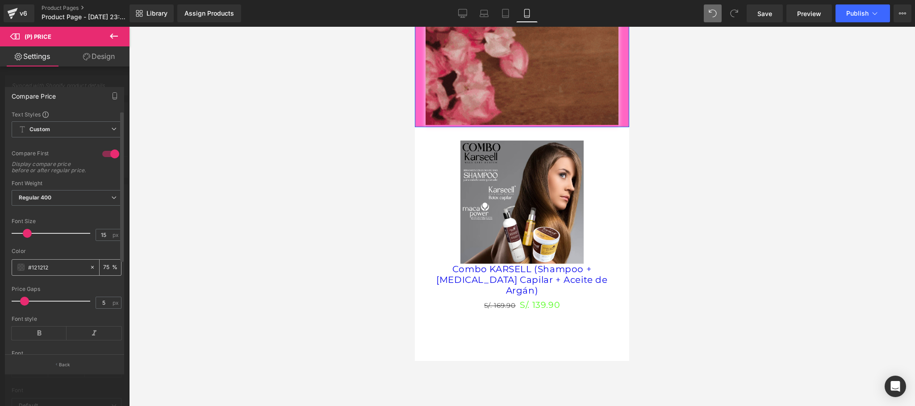
click at [21, 271] on span at bounding box center [20, 267] width 7 height 7
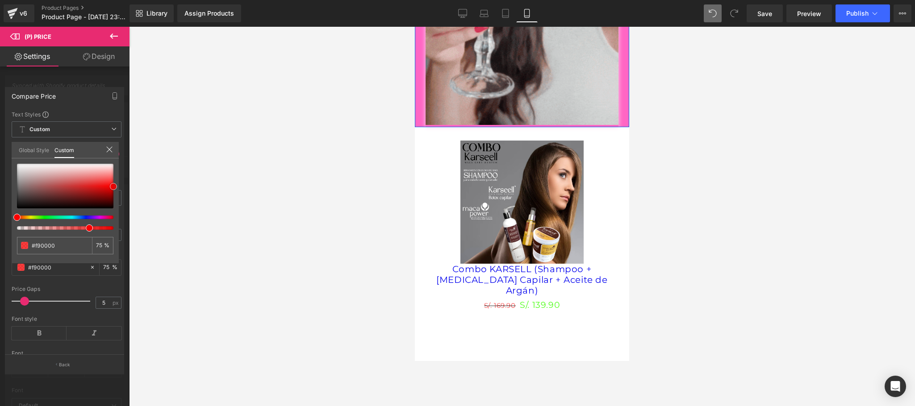
drag, startPoint x: 72, startPoint y: 197, endPoint x: 142, endPoint y: 186, distance: 70.9
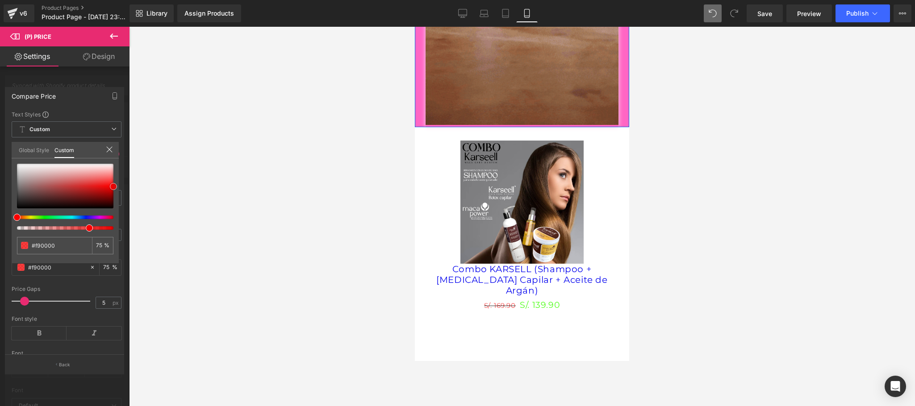
click at [142, 186] on div "(P) Price You are previewing how the will restyle your page. You can not edit E…" at bounding box center [457, 210] width 915 height 421
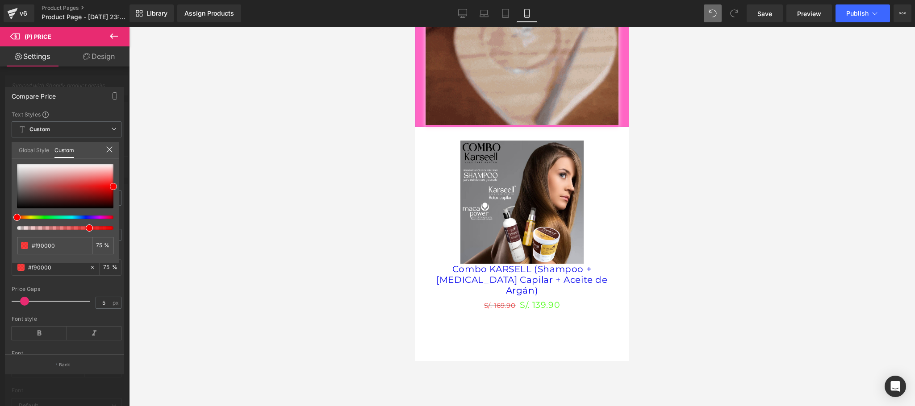
click at [110, 152] on icon at bounding box center [109, 149] width 7 height 7
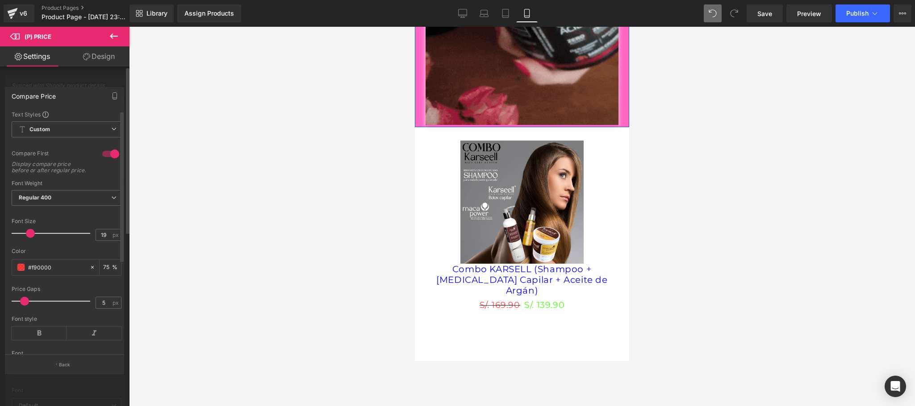
click at [30, 238] on span at bounding box center [30, 233] width 9 height 9
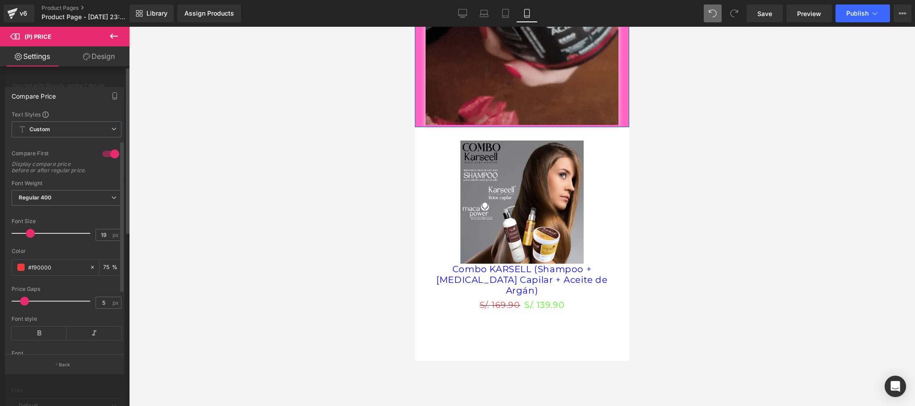
scroll to position [143, 0]
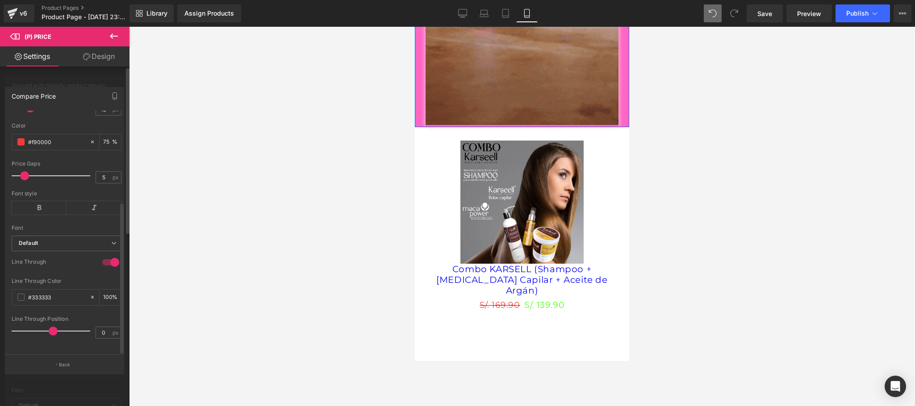
click at [26, 170] on div at bounding box center [53, 176] width 74 height 18
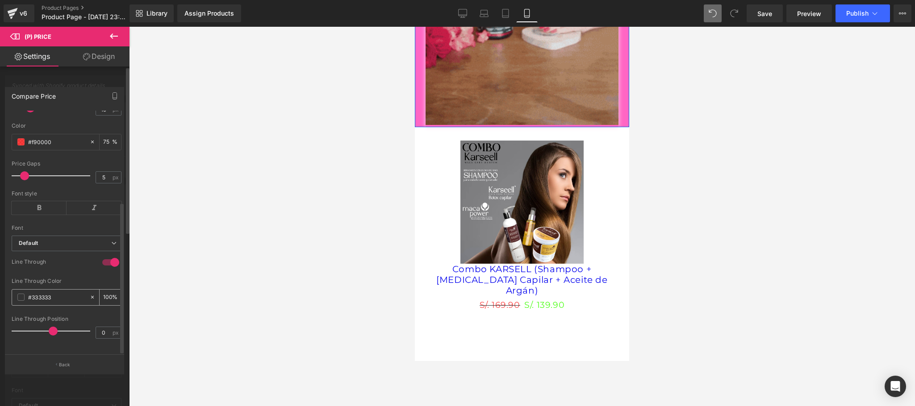
click at [21, 294] on span at bounding box center [20, 297] width 7 height 7
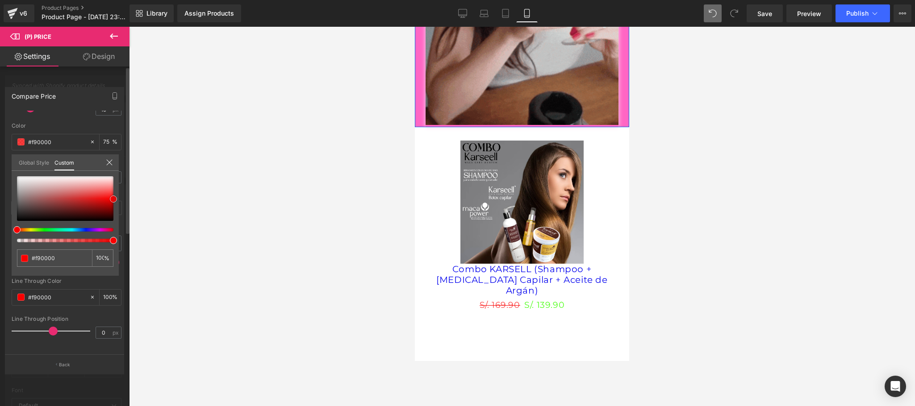
drag, startPoint x: 18, startPoint y: 213, endPoint x: 117, endPoint y: 200, distance: 99.5
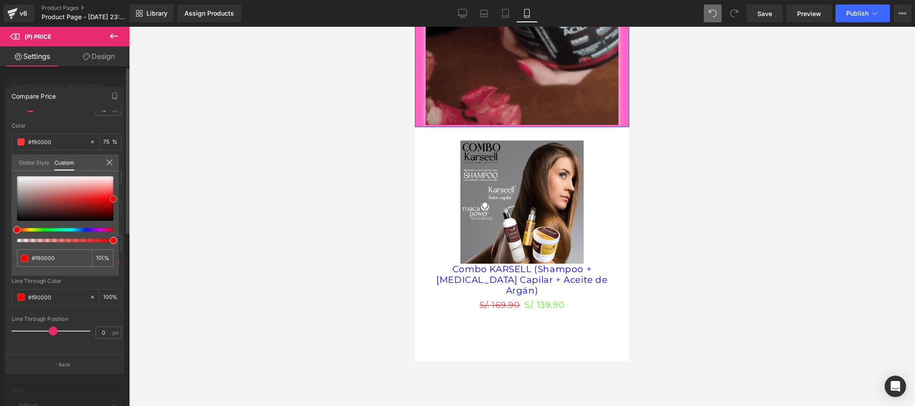
click at [117, 200] on span at bounding box center [113, 199] width 7 height 7
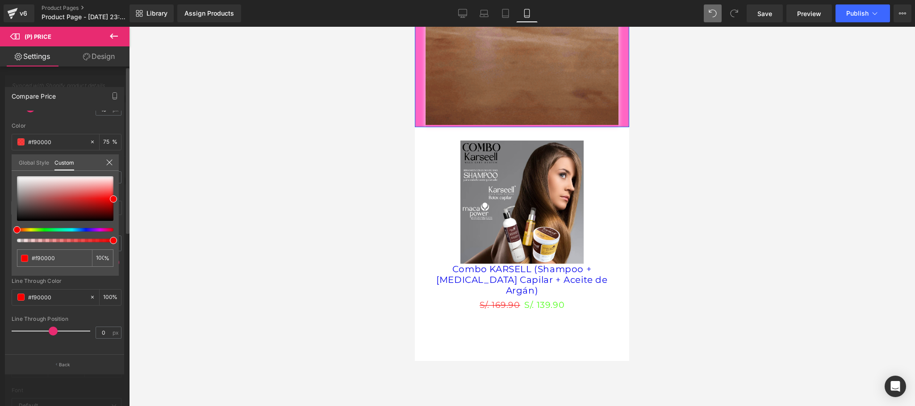
click at [111, 162] on icon at bounding box center [109, 162] width 7 height 7
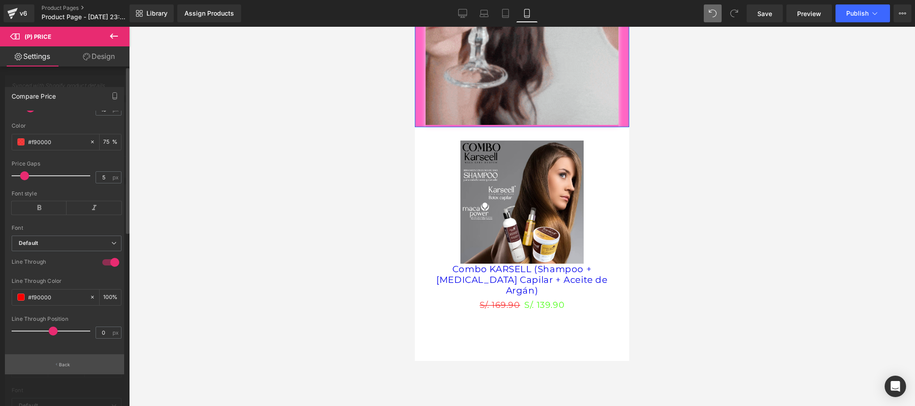
click at [56, 361] on icon "button" at bounding box center [56, 365] width 1 height 4
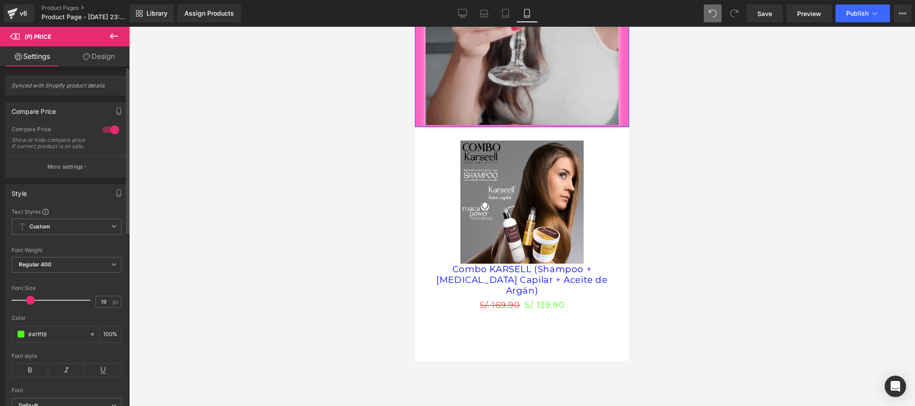
scroll to position [179, 0]
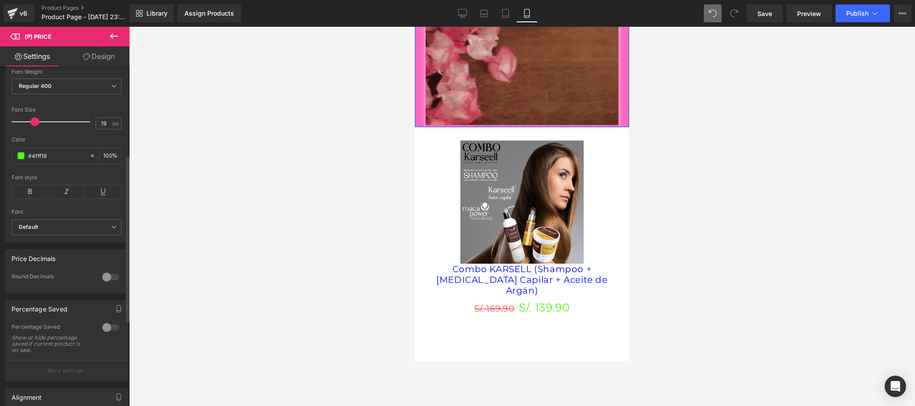
click at [35, 126] on span at bounding box center [34, 121] width 9 height 9
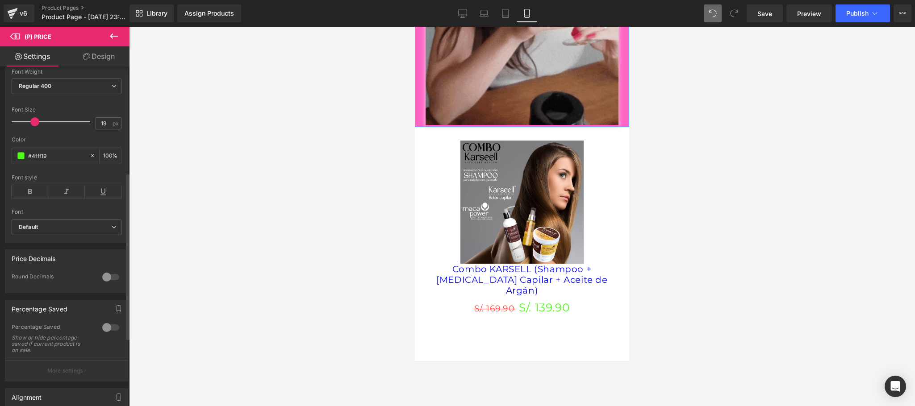
scroll to position [352, 0]
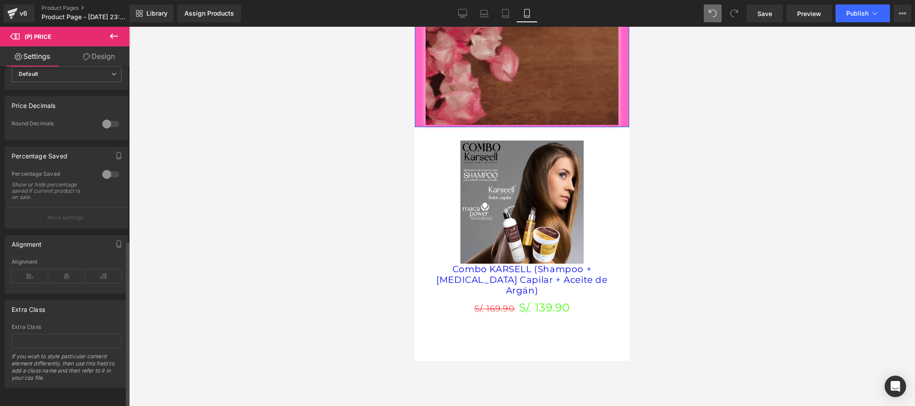
click at [108, 167] on div at bounding box center [110, 174] width 21 height 14
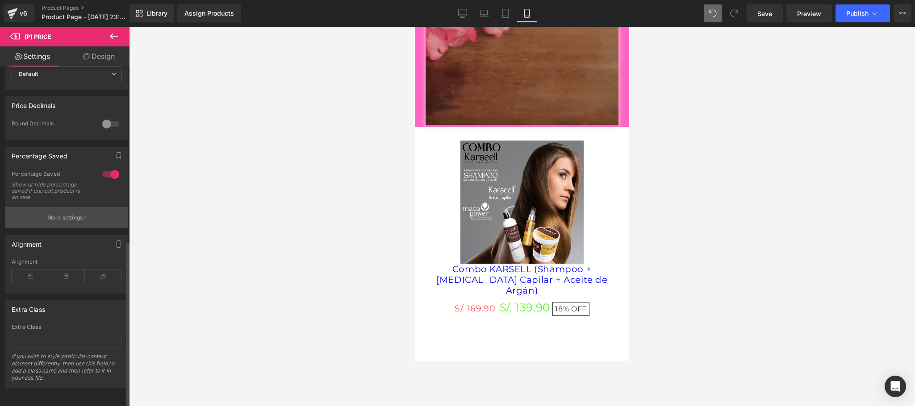
click at [85, 209] on button "More settings" at bounding box center [66, 217] width 122 height 21
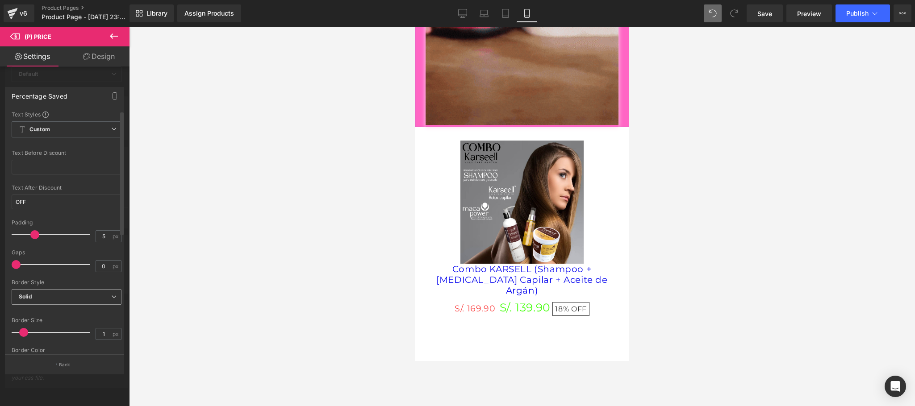
drag, startPoint x: 71, startPoint y: 295, endPoint x: 71, endPoint y: 308, distance: 13.4
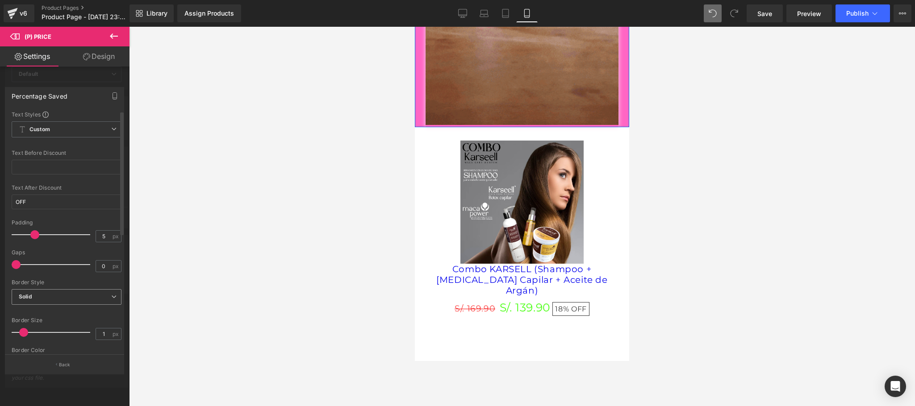
click at [72, 295] on span "Solid" at bounding box center [67, 297] width 110 height 16
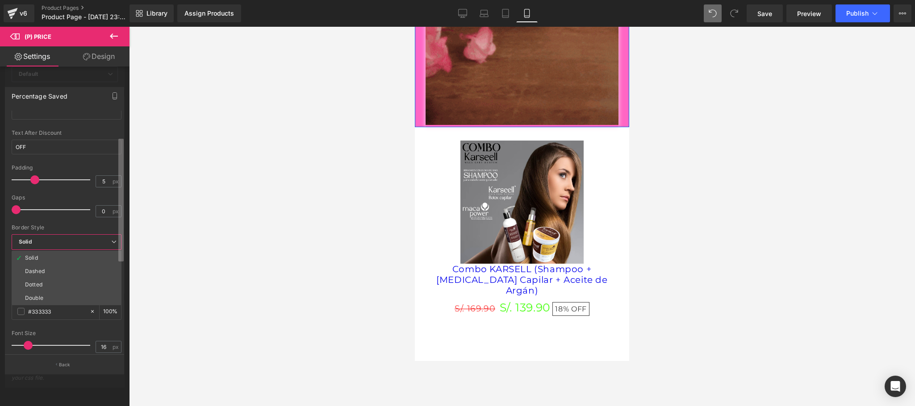
scroll to position [60, 0]
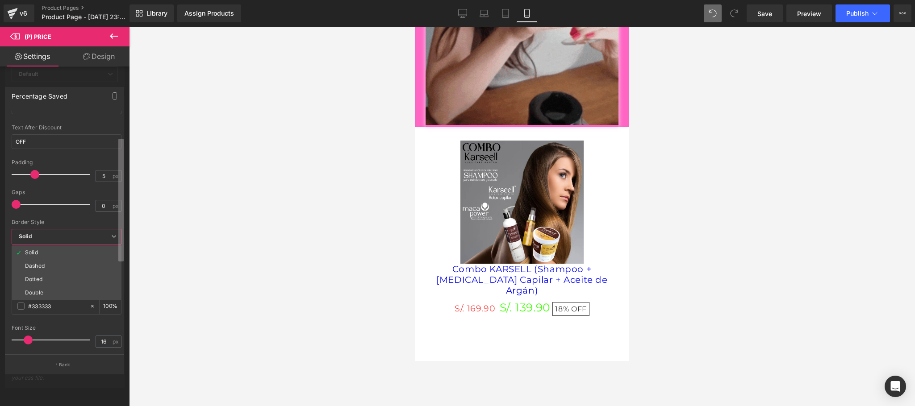
click at [125, 201] on div "Percentage Saved Text Styles Custom Custom Setup Global Style Custom Setup Glob…" at bounding box center [64, 226] width 129 height 293
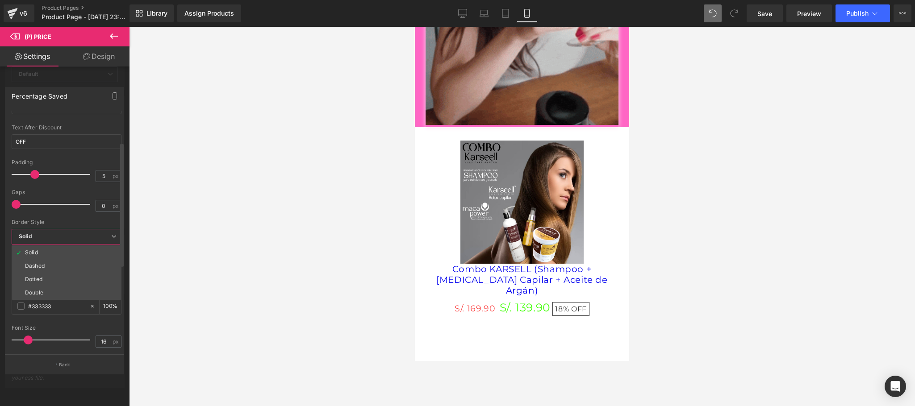
click at [101, 244] on span "Solid" at bounding box center [67, 237] width 110 height 16
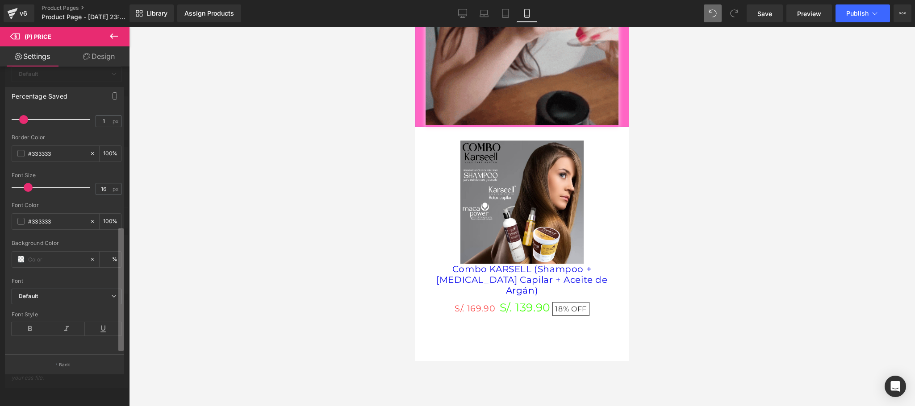
scroll to position [221, 0]
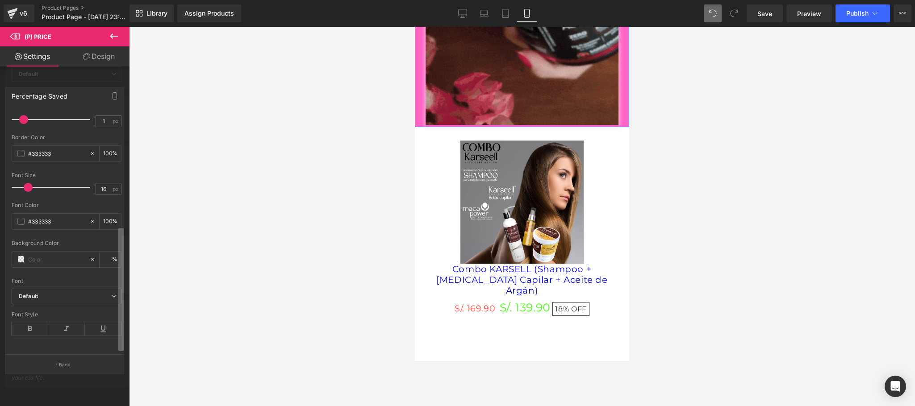
click at [111, 313] on div "Text Styles Custom Custom Setup Global Style Custom Setup Global Style Text Bef…" at bounding box center [64, 233] width 118 height 244
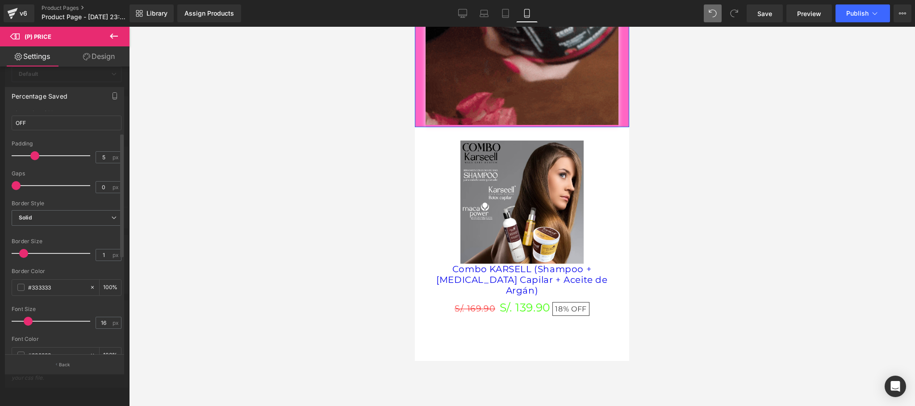
scroll to position [42, 0]
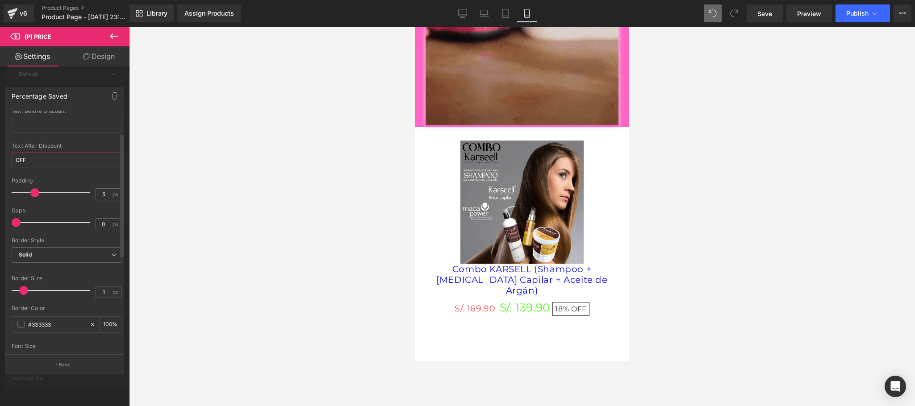
drag, startPoint x: 39, startPoint y: 160, endPoint x: 12, endPoint y: 159, distance: 27.3
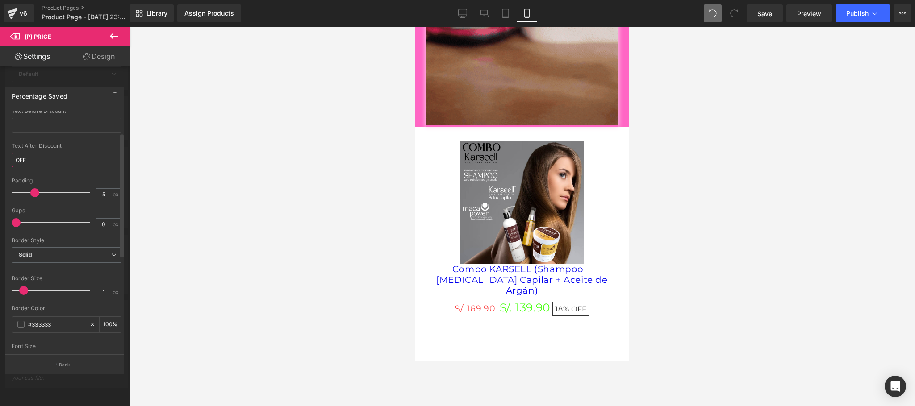
click at [12, 159] on input "OFF" at bounding box center [67, 160] width 110 height 15
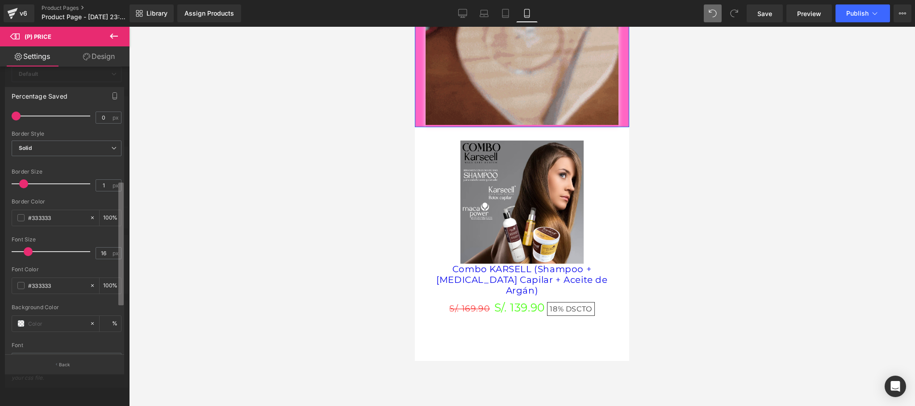
click at [117, 216] on div "Text Styles Custom Custom Setup Global Style Custom Setup Global Style Text Bef…" at bounding box center [64, 233] width 118 height 244
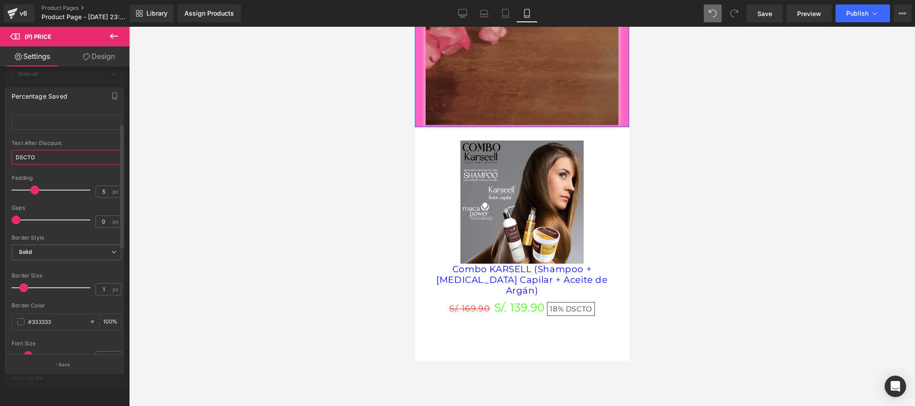
scroll to position [0, 0]
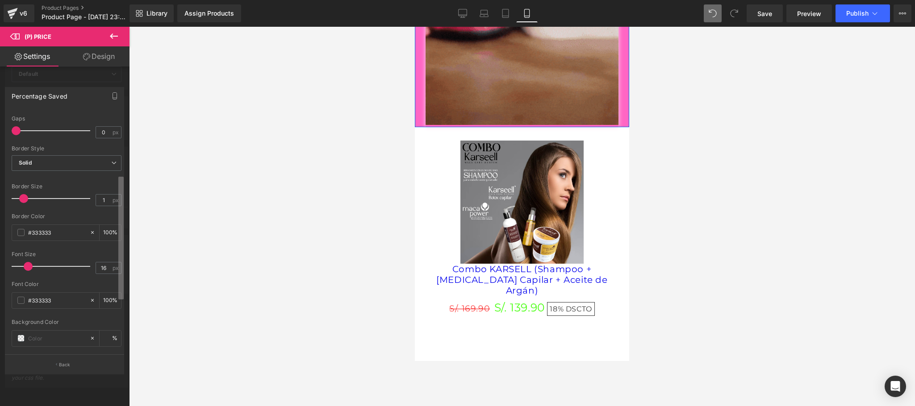
click at [115, 269] on div "Text Styles Custom Custom Setup Global Style Custom Setup Global Style Text Bef…" at bounding box center [64, 233] width 118 height 244
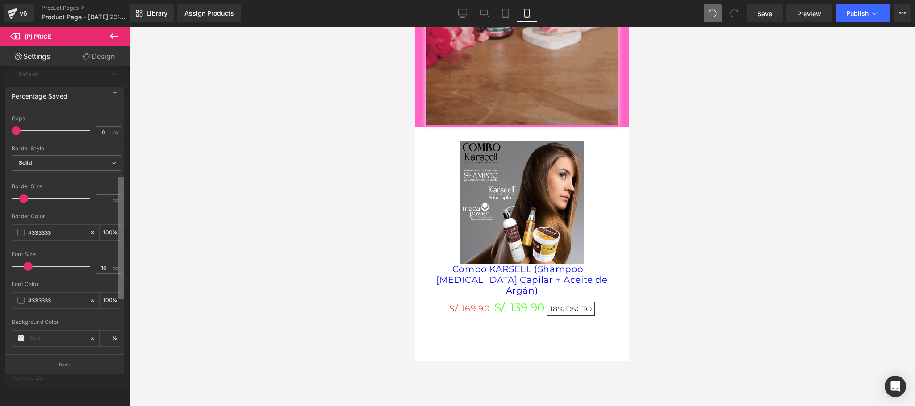
scroll to position [142, 0]
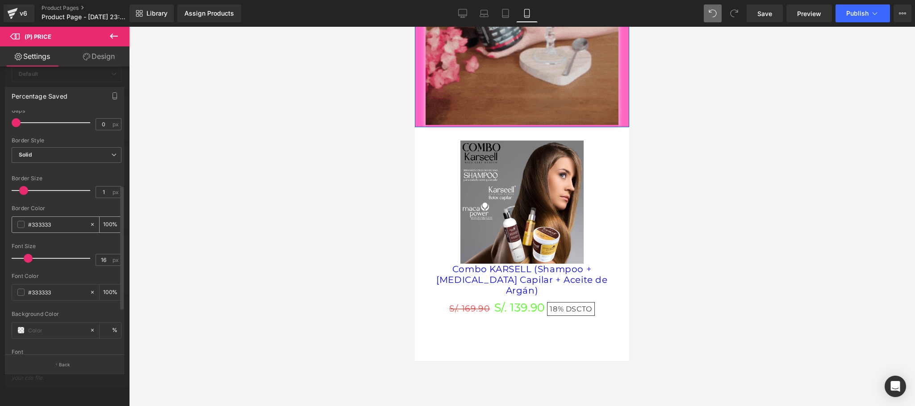
click at [19, 226] on span at bounding box center [20, 224] width 7 height 7
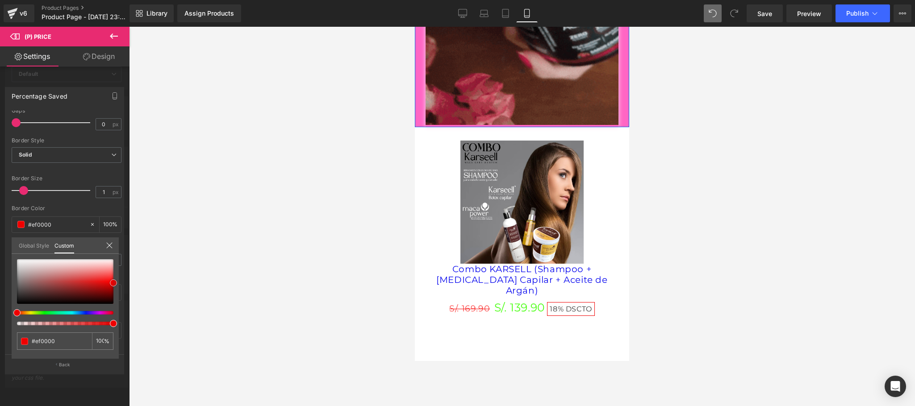
drag, startPoint x: 19, startPoint y: 295, endPoint x: 117, endPoint y: 283, distance: 98.1
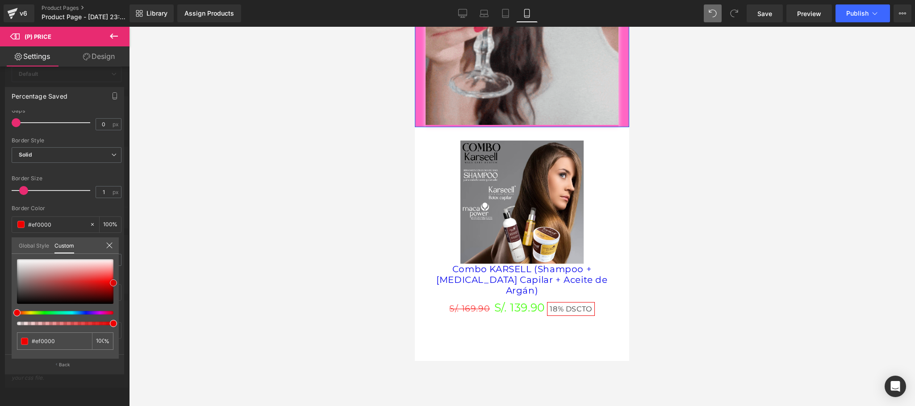
click at [117, 283] on span at bounding box center [113, 283] width 7 height 7
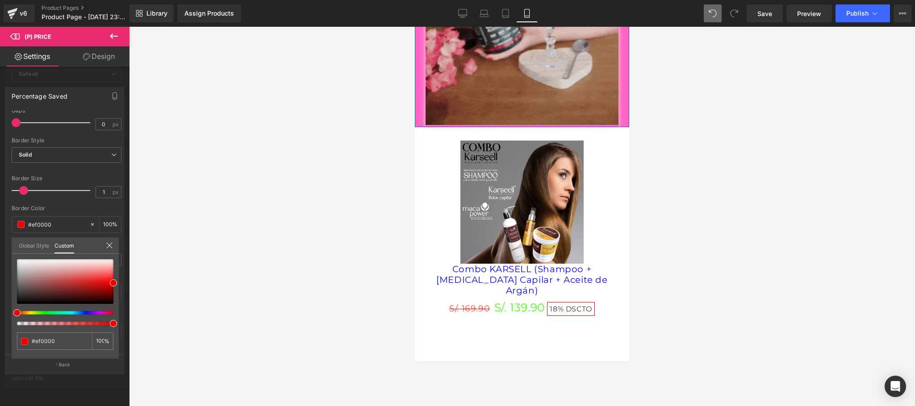
click at [107, 244] on icon at bounding box center [109, 245] width 7 height 7
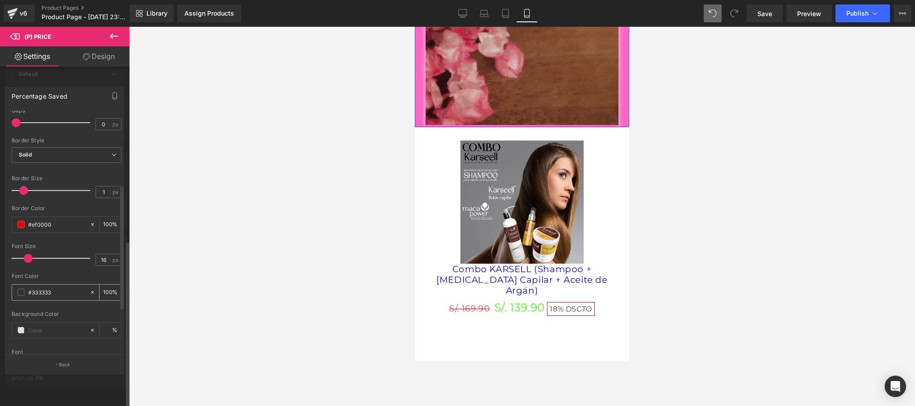
click at [21, 294] on span at bounding box center [20, 292] width 7 height 7
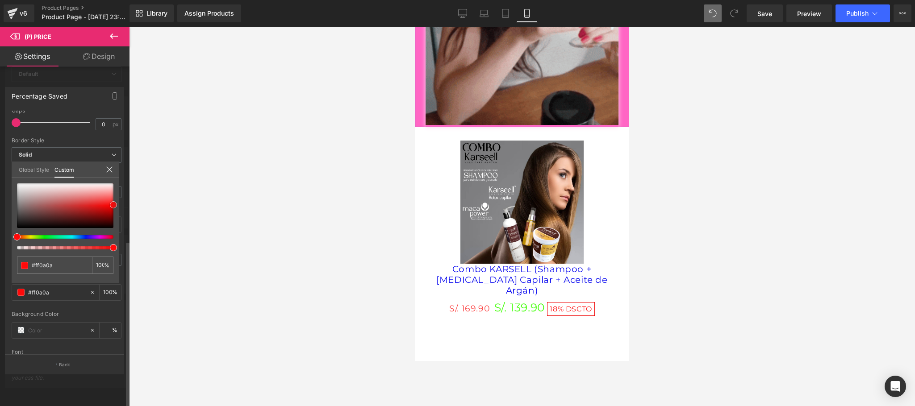
drag, startPoint x: 21, startPoint y: 220, endPoint x: 123, endPoint y: 205, distance: 103.7
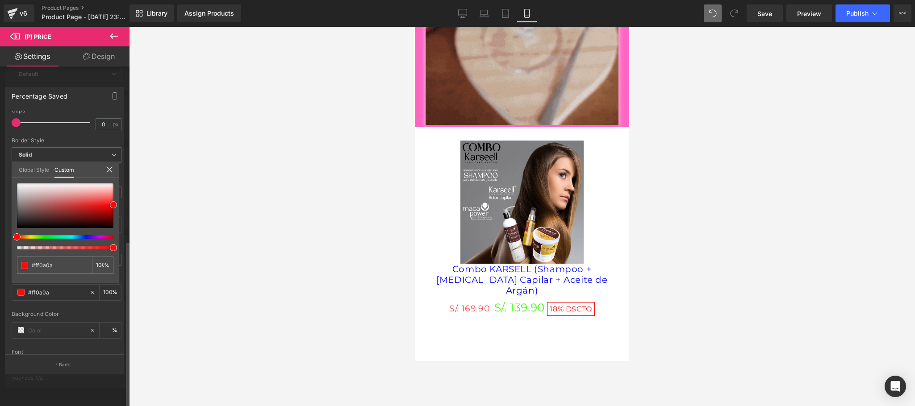
click at [123, 205] on div "Percentage Saved Text Styles Custom Custom Setup Global Style Custom Setup Glob…" at bounding box center [64, 226] width 129 height 293
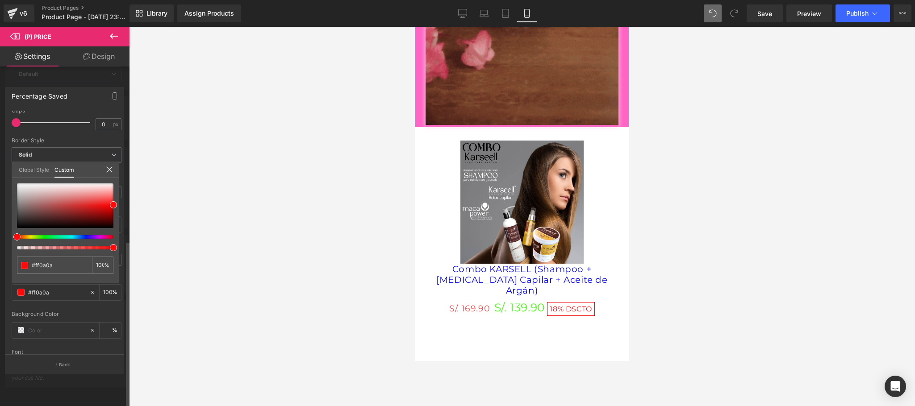
click at [111, 173] on div at bounding box center [109, 170] width 7 height 8
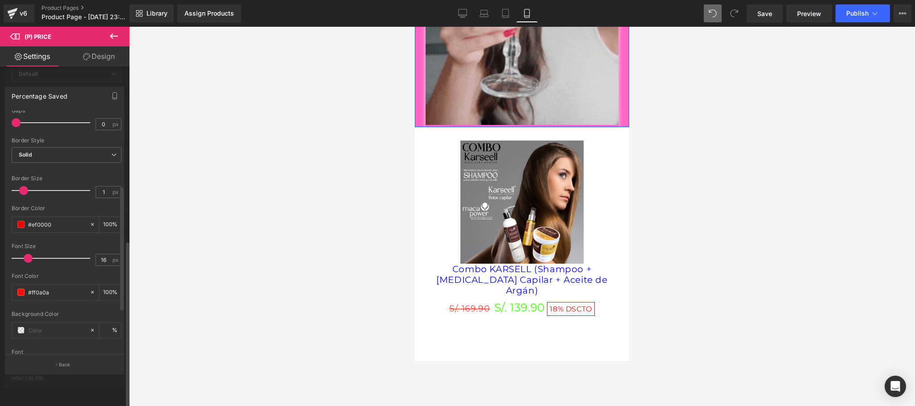
scroll to position [225, 0]
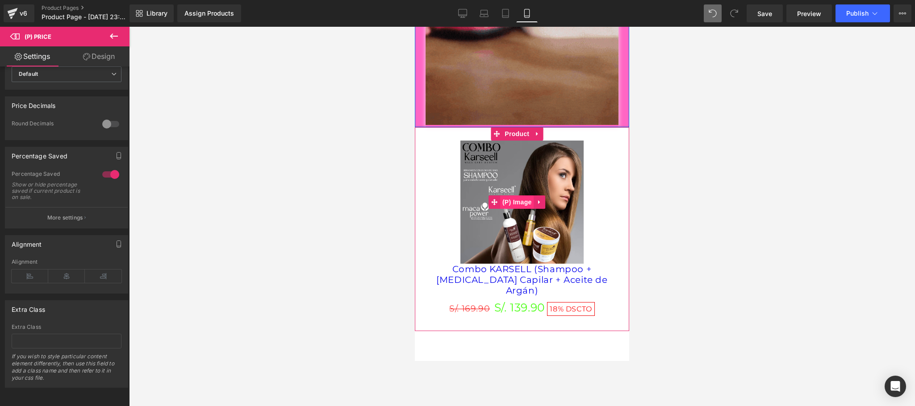
click at [517, 200] on span "(P) Image" at bounding box center [517, 202] width 34 height 13
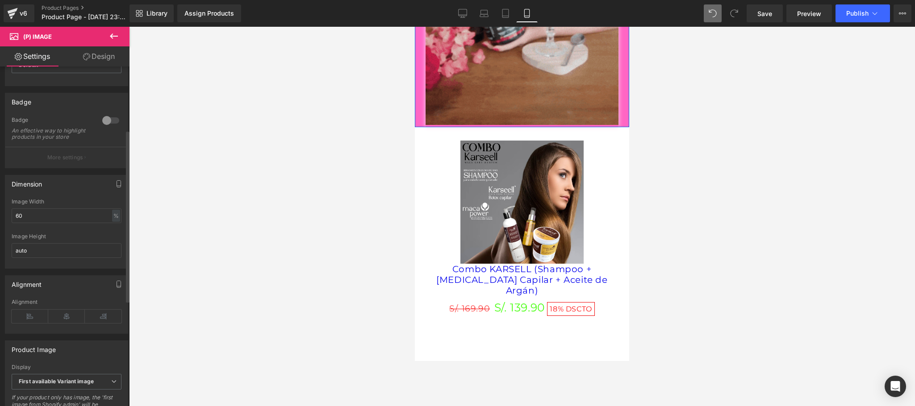
scroll to position [0, 0]
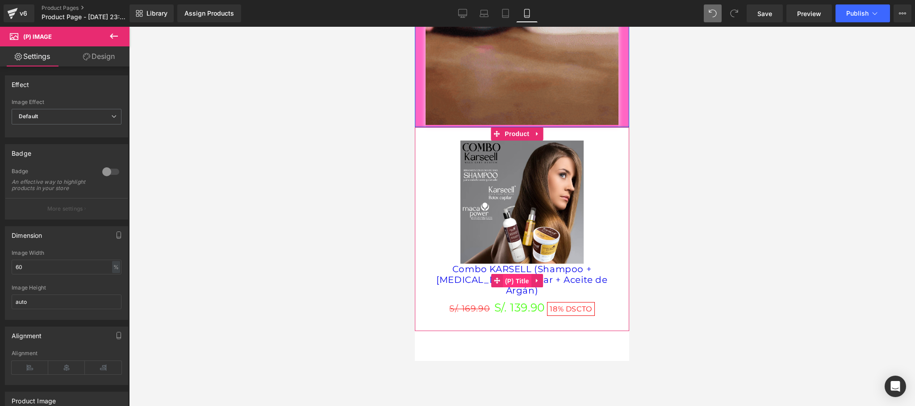
click at [516, 275] on span "(P) Title" at bounding box center [517, 281] width 29 height 13
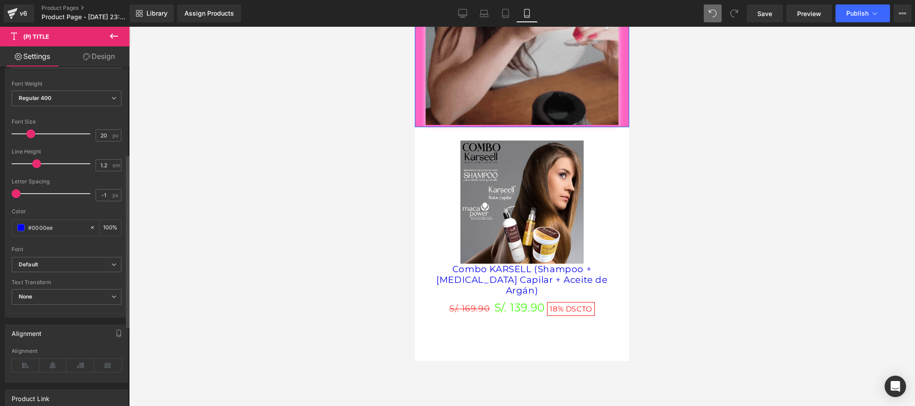
scroll to position [179, 0]
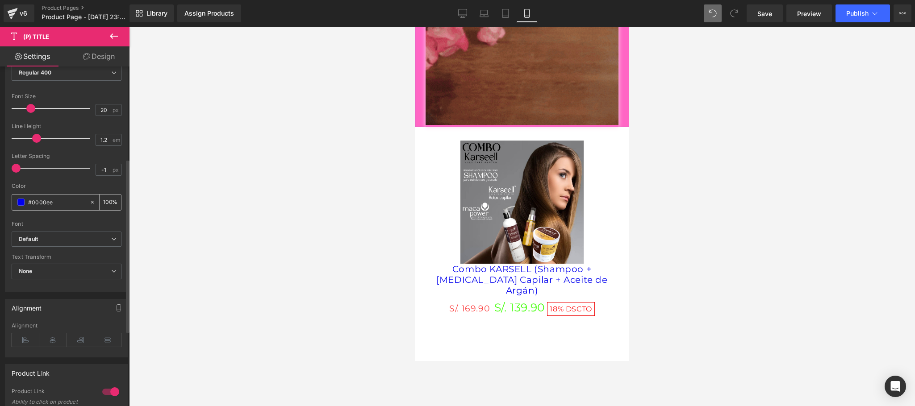
click at [23, 205] on span at bounding box center [20, 202] width 7 height 7
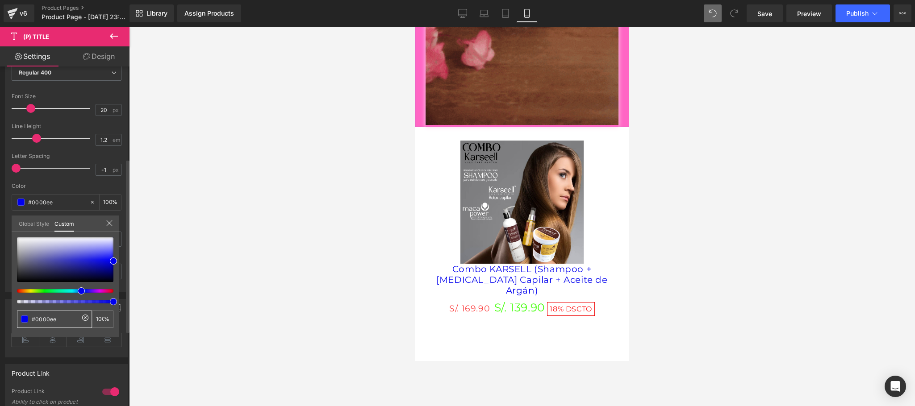
click at [82, 317] on icon at bounding box center [85, 318] width 6 height 6
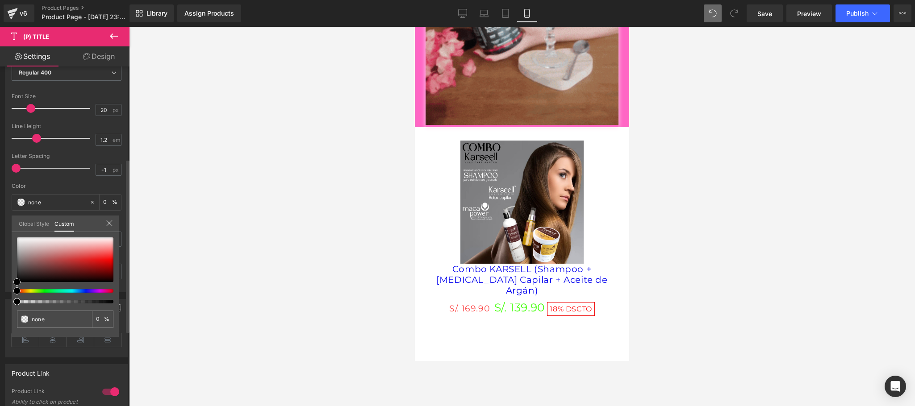
drag, startPoint x: 16, startPoint y: 278, endPoint x: 22, endPoint y: 283, distance: 7.9
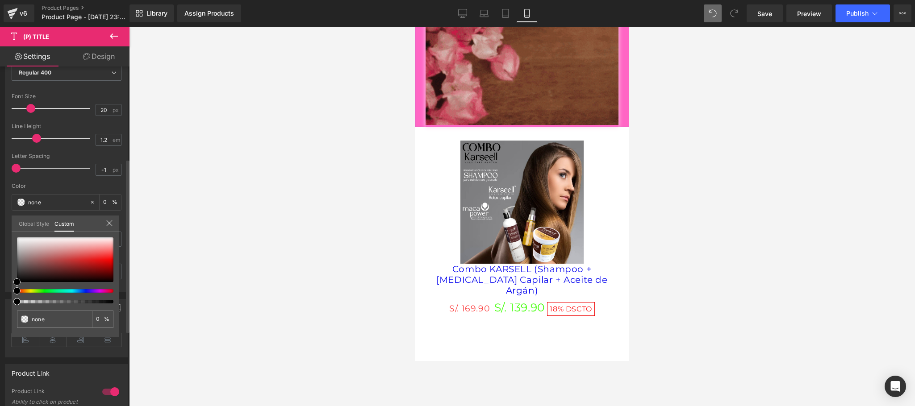
click at [21, 283] on div "#0000ee 100 %" at bounding box center [65, 288] width 107 height 100
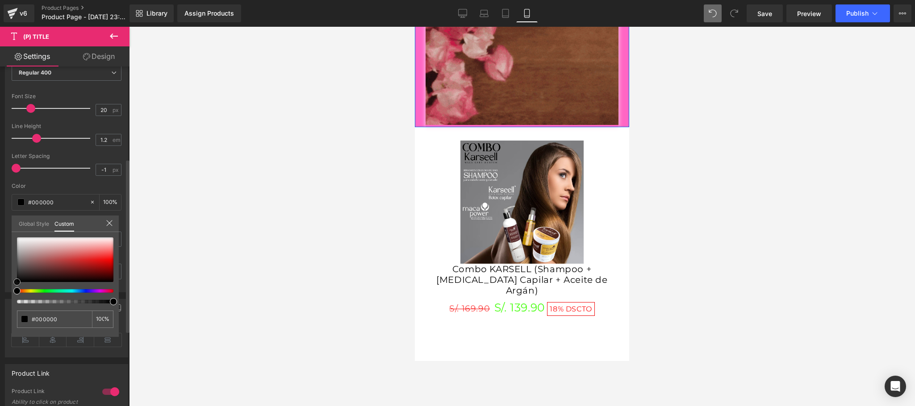
drag, startPoint x: 19, startPoint y: 283, endPoint x: 15, endPoint y: 284, distance: 4.7
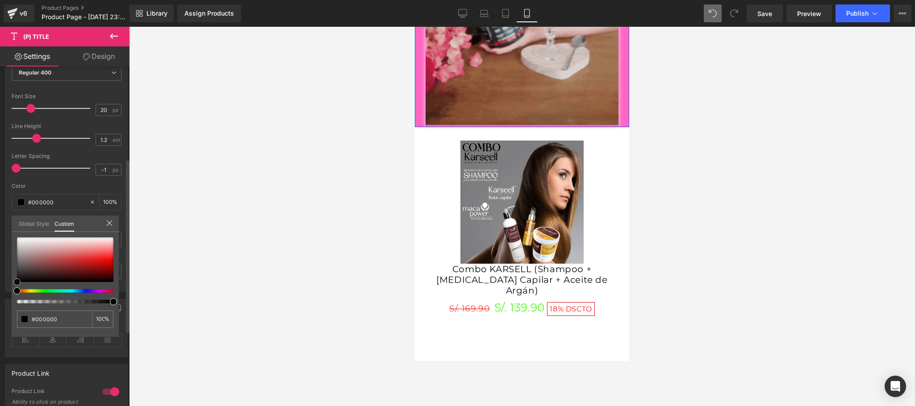
click at [15, 284] on span at bounding box center [16, 282] width 7 height 7
click at [106, 227] on div at bounding box center [109, 224] width 7 height 8
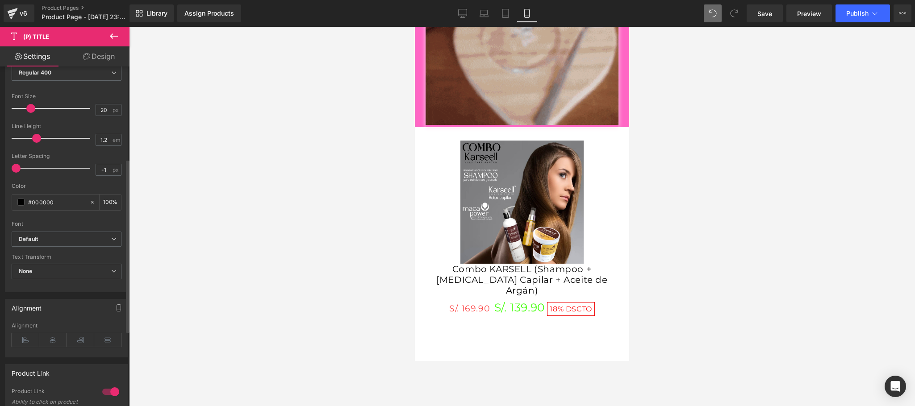
scroll to position [0, 0]
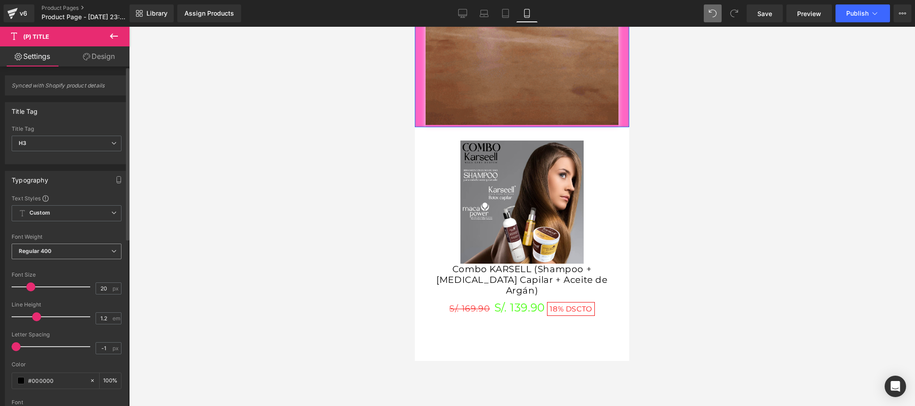
click at [88, 256] on span "Regular 400" at bounding box center [67, 252] width 110 height 16
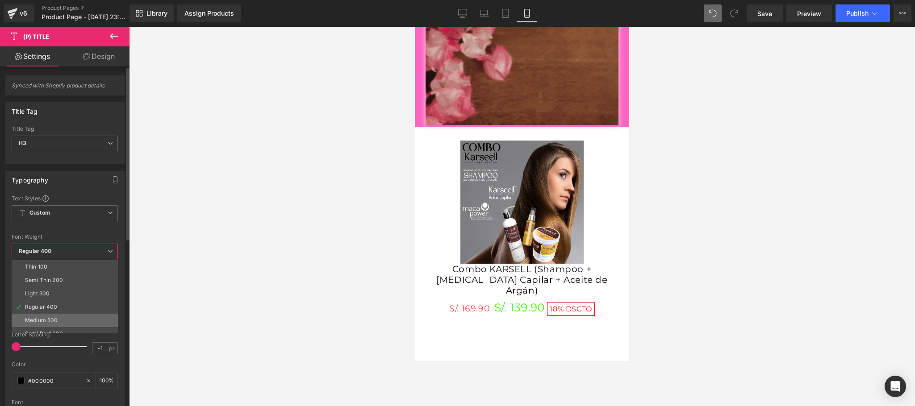
click at [63, 319] on li "Medium 500" at bounding box center [67, 320] width 110 height 13
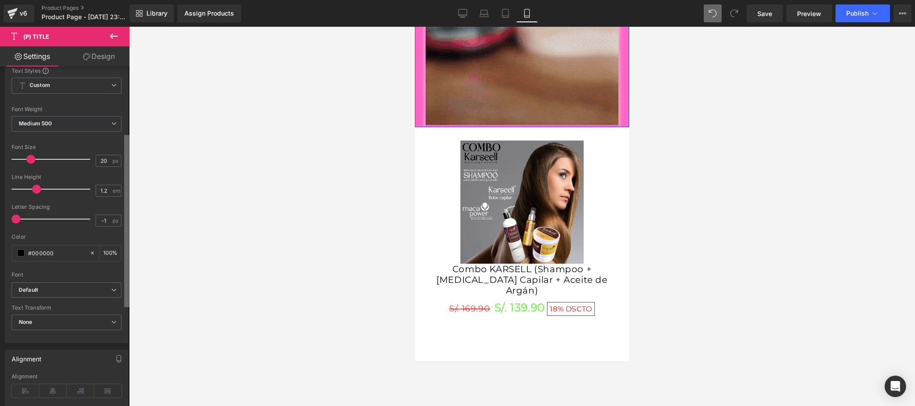
scroll to position [130, 0]
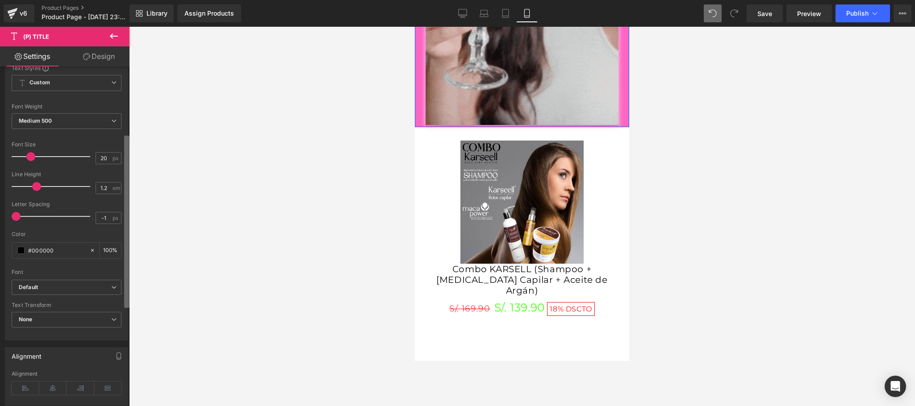
click at [117, 303] on div "Synced with Shopify product details Title Tag H1 H2 H3 H4 H5 H6 Paragraph Title…" at bounding box center [64, 239] width 129 height 344
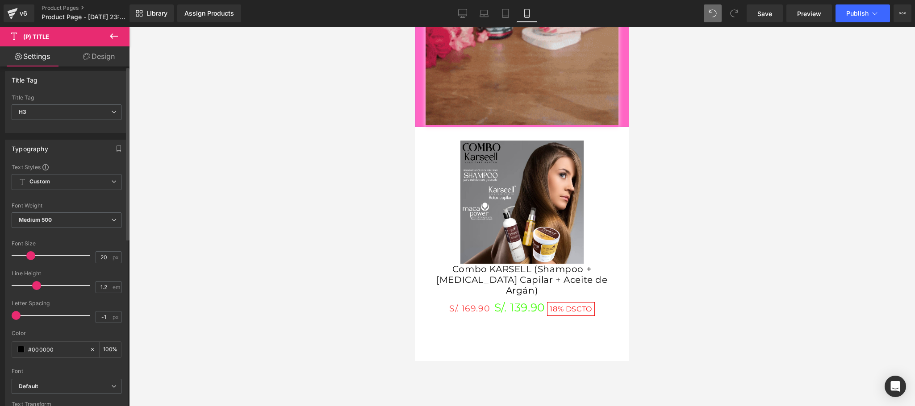
scroll to position [0, 0]
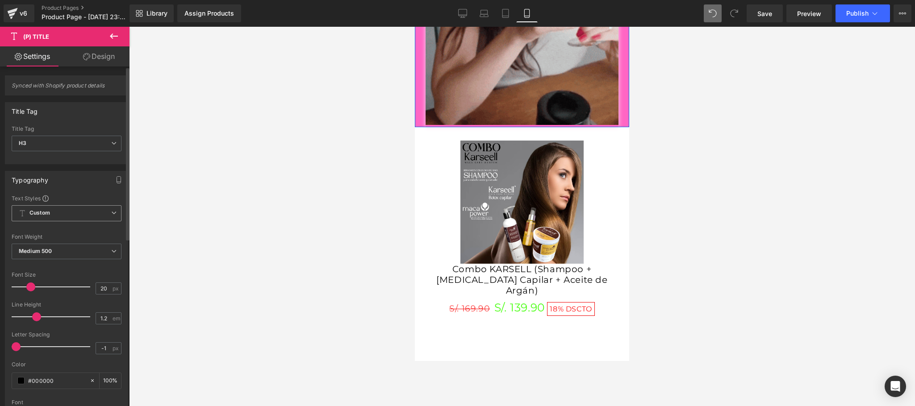
click at [88, 217] on span "Custom Setup Global Style" at bounding box center [67, 213] width 110 height 16
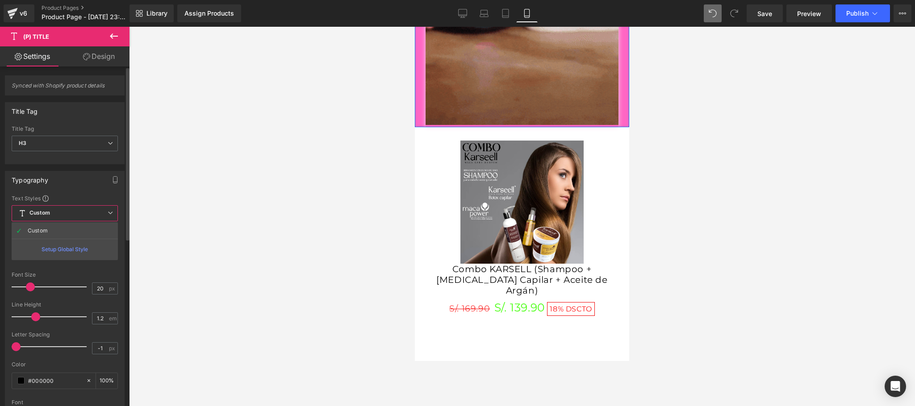
click at [88, 217] on span "Custom Setup Global Style" at bounding box center [65, 213] width 106 height 16
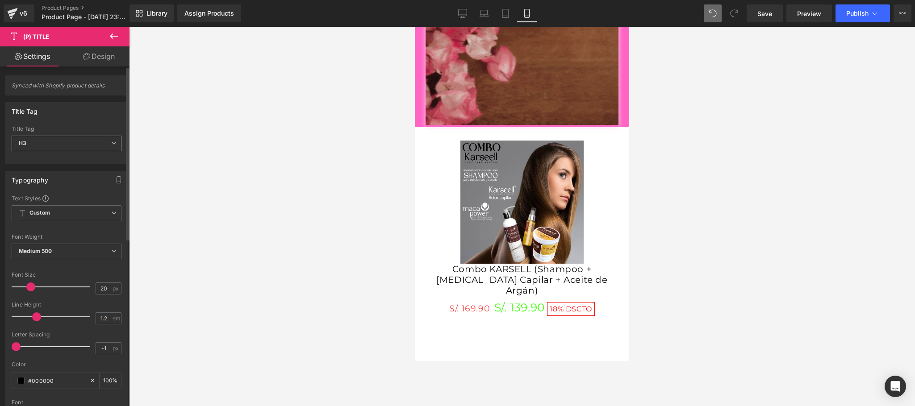
click at [95, 143] on span "H3" at bounding box center [67, 144] width 110 height 16
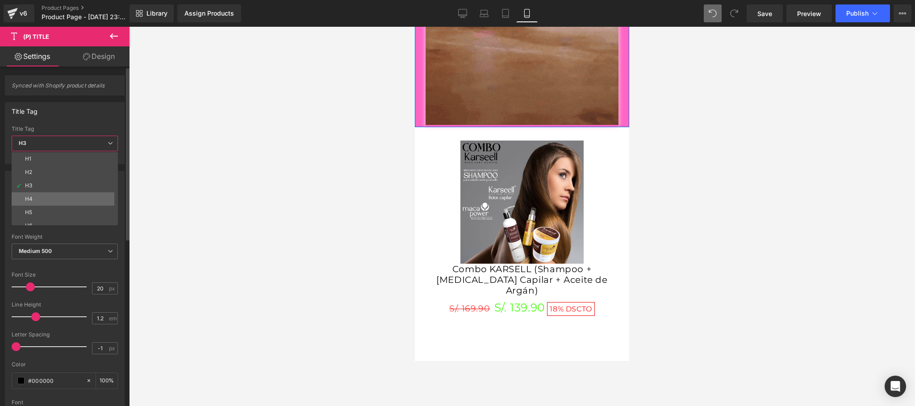
click at [43, 197] on li "H4" at bounding box center [67, 198] width 110 height 13
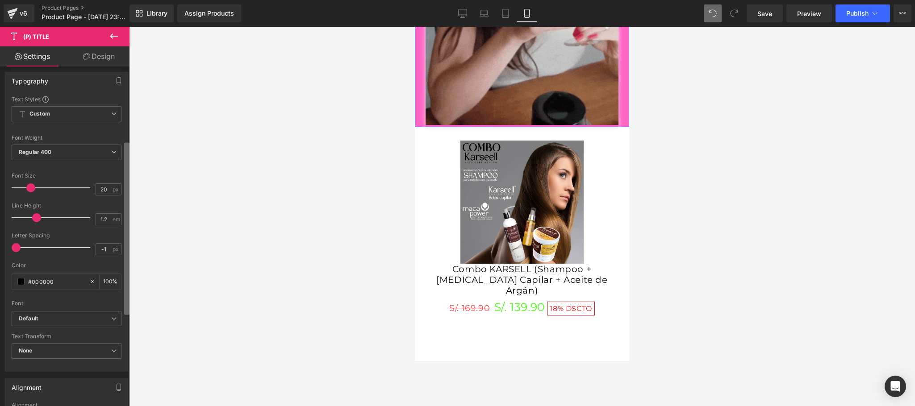
click at [117, 171] on div "Synced with Shopify product details Title Tag H1 H2 H3 H4 H5 H6 Paragraph Title…" at bounding box center [64, 239] width 129 height 344
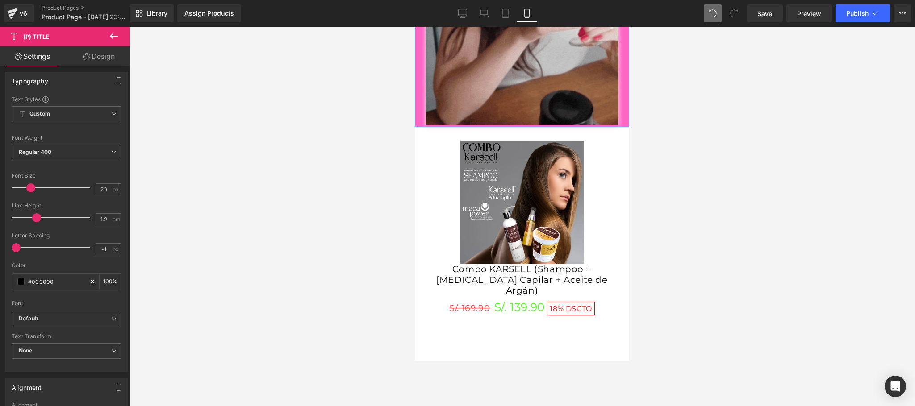
scroll to position [66, 0]
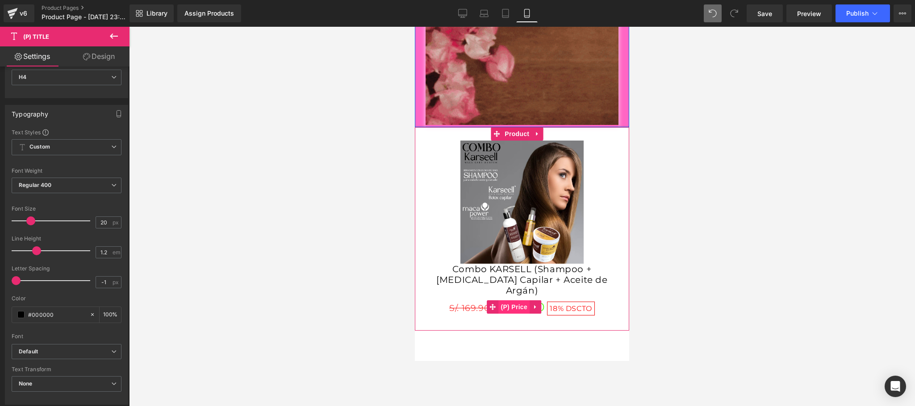
click at [518, 300] on span "(P) Price" at bounding box center [514, 306] width 31 height 13
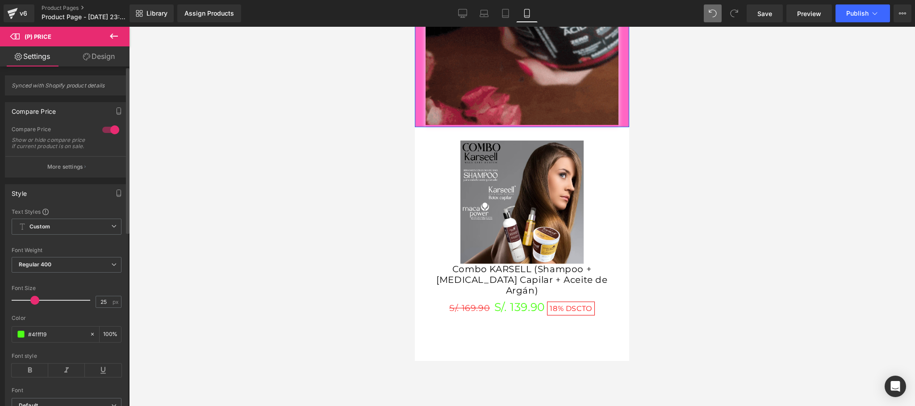
click at [105, 127] on div at bounding box center [110, 130] width 21 height 14
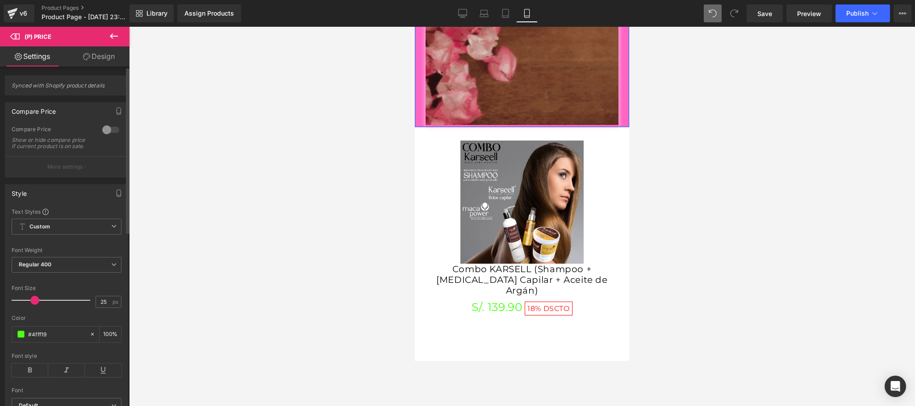
click at [105, 127] on div at bounding box center [110, 130] width 21 height 14
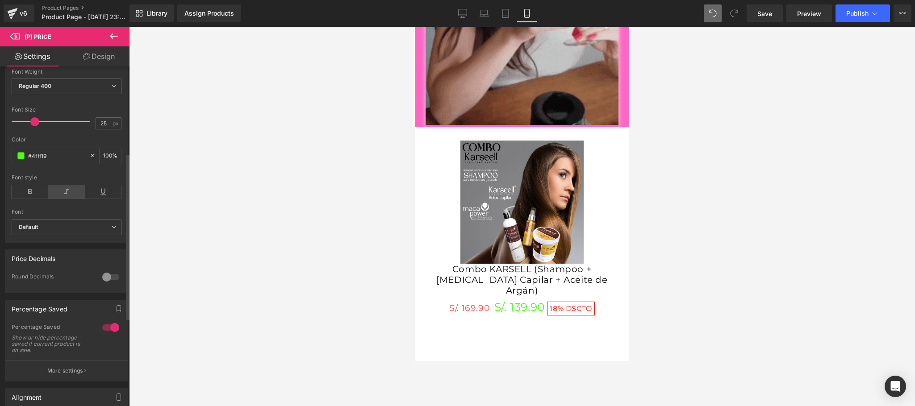
scroll to position [0, 0]
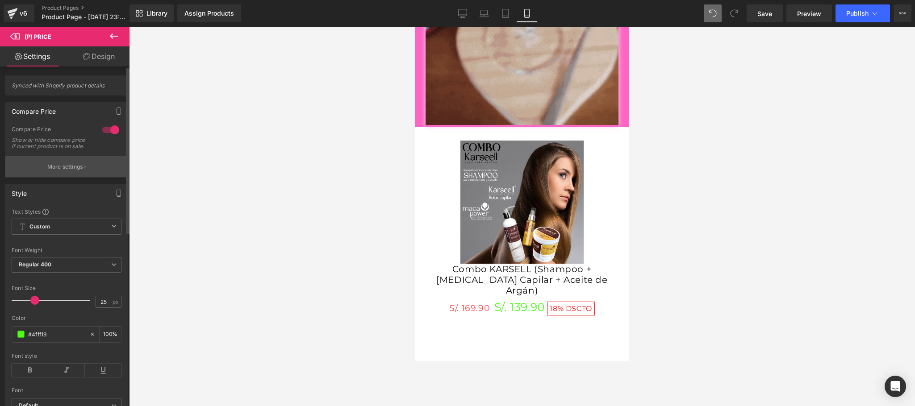
click at [87, 168] on button "More settings" at bounding box center [66, 166] width 122 height 21
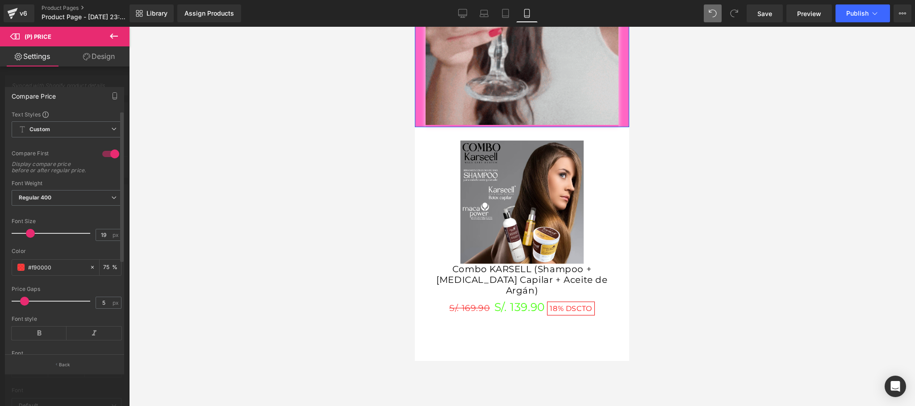
click at [108, 156] on div at bounding box center [110, 154] width 21 height 14
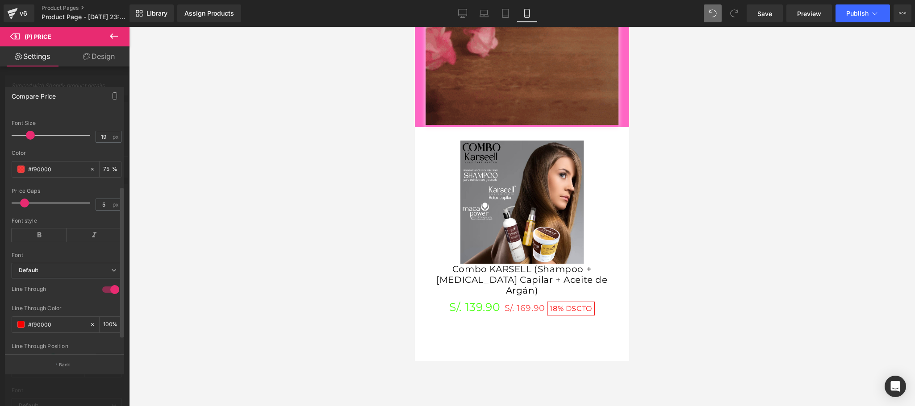
scroll to position [143, 0]
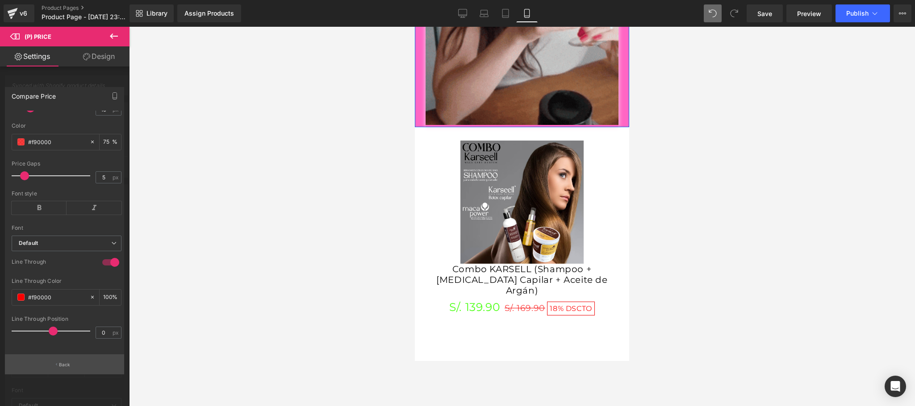
click at [64, 361] on p "Back" at bounding box center [65, 365] width 12 height 7
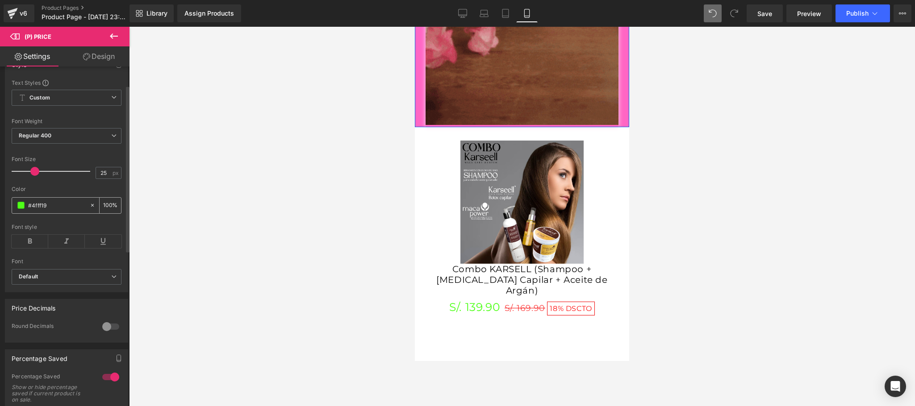
scroll to position [179, 0]
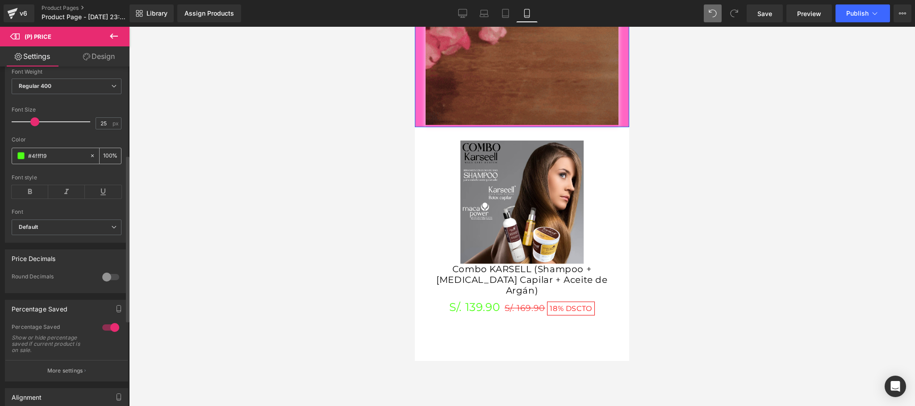
click at [24, 159] on span at bounding box center [20, 155] width 7 height 7
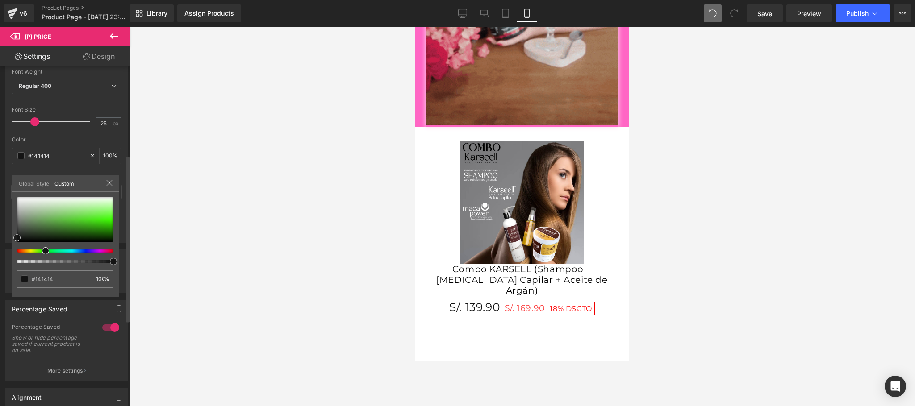
drag, startPoint x: 112, startPoint y: 219, endPoint x: 0, endPoint y: 240, distance: 113.6
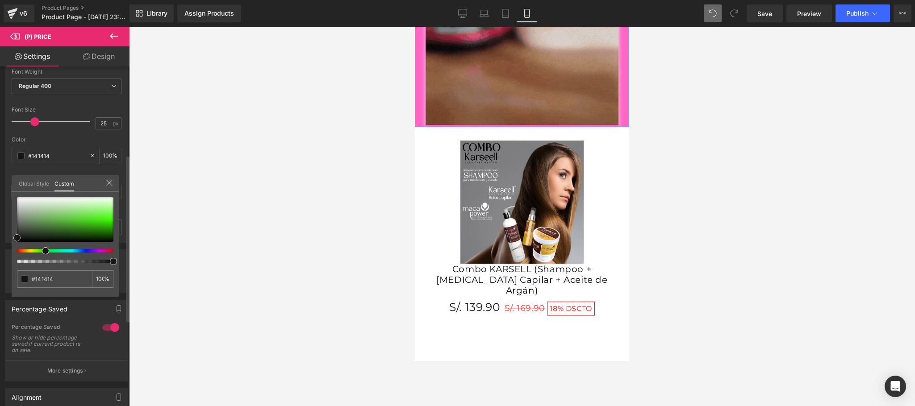
click at [0, 240] on div "Style Text Styles Custom Custom Setup Global Style Custom Setup Global Style Th…" at bounding box center [67, 121] width 134 height 244
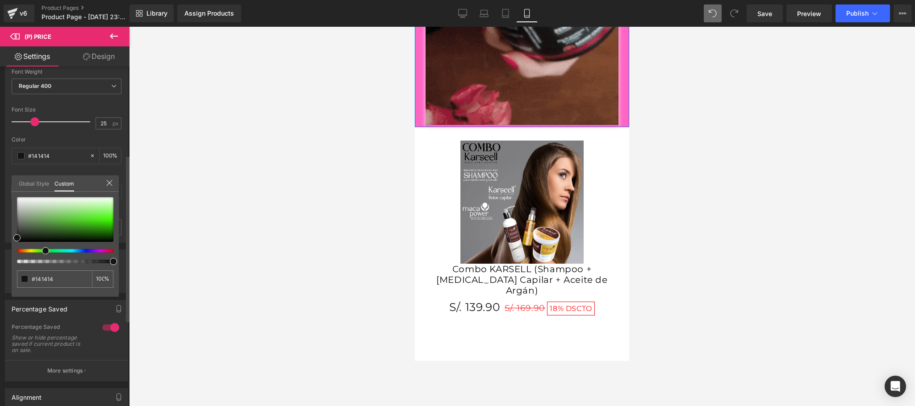
click at [108, 185] on icon at bounding box center [109, 182] width 7 height 7
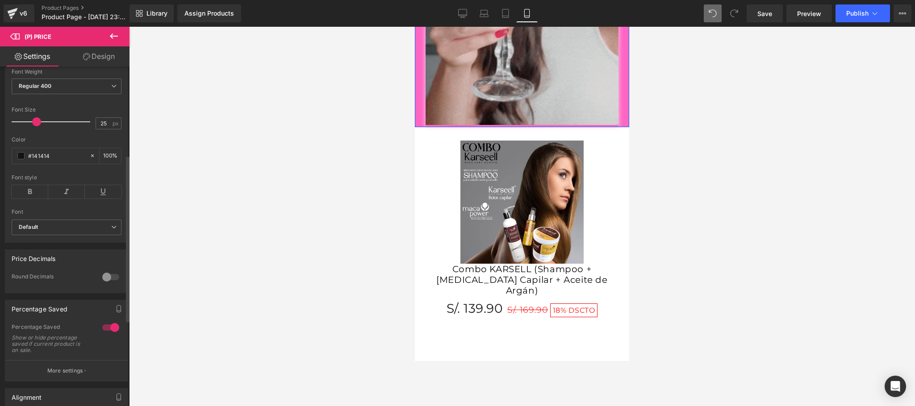
click at [38, 126] on span at bounding box center [36, 121] width 9 height 9
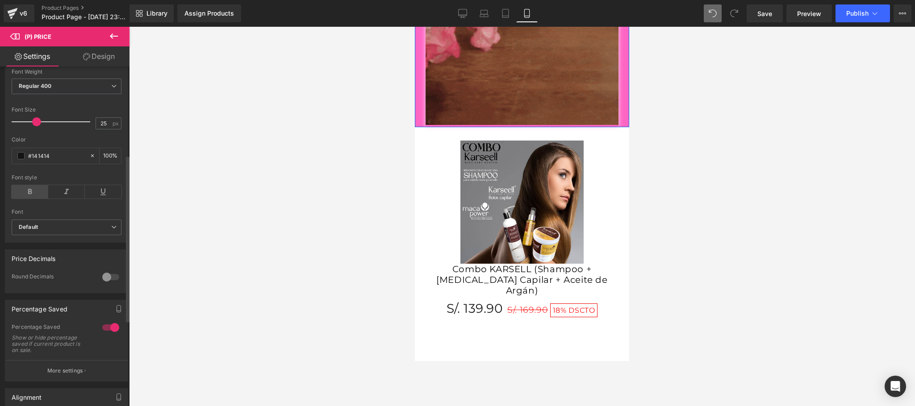
click at [36, 199] on icon at bounding box center [30, 191] width 37 height 13
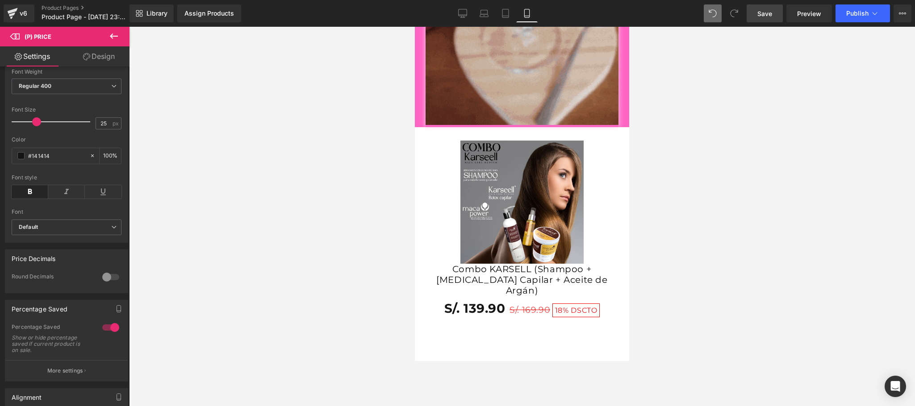
click at [776, 11] on link "Save" at bounding box center [765, 13] width 36 height 18
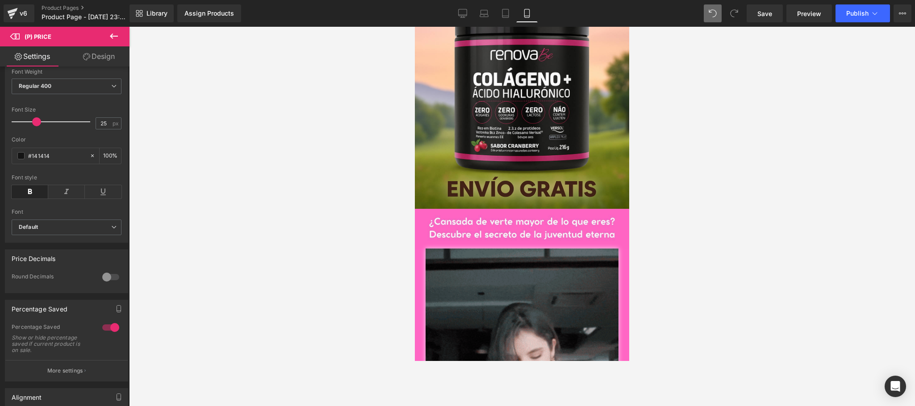
scroll to position [0, 0]
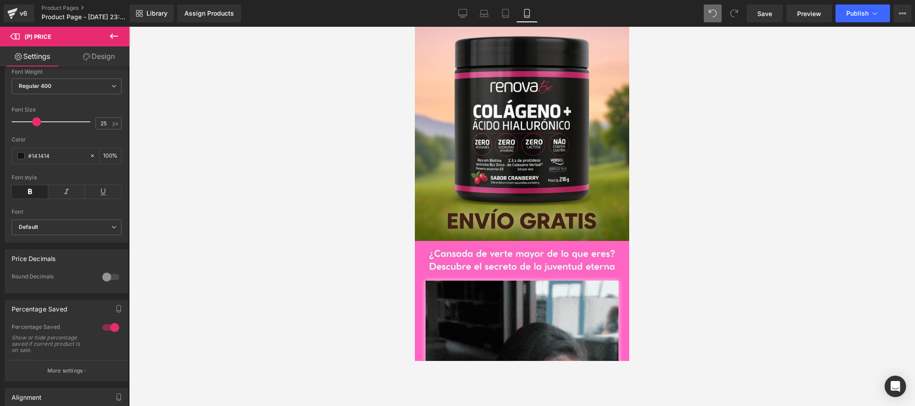
click at [117, 38] on icon at bounding box center [113, 36] width 11 height 11
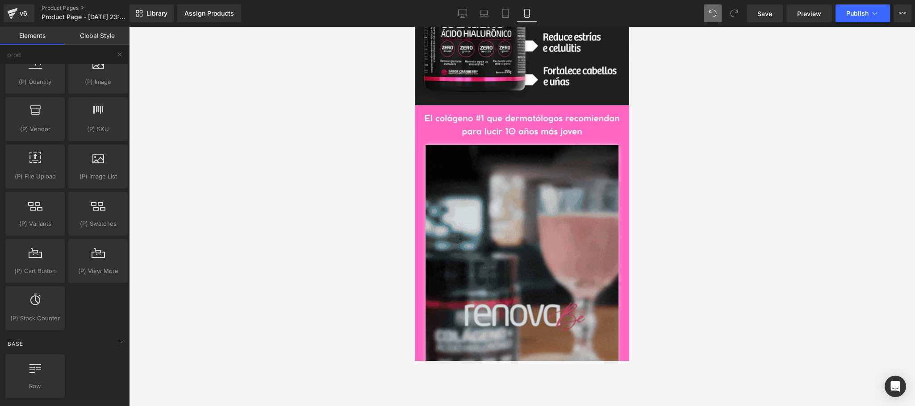
scroll to position [714, 0]
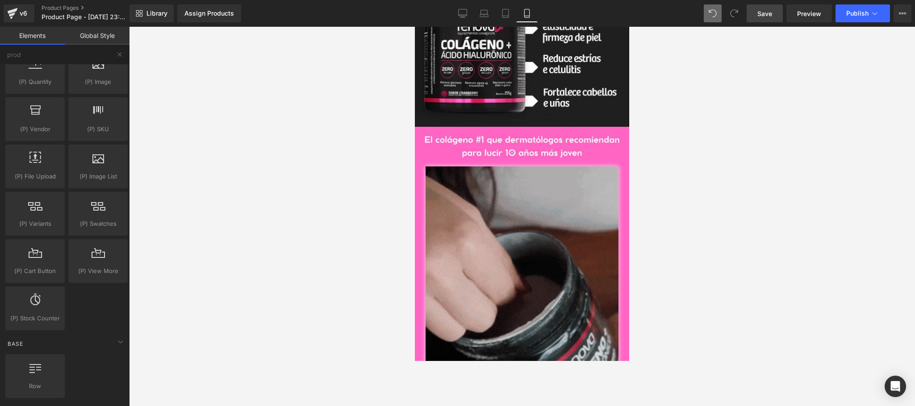
click at [755, 13] on link "Save" at bounding box center [765, 13] width 36 height 18
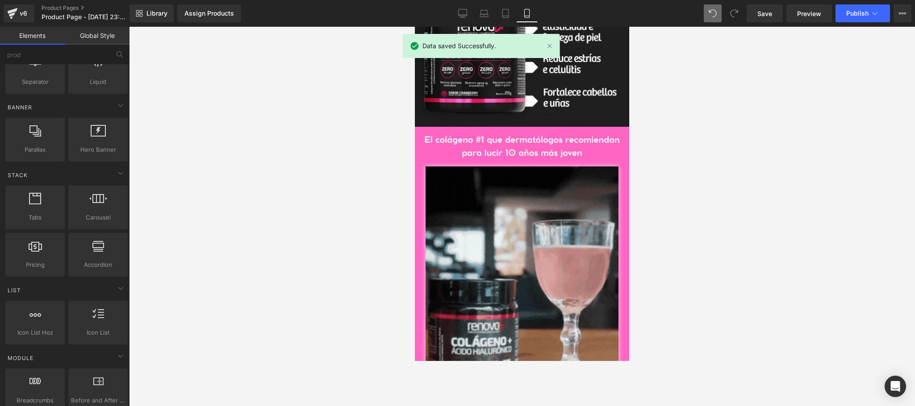
scroll to position [0, 0]
